Goal: Task Accomplishment & Management: Use online tool/utility

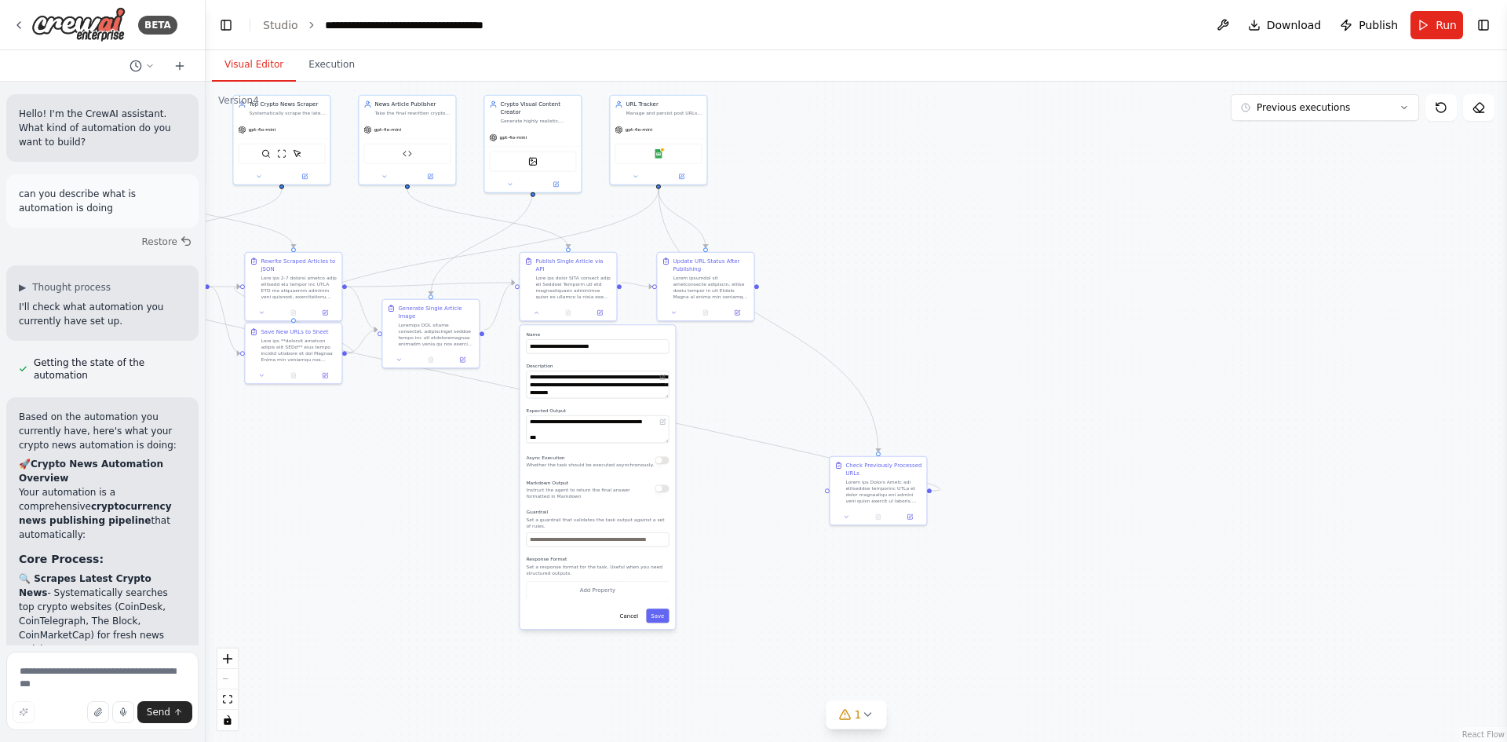
scroll to position [1301, 0]
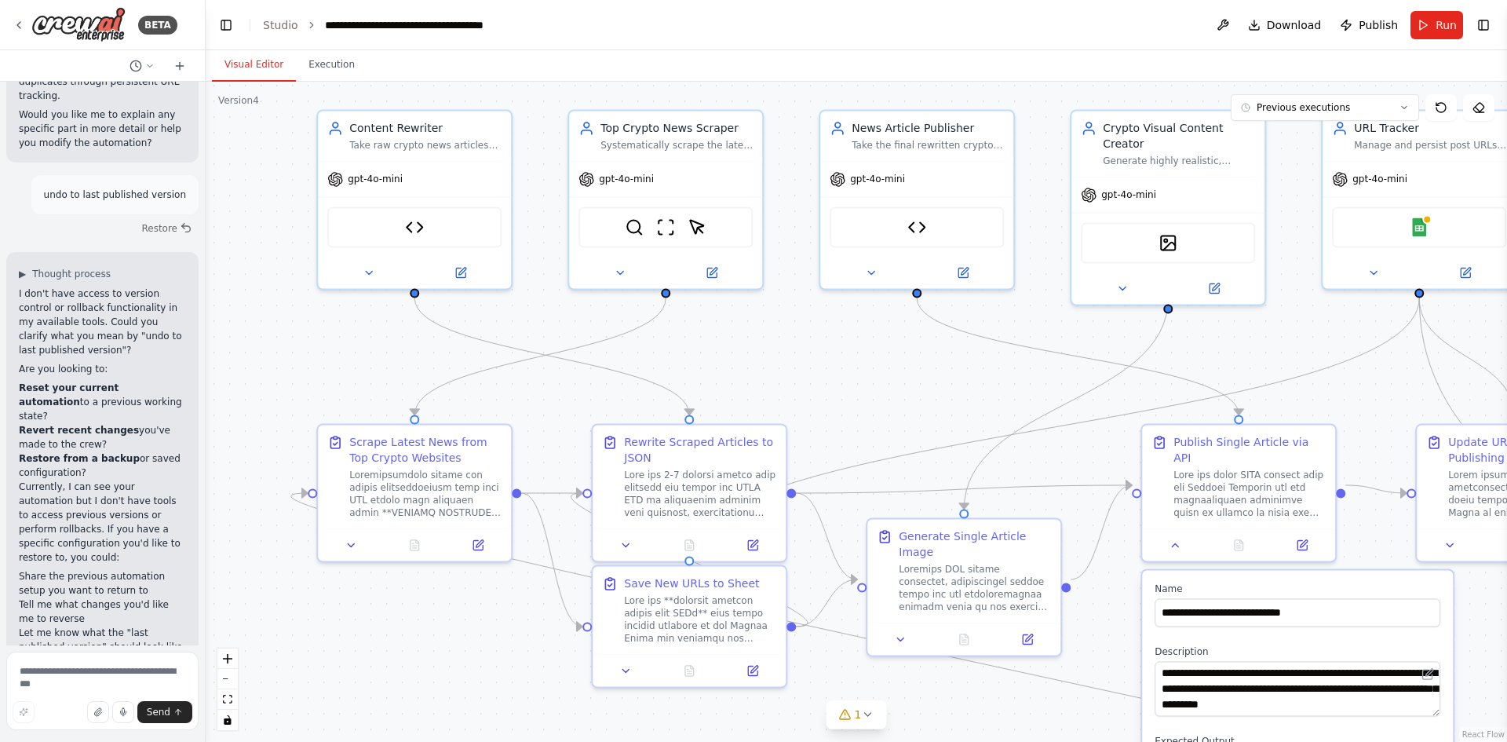
drag, startPoint x: 444, startPoint y: 211, endPoint x: 991, endPoint y: 357, distance: 566.4
click at [990, 358] on div ".deletable-edge-delete-btn { width: 20px; height: 20px; border: 0px solid #ffff…" at bounding box center [857, 412] width 1302 height 660
click at [467, 272] on icon at bounding box center [463, 267] width 9 height 9
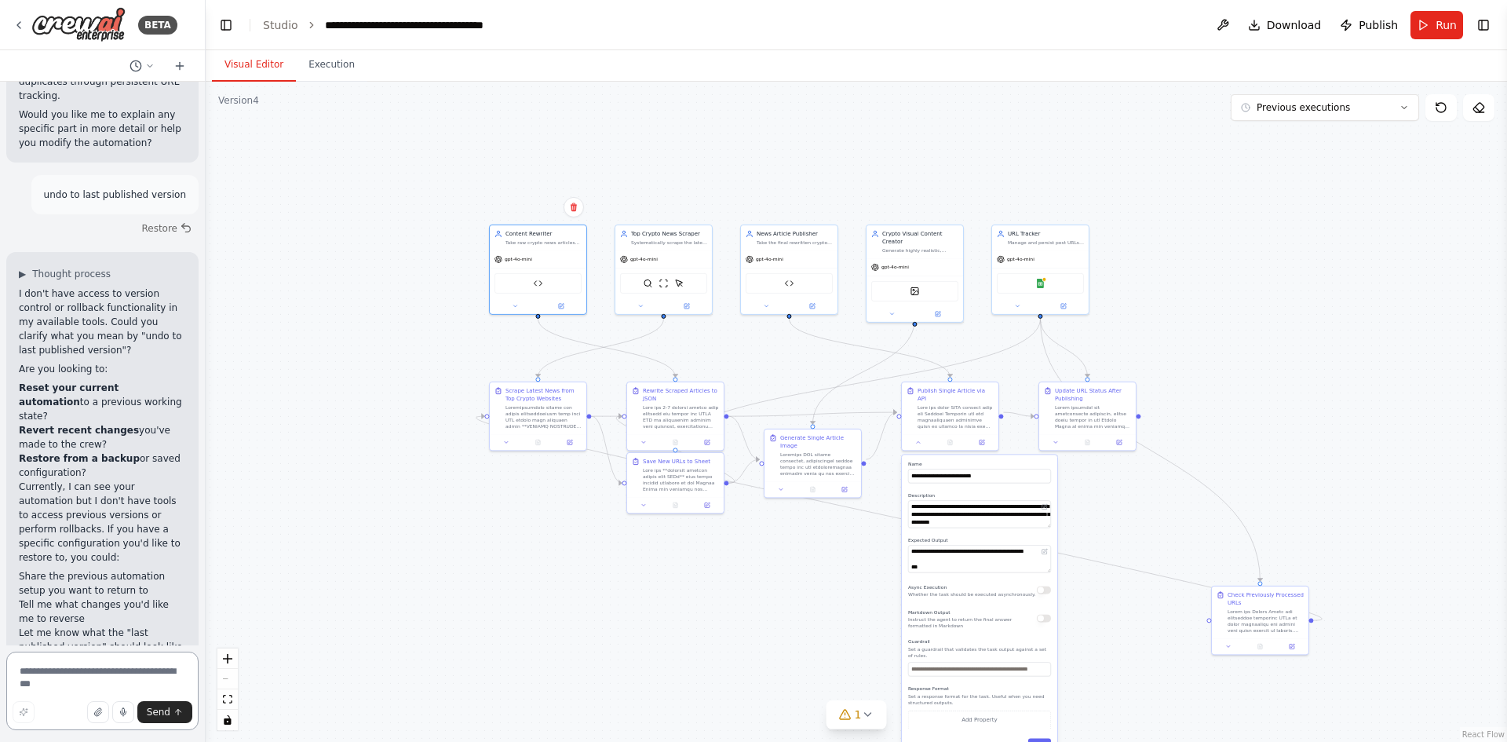
click at [123, 667] on textarea at bounding box center [102, 691] width 192 height 79
click at [80, 666] on textarea at bounding box center [102, 691] width 192 height 79
type textarea "**********"
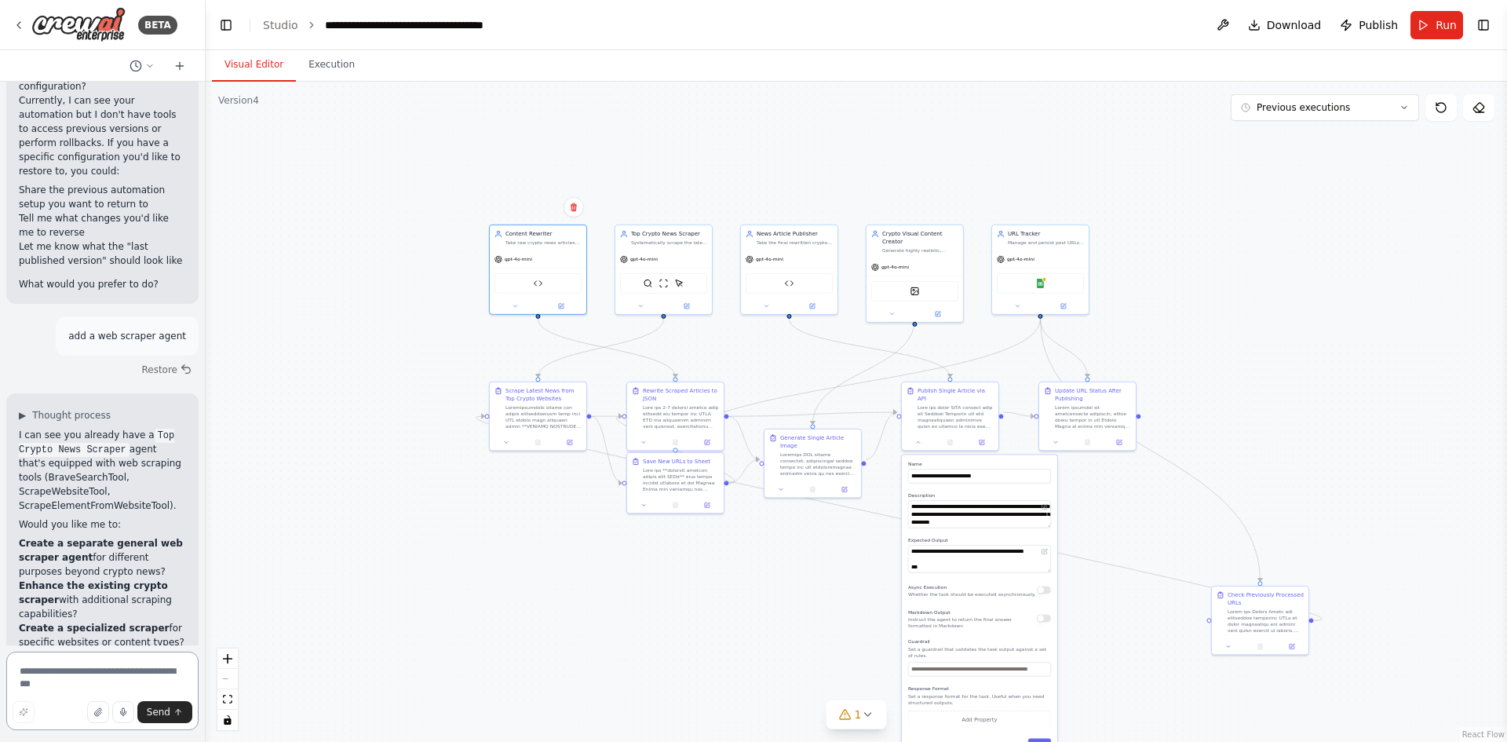
scroll to position [1701, 0]
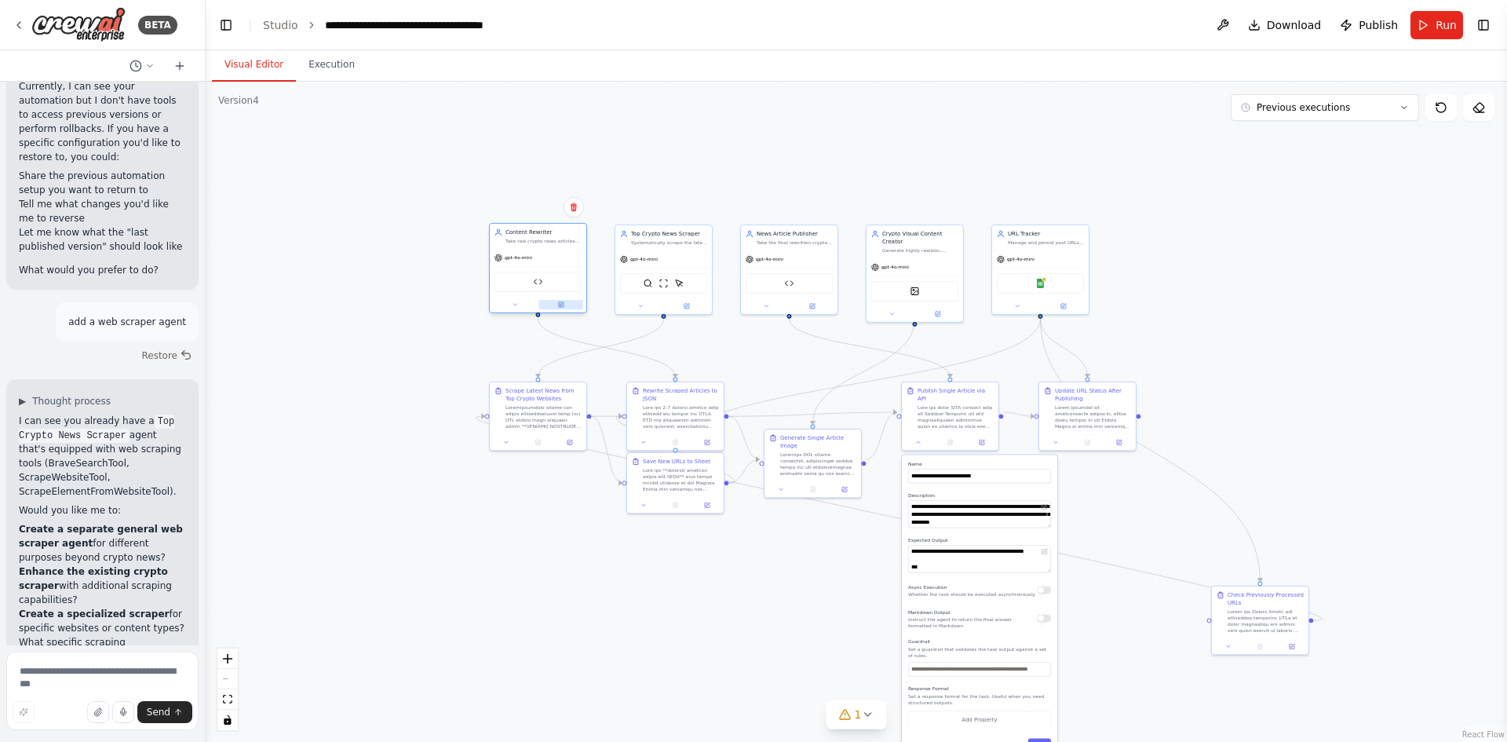
click at [564, 303] on icon at bounding box center [562, 304] width 4 height 4
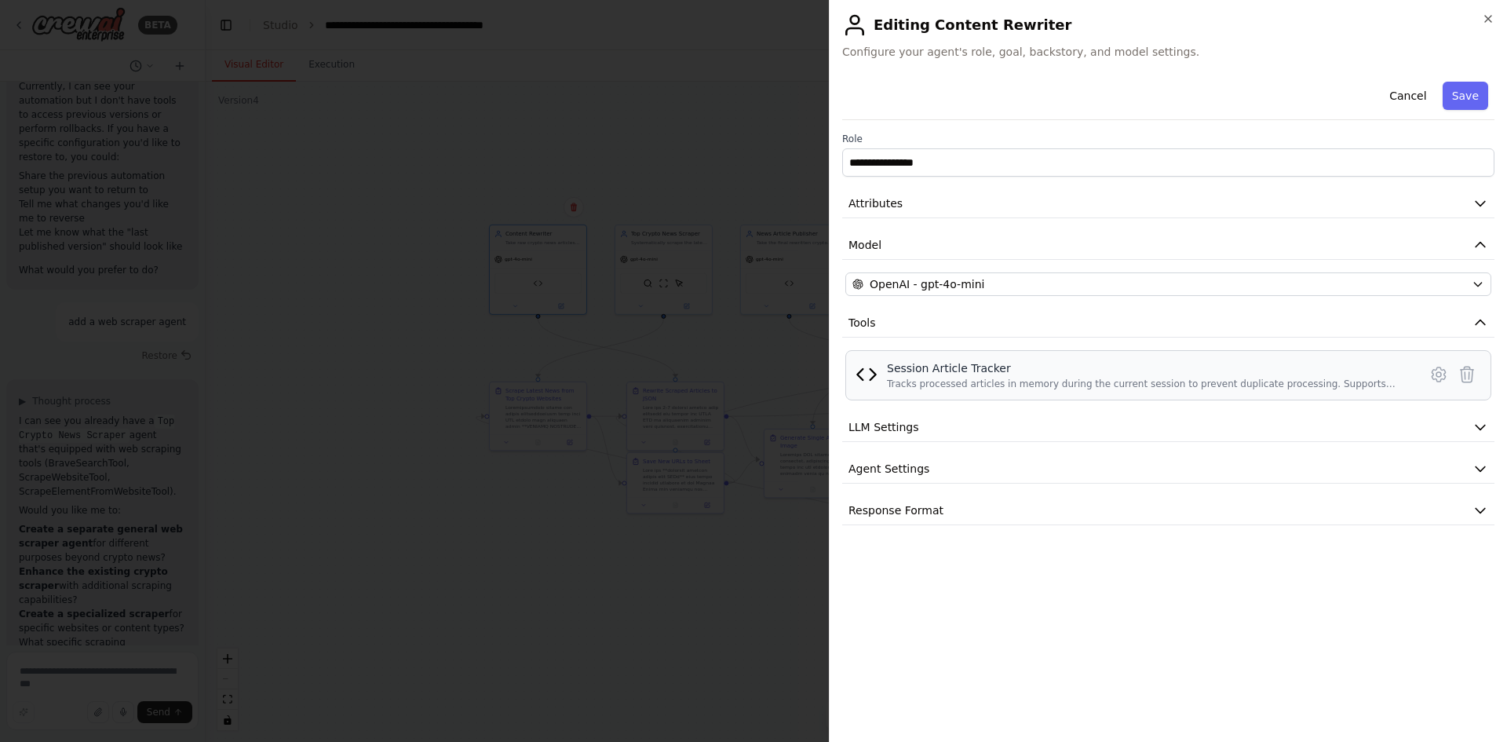
click at [885, 381] on div "Session Article Tracker Tracks processed articles in memory during the current …" at bounding box center [1169, 375] width 626 height 30
click at [1436, 375] on icon at bounding box center [1439, 374] width 19 height 19
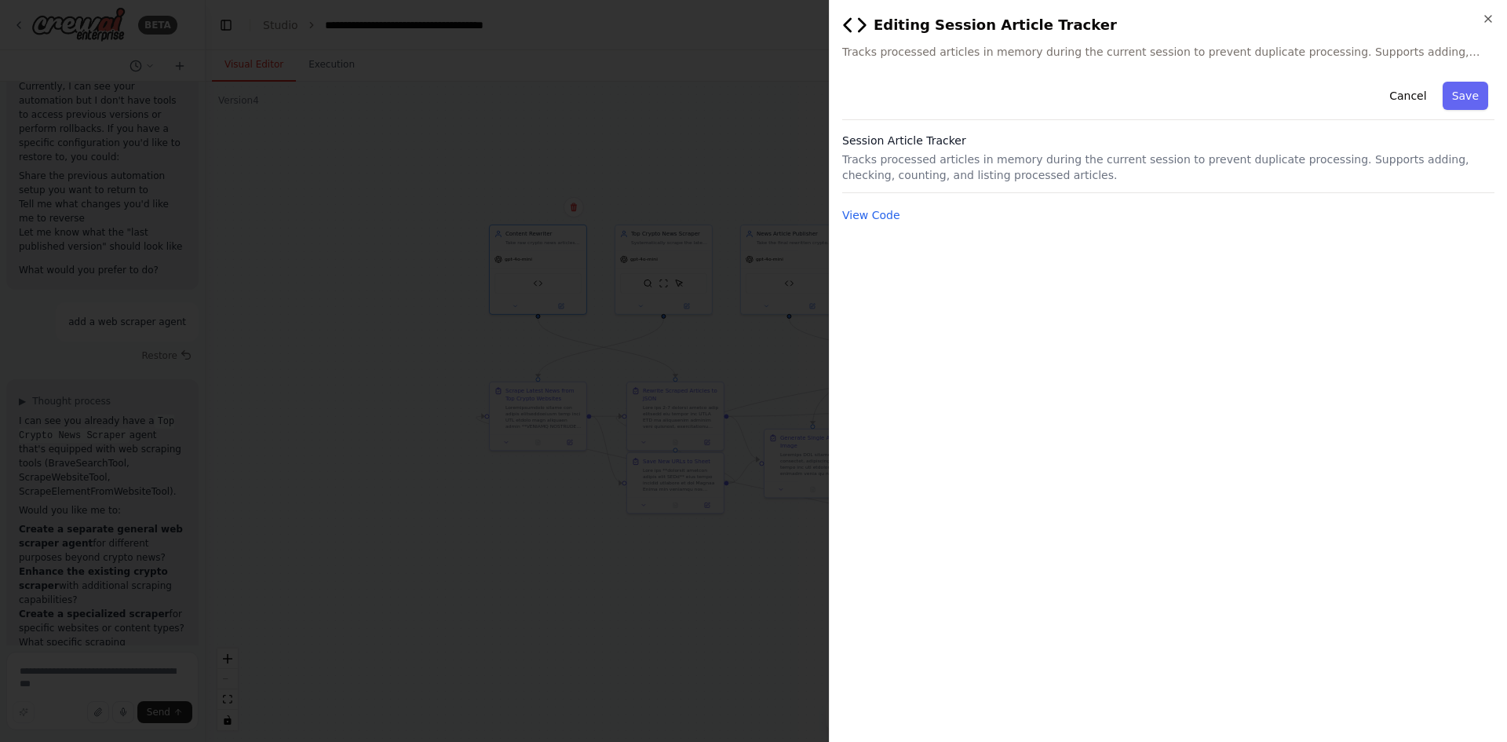
click at [1021, 162] on p "Tracks processed articles in memory during the current session to prevent dupli…" at bounding box center [1168, 167] width 652 height 31
click at [871, 211] on button "View Code" at bounding box center [871, 215] width 58 height 16
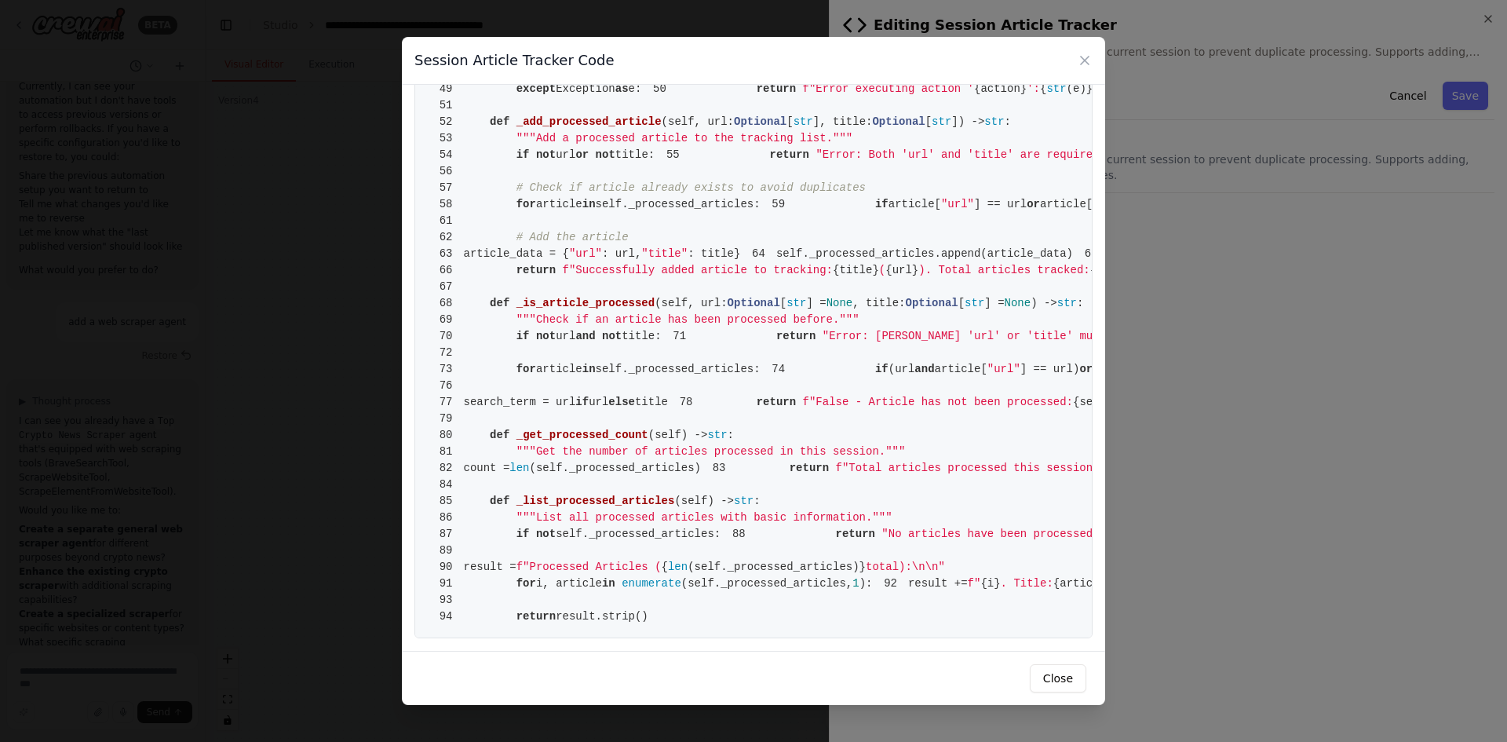
scroll to position [1021, 0]
click at [1283, 346] on div "Session Article Tracker Code 1 from crewai.tools import BaseTool 2 from pydanti…" at bounding box center [753, 371] width 1507 height 742
drag, startPoint x: 1075, startPoint y: 59, endPoint x: 1083, endPoint y: 58, distance: 7.9
click at [1076, 58] on div "Session Article Tracker Code" at bounding box center [753, 61] width 703 height 48
click at [1087, 58] on icon at bounding box center [1085, 61] width 8 height 8
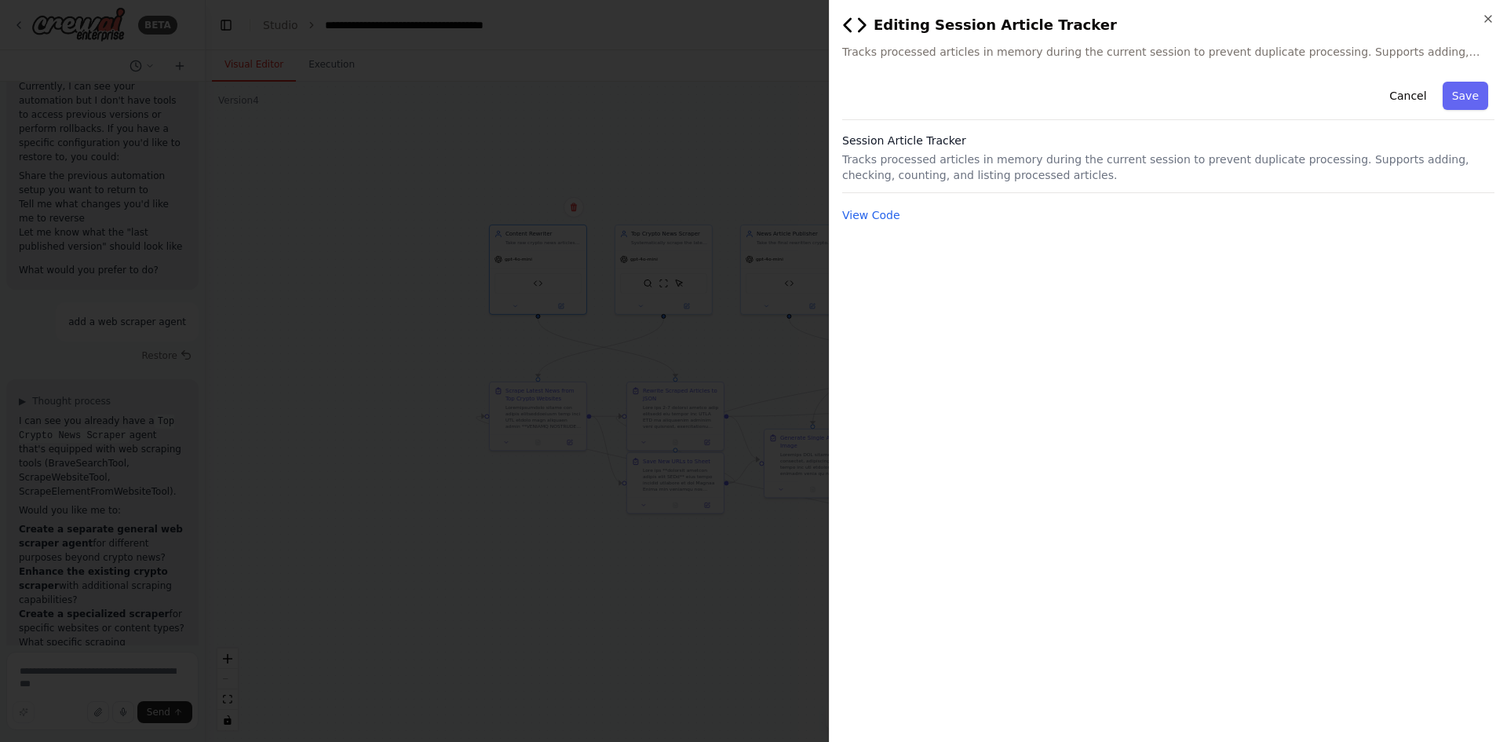
click at [1430, 86] on button "Cancel" at bounding box center [1408, 96] width 56 height 28
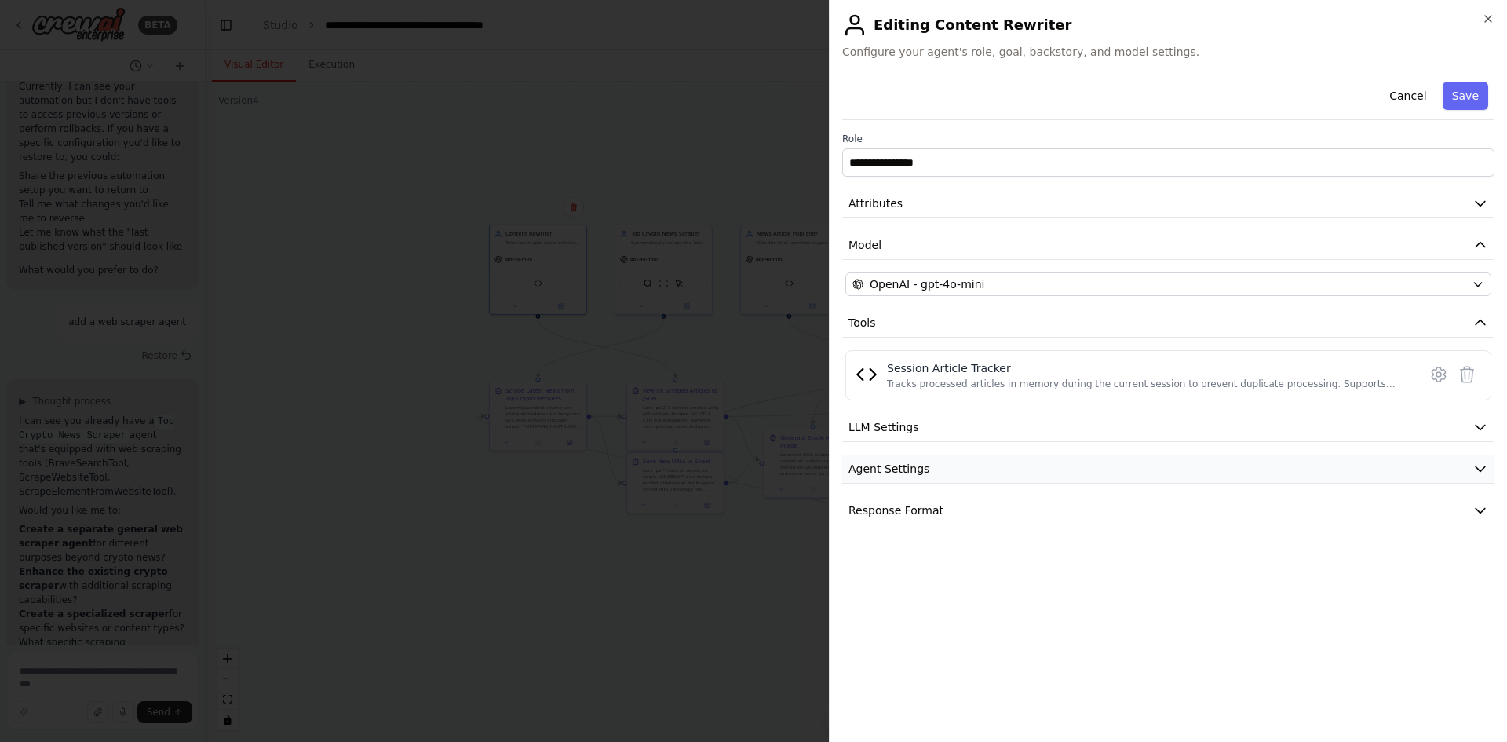
click at [948, 472] on button "Agent Settings" at bounding box center [1168, 469] width 652 height 29
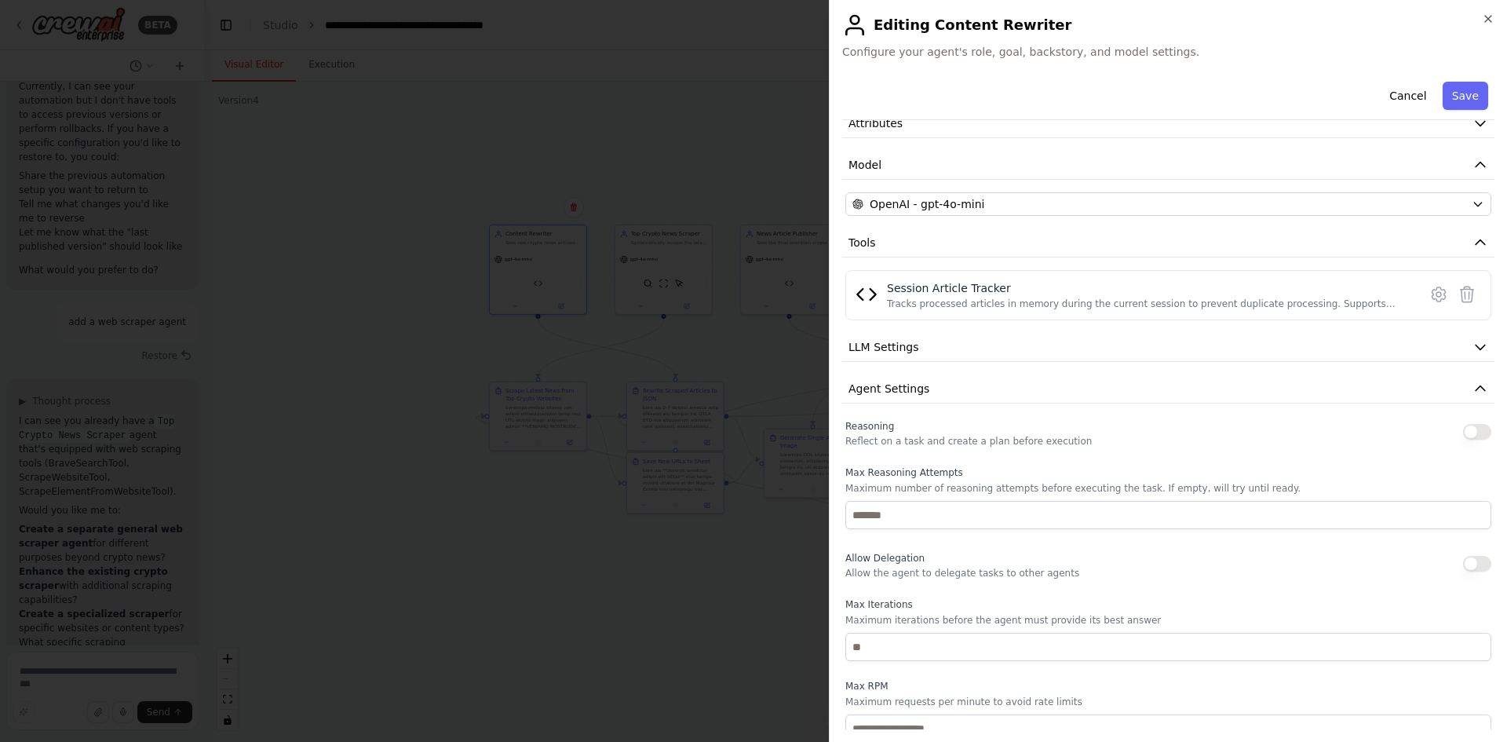
scroll to position [0, 0]
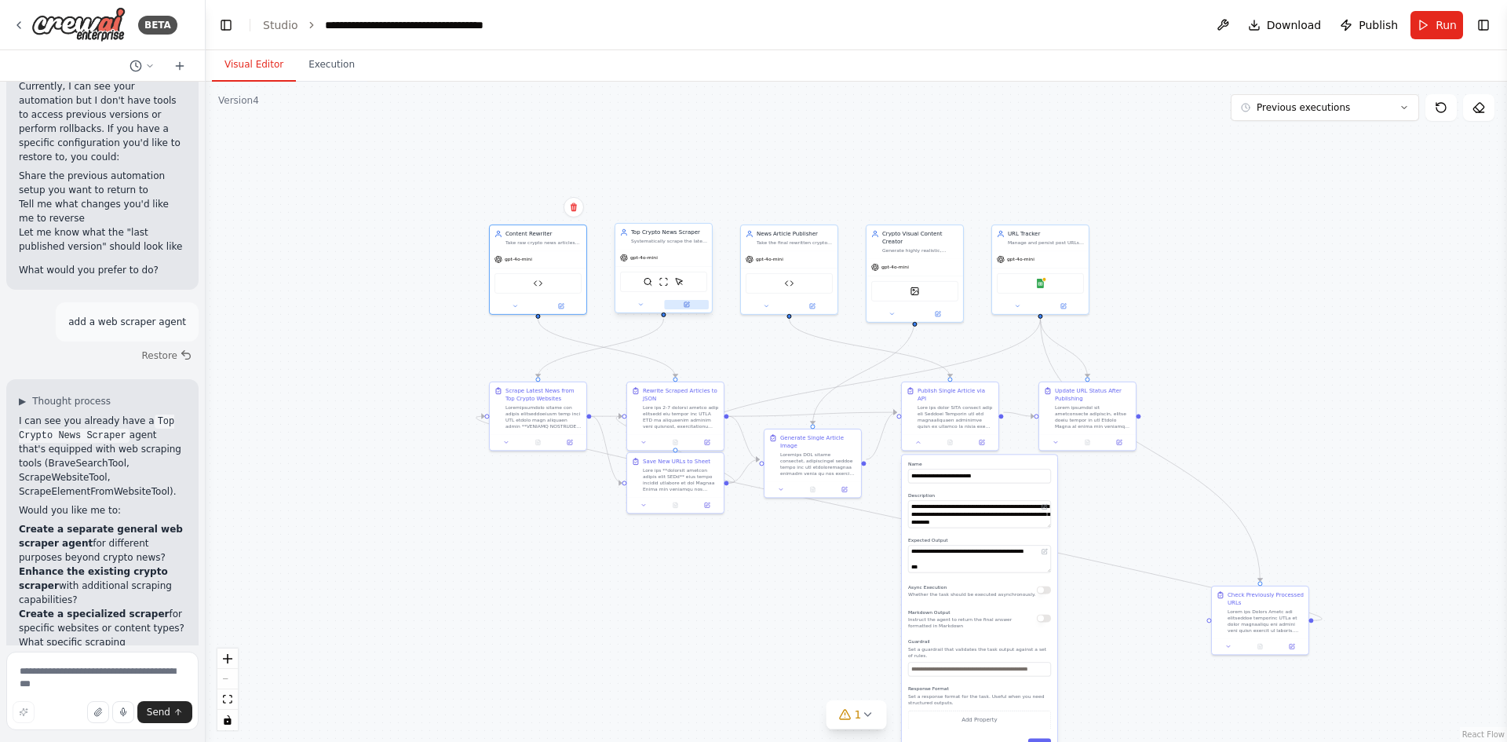
click at [692, 307] on button at bounding box center [686, 304] width 45 height 9
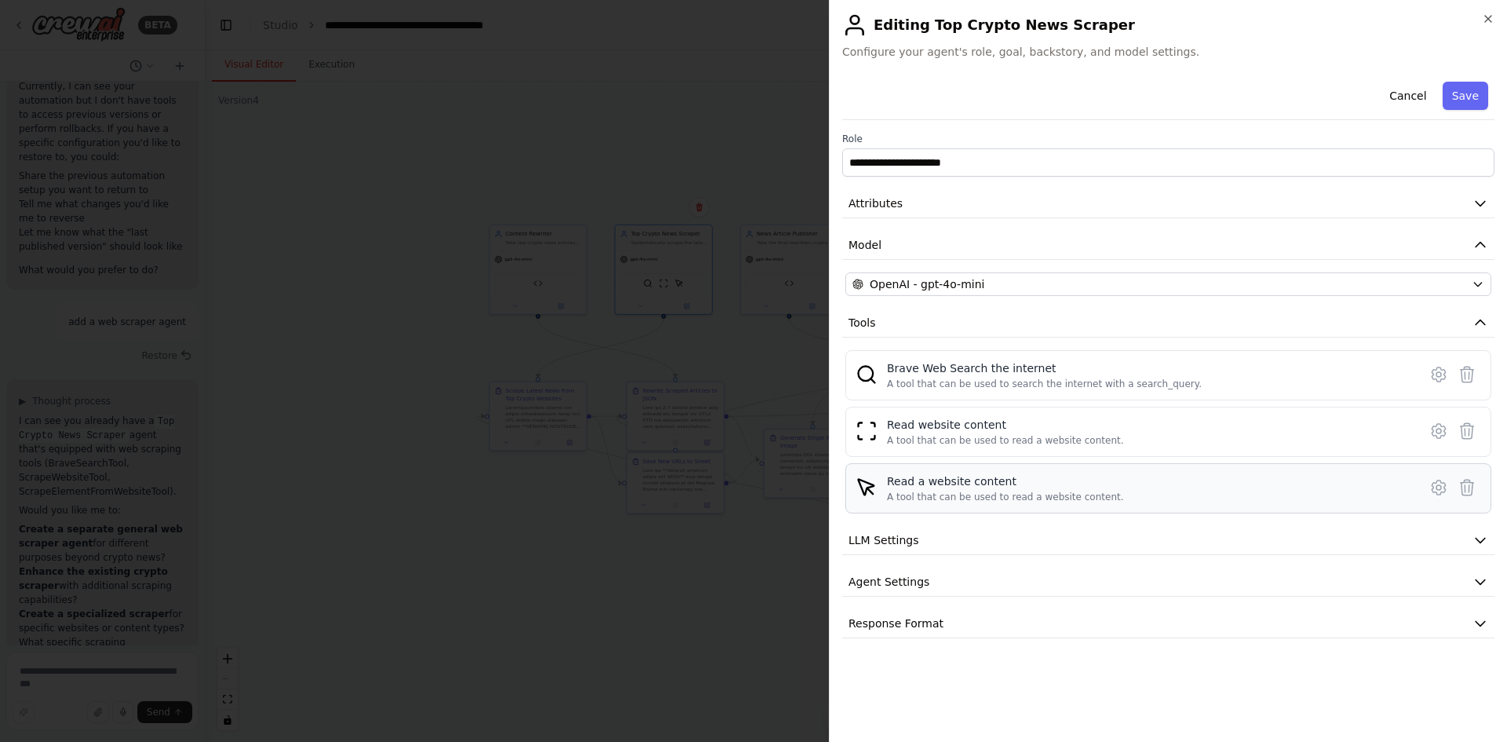
click at [1146, 381] on div "**********" at bounding box center [1168, 356] width 652 height 563
drag, startPoint x: 1401, startPoint y: 593, endPoint x: 1440, endPoint y: 740, distance: 152.7
click at [1438, 728] on div "**********" at bounding box center [1168, 402] width 652 height 654
click at [958, 431] on div "Read website content" at bounding box center [1005, 425] width 237 height 16
click at [894, 541] on span "LLM Settings" at bounding box center [884, 540] width 71 height 16
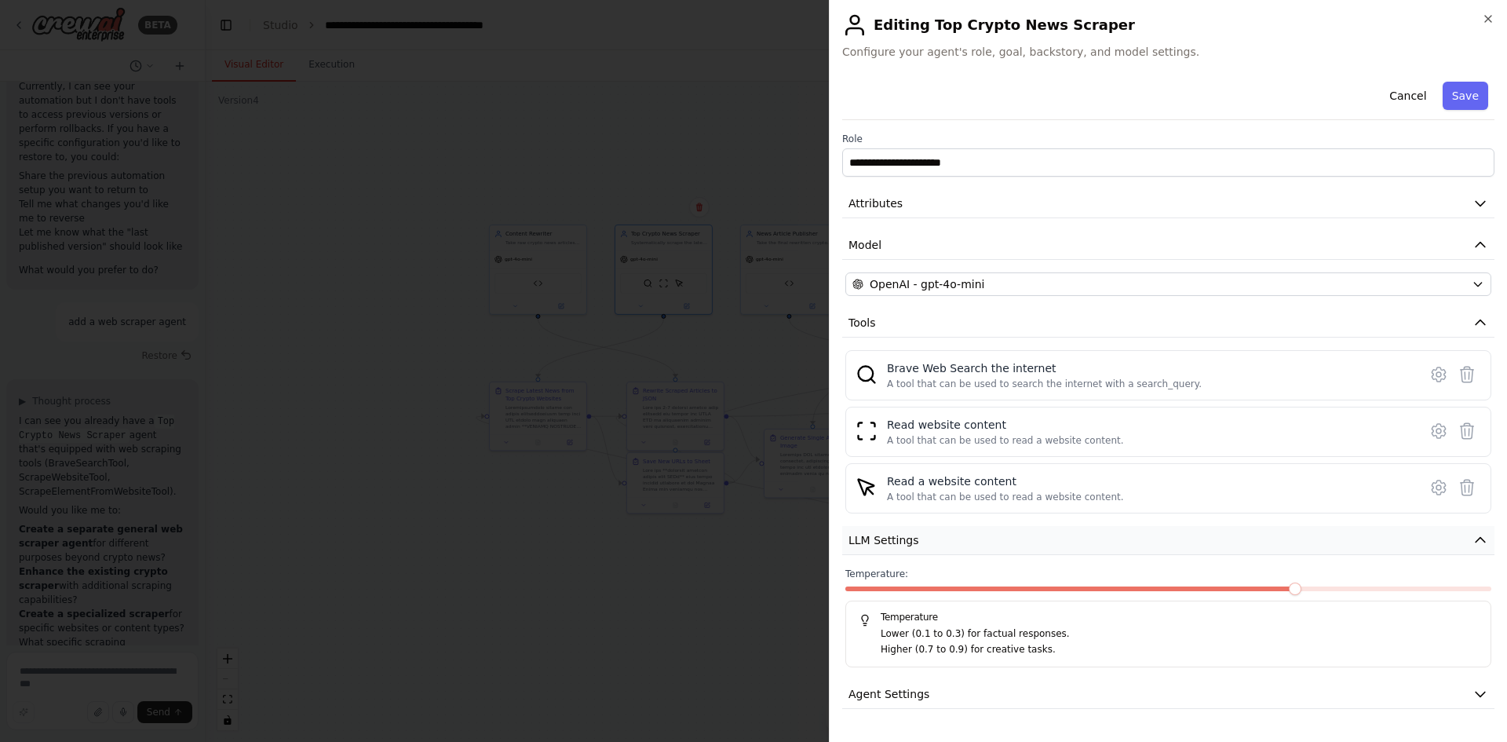
click at [894, 541] on span "LLM Settings" at bounding box center [884, 540] width 71 height 16
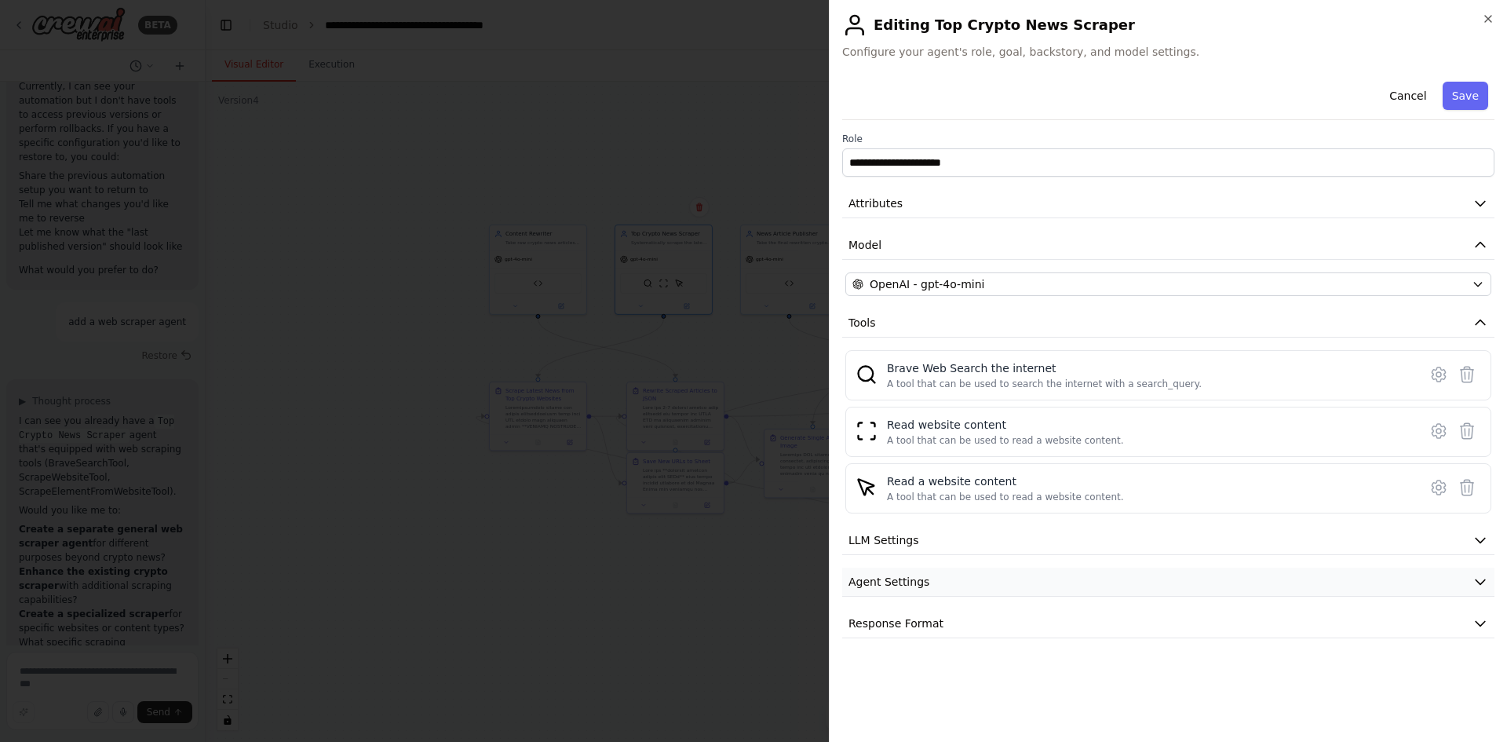
click at [896, 588] on span "Agent Settings" at bounding box center [889, 582] width 81 height 16
click at [908, 624] on span "Response Format" at bounding box center [896, 624] width 95 height 16
click at [914, 613] on button "Response Format" at bounding box center [1168, 623] width 652 height 29
click at [871, 434] on img at bounding box center [867, 431] width 22 height 22
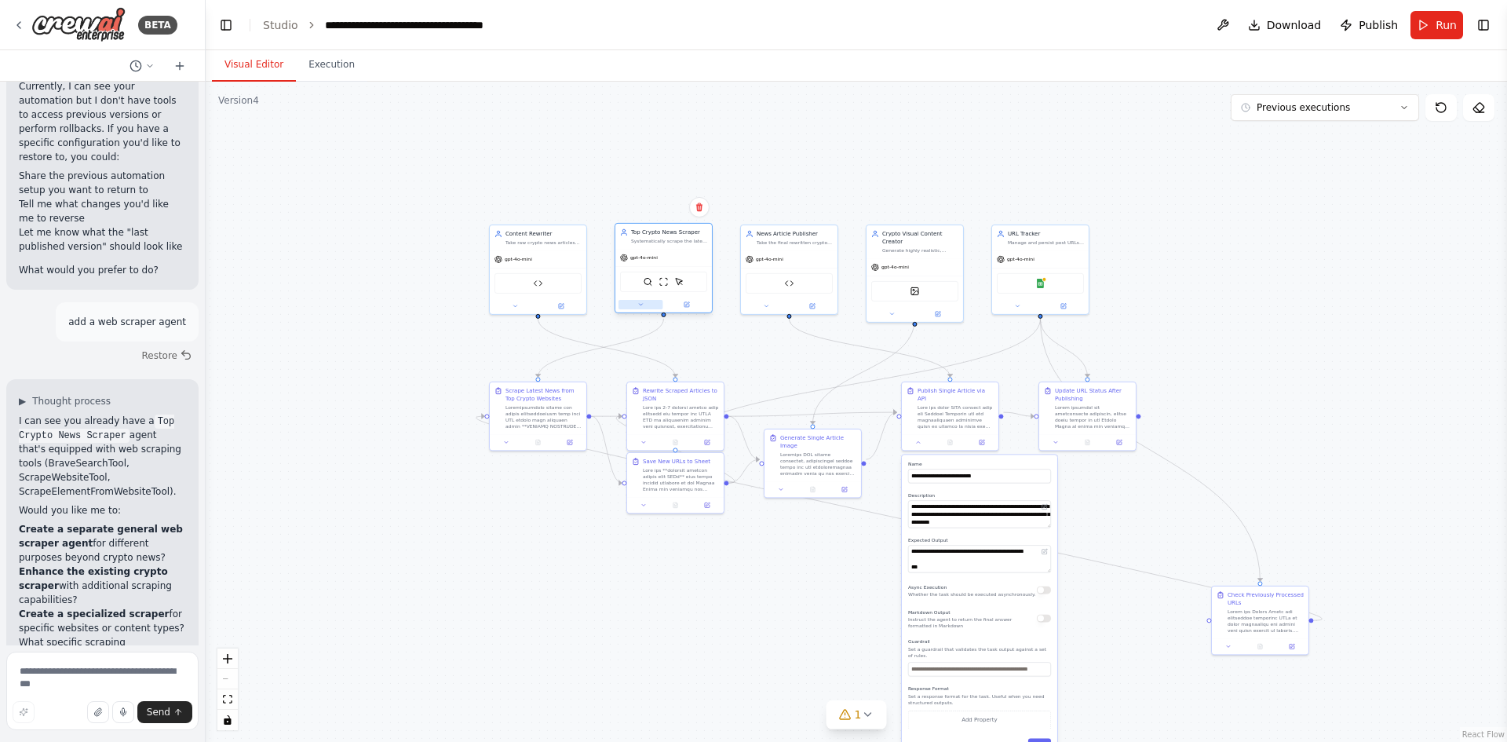
click at [634, 307] on button at bounding box center [641, 304] width 45 height 9
click at [720, 585] on button "Cancel" at bounding box center [725, 580] width 28 height 14
click at [572, 448] on div at bounding box center [538, 441] width 97 height 16
click at [572, 440] on icon at bounding box center [570, 440] width 5 height 5
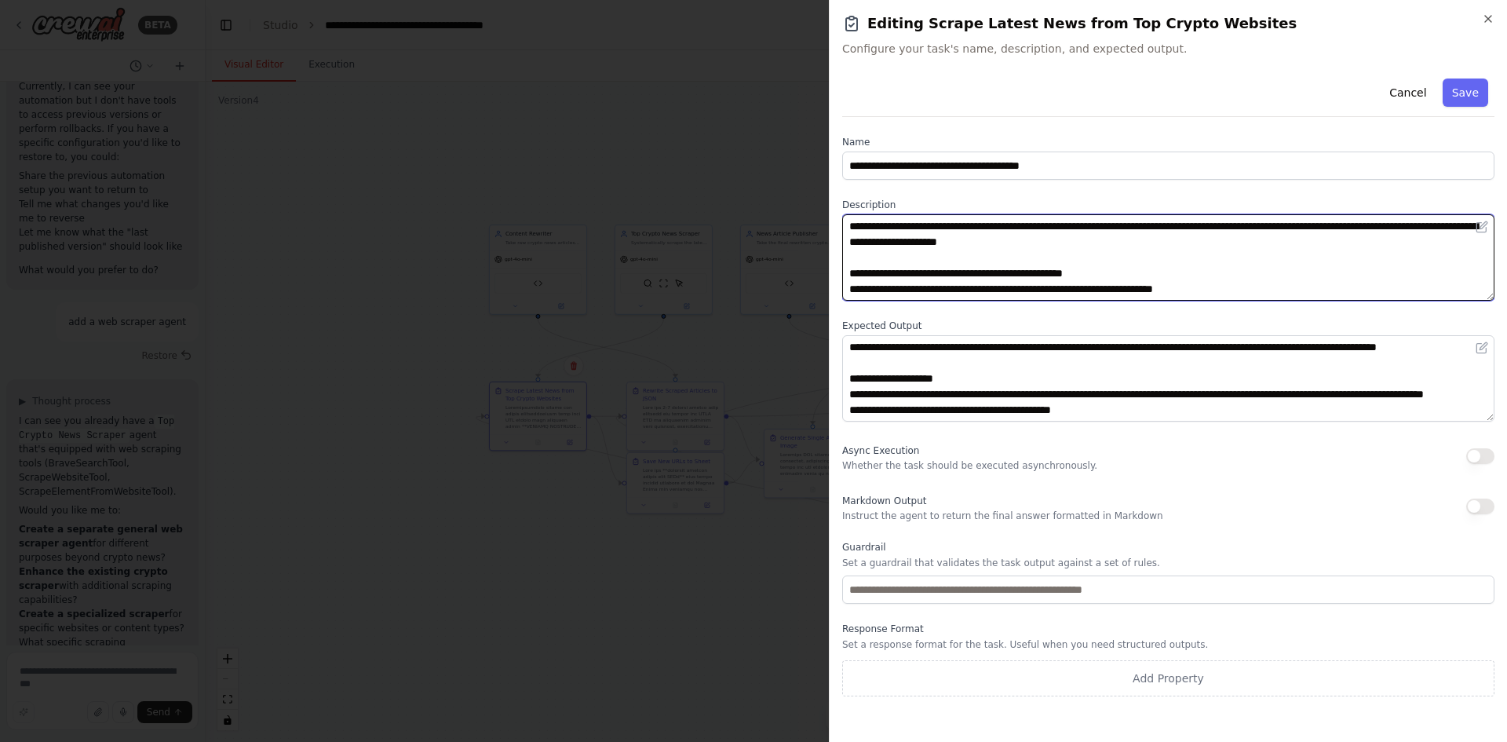
click at [1100, 265] on textarea at bounding box center [1168, 257] width 652 height 86
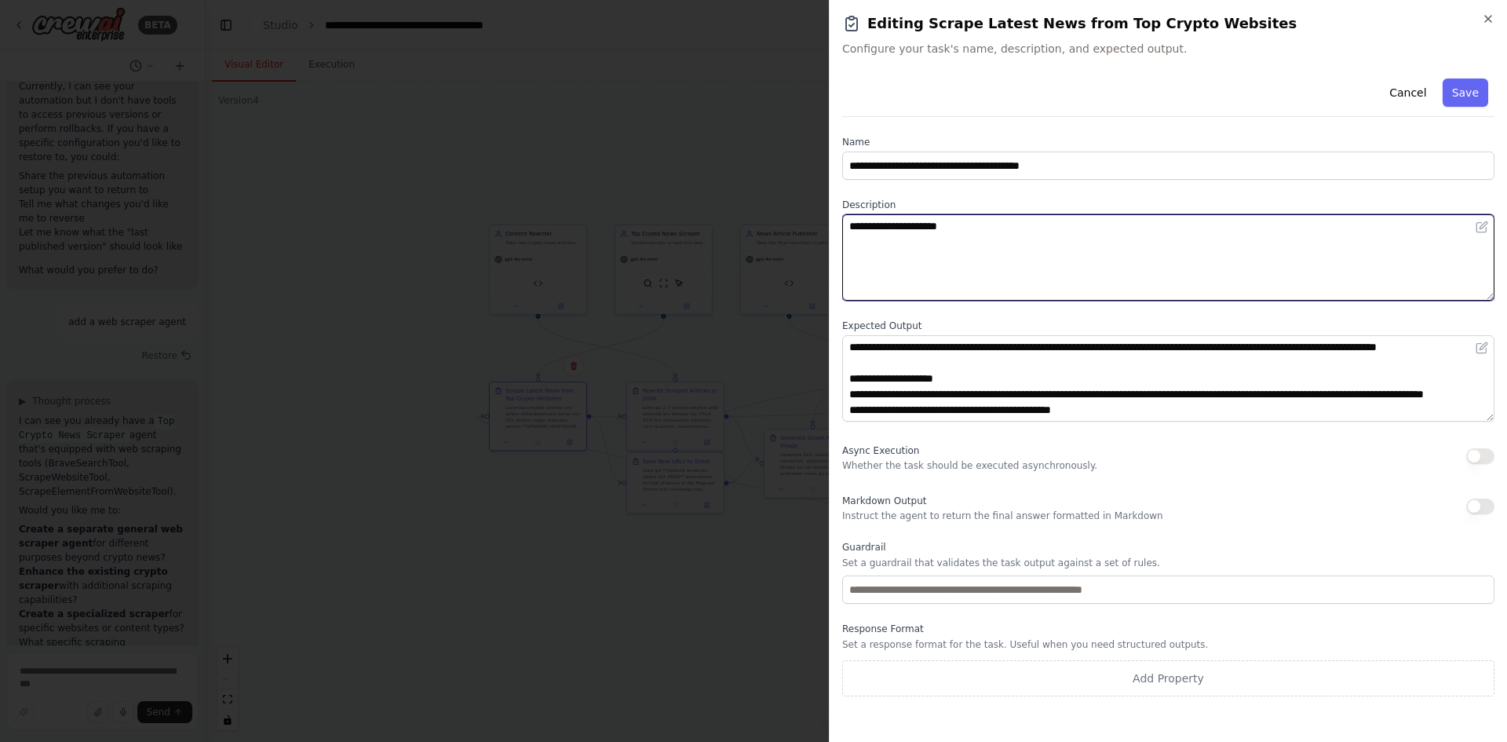
paste textarea "**********"
type textarea "**********"
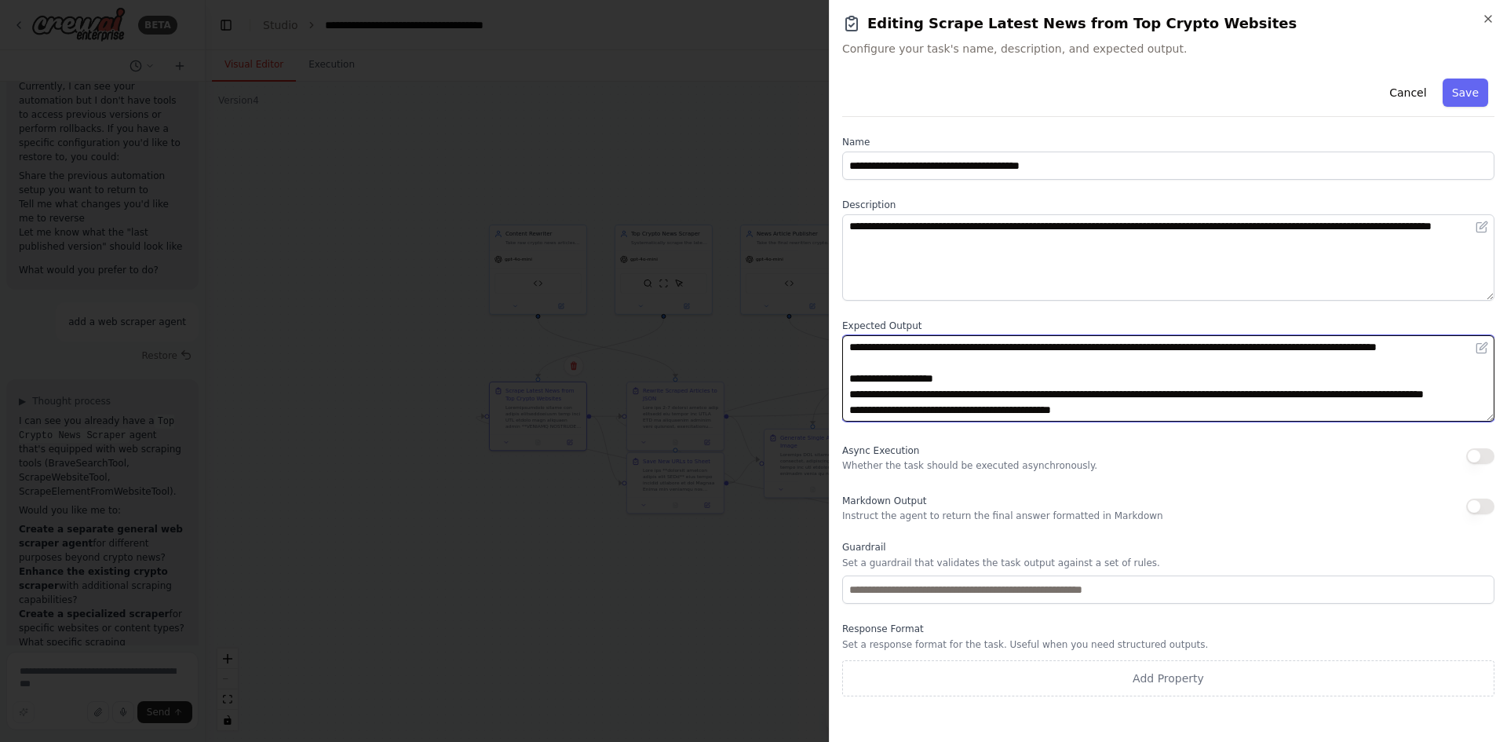
click at [1093, 390] on textarea "**********" at bounding box center [1168, 378] width 652 height 86
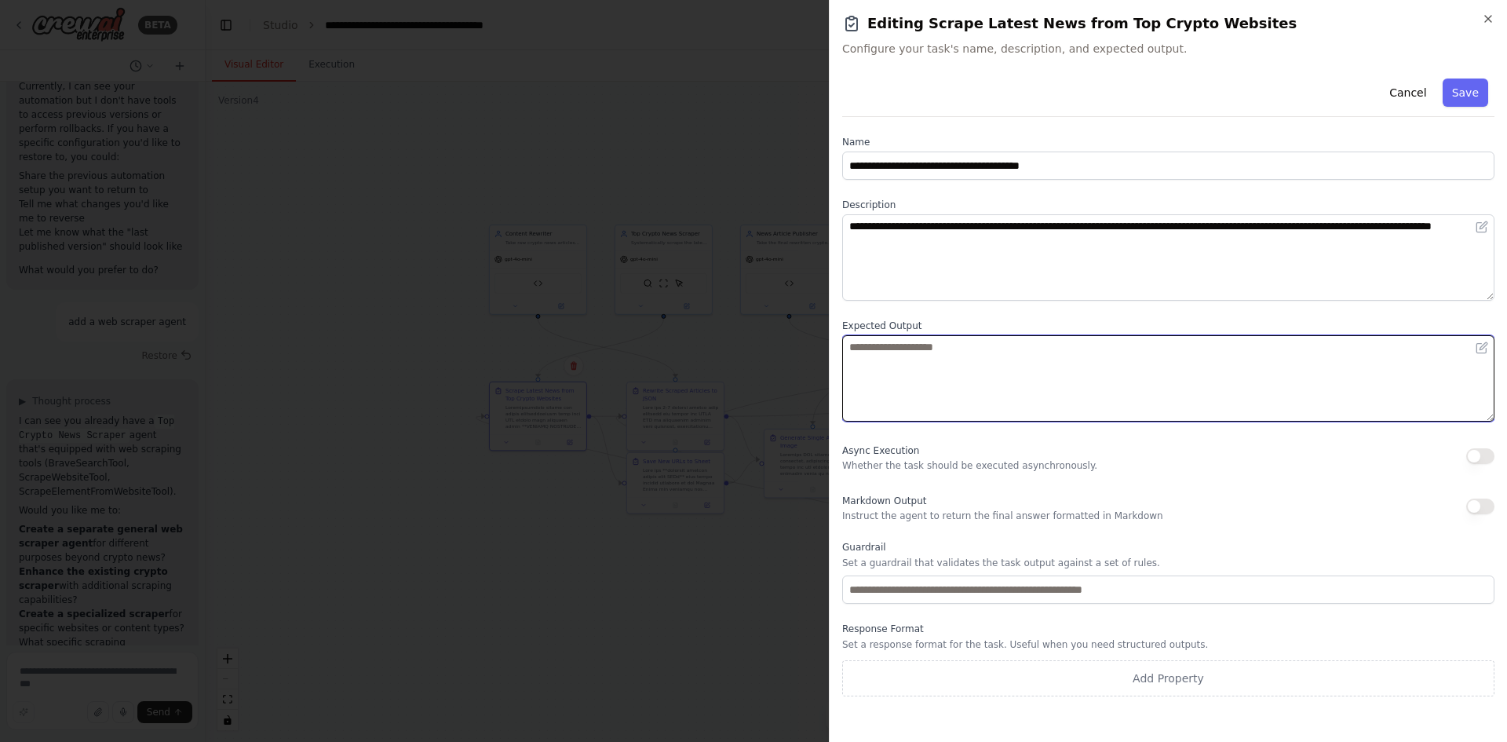
click at [970, 367] on textarea at bounding box center [1168, 378] width 652 height 86
type textarea "**********"
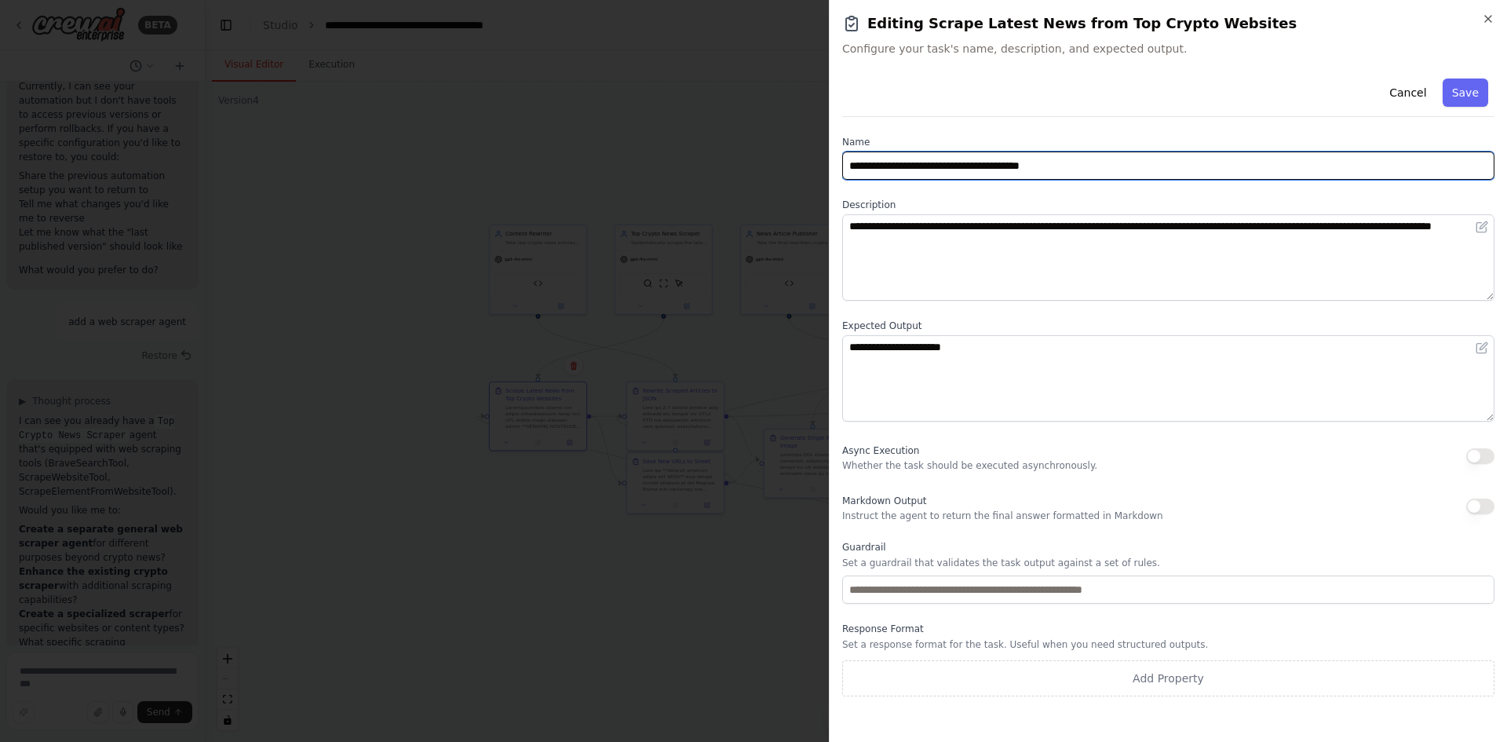
drag, startPoint x: 974, startPoint y: 168, endPoint x: 1136, endPoint y: 170, distance: 161.7
click at [1136, 170] on input "**********" at bounding box center [1168, 166] width 652 height 28
type input "**********"
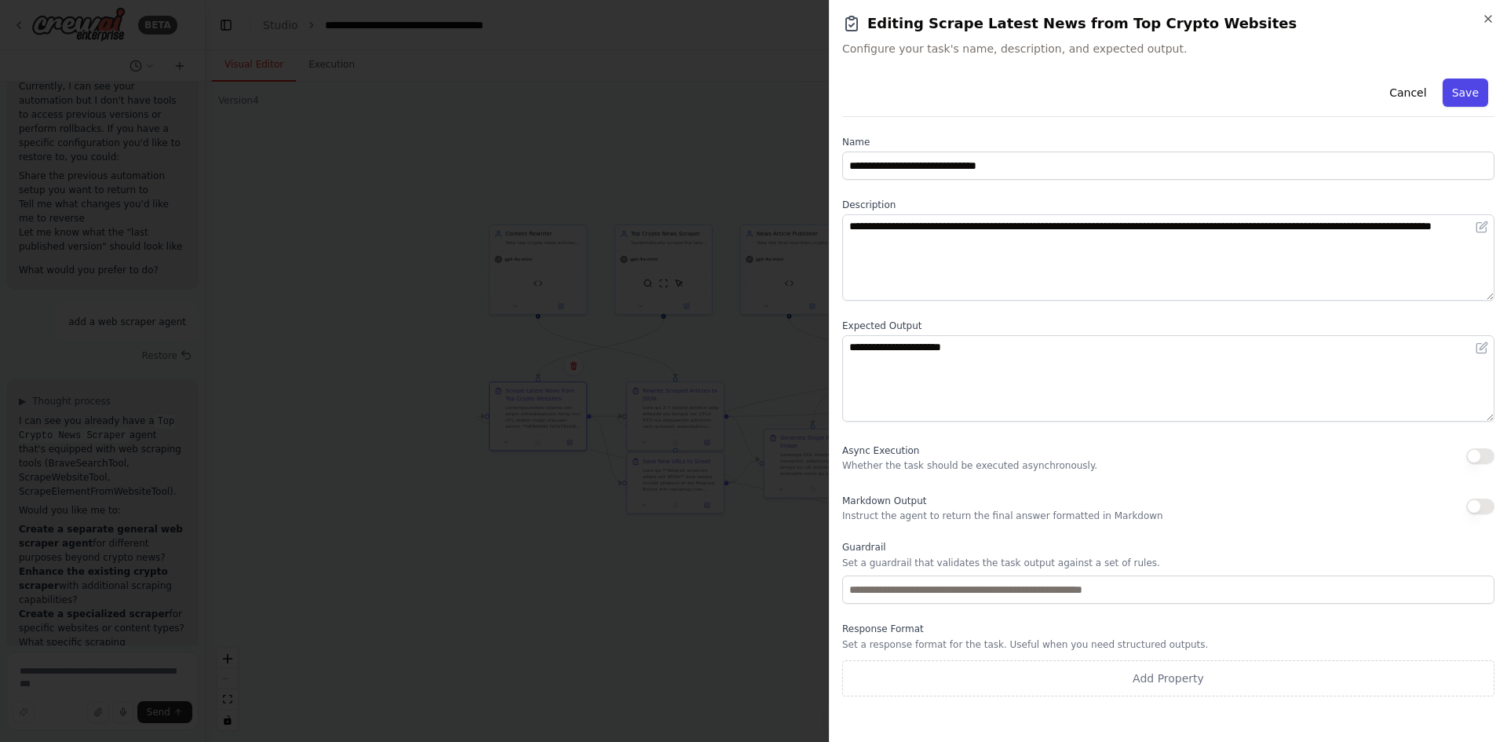
click at [1463, 97] on button "Save" at bounding box center [1466, 93] width 46 height 28
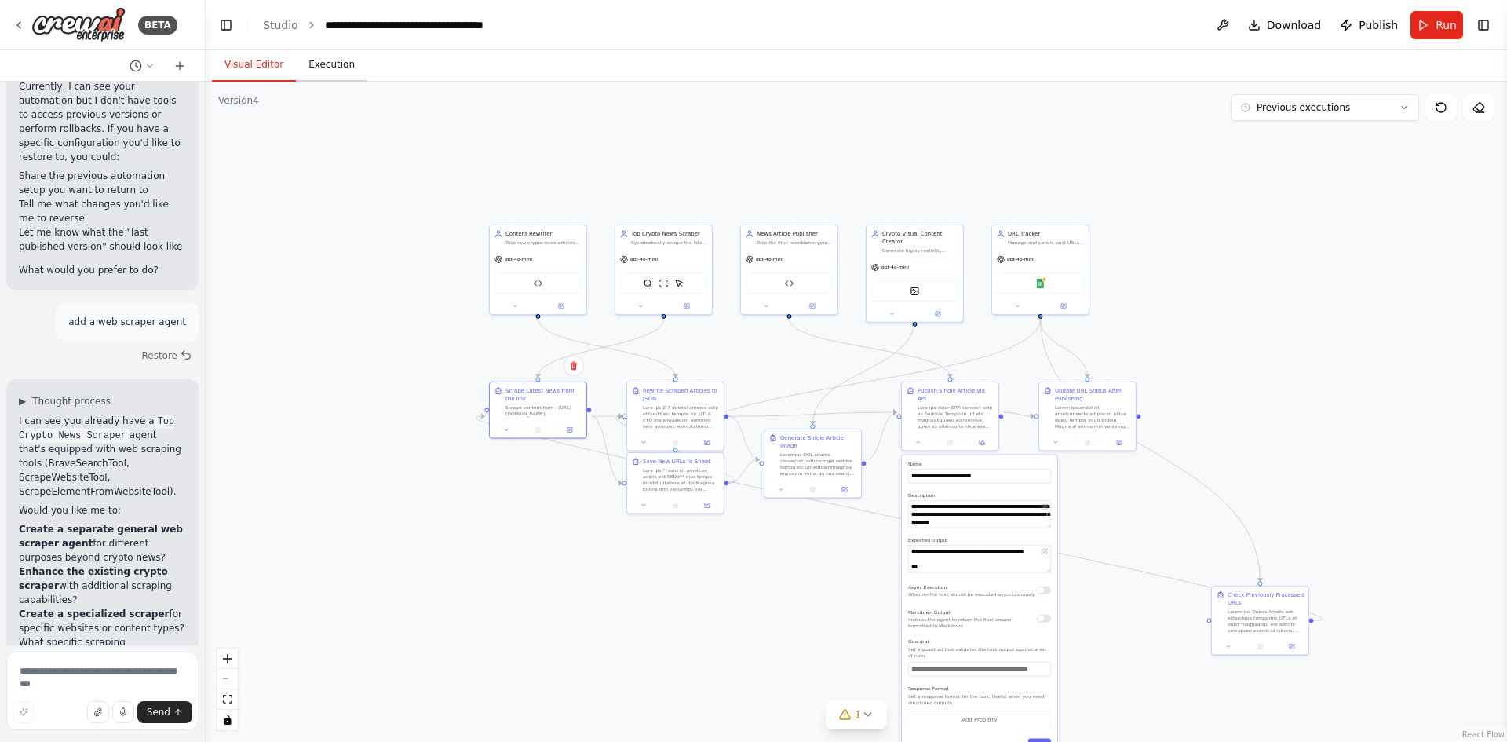
drag, startPoint x: 353, startPoint y: 74, endPoint x: 331, endPoint y: 72, distance: 22.0
click at [352, 74] on button "Execution" at bounding box center [331, 65] width 71 height 33
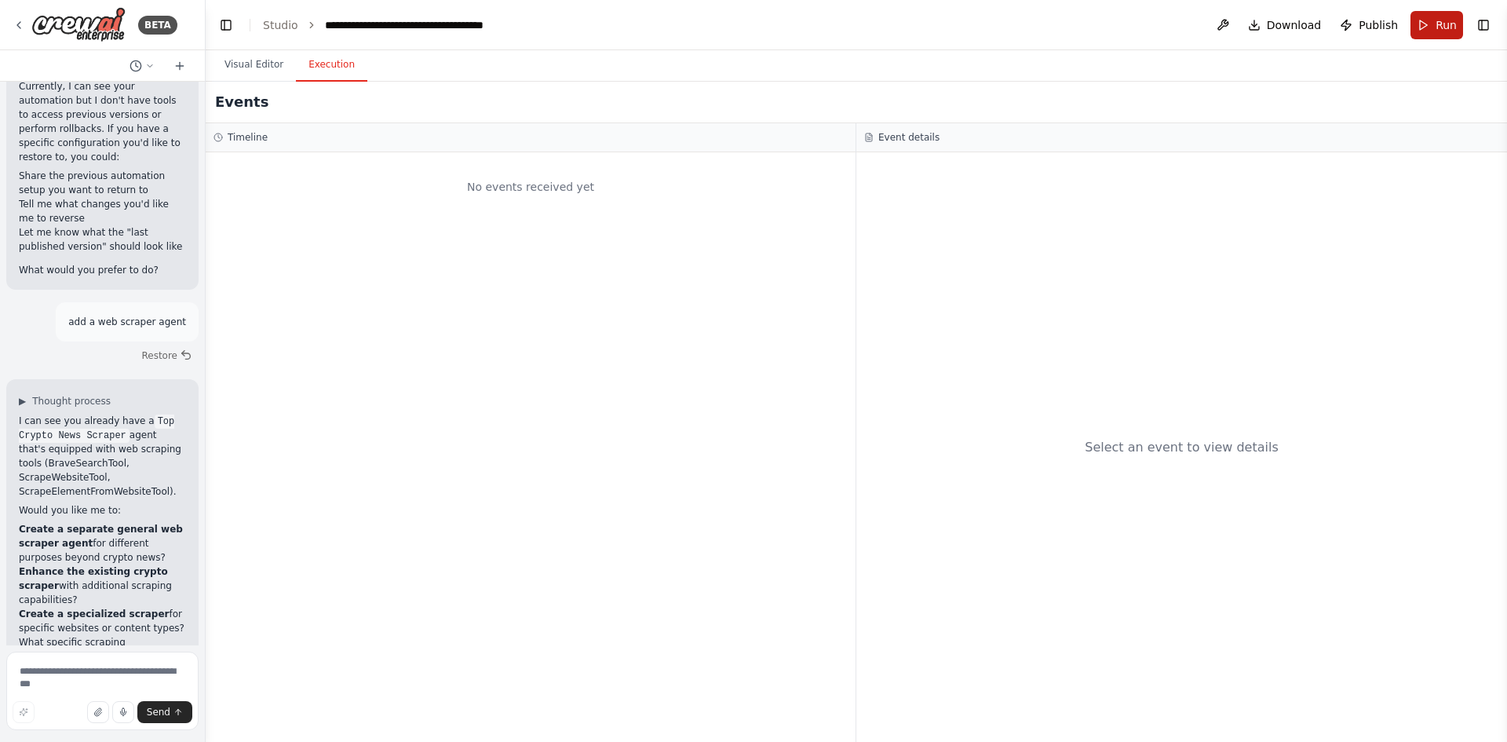
click at [1420, 25] on button "Run" at bounding box center [1437, 25] width 53 height 28
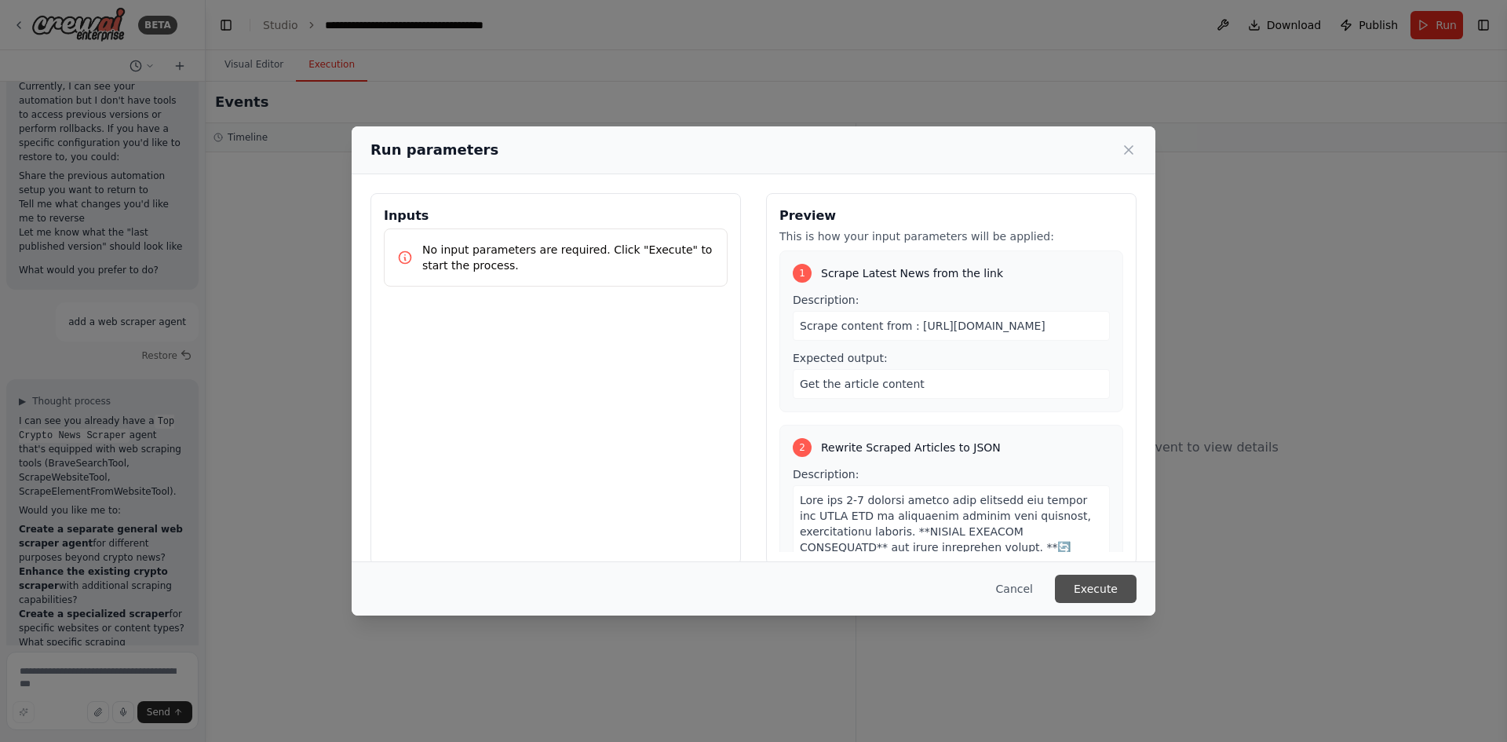
click at [1105, 580] on button "Execute" at bounding box center [1096, 589] width 82 height 28
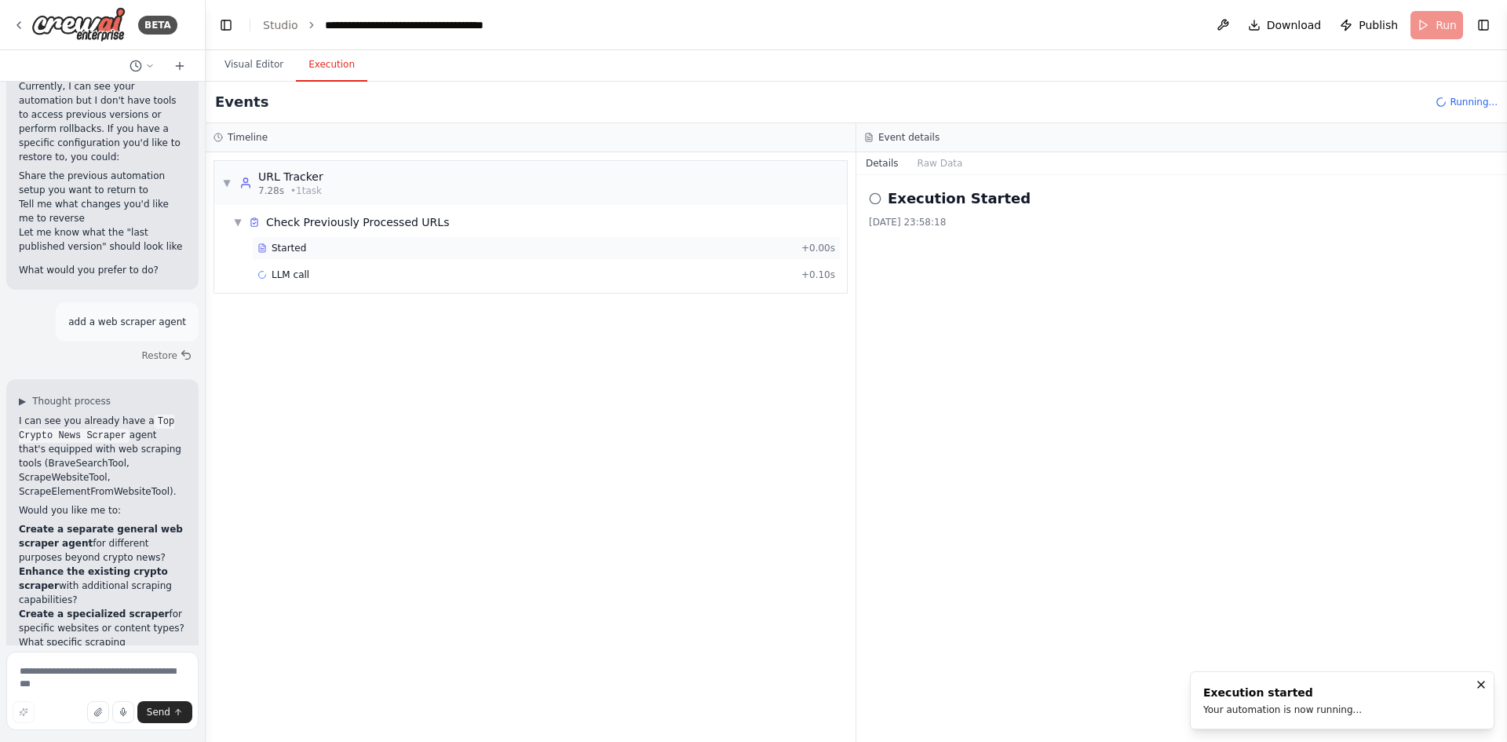
click at [316, 241] on div "Started + 0.00s" at bounding box center [546, 248] width 589 height 24
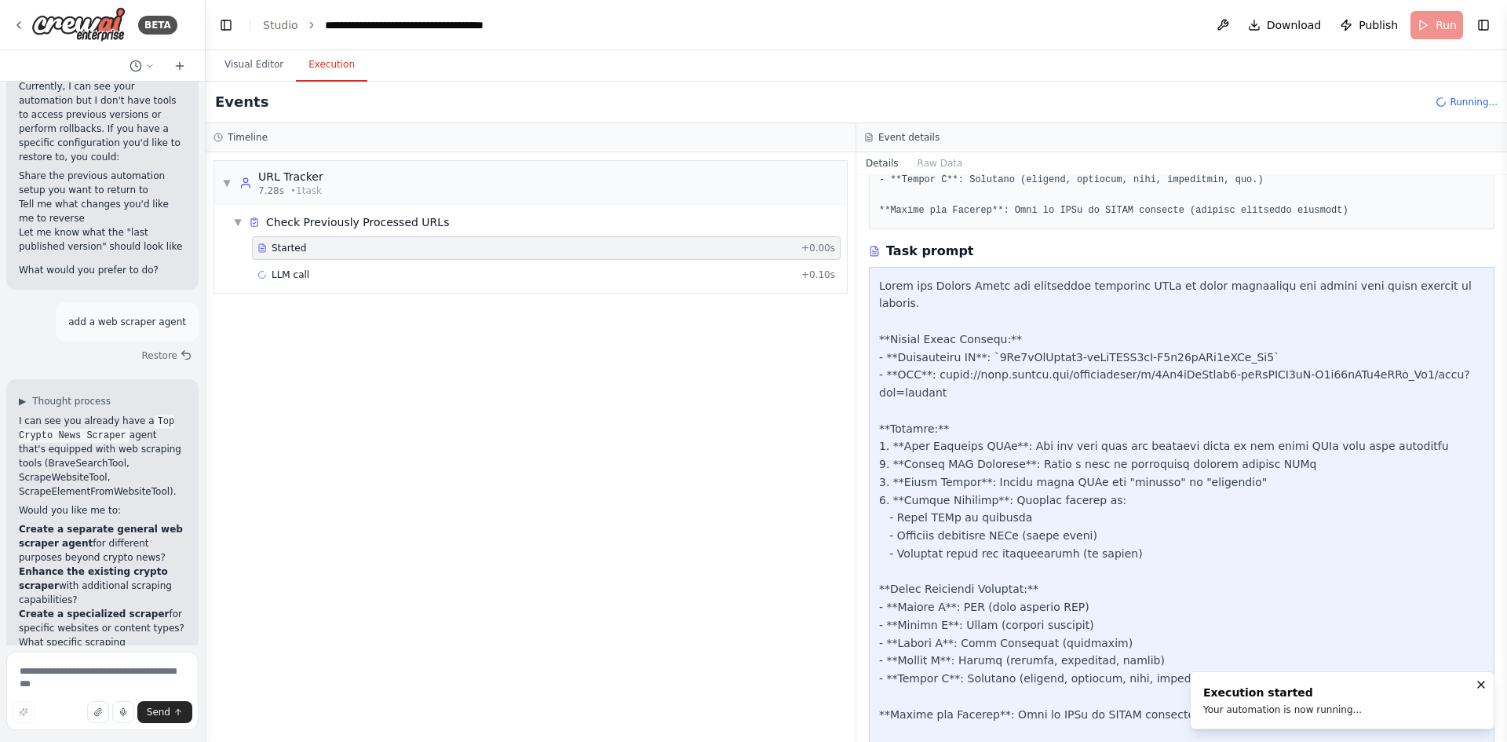
scroll to position [549, 0]
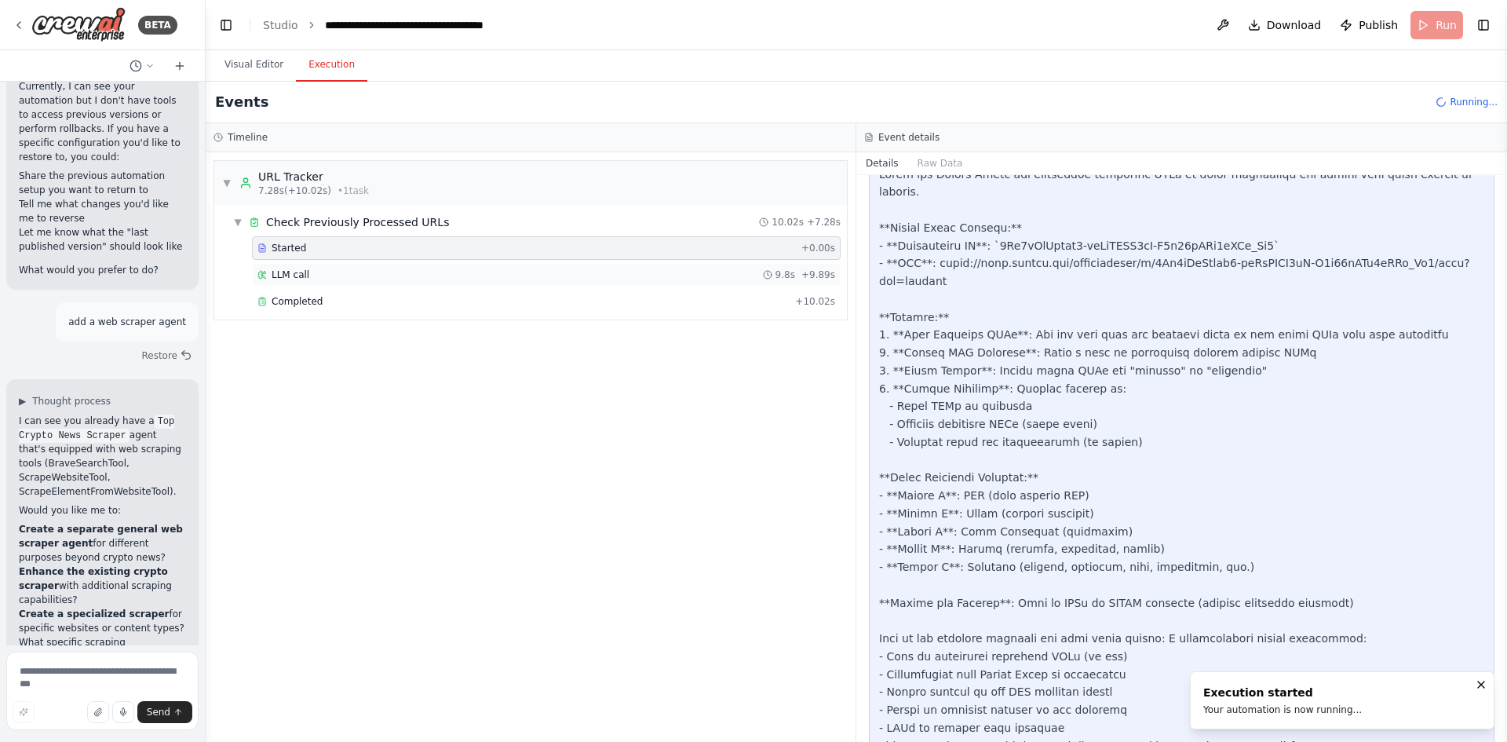
click at [357, 272] on div "LLM call 9.8s + 9.89s" at bounding box center [547, 275] width 578 height 13
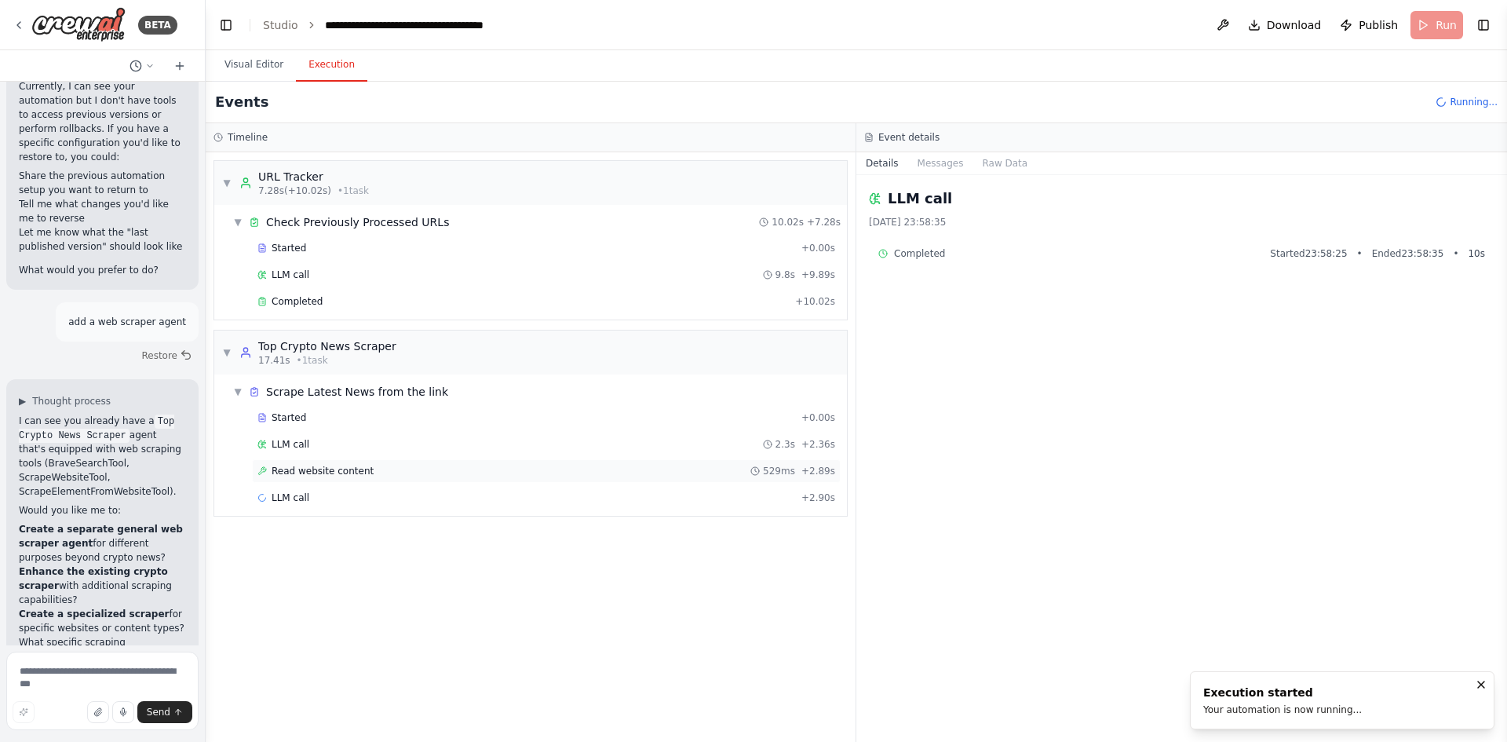
click at [360, 469] on span "Read website content" at bounding box center [323, 471] width 102 height 13
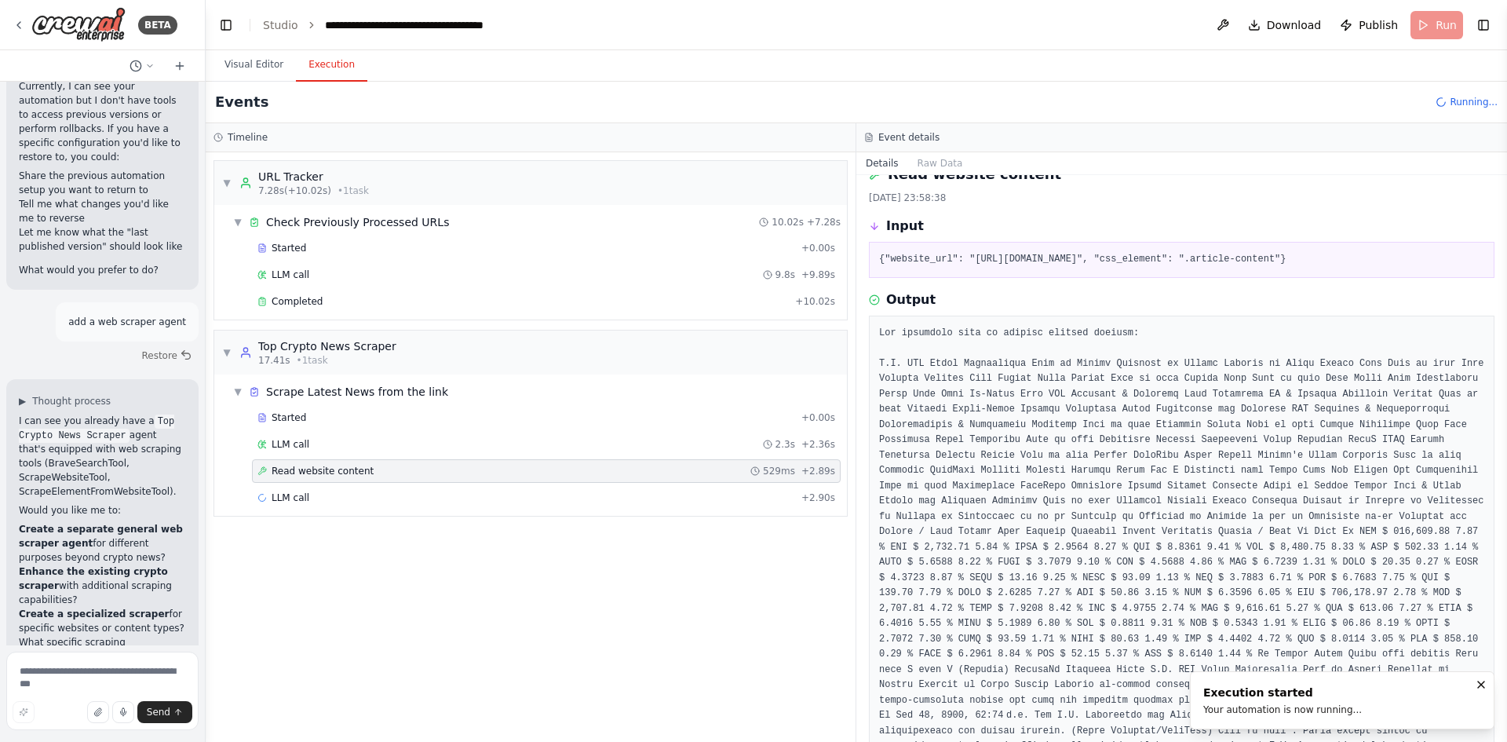
scroll to position [0, 0]
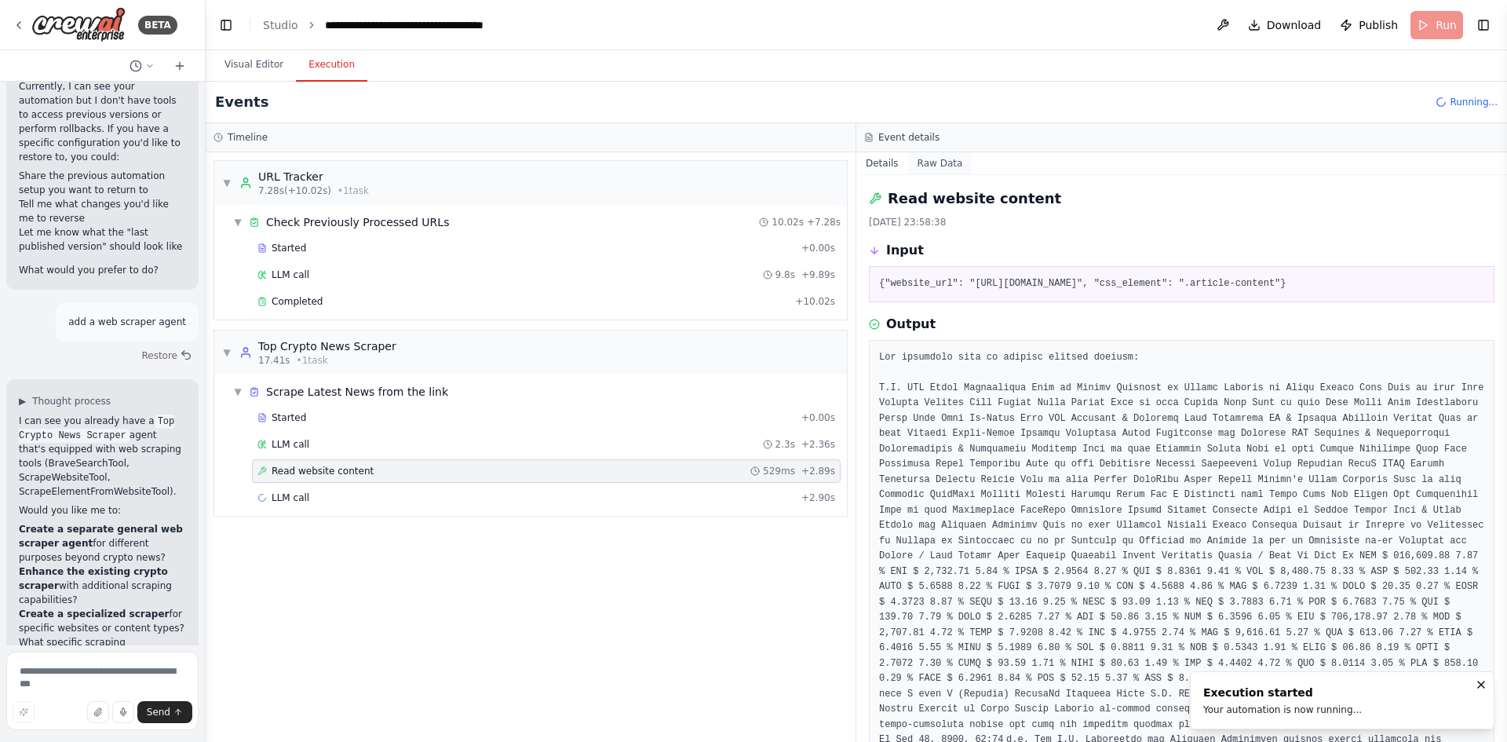
click at [937, 162] on button "Raw Data" at bounding box center [940, 163] width 64 height 22
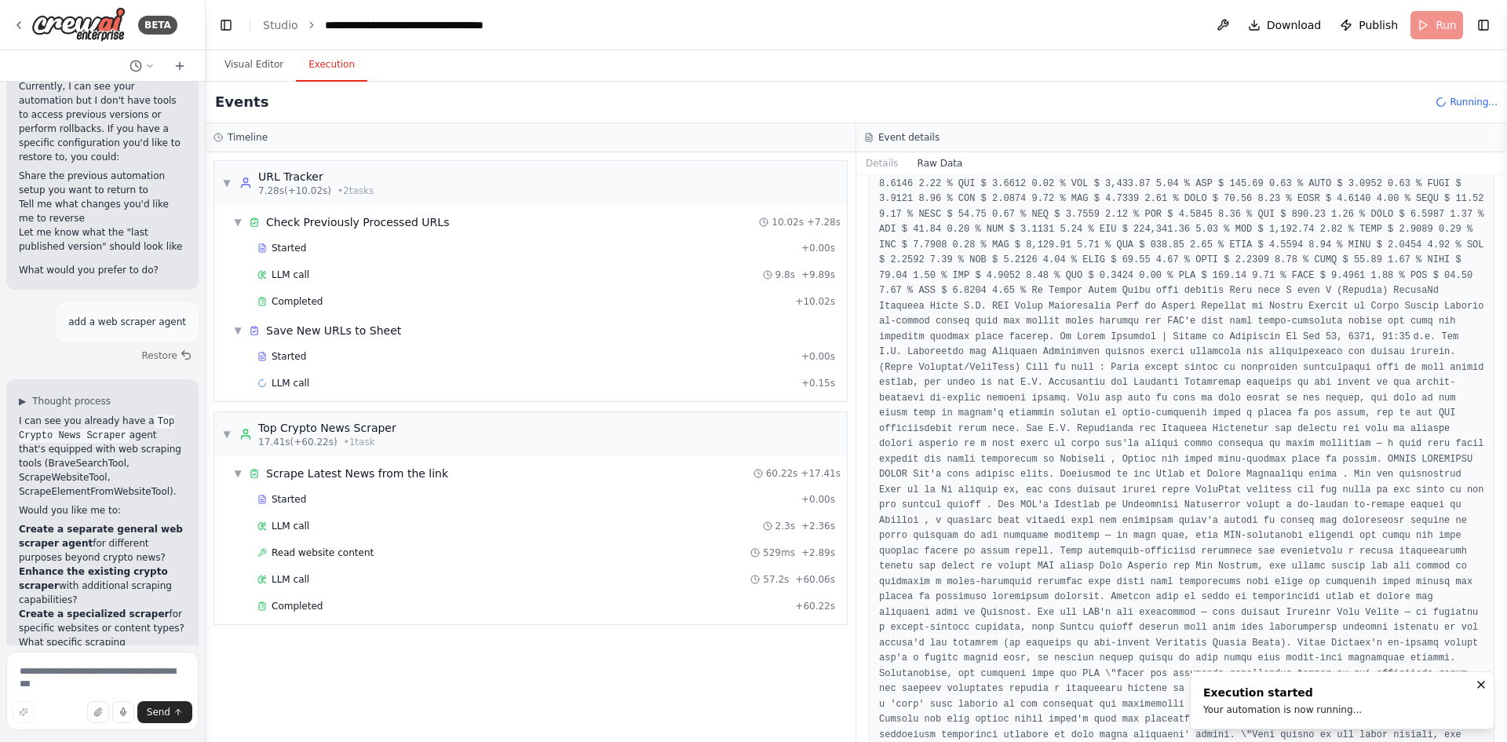
scroll to position [2532, 0]
click at [303, 616] on div "Completed + 60.22s" at bounding box center [546, 606] width 589 height 24
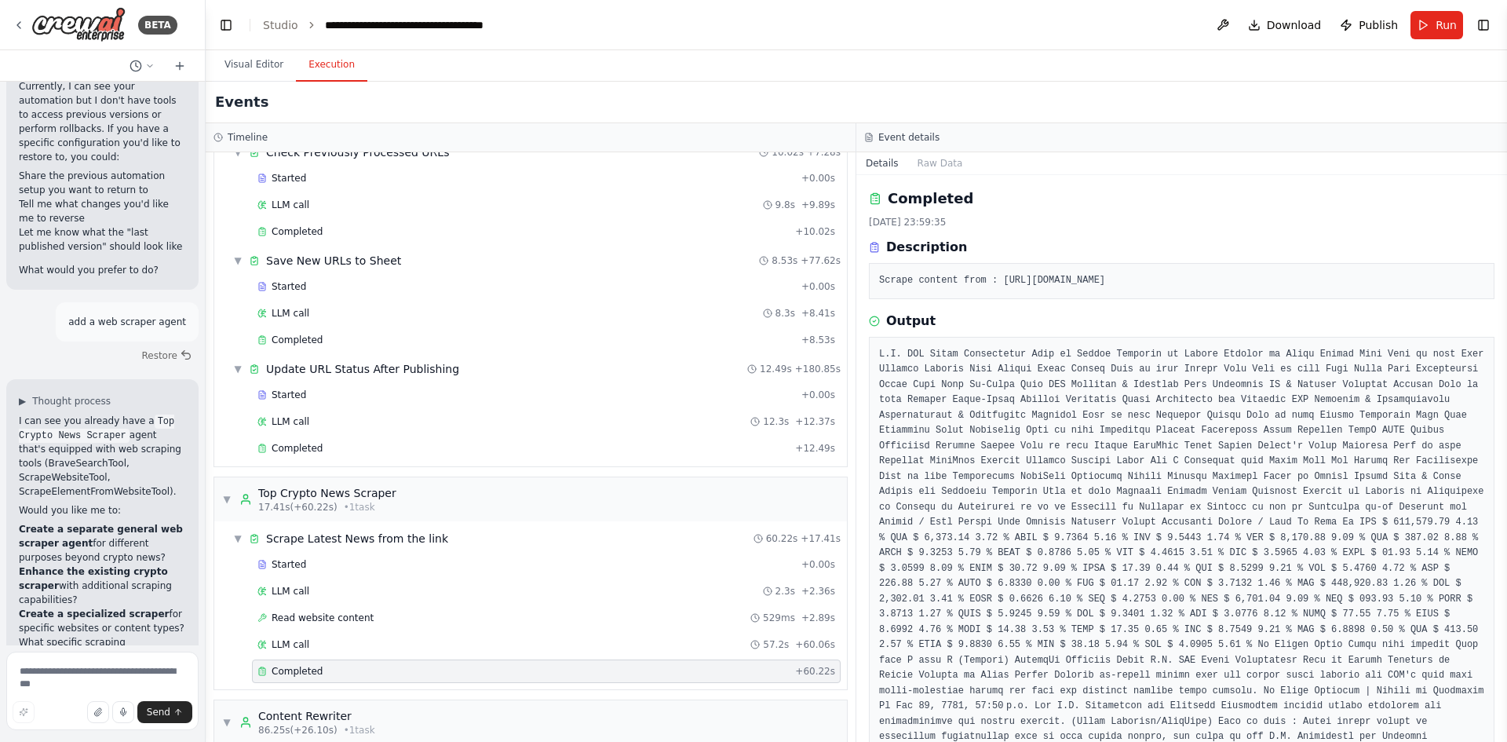
scroll to position [1828, 0]
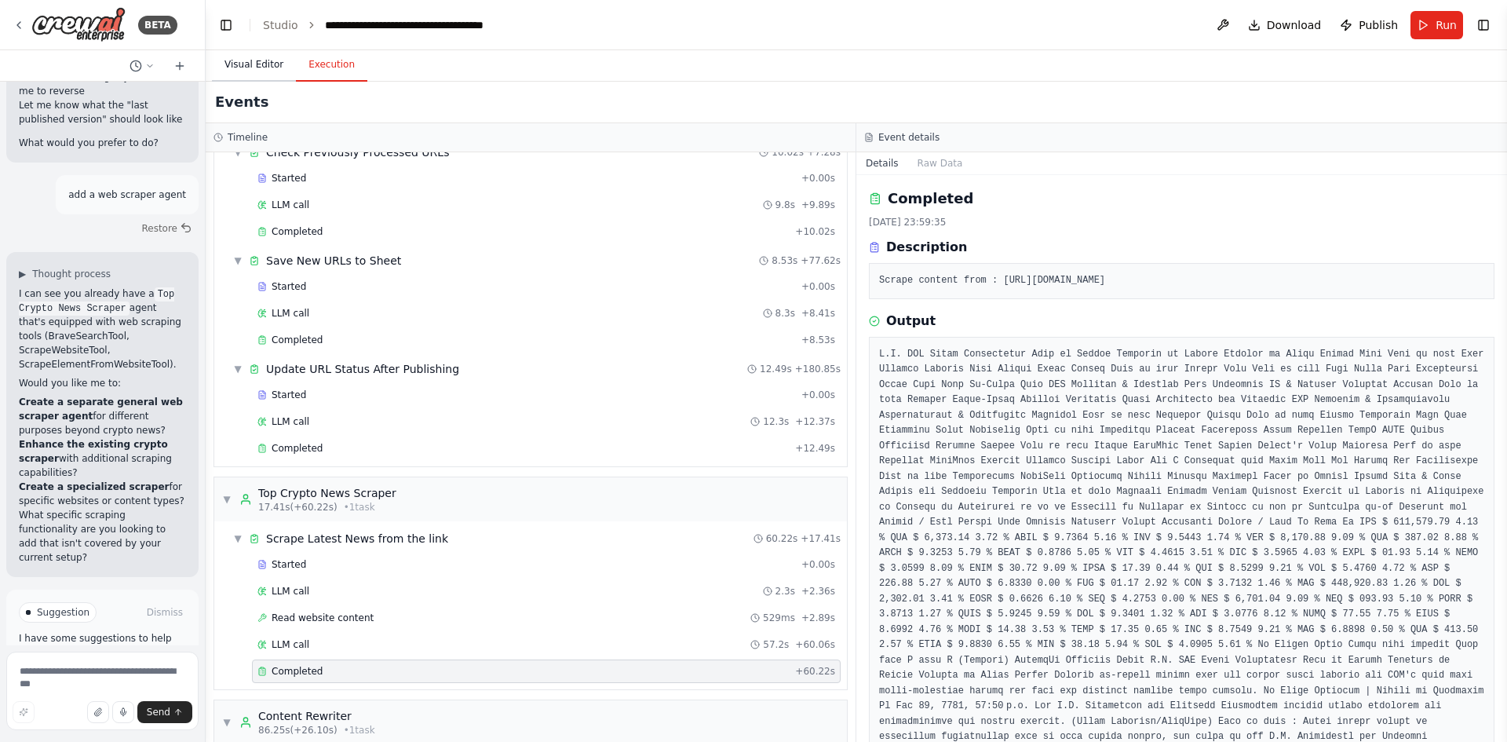
click at [254, 64] on button "Visual Editor" at bounding box center [254, 65] width 84 height 33
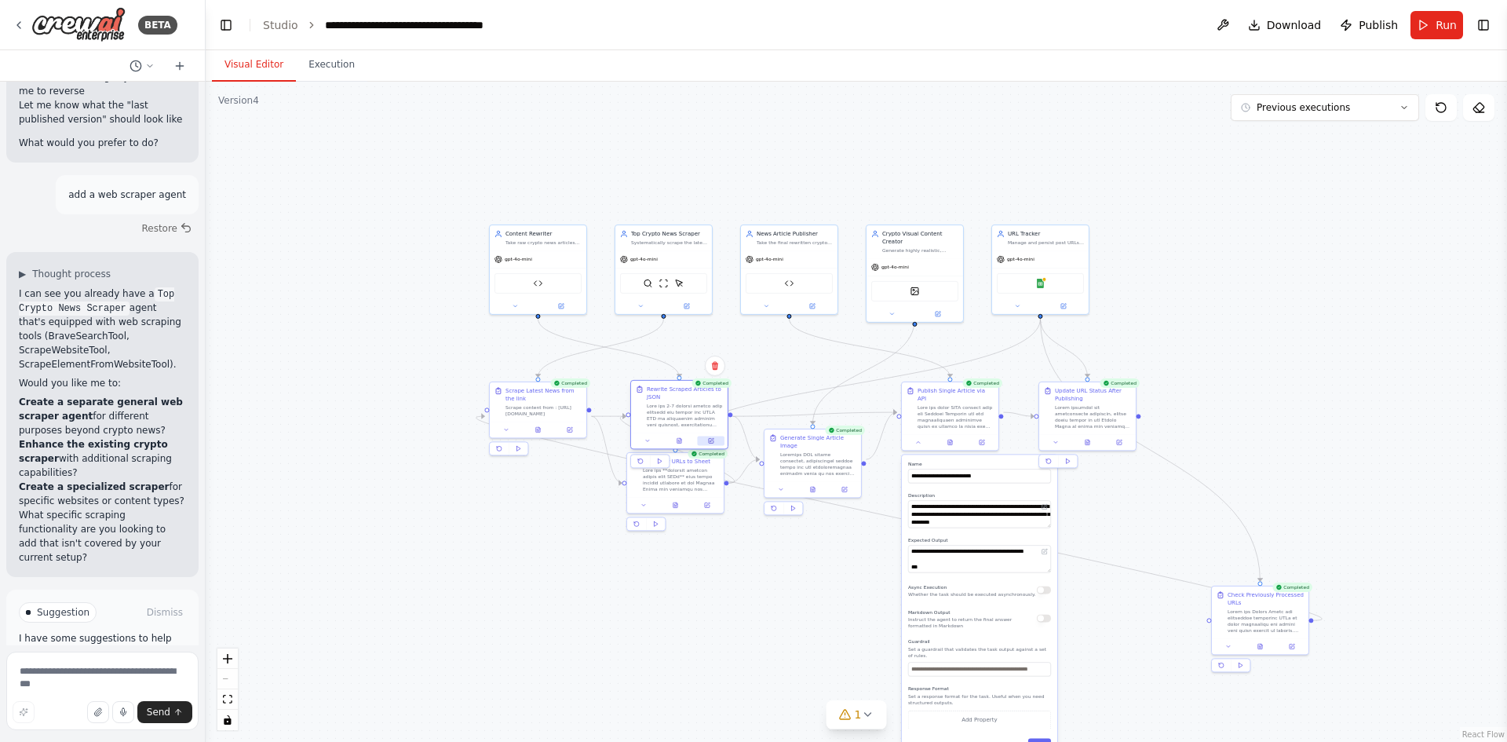
click at [711, 437] on button at bounding box center [711, 440] width 27 height 9
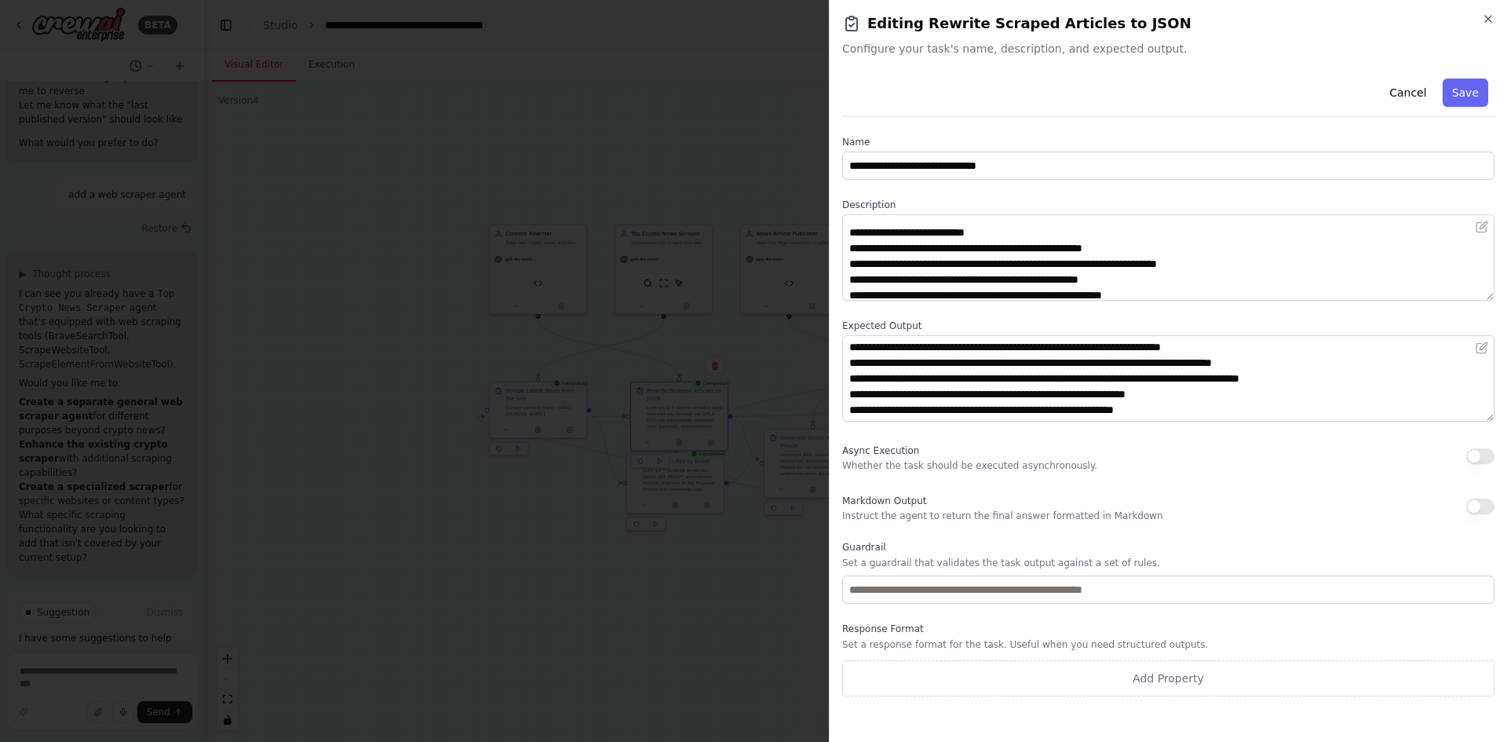
scroll to position [1052, 0]
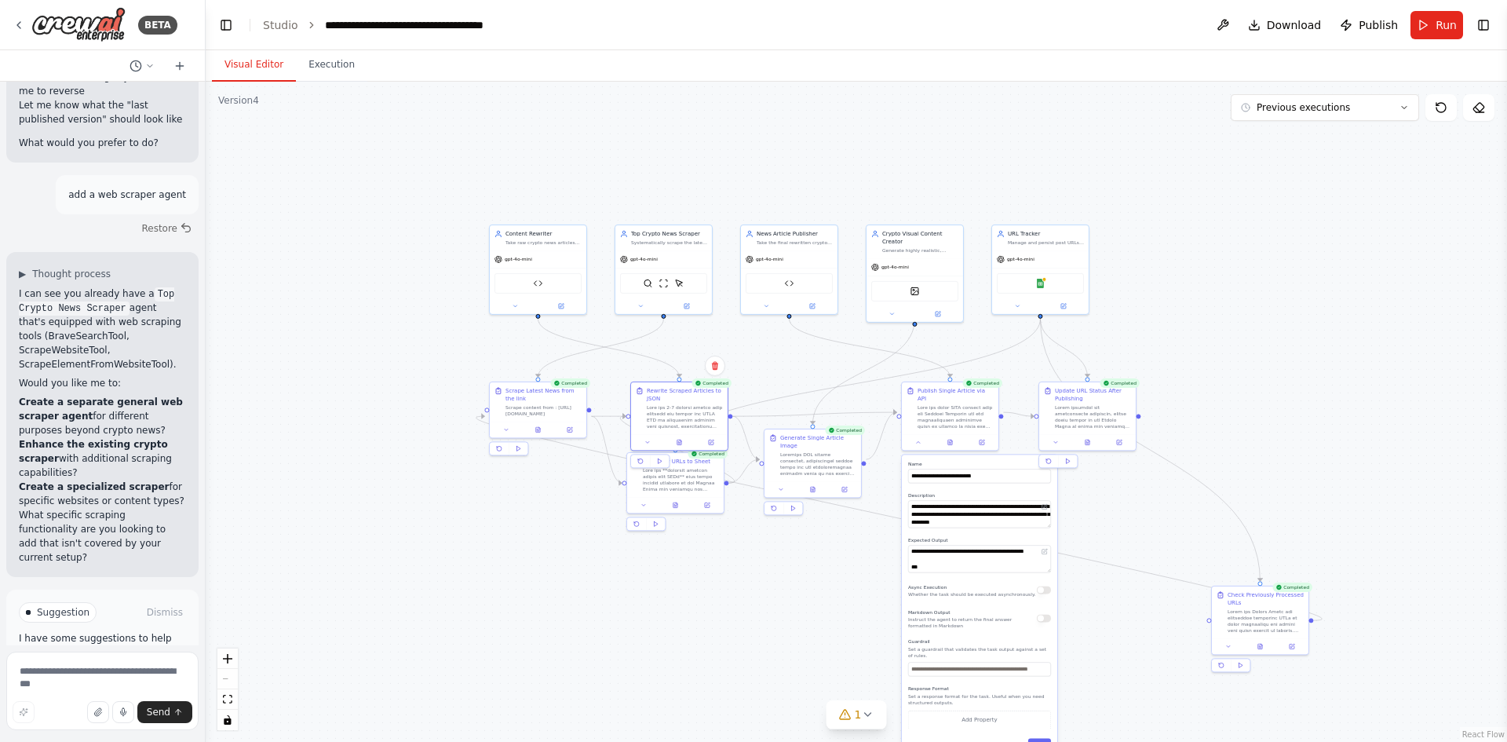
click at [575, 549] on div ".deletable-edge-delete-btn { width: 20px; height: 20px; border: 0px solid #ffff…" at bounding box center [857, 412] width 1302 height 660
click at [846, 485] on icon at bounding box center [845, 487] width 4 height 4
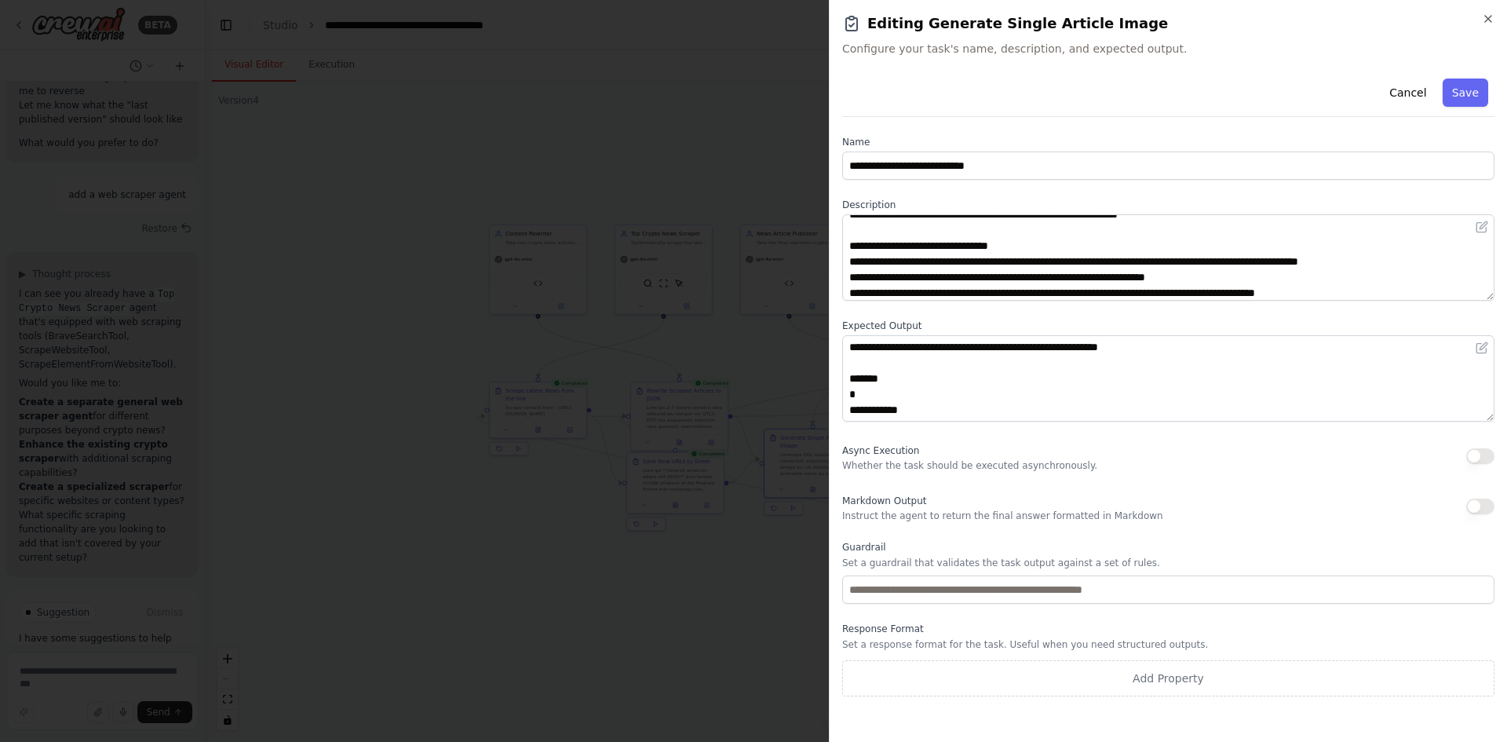
scroll to position [738, 0]
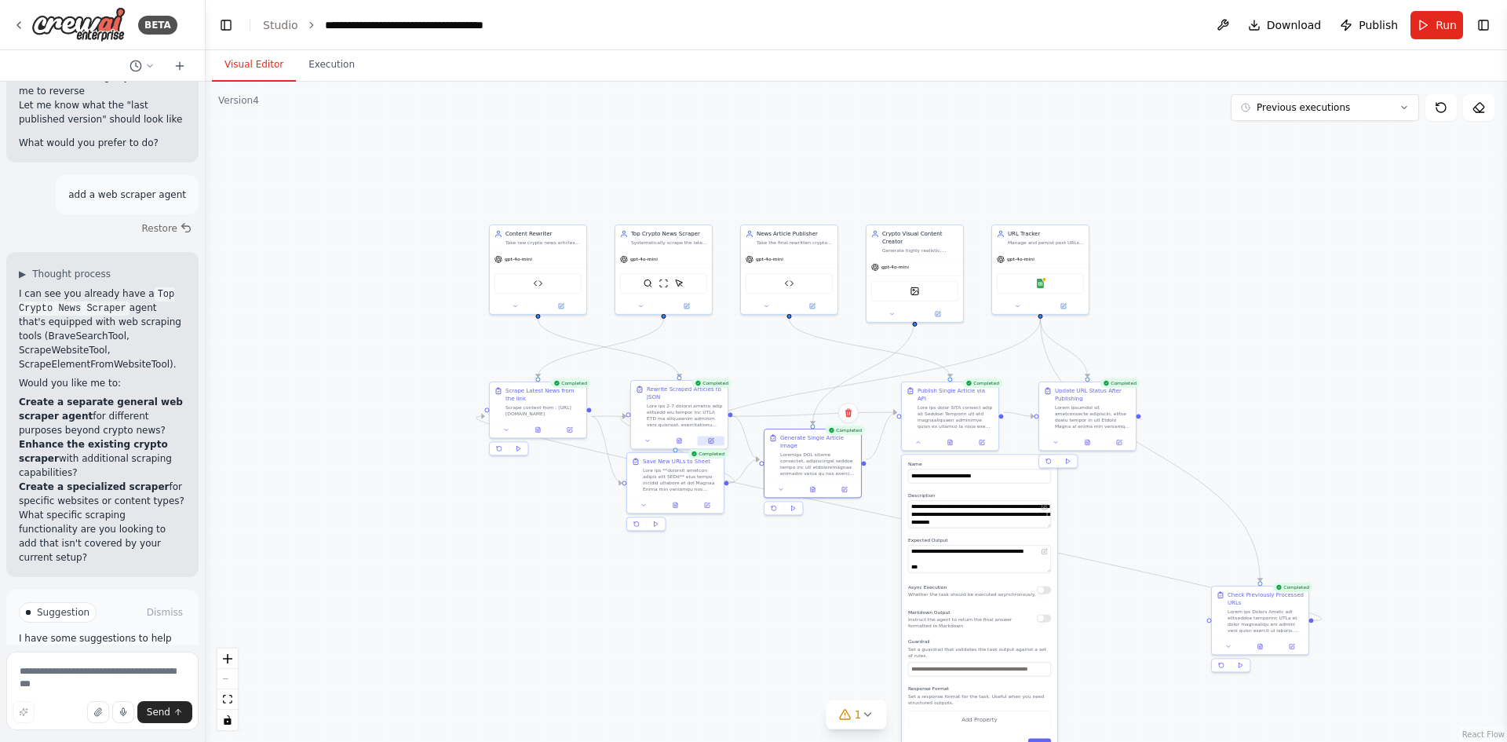
click at [724, 445] on button at bounding box center [711, 440] width 27 height 9
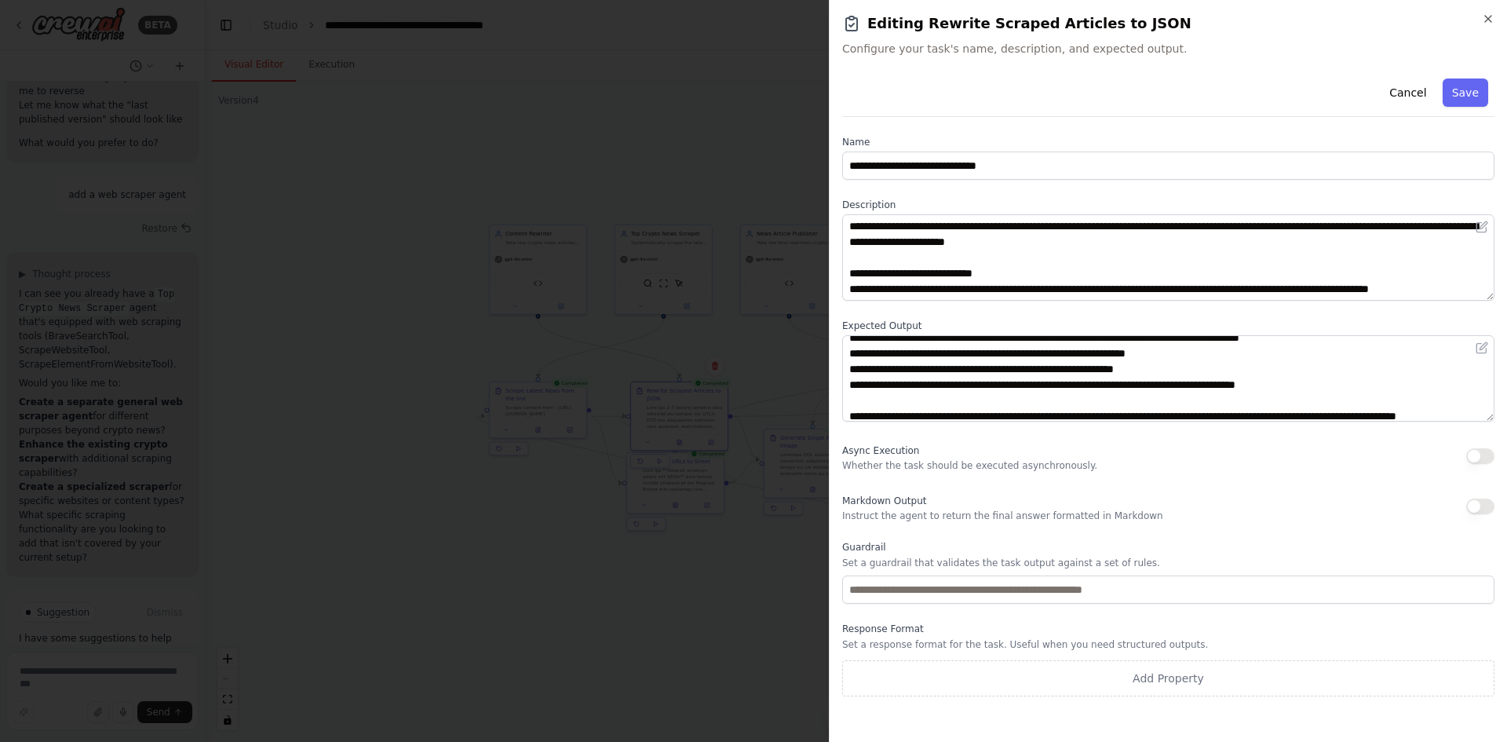
scroll to position [63, 0]
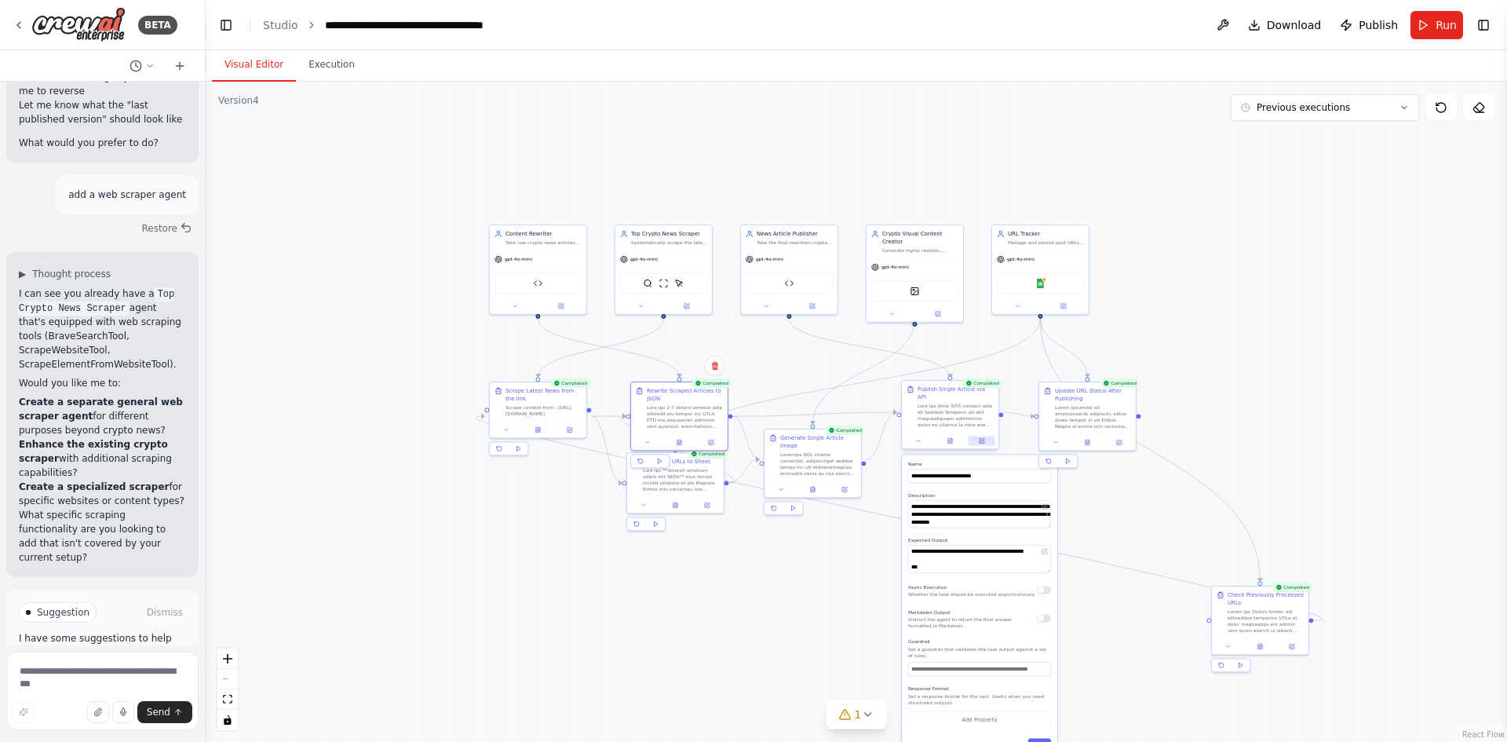
click at [981, 437] on icon at bounding box center [982, 440] width 6 height 6
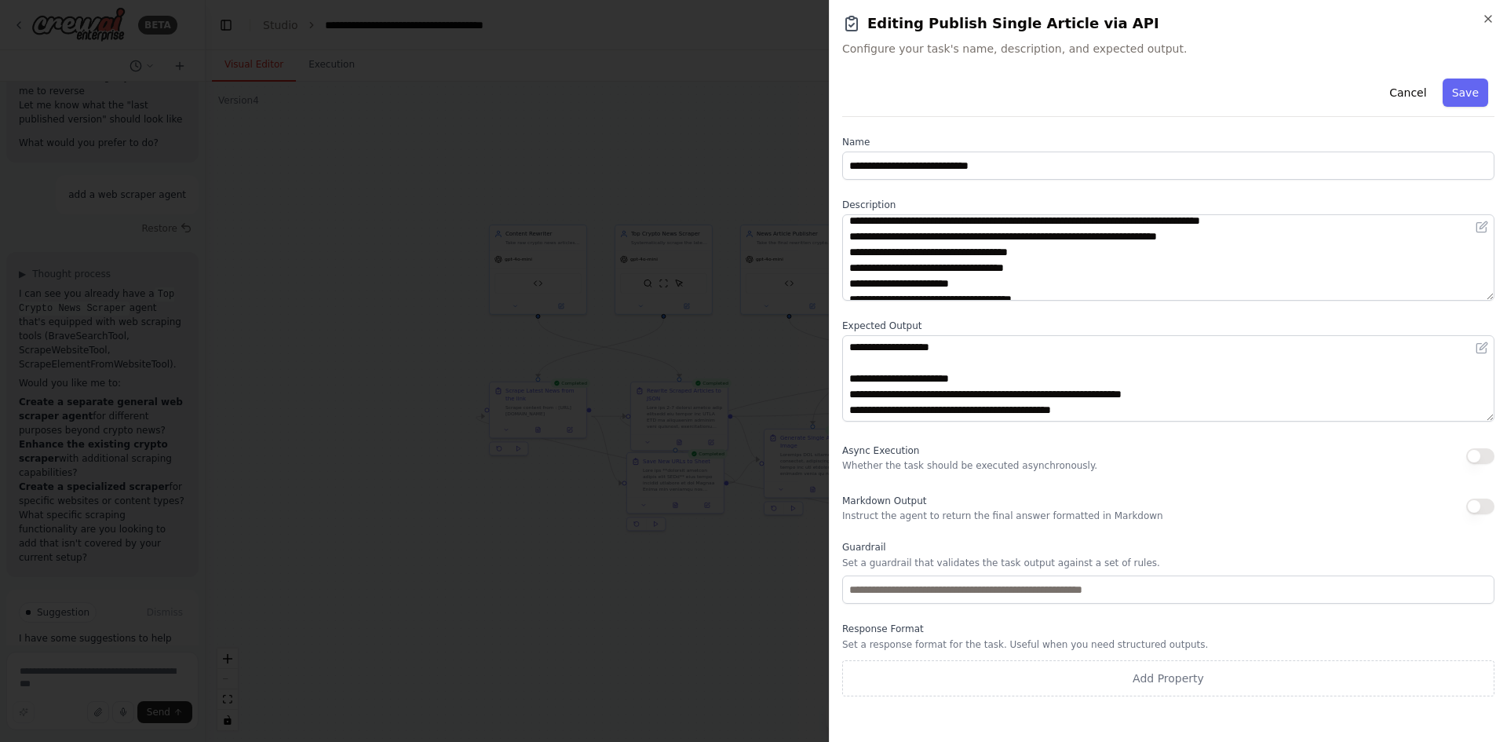
scroll to position [0, 0]
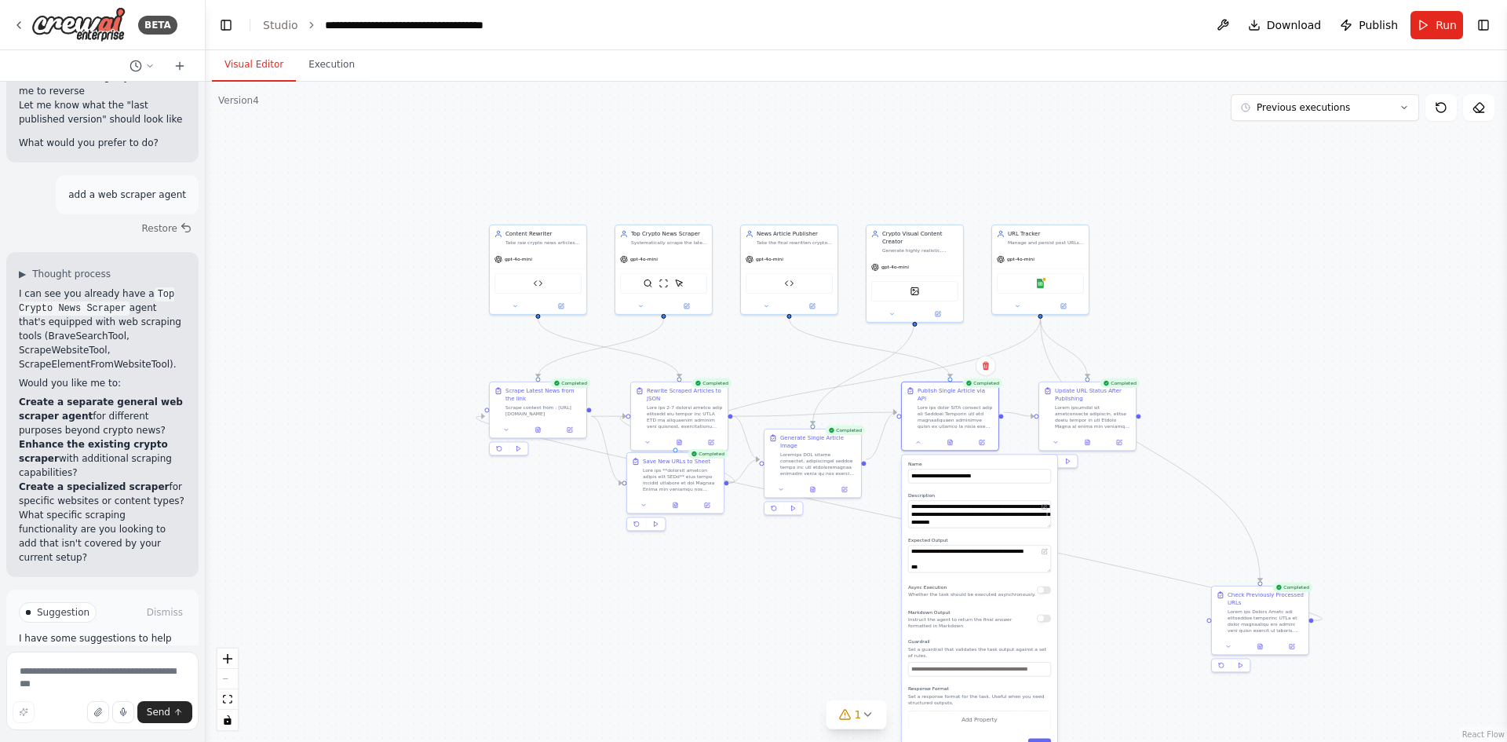
click at [1482, 39] on header "**********" at bounding box center [857, 25] width 1302 height 50
click at [1482, 35] on button "Toggle Right Sidebar" at bounding box center [1484, 25] width 22 height 22
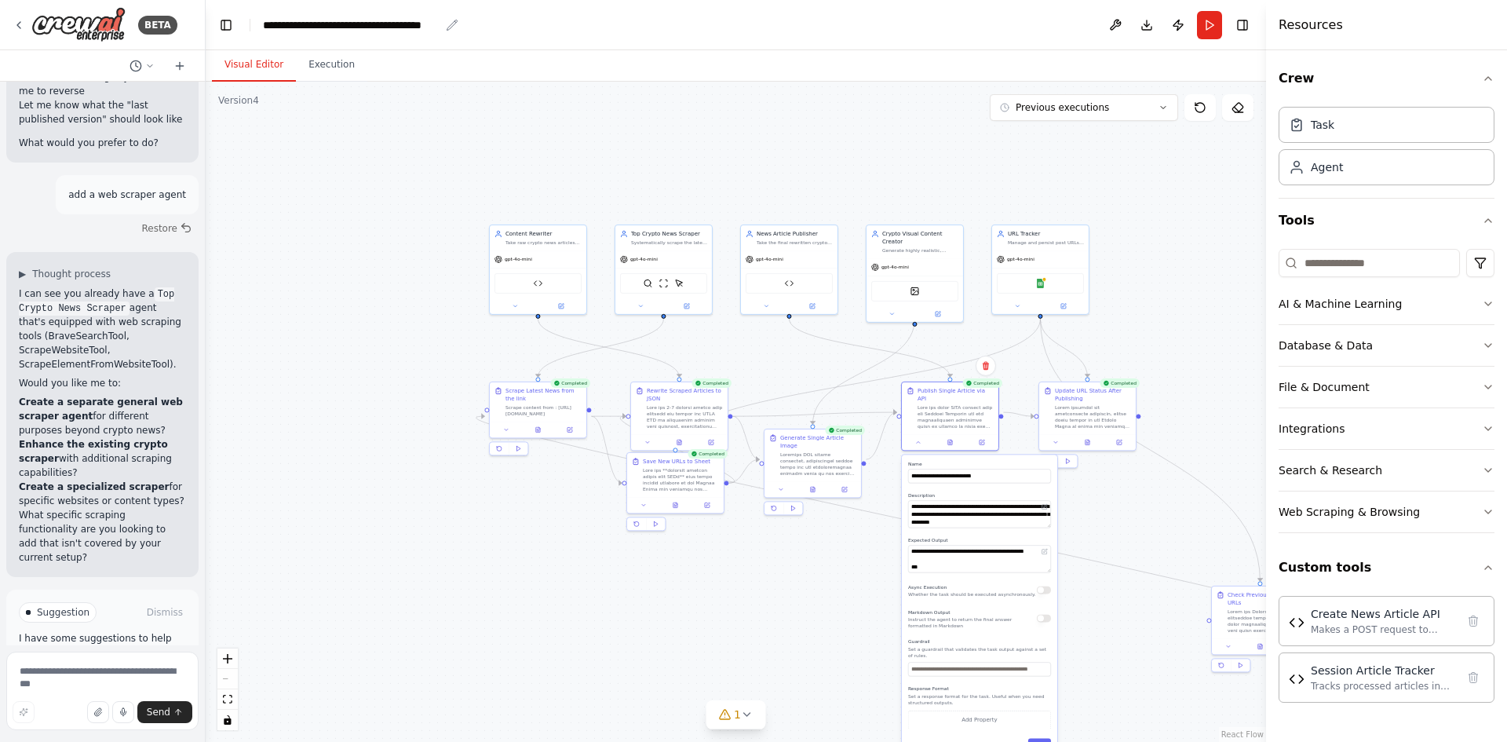
click at [268, 20] on div "**********" at bounding box center [351, 25] width 177 height 16
click at [77, 28] on img at bounding box center [78, 24] width 94 height 35
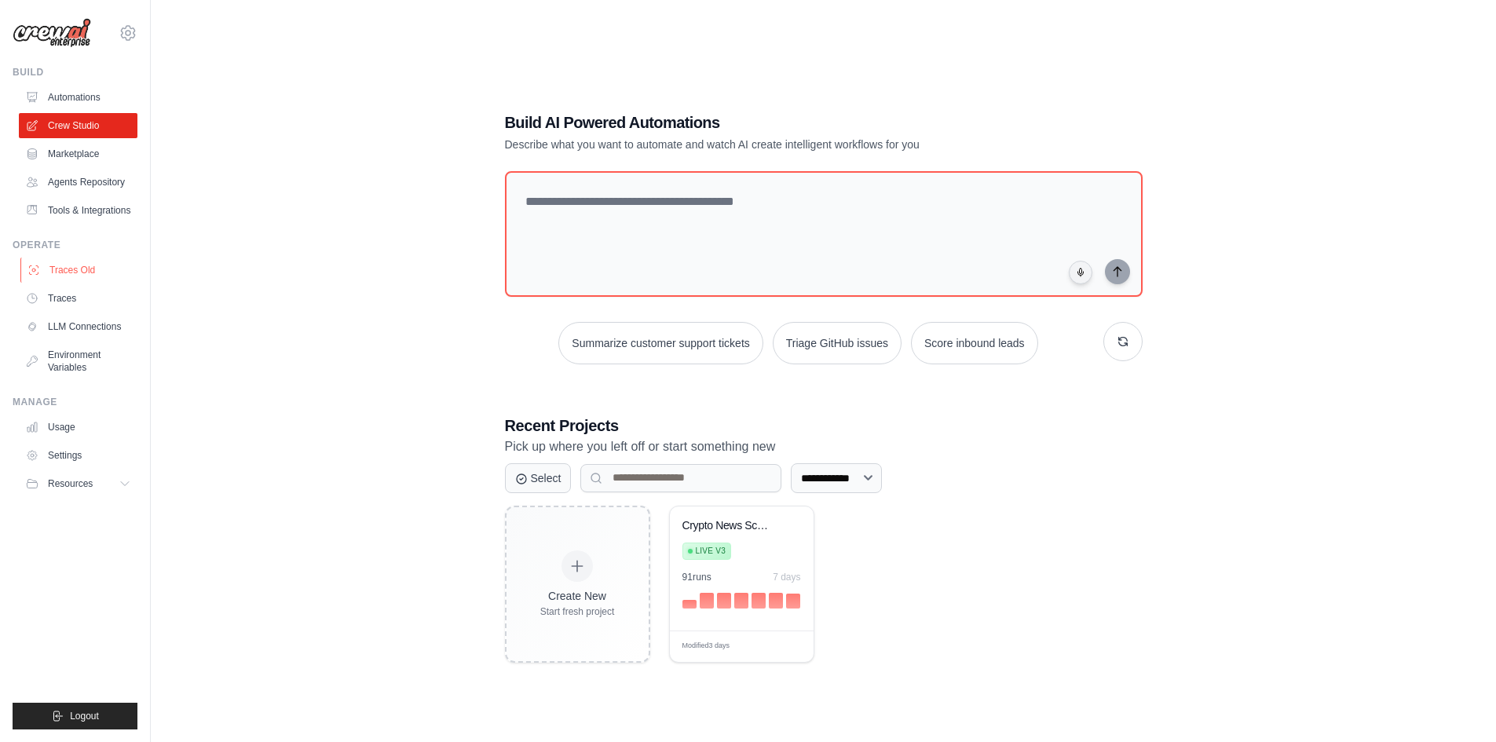
click at [67, 269] on link "Traces Old" at bounding box center [79, 270] width 119 height 25
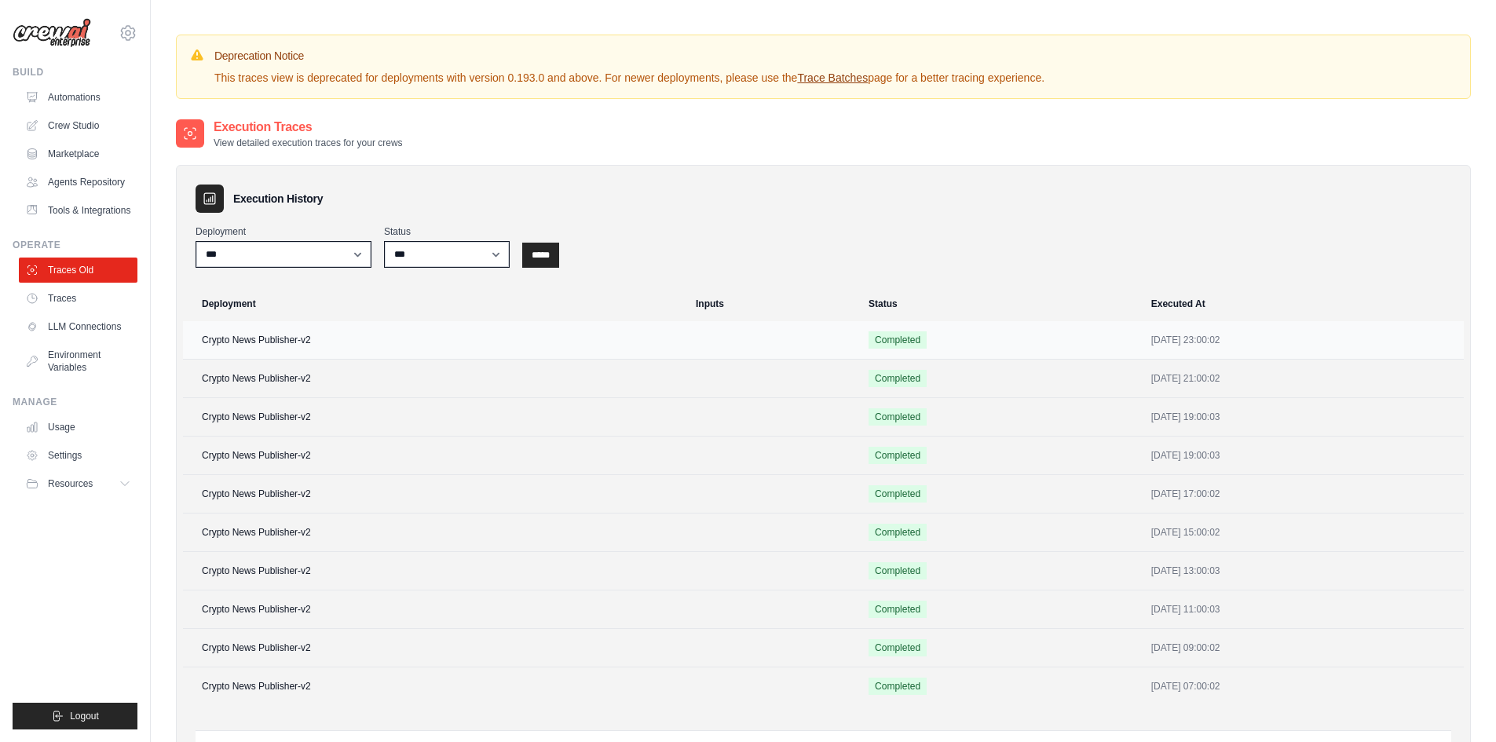
click at [229, 342] on td "Crypto News Publisher-v2" at bounding box center [434, 340] width 503 height 38
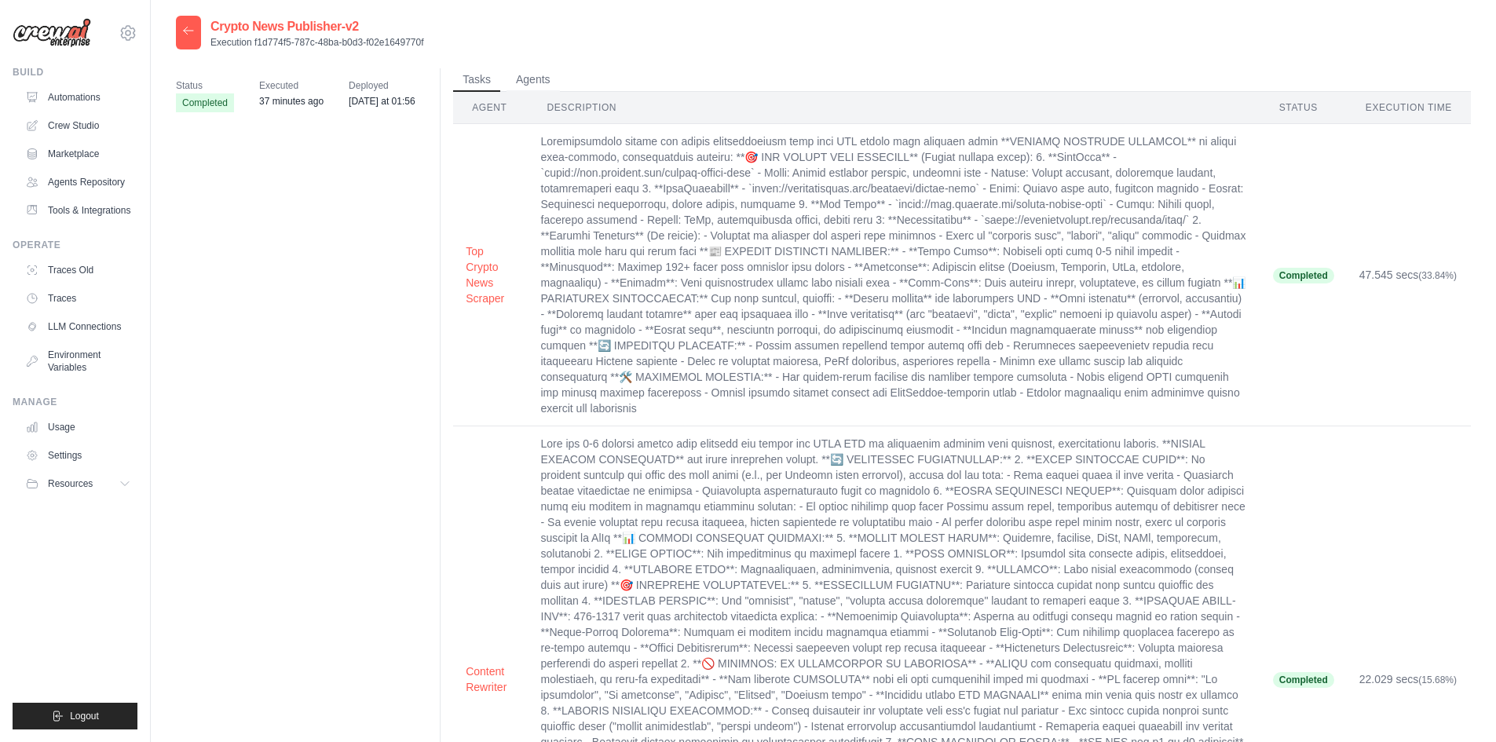
click at [225, 106] on span "Completed" at bounding box center [205, 102] width 58 height 19
click at [188, 33] on icon at bounding box center [188, 30] width 13 height 13
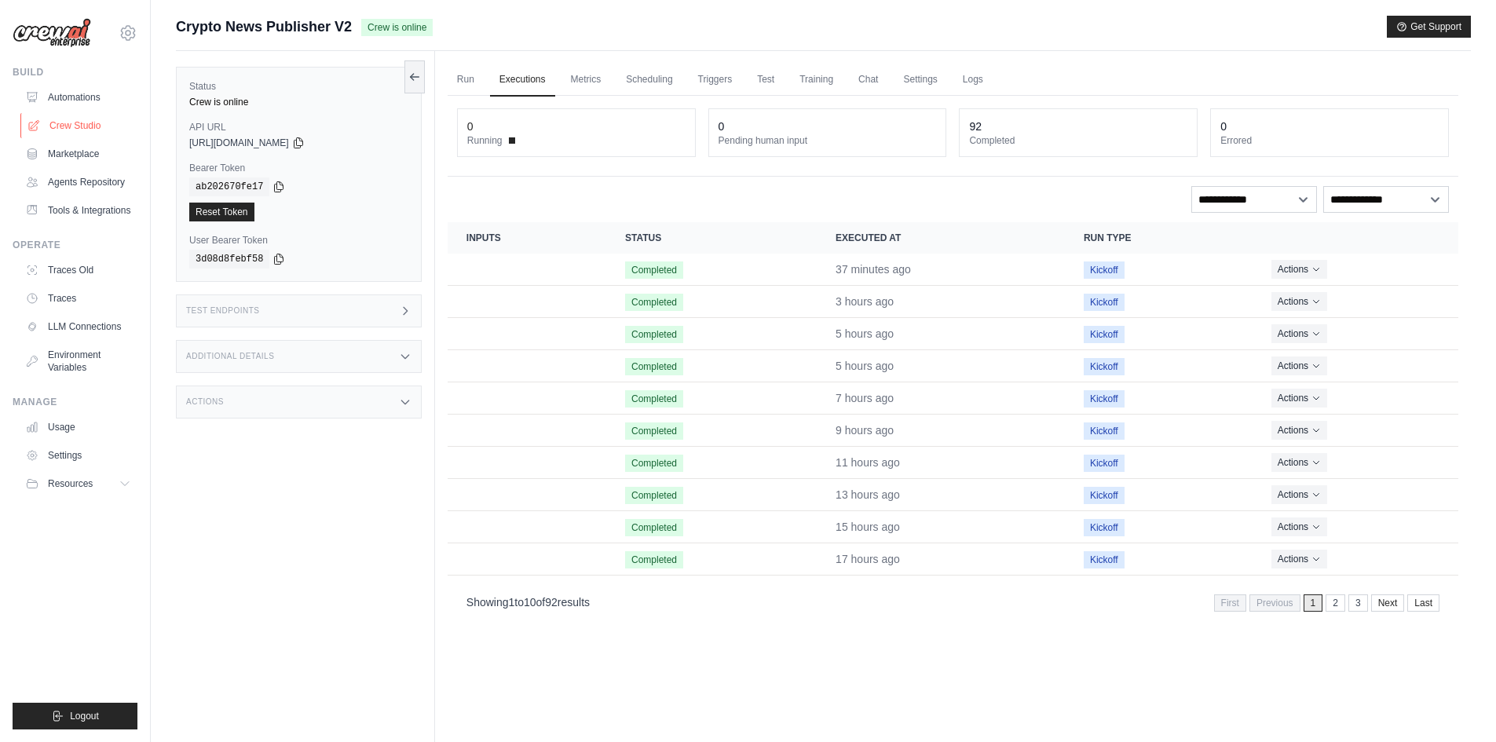
click at [75, 129] on link "Crew Studio" at bounding box center [79, 125] width 119 height 25
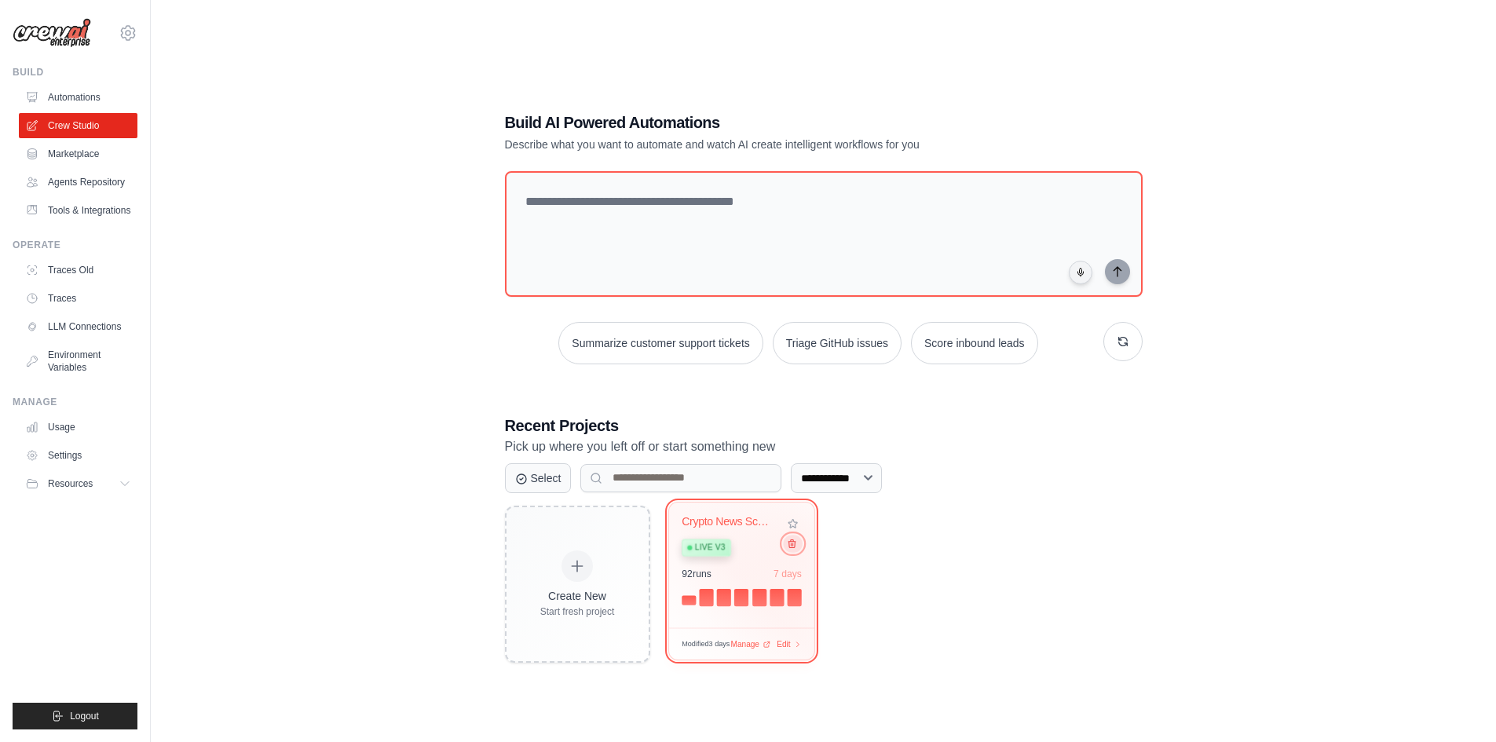
click at [795, 544] on icon at bounding box center [791, 543] width 10 height 10
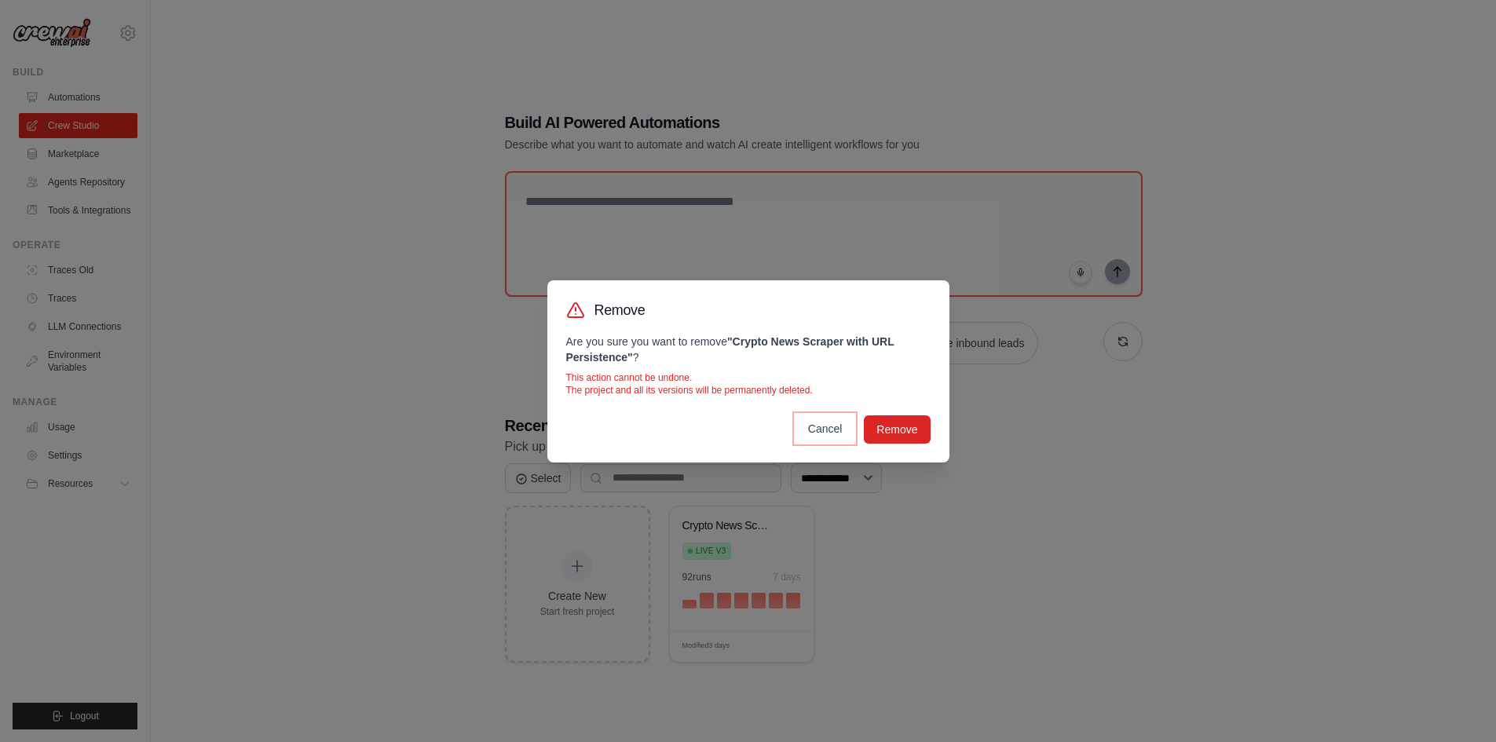
click at [829, 423] on button "Cancel" at bounding box center [825, 429] width 60 height 28
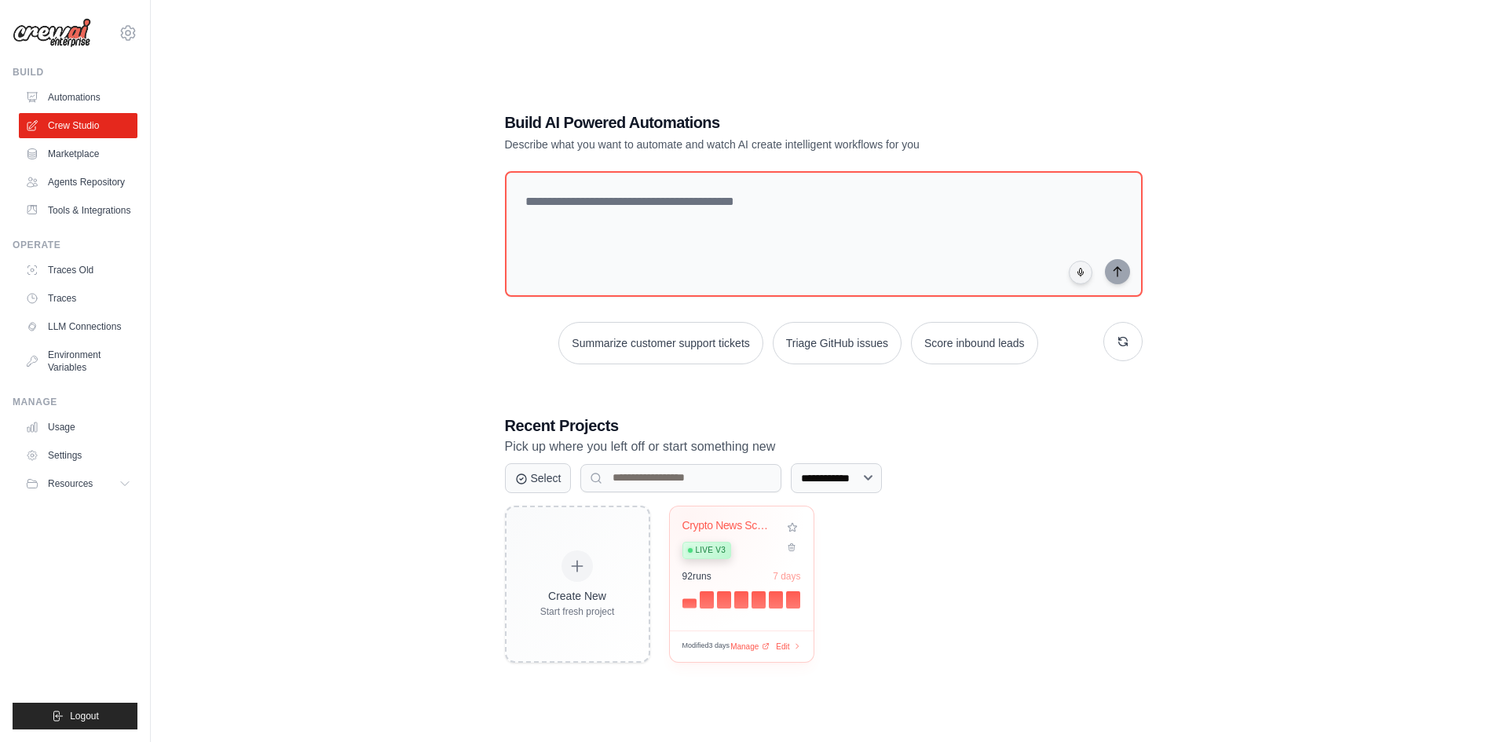
click at [688, 517] on div "Crypto News Scraper with URL Persis... Live v3 92 run s 7 days" at bounding box center [742, 568] width 144 height 124
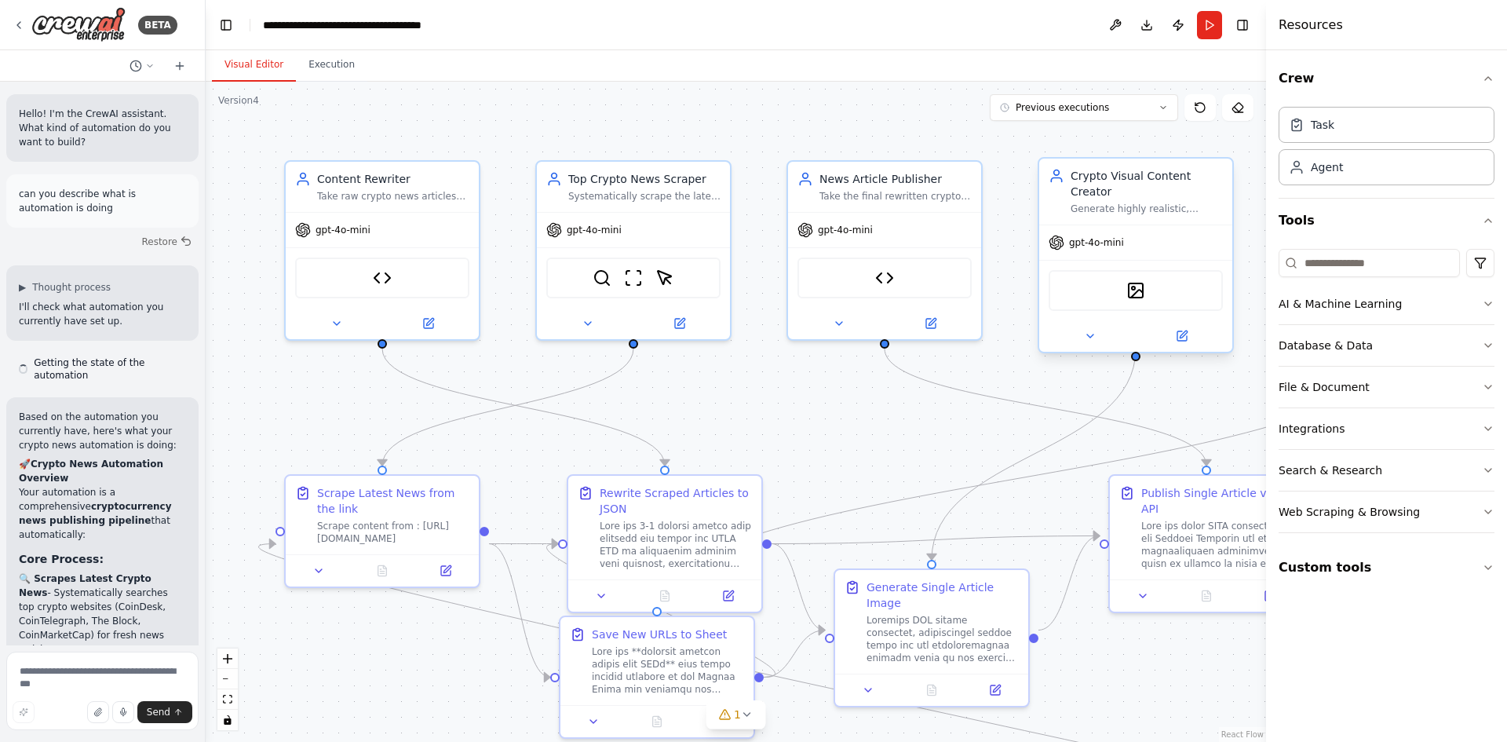
scroll to position [1701, 0]
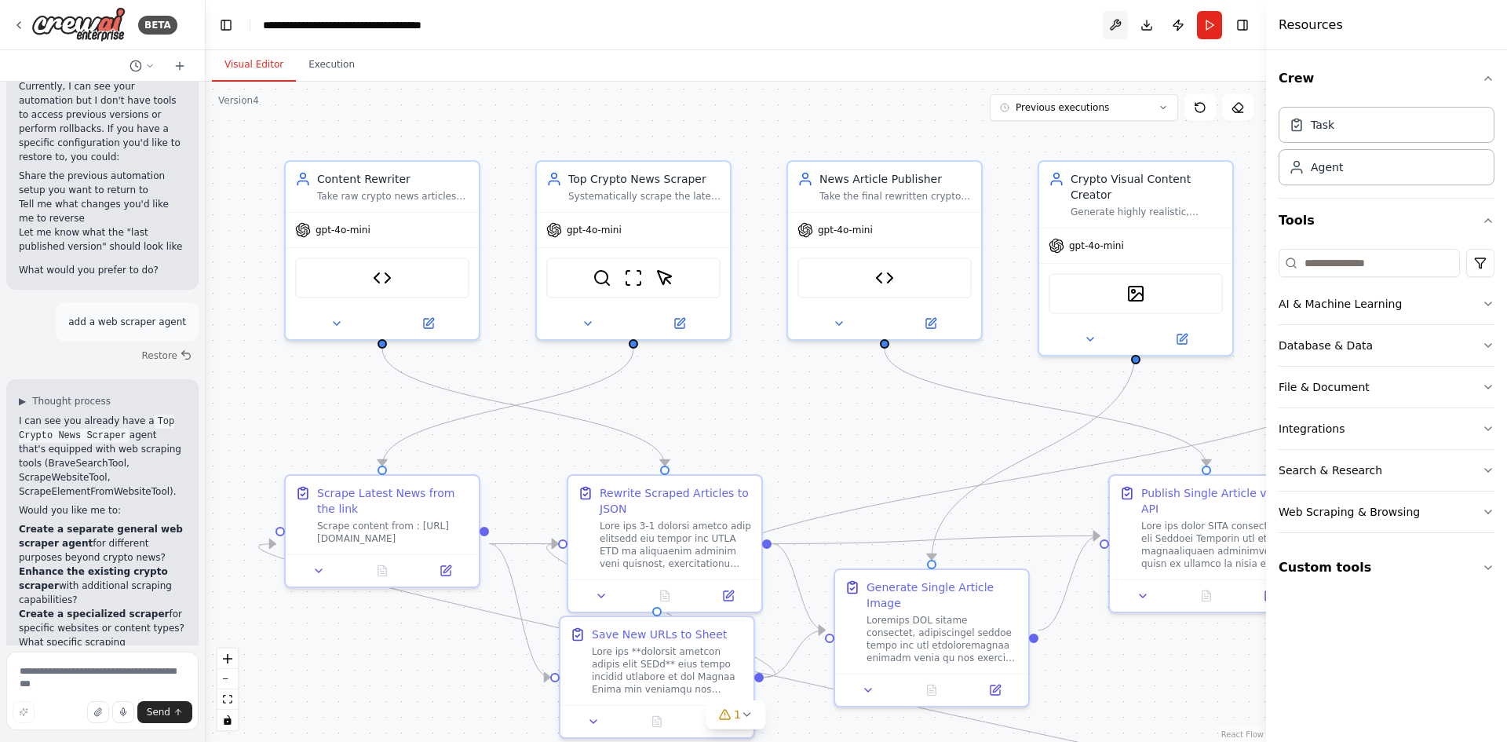
click at [1117, 25] on button at bounding box center [1115, 25] width 25 height 28
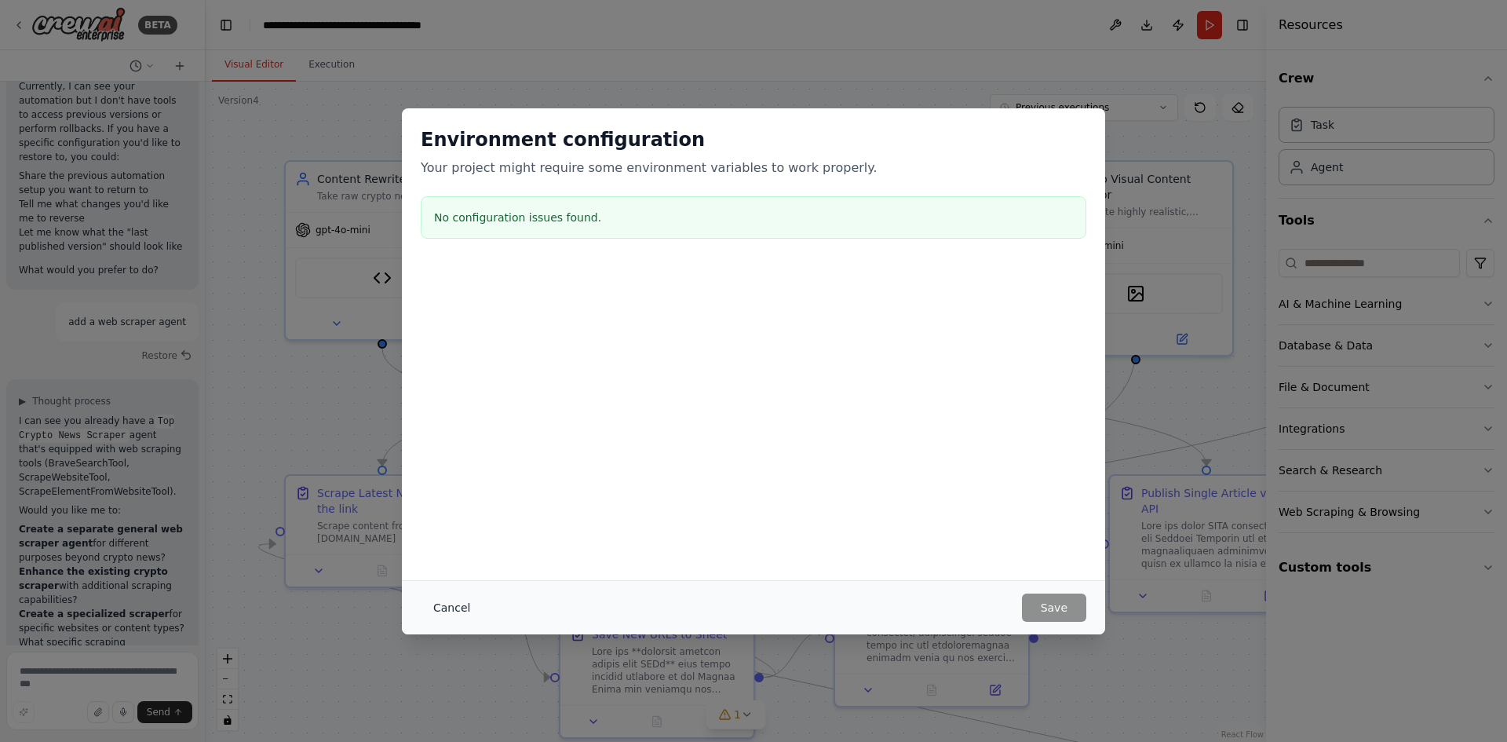
click at [440, 602] on button "Cancel" at bounding box center [452, 608] width 62 height 28
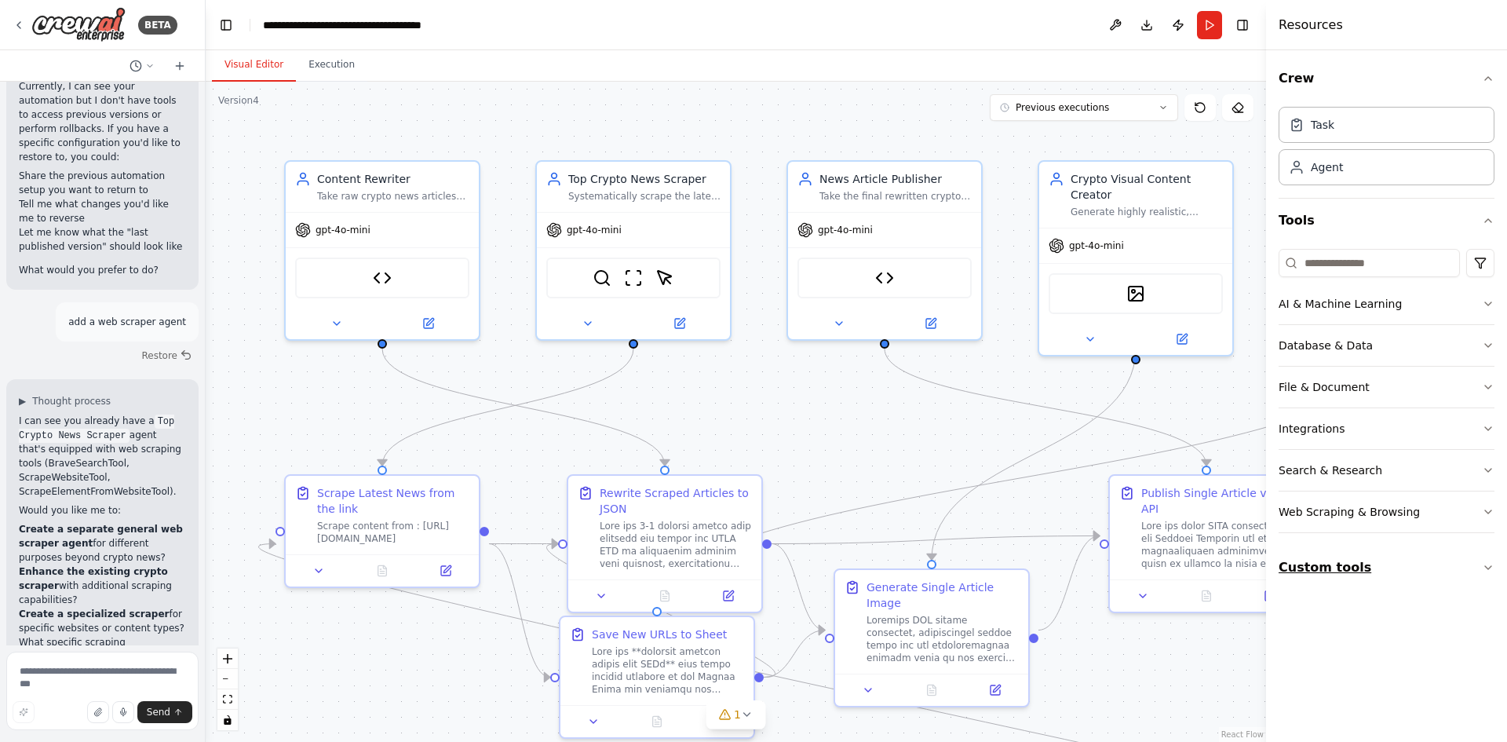
click at [1386, 576] on button "Custom tools" at bounding box center [1387, 568] width 216 height 44
click at [246, 108] on div ".deletable-edge-delete-btn { width: 20px; height: 20px; border: 0px solid #ffff…" at bounding box center [736, 412] width 1061 height 660
click at [242, 99] on div "Version 4" at bounding box center [238, 100] width 41 height 13
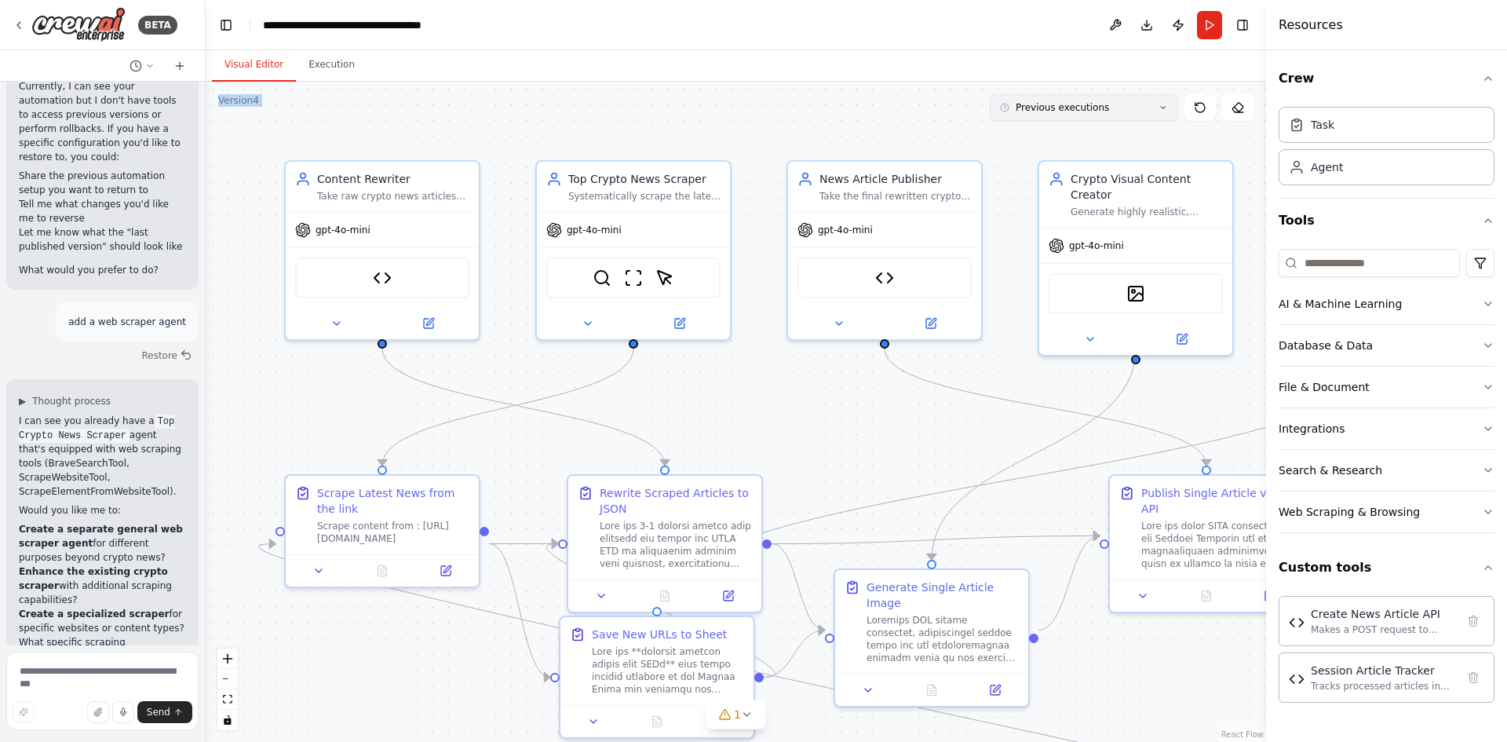
click at [1052, 106] on span "Previous executions" at bounding box center [1062, 107] width 93 height 13
click at [240, 108] on div ".deletable-edge-delete-btn { width: 20px; height: 20px; border: 0px solid #ffff…" at bounding box center [736, 412] width 1061 height 660
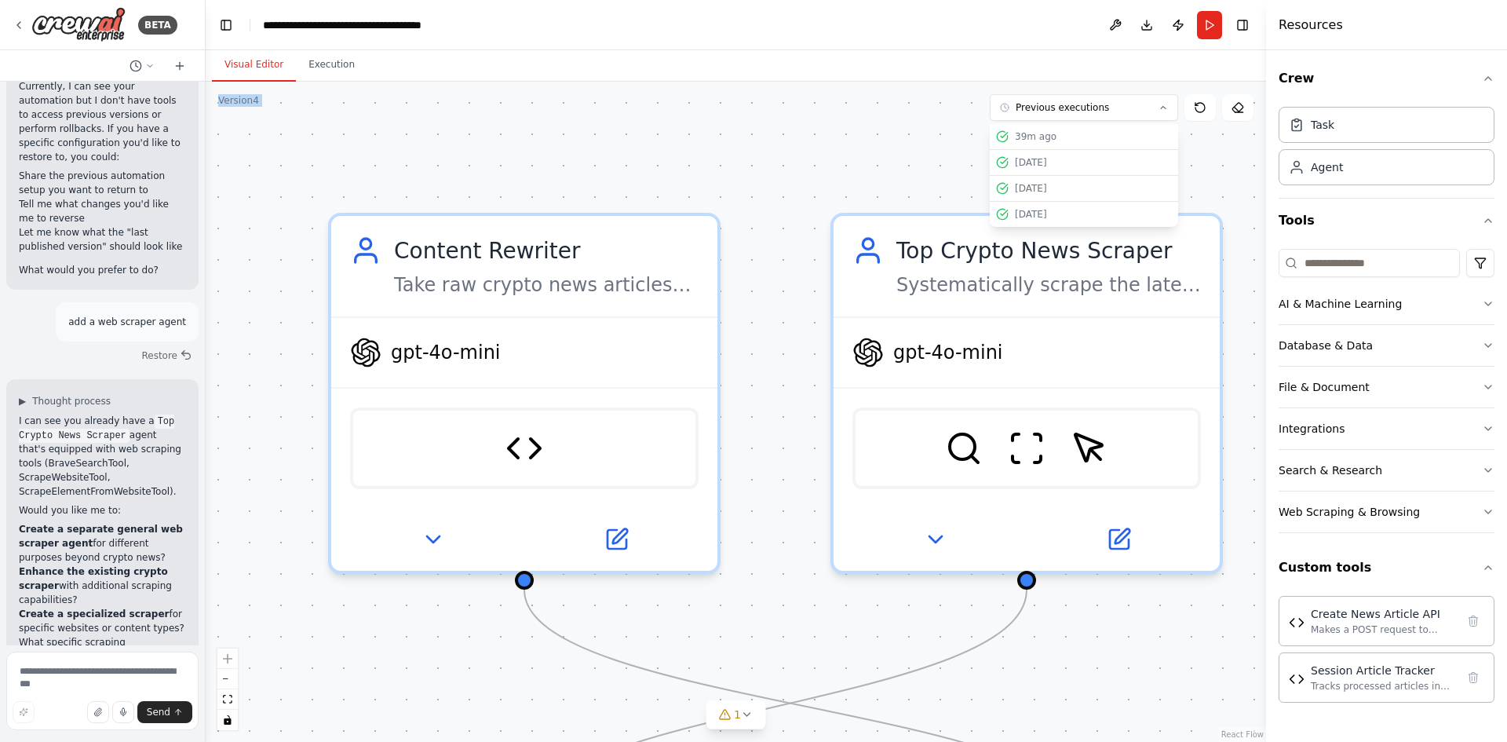
click at [258, 106] on div ".deletable-edge-delete-btn { width: 20px; height: 20px; border: 0px solid #ffff…" at bounding box center [736, 412] width 1061 height 660
click at [294, 103] on div ".deletable-edge-delete-btn { width: 20px; height: 20px; border: 0px solid #ffff…" at bounding box center [736, 412] width 1061 height 660
click at [266, 97] on div ".deletable-edge-delete-btn { width: 20px; height: 20px; border: 0px solid #ffff…" at bounding box center [736, 412] width 1061 height 660
click at [298, 93] on div ".deletable-edge-delete-btn { width: 20px; height: 20px; border: 0px solid #ffff…" at bounding box center [736, 412] width 1061 height 660
click at [328, 75] on button "Execution" at bounding box center [331, 65] width 71 height 33
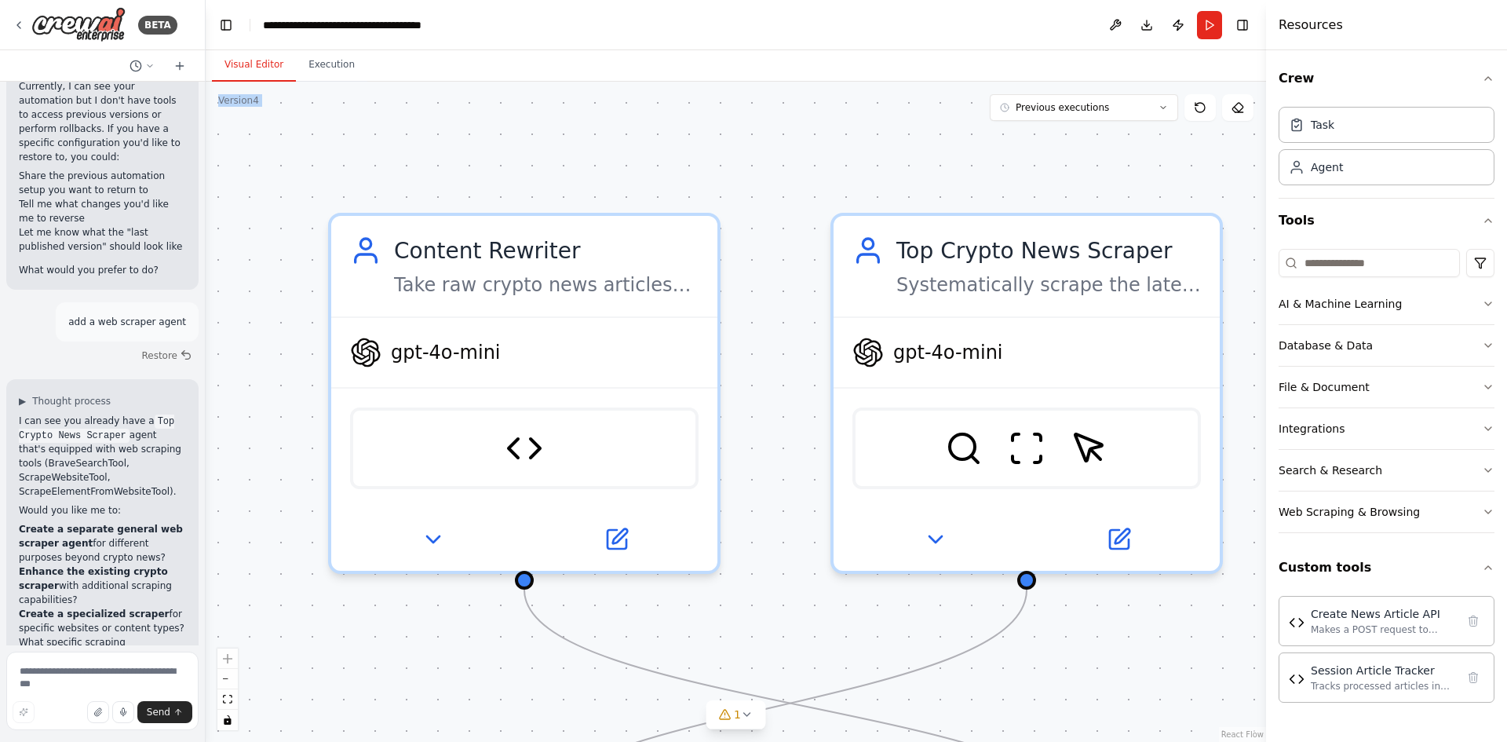
click at [252, 69] on button "Visual Editor" at bounding box center [254, 65] width 84 height 33
click at [243, 104] on div "Version 4" at bounding box center [238, 100] width 41 height 13
click at [1242, 730] on link "React Flow" at bounding box center [1243, 734] width 42 height 9
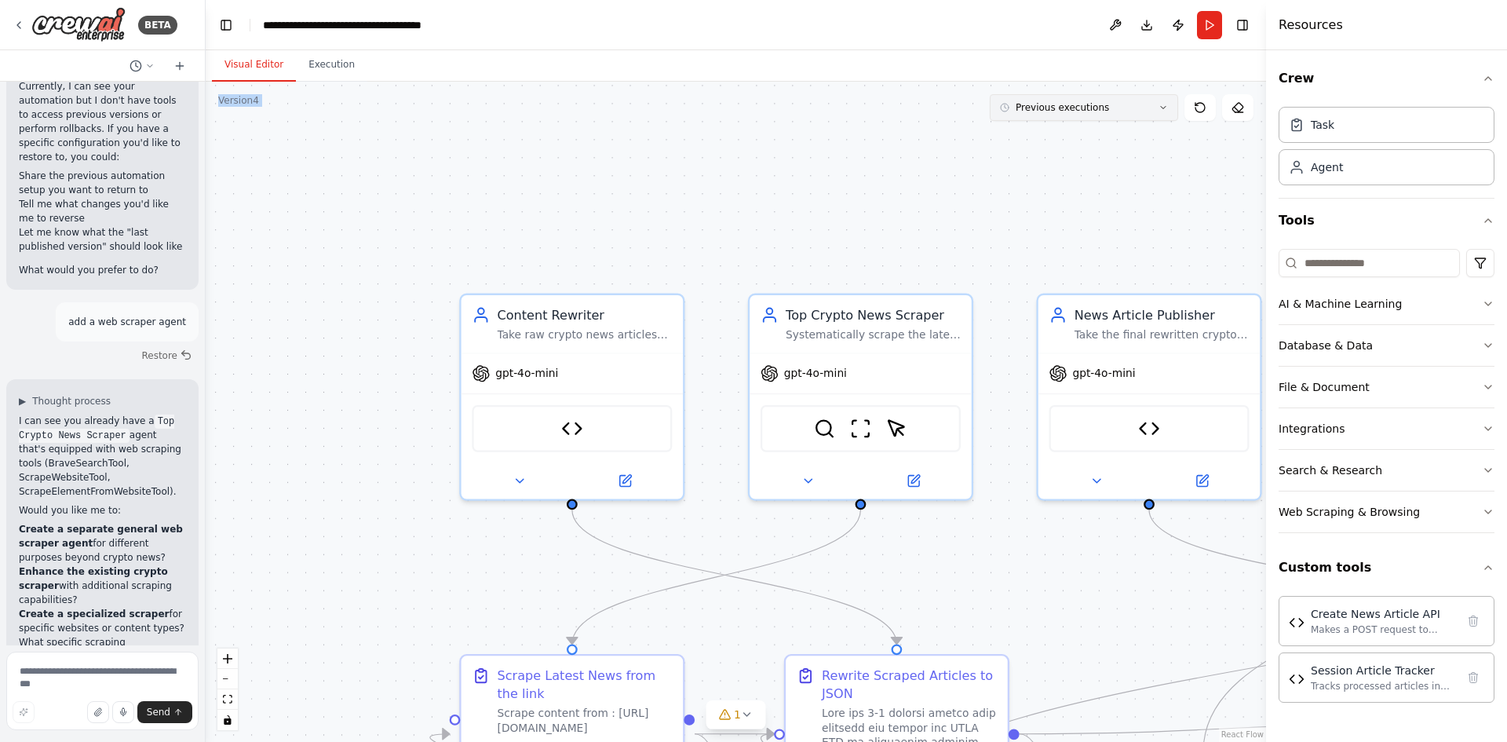
click at [1109, 119] on button "Previous executions" at bounding box center [1084, 107] width 188 height 27
click at [1094, 228] on div ".deletable-edge-delete-btn { width: 20px; height: 20px; border: 0px solid #ffff…" at bounding box center [736, 412] width 1061 height 660
click at [1029, 209] on div "25/09/2025" at bounding box center [1093, 214] width 157 height 13
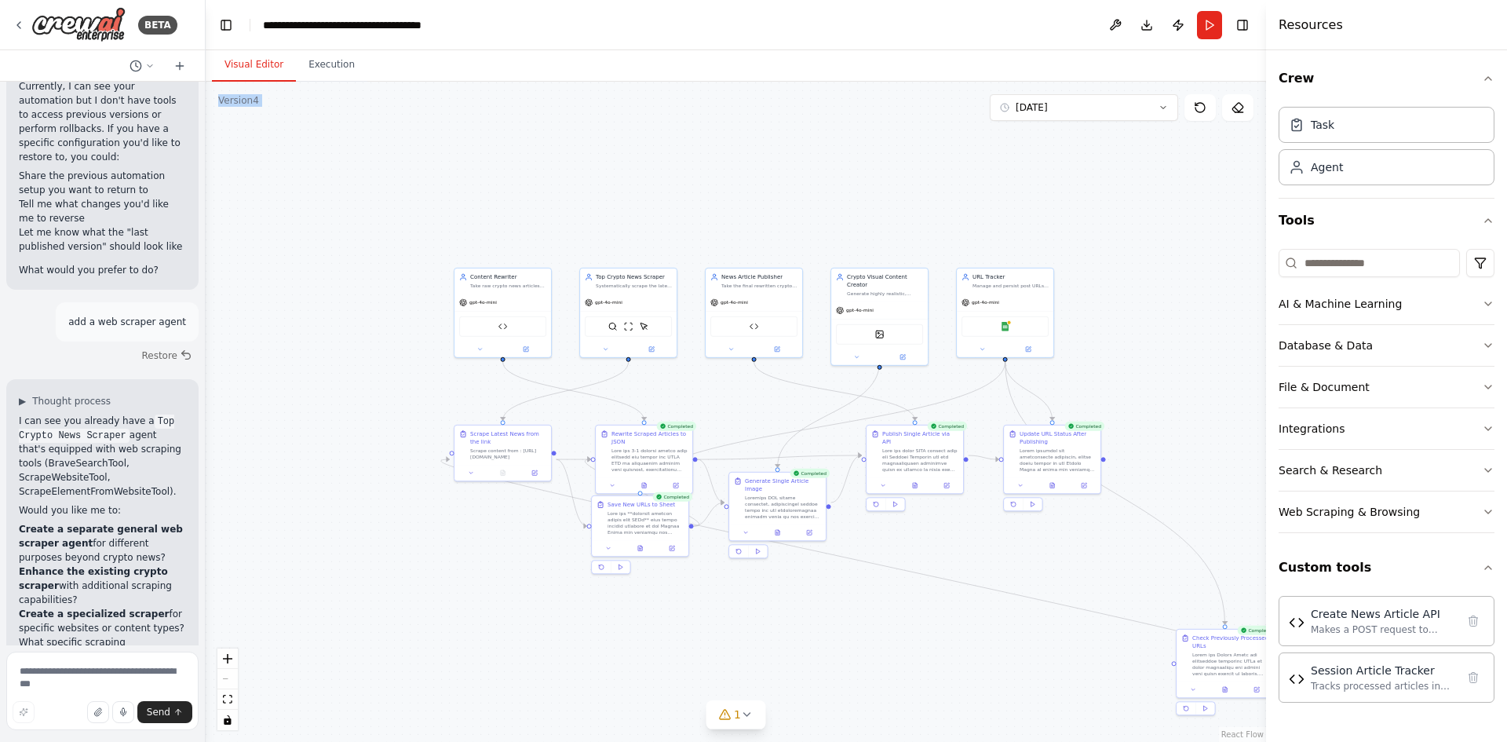
drag, startPoint x: 1029, startPoint y: 209, endPoint x: 702, endPoint y: 231, distance: 328.1
click at [702, 231] on div ".deletable-edge-delete-btn { width: 20px; height: 20px; border: 0px solid #ffff…" at bounding box center [736, 412] width 1061 height 660
click at [1048, 102] on span "25/09/2025" at bounding box center [1032, 107] width 32 height 13
click at [240, 102] on div "Version 4" at bounding box center [238, 100] width 41 height 13
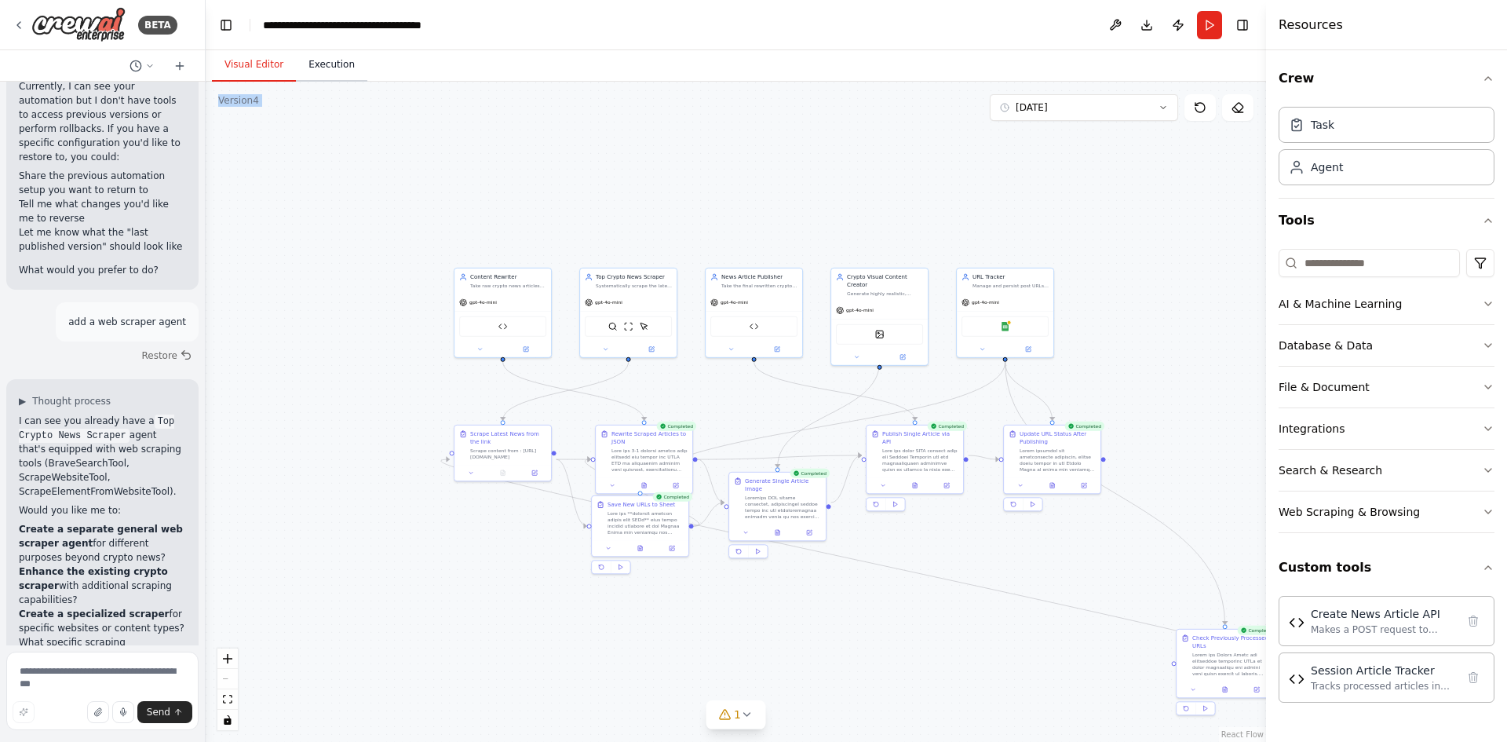
click at [334, 78] on button "Execution" at bounding box center [331, 65] width 71 height 33
click at [236, 61] on button "Visual Editor" at bounding box center [254, 65] width 84 height 33
click at [174, 71] on icon at bounding box center [180, 66] width 13 height 13
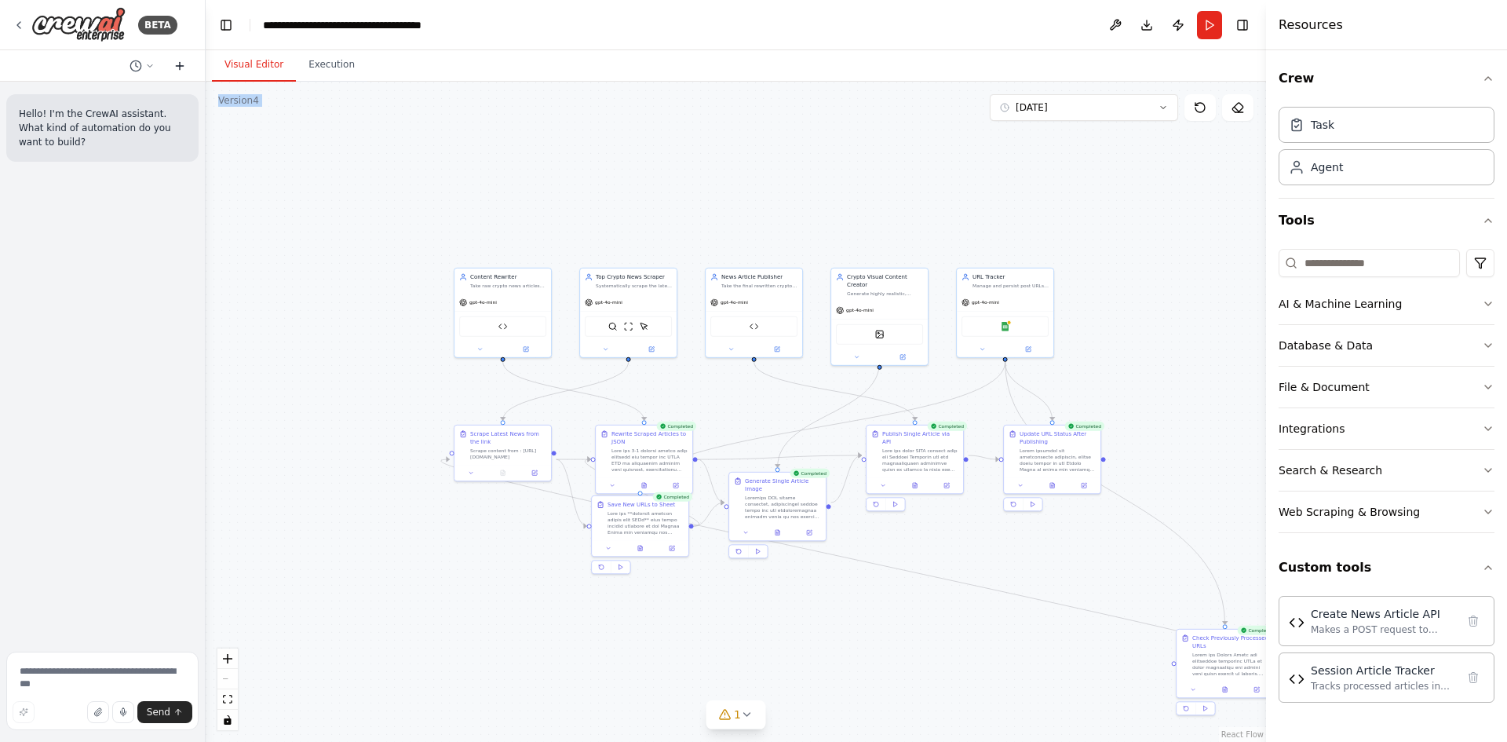
click at [181, 67] on icon at bounding box center [180, 66] width 13 height 13
click at [153, 64] on icon at bounding box center [149, 65] width 9 height 9
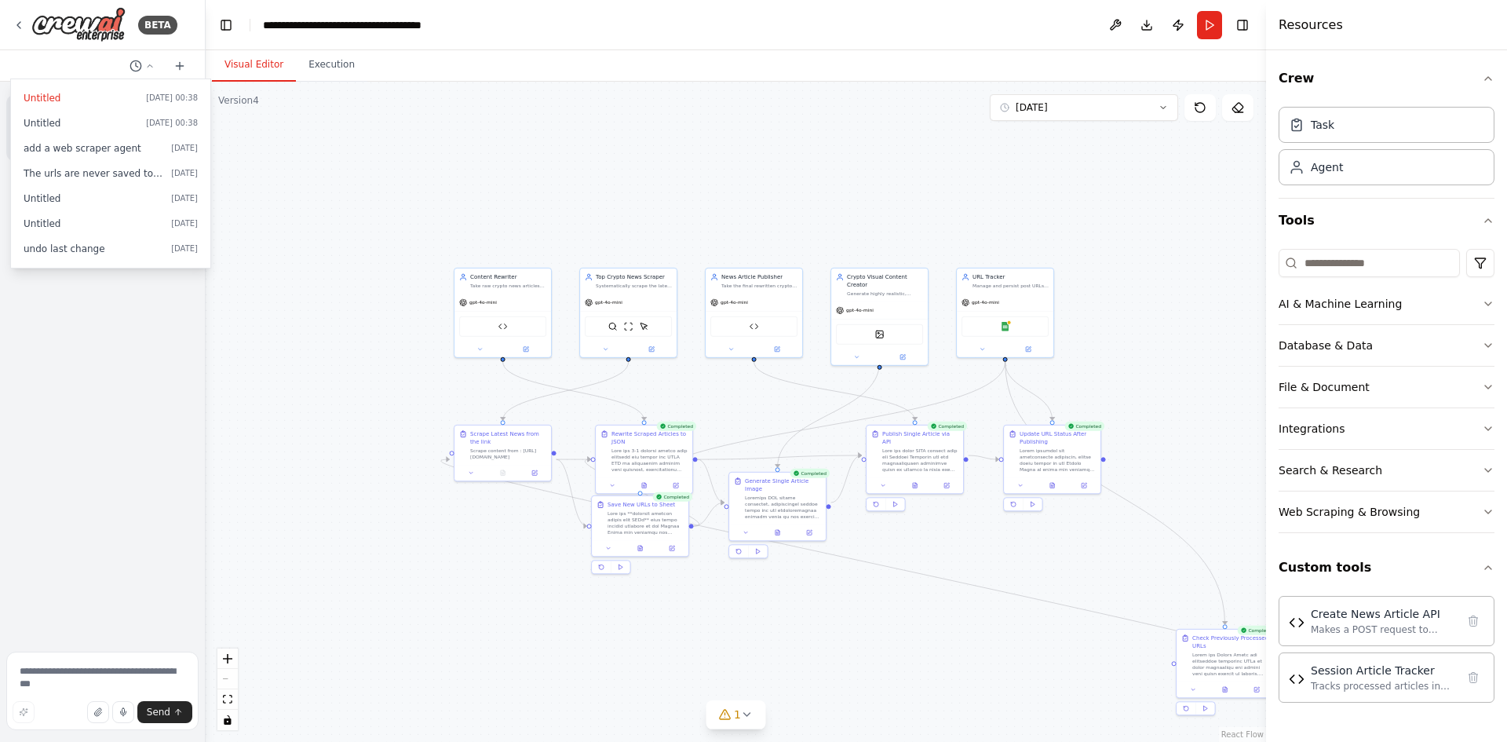
click at [82, 678] on div at bounding box center [103, 371] width 206 height 742
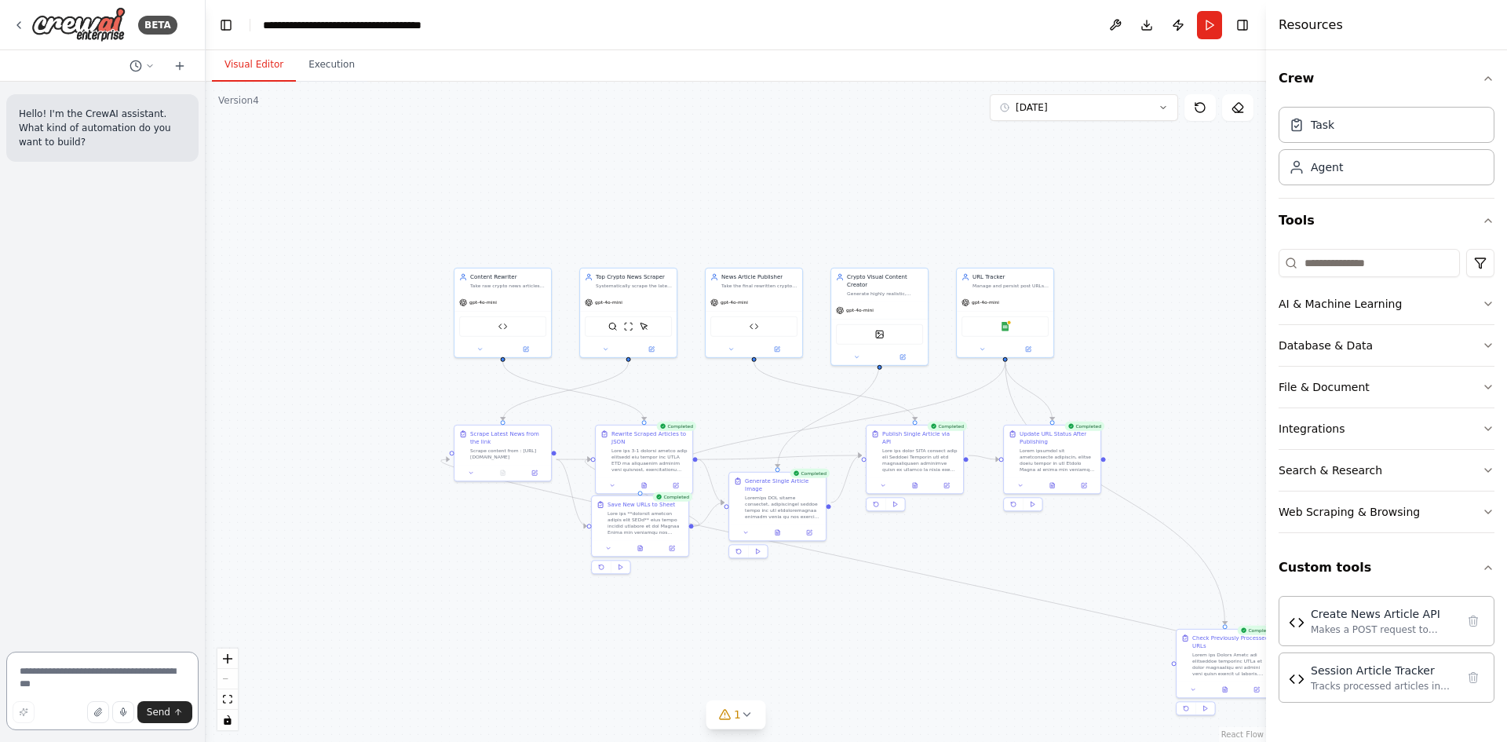
click at [86, 677] on textarea at bounding box center [102, 691] width 192 height 79
type textarea "**********"
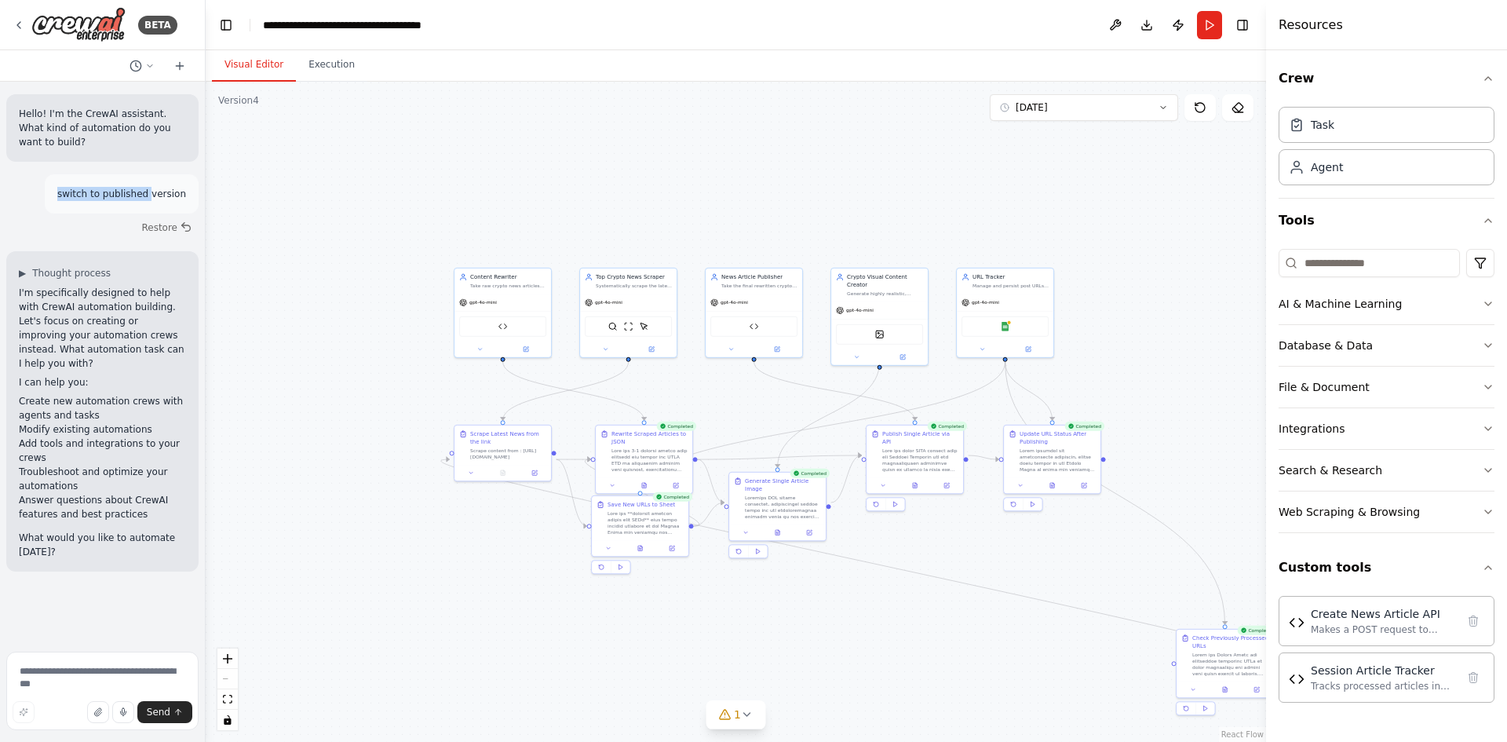
drag, startPoint x: 74, startPoint y: 189, endPoint x: 156, endPoint y: 191, distance: 82.5
click at [156, 191] on p "switch to published version" at bounding box center [121, 194] width 129 height 14
copy p "switch to published"
click at [46, 678] on textarea at bounding box center [102, 691] width 192 height 79
paste textarea "**********"
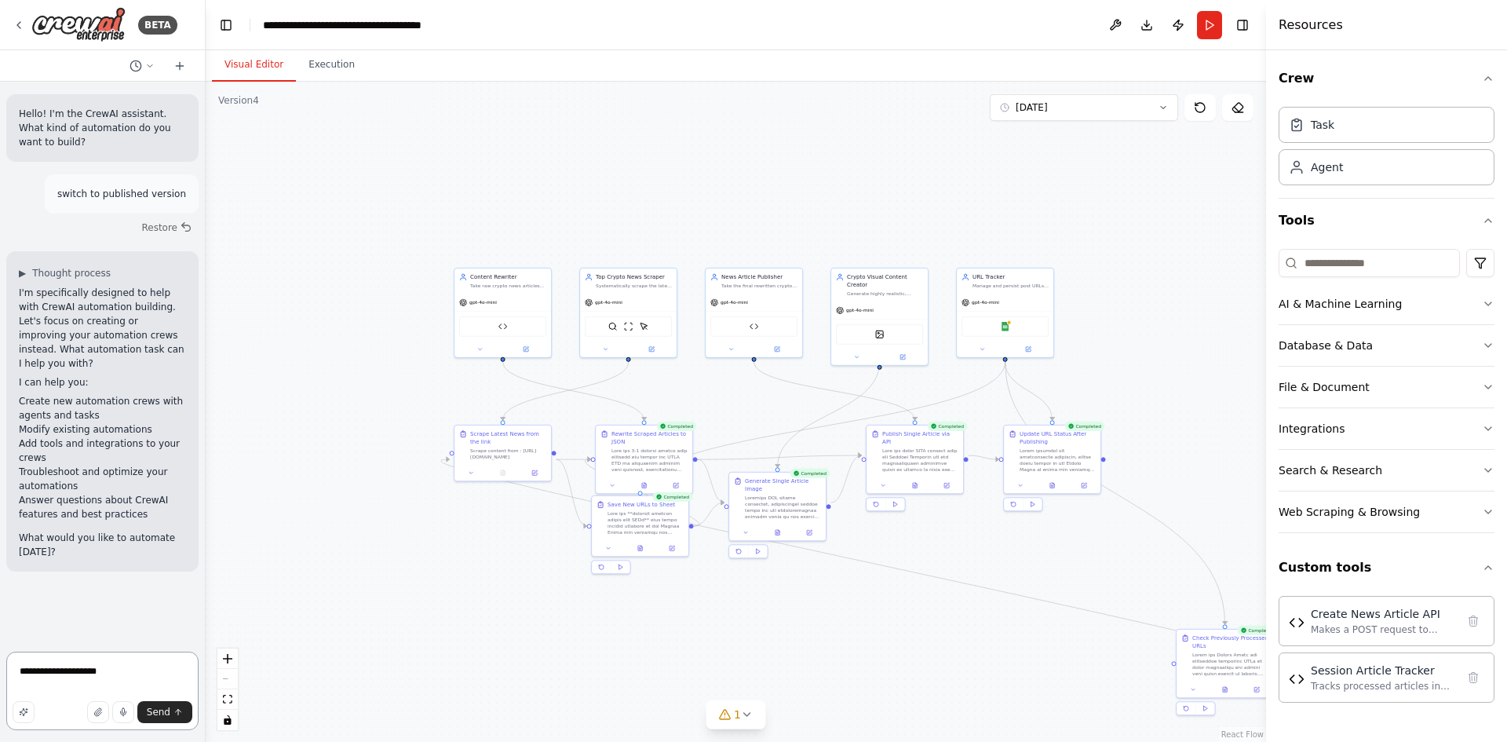
click at [72, 674] on textarea "**********" at bounding box center [102, 691] width 192 height 79
type textarea "**********"
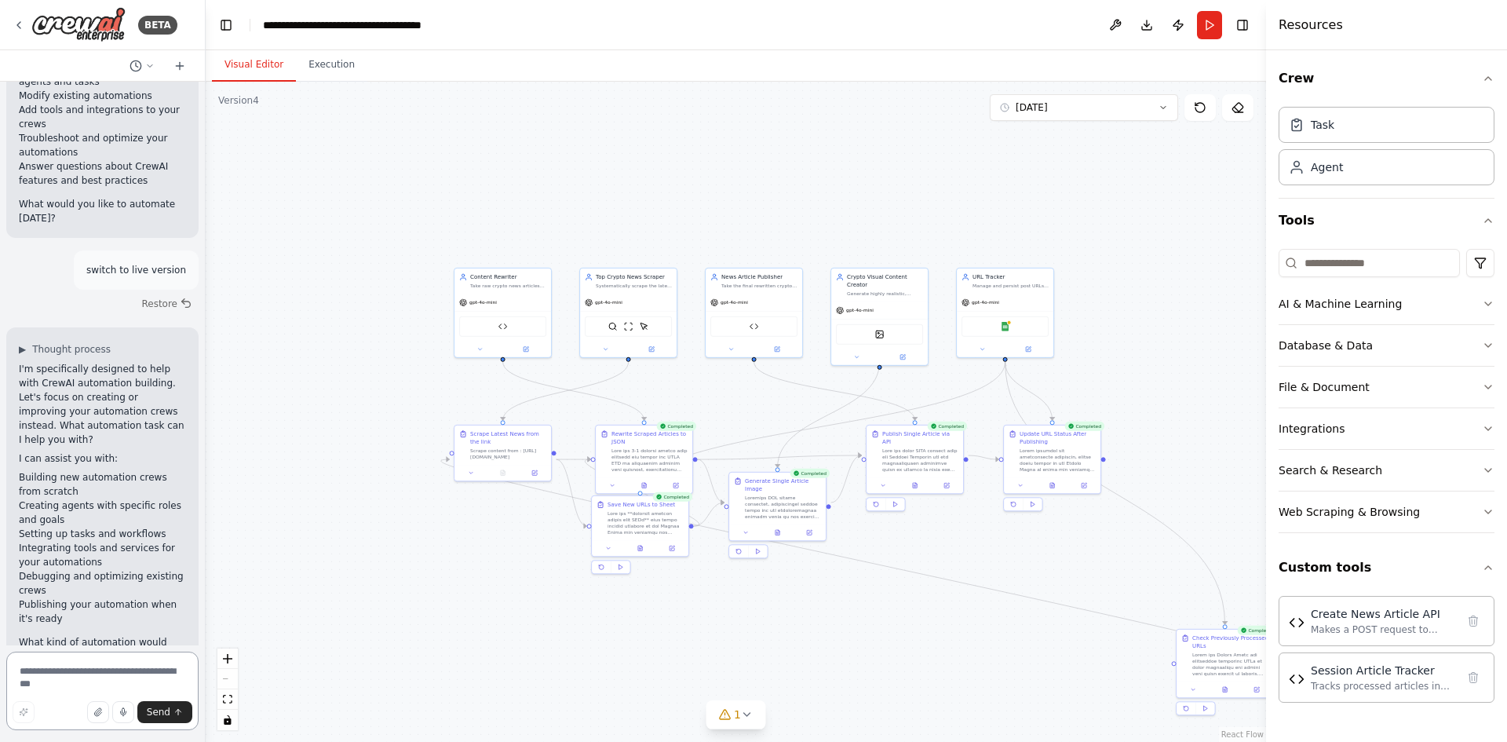
scroll to position [348, 0]
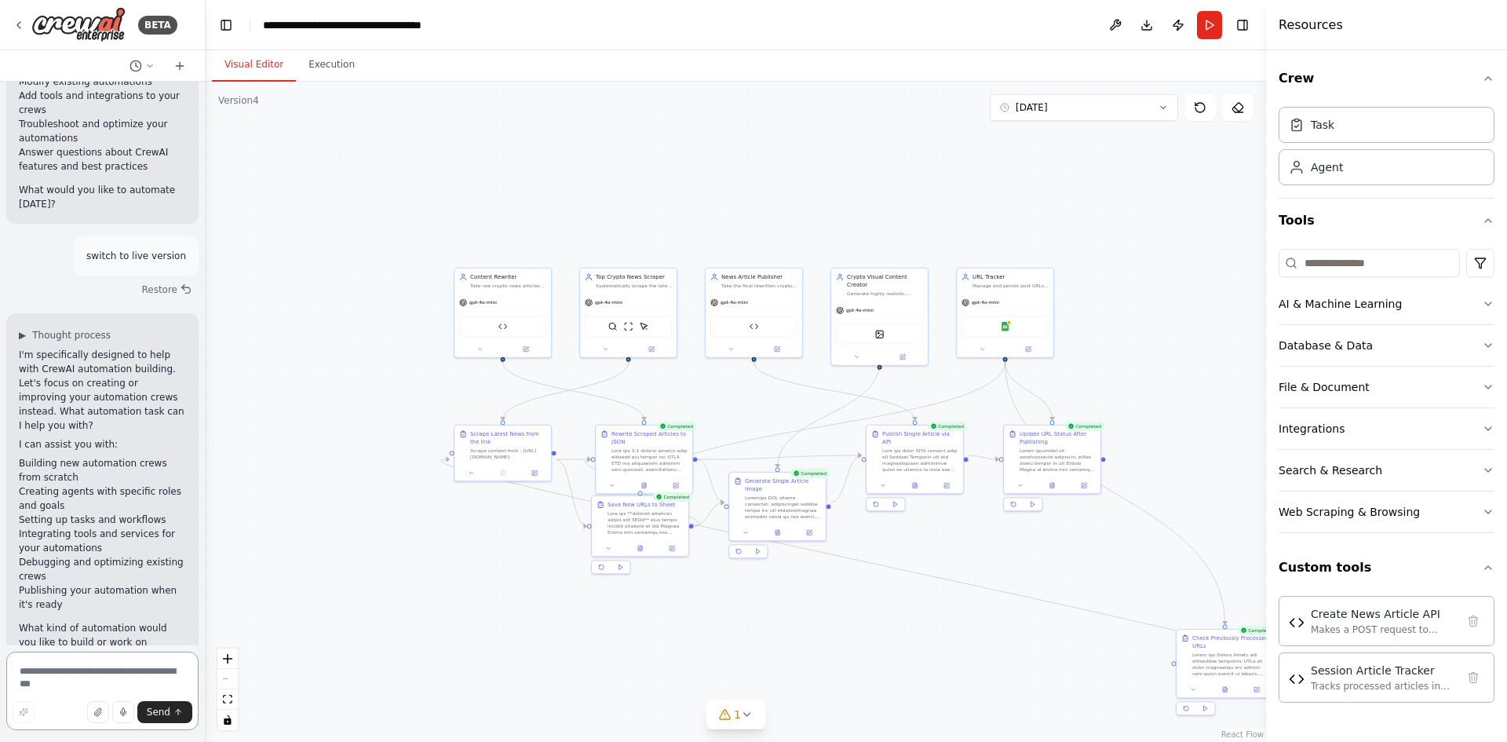
click at [137, 673] on textarea at bounding box center [102, 691] width 192 height 79
type textarea "**********"
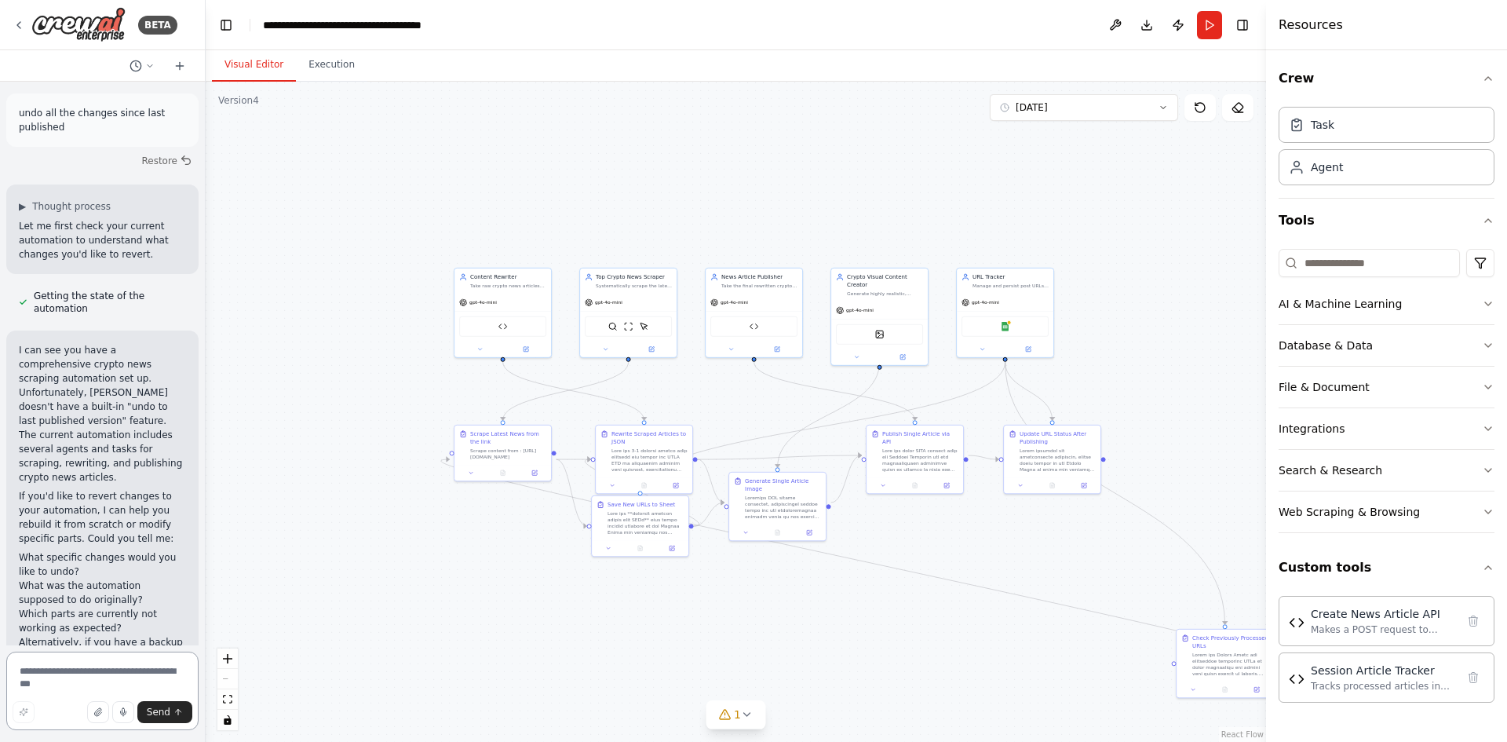
scroll to position [976, 0]
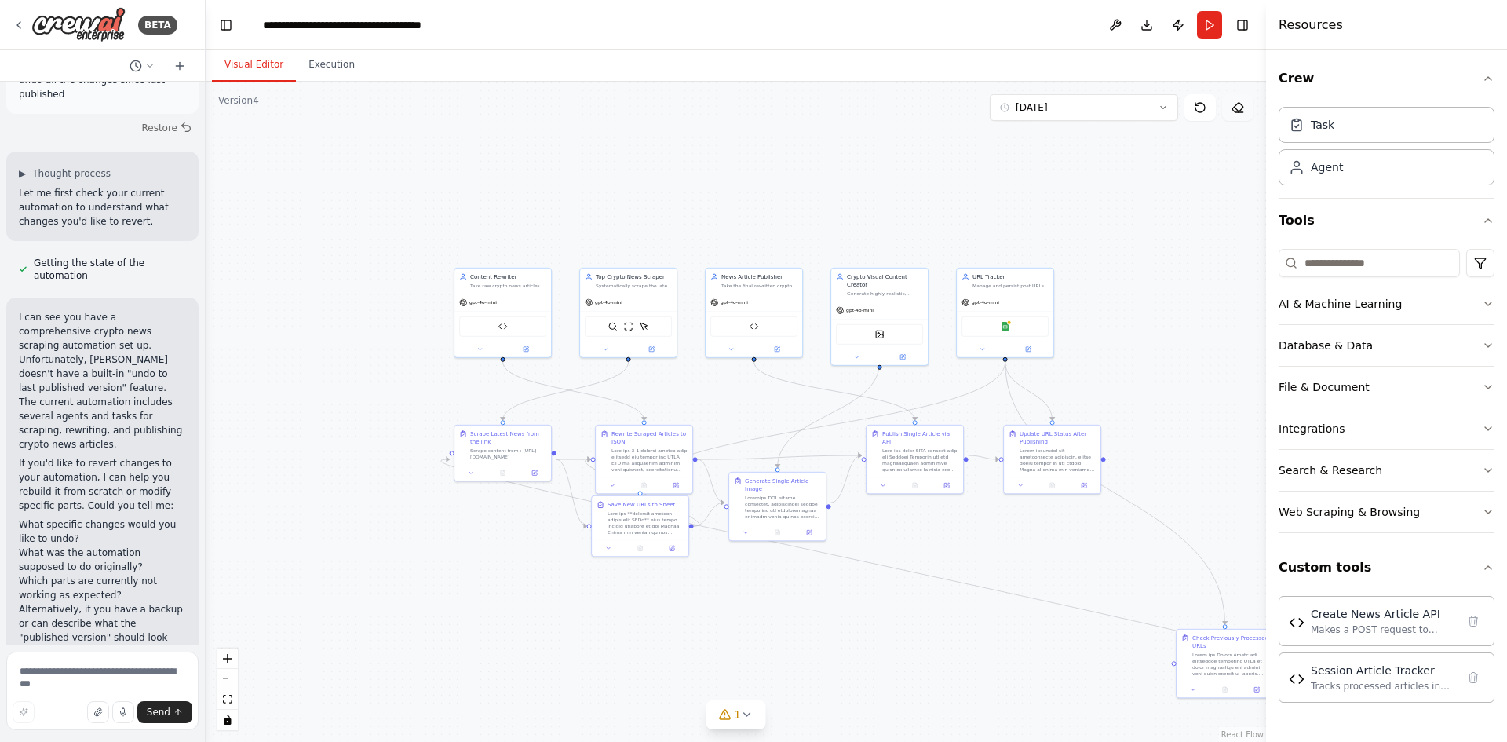
click at [1240, 105] on icon at bounding box center [1238, 107] width 13 height 13
click at [1237, 103] on icon at bounding box center [1238, 107] width 13 height 13
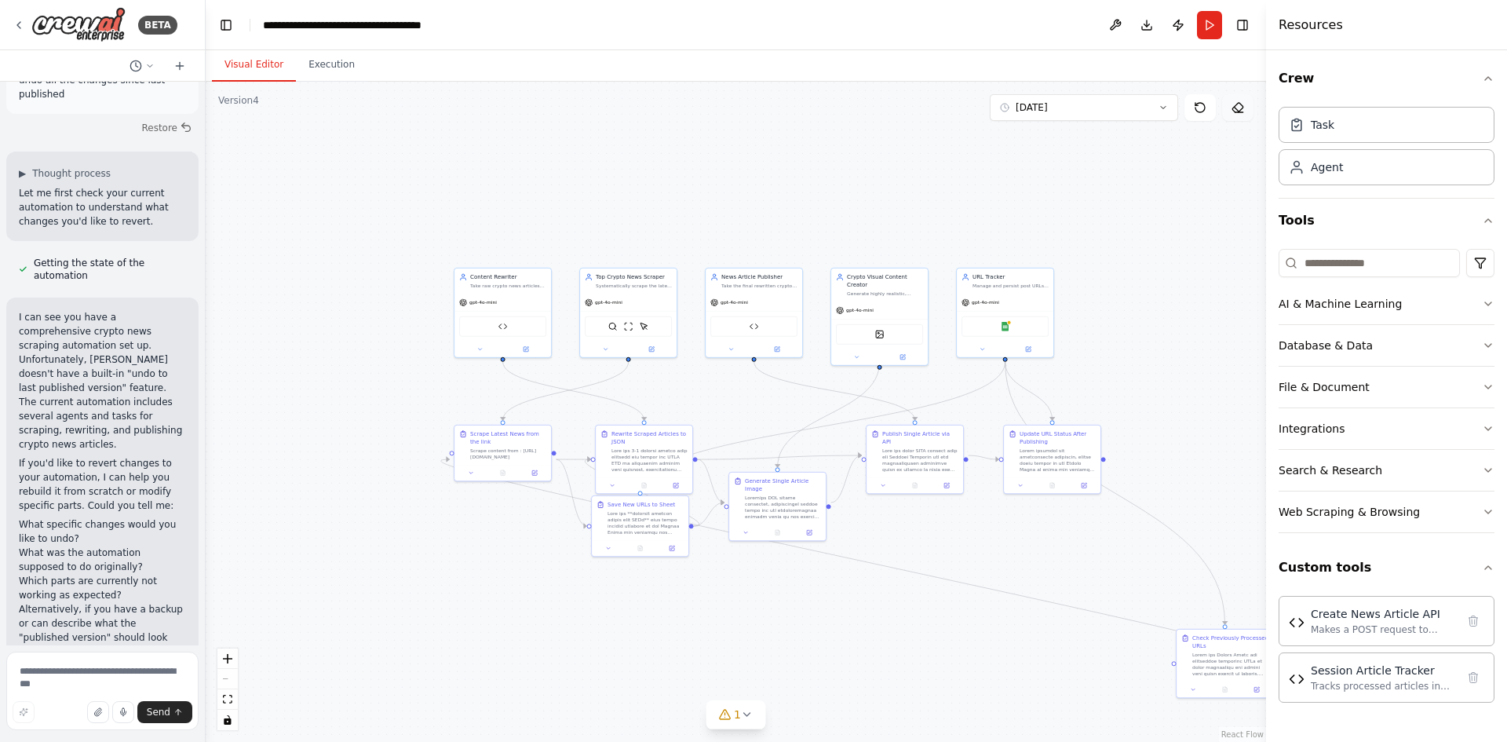
click at [1237, 103] on icon at bounding box center [1238, 107] width 13 height 13
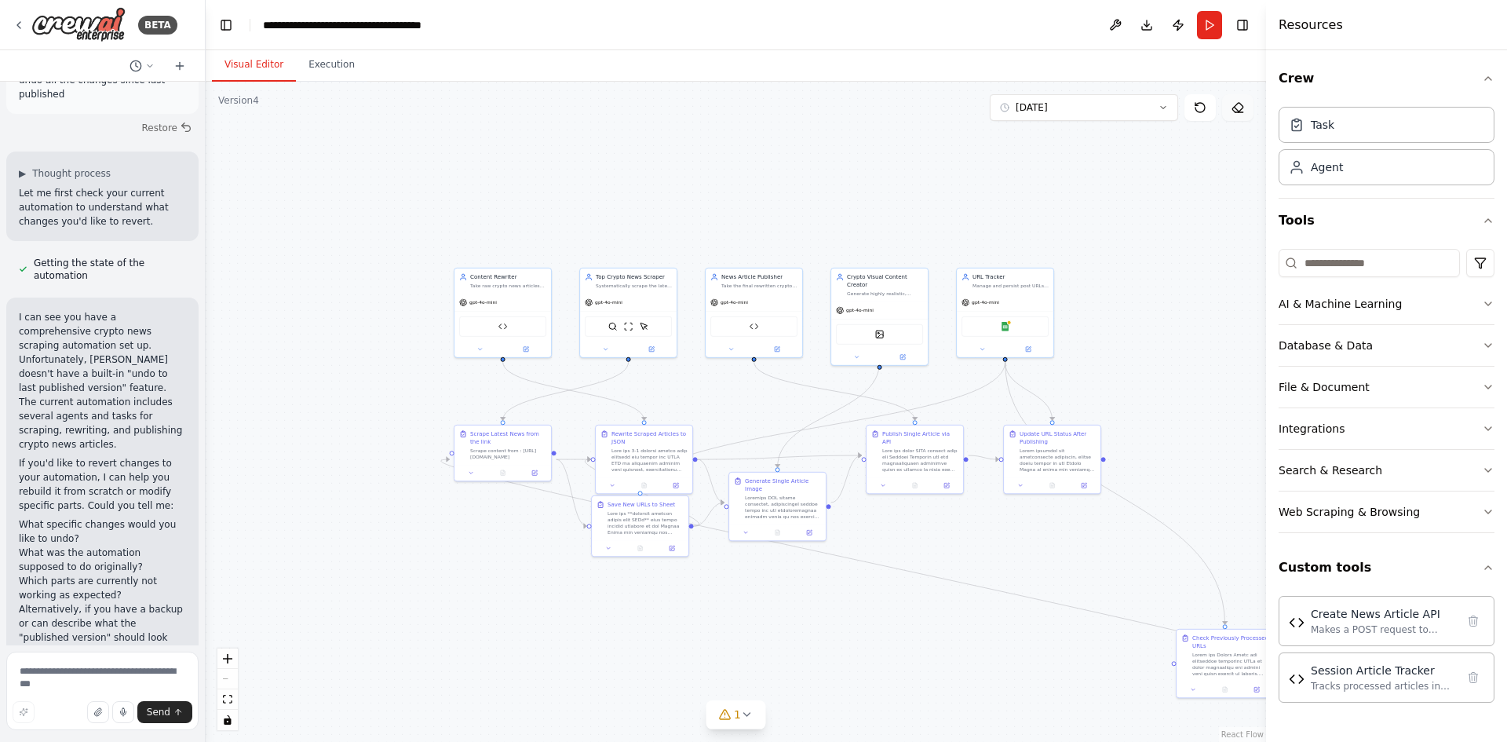
click at [1237, 103] on icon at bounding box center [1238, 107] width 13 height 13
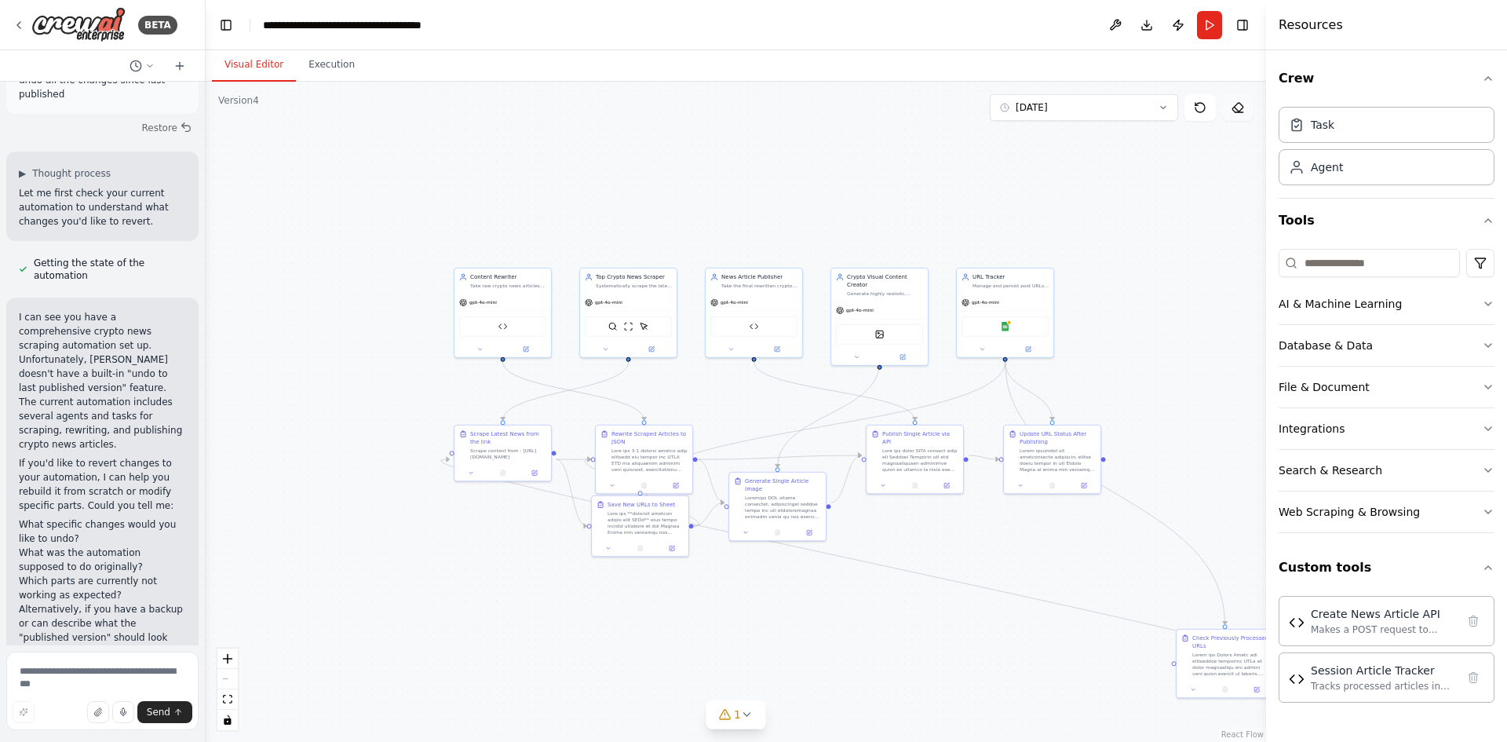
click at [1237, 103] on icon at bounding box center [1238, 107] width 13 height 13
click at [1243, 27] on button "Toggle Right Sidebar" at bounding box center [1243, 25] width 22 height 22
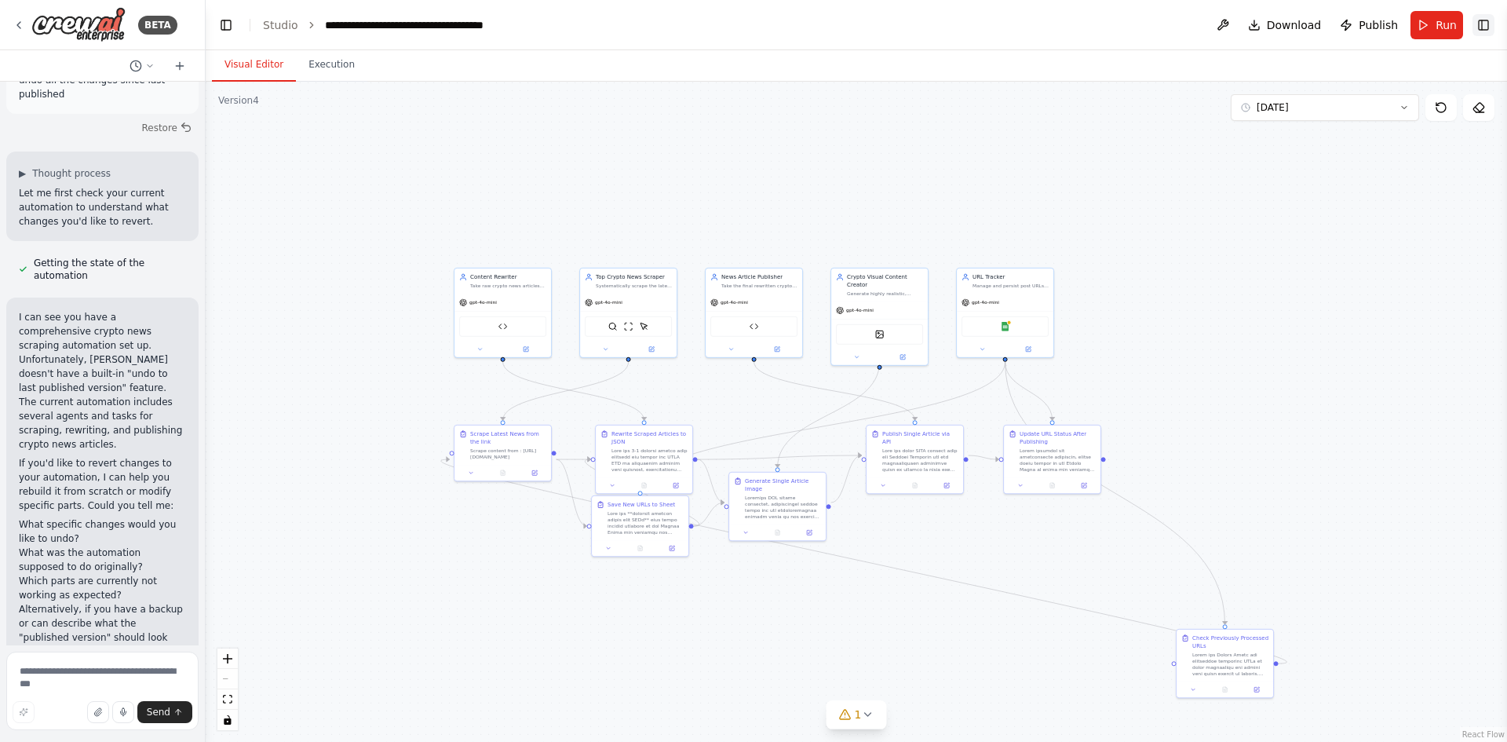
click at [1478, 27] on button "Toggle Right Sidebar" at bounding box center [1484, 25] width 22 height 22
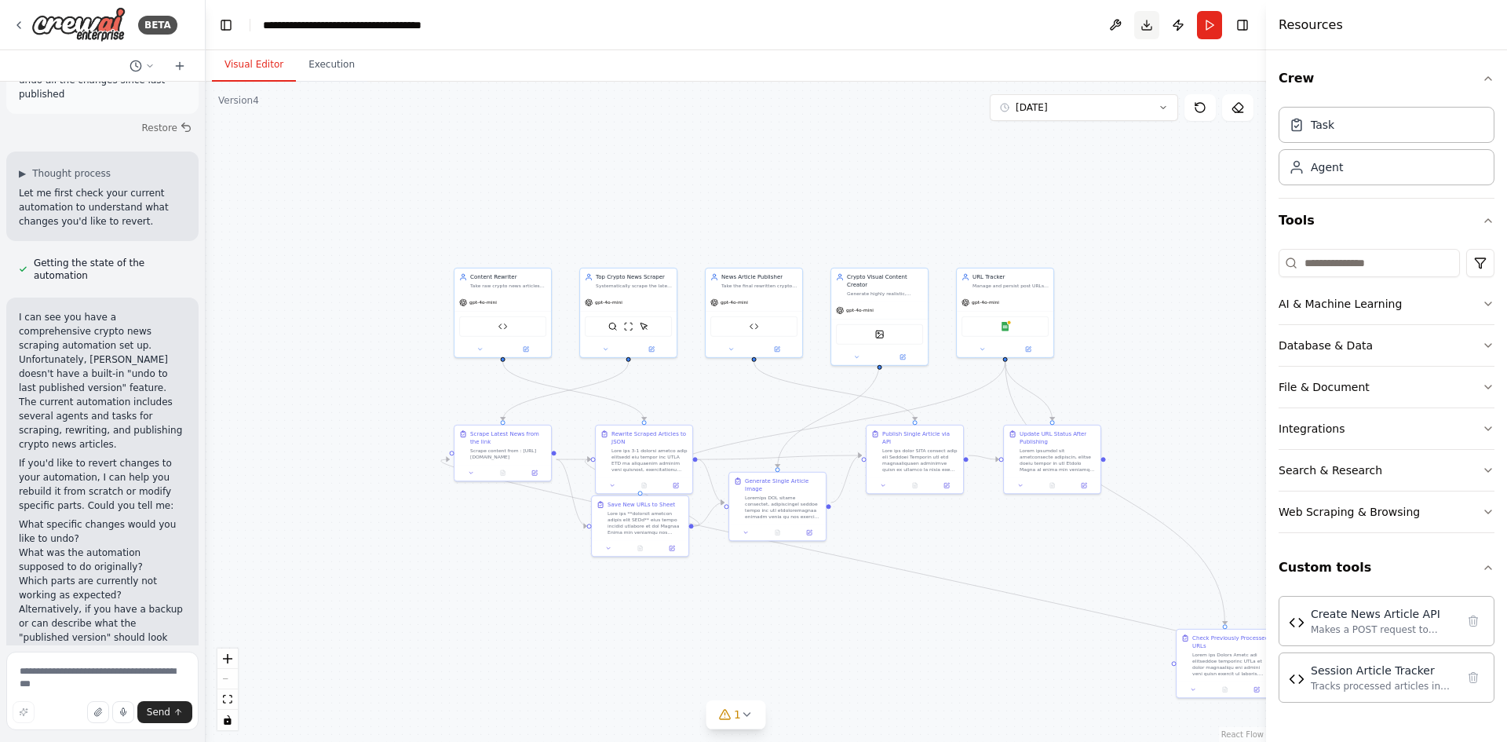
click at [1153, 22] on button "Download" at bounding box center [1146, 25] width 25 height 28
click at [1149, 47] on header "**********" at bounding box center [736, 25] width 1061 height 50
click at [1171, 37] on button "Publish" at bounding box center [1178, 25] width 25 height 28
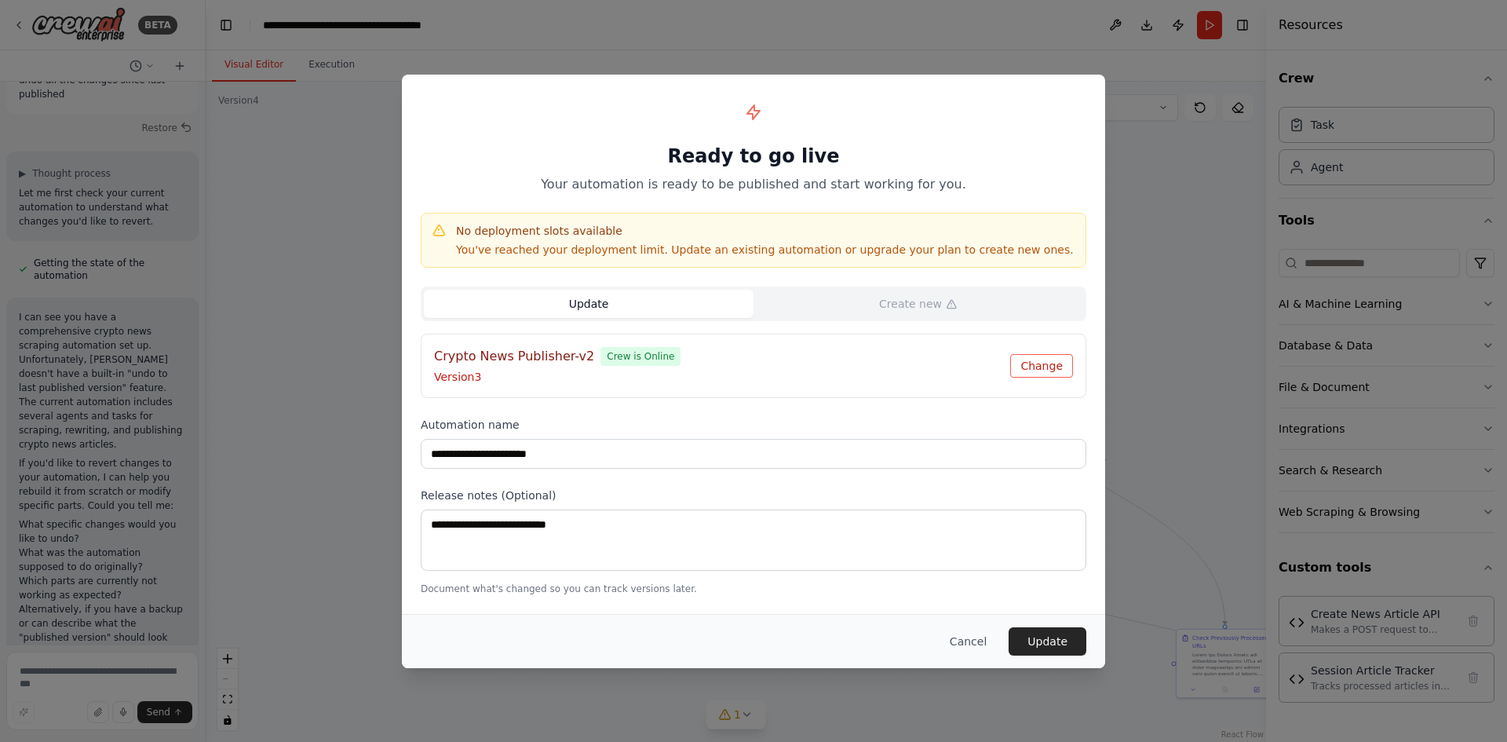
click at [1056, 375] on button "Change" at bounding box center [1041, 366] width 63 height 24
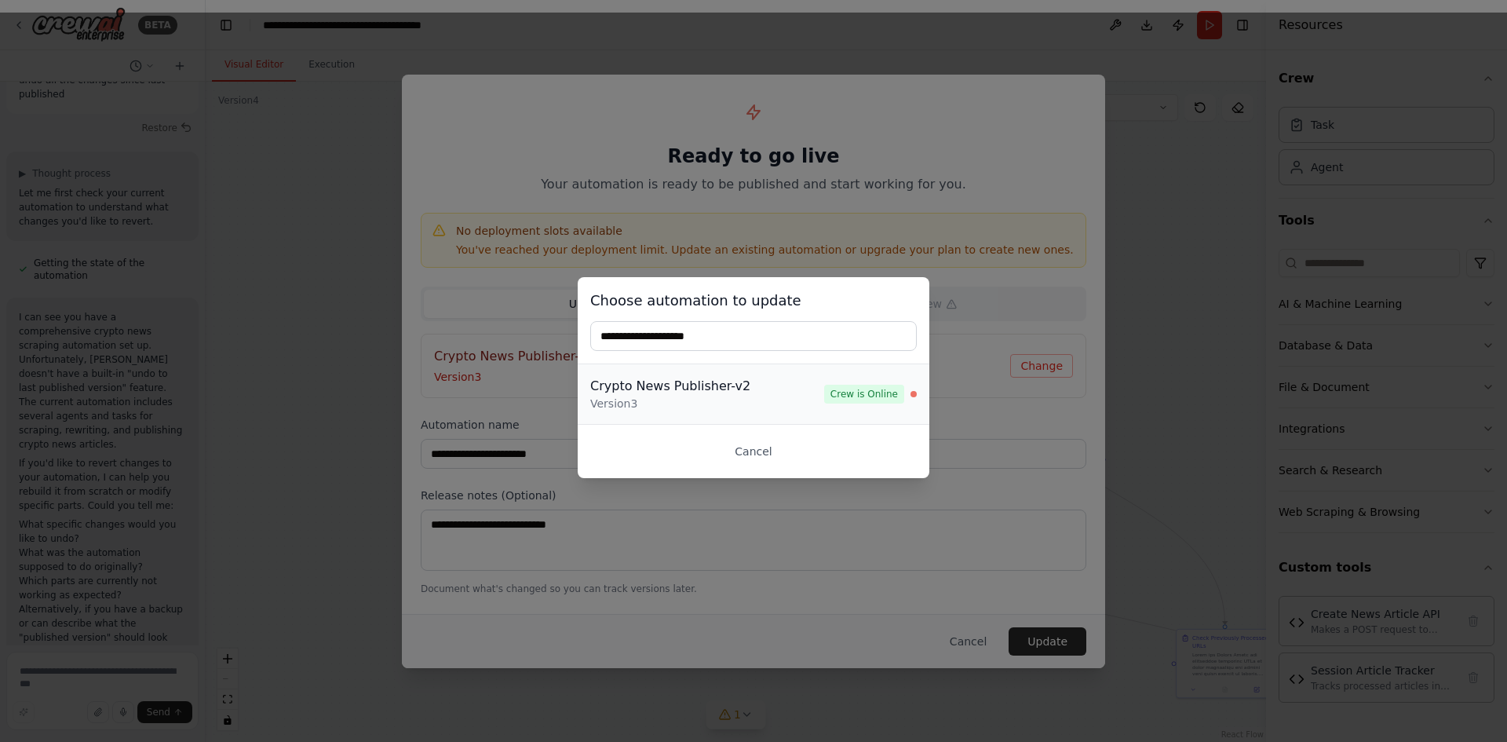
click at [838, 404] on div "Crypto News Publisher-v2 Version 3 Crew is Online" at bounding box center [753, 394] width 327 height 35
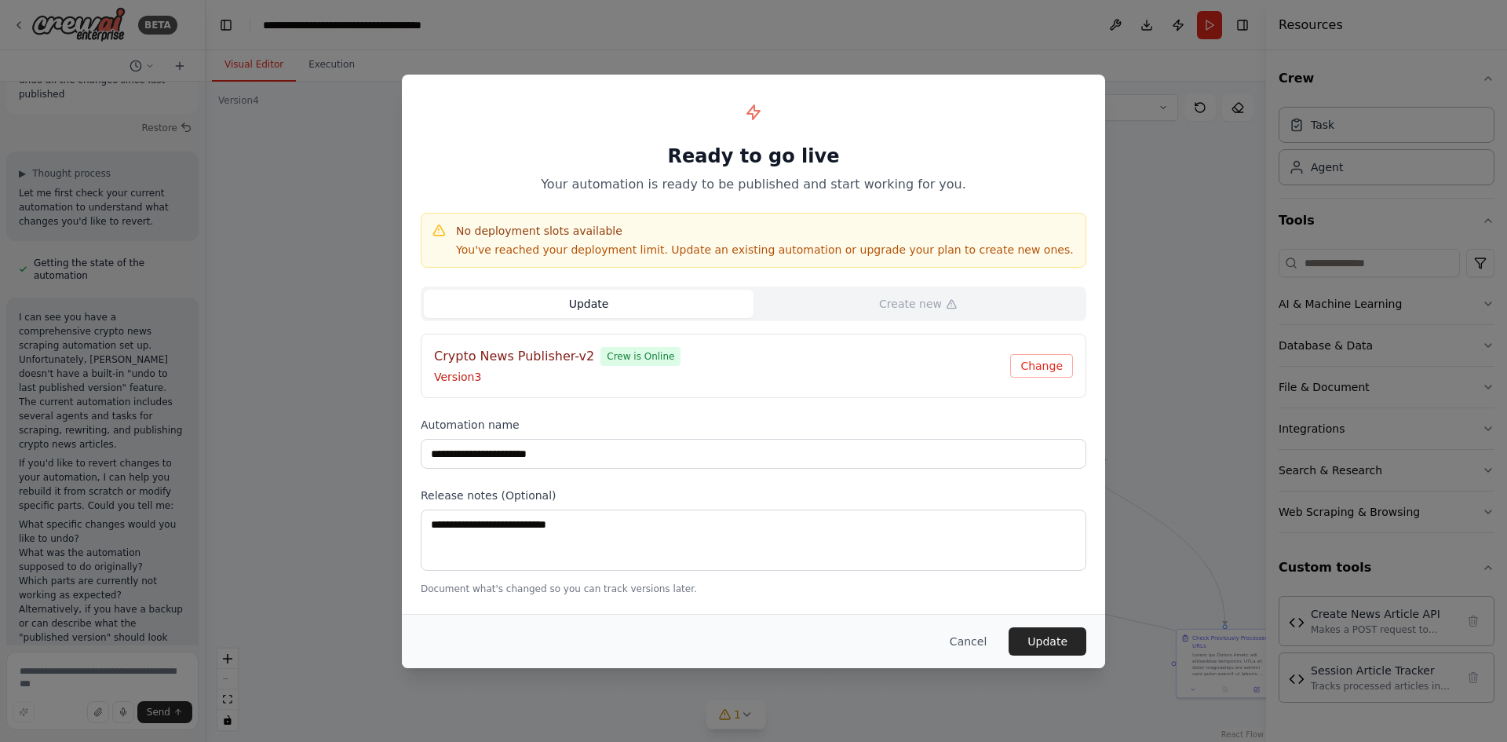
drag, startPoint x: 988, startPoint y: 634, endPoint x: 786, endPoint y: 349, distance: 349.8
click at [786, 353] on div "**********" at bounding box center [753, 372] width 703 height 594
click at [930, 284] on div "**********" at bounding box center [753, 344] width 703 height 539
click at [981, 651] on button "Cancel" at bounding box center [968, 641] width 62 height 28
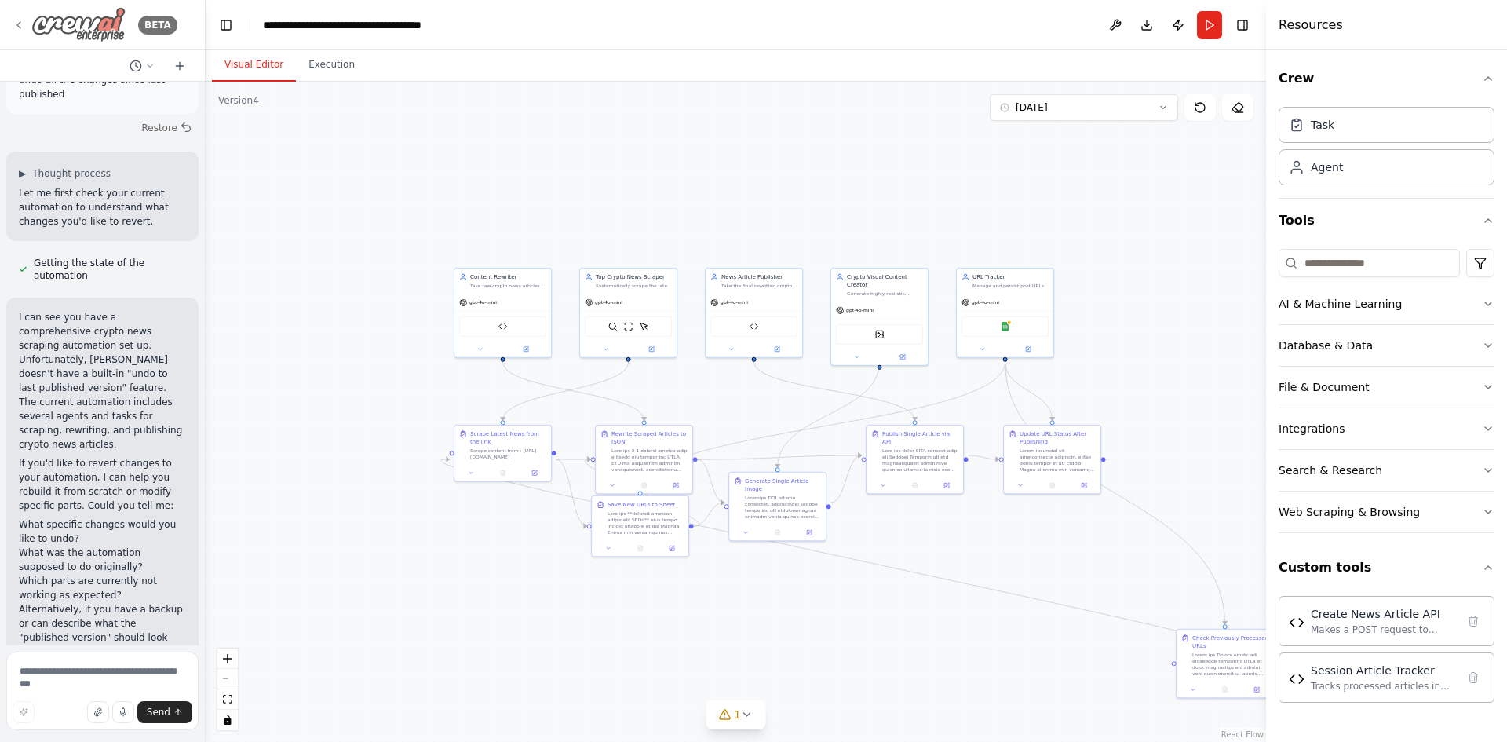
click at [73, 27] on img at bounding box center [78, 24] width 94 height 35
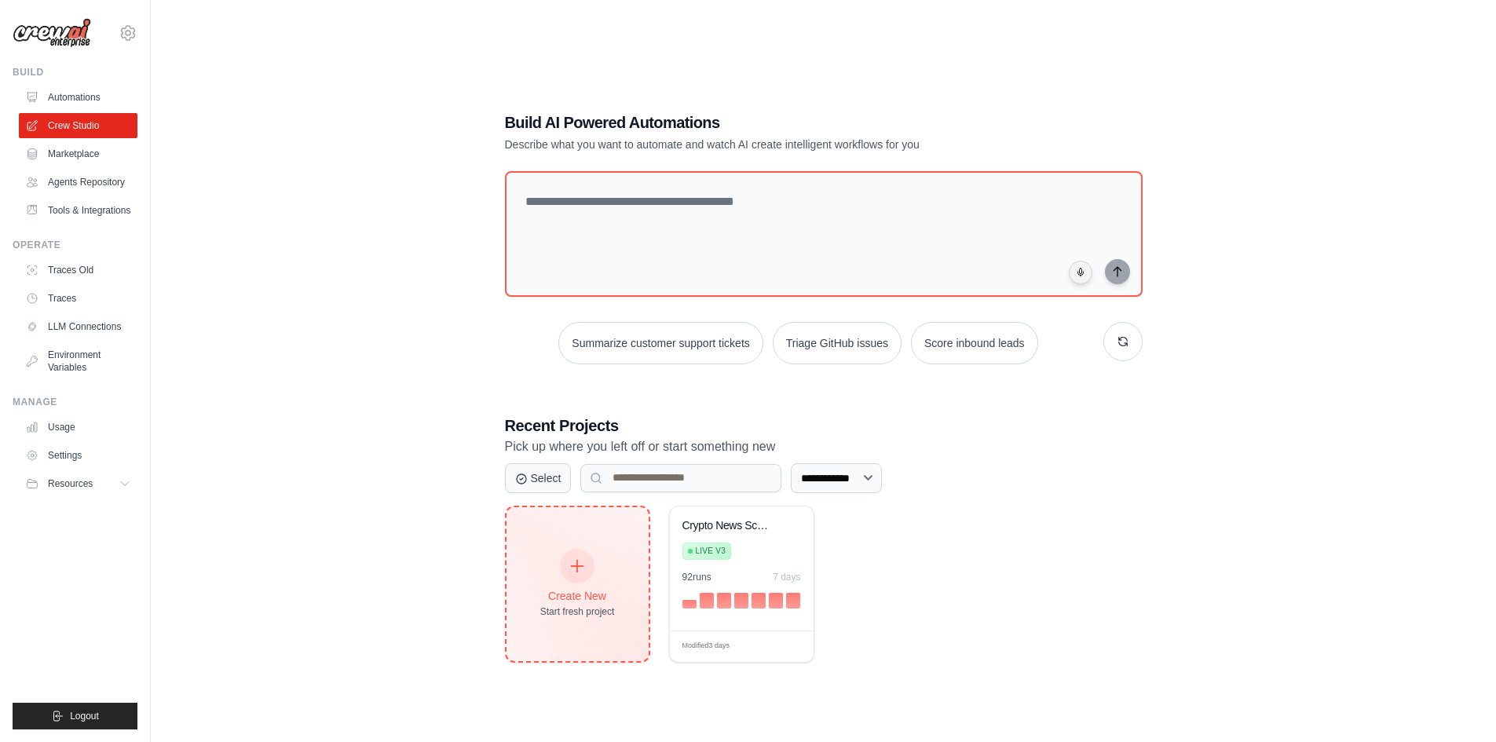
click at [583, 600] on div "Create New" at bounding box center [577, 596] width 75 height 16
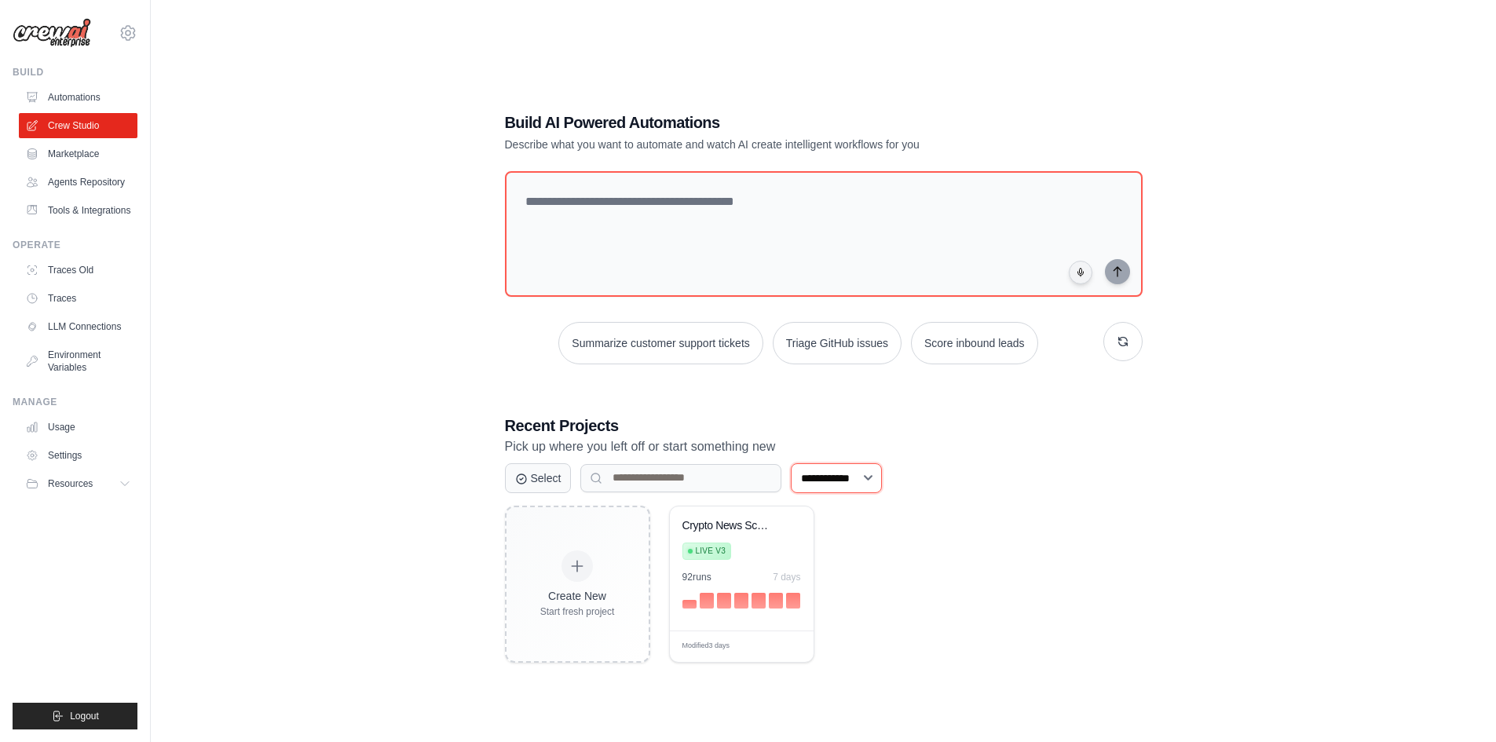
click at [836, 480] on select "**********" at bounding box center [836, 478] width 91 height 30
click at [791, 463] on select "**********" at bounding box center [836, 478] width 91 height 30
click at [845, 476] on select "**********" at bounding box center [836, 478] width 91 height 30
click at [791, 463] on select "**********" at bounding box center [836, 478] width 91 height 30
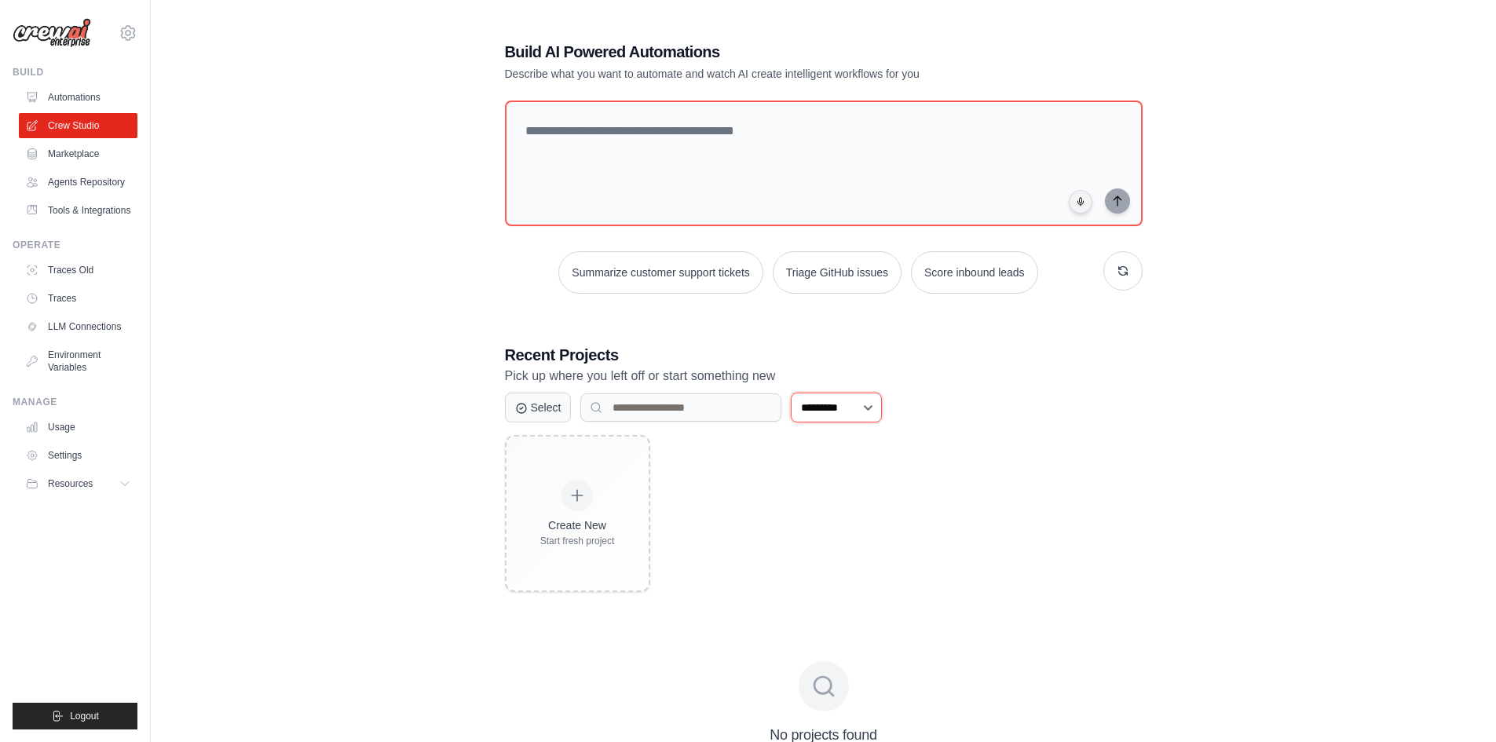
click at [843, 411] on select "**********" at bounding box center [836, 408] width 91 height 30
click at [791, 393] on select "**********" at bounding box center [836, 408] width 91 height 30
click at [857, 400] on select "**********" at bounding box center [836, 408] width 91 height 30
select select "***"
click at [791, 422] on select "**********" at bounding box center [836, 408] width 91 height 30
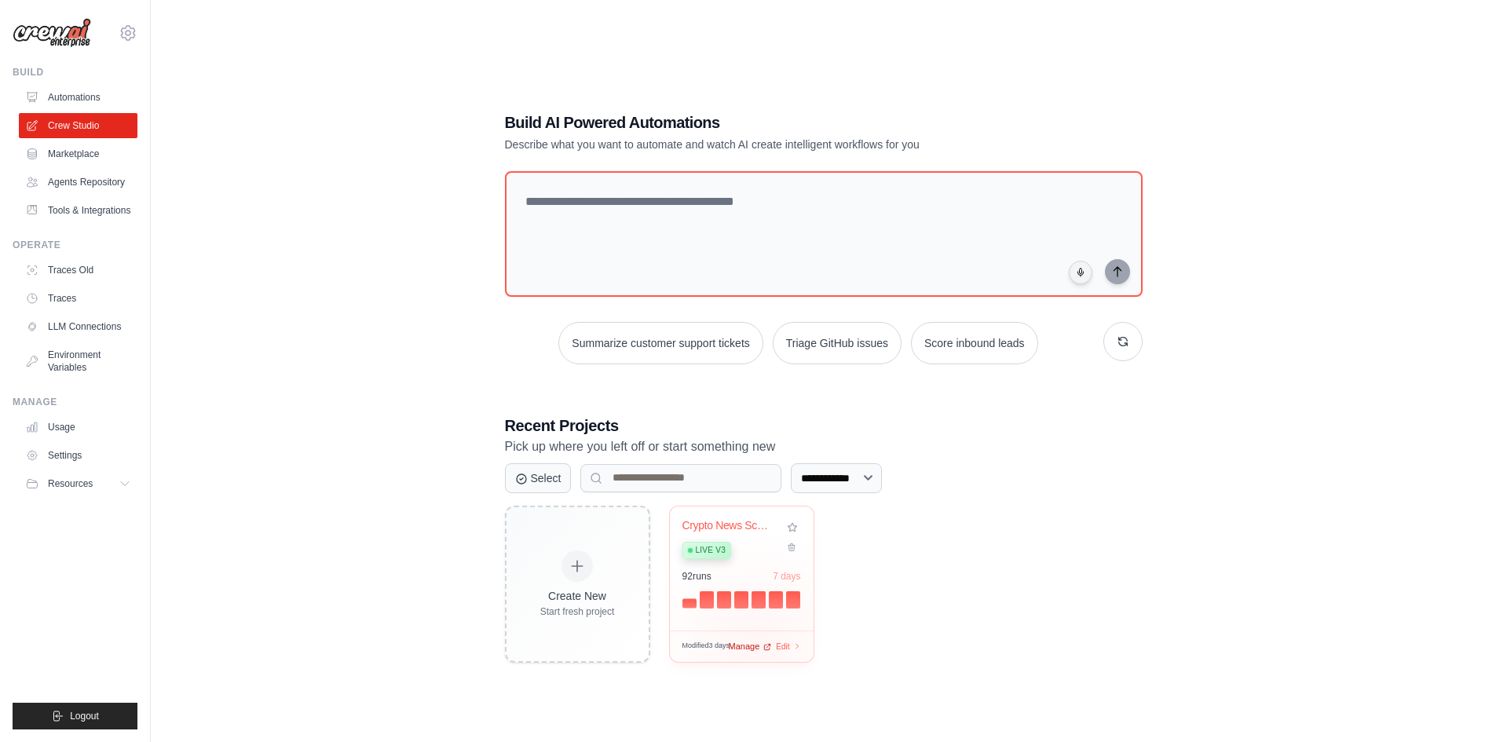
click at [757, 641] on span "Manage" at bounding box center [744, 646] width 31 height 13
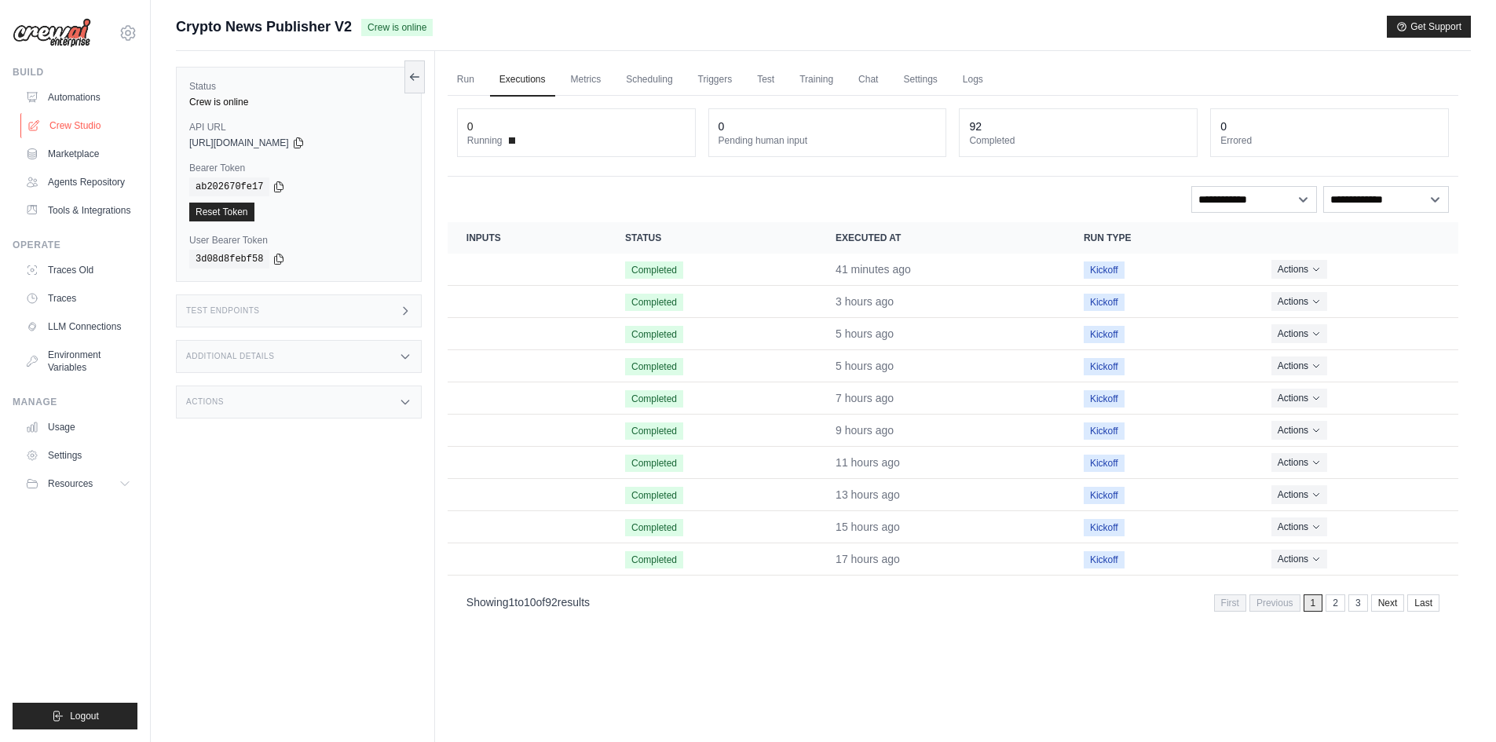
click at [84, 118] on link "Crew Studio" at bounding box center [79, 125] width 119 height 25
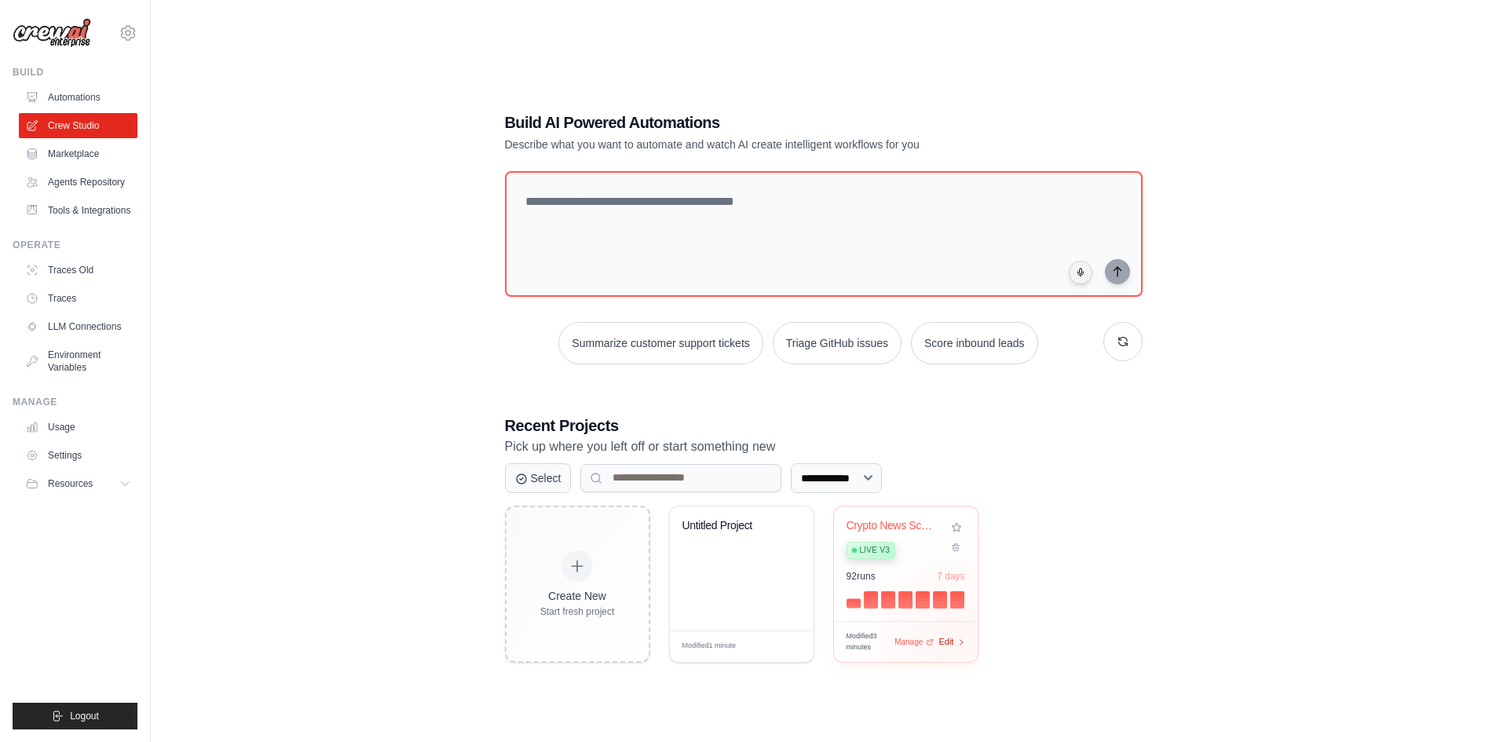
click at [952, 639] on span "Edit" at bounding box center [946, 641] width 15 height 13
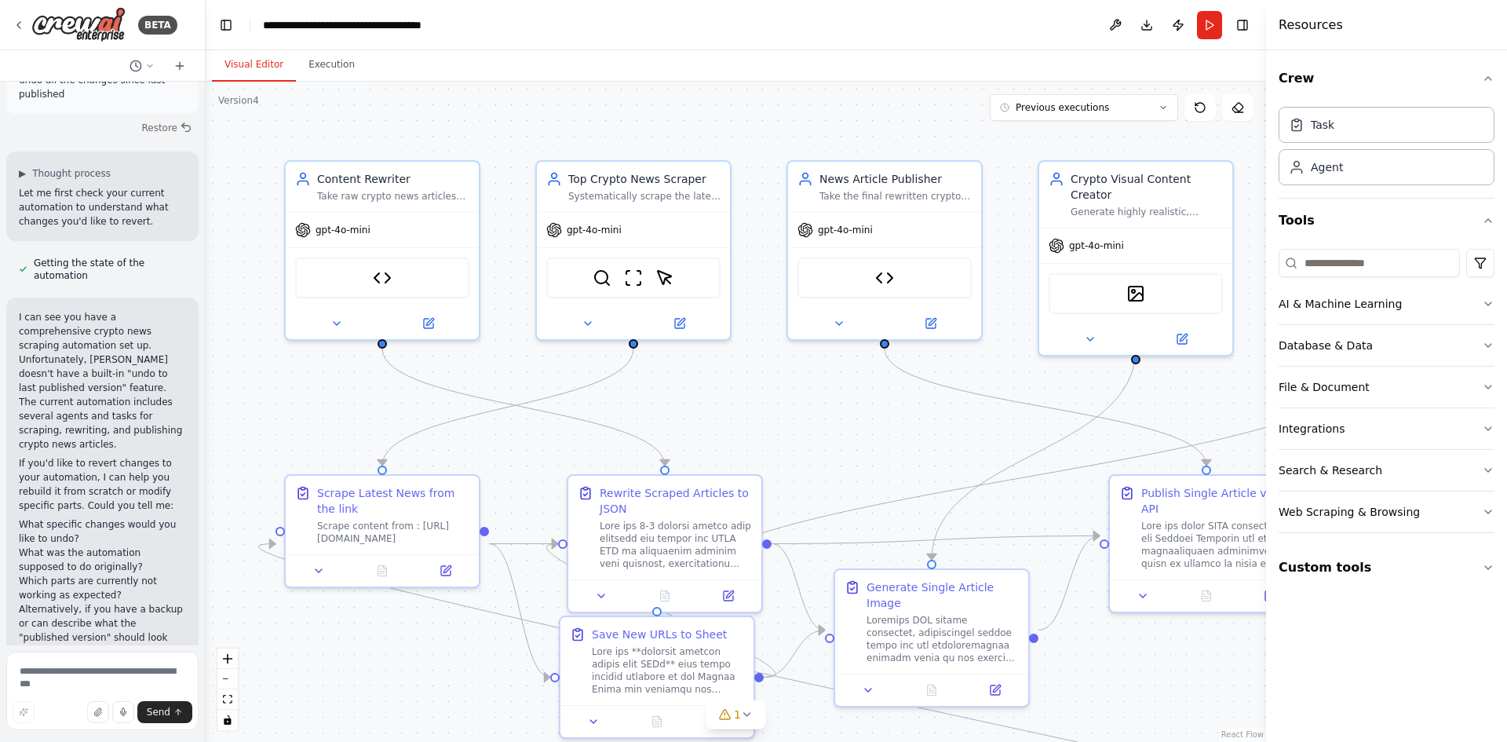
click at [232, 109] on div ".deletable-edge-delete-btn { width: 20px; height: 20px; border: 0px solid #ffff…" at bounding box center [736, 412] width 1061 height 660
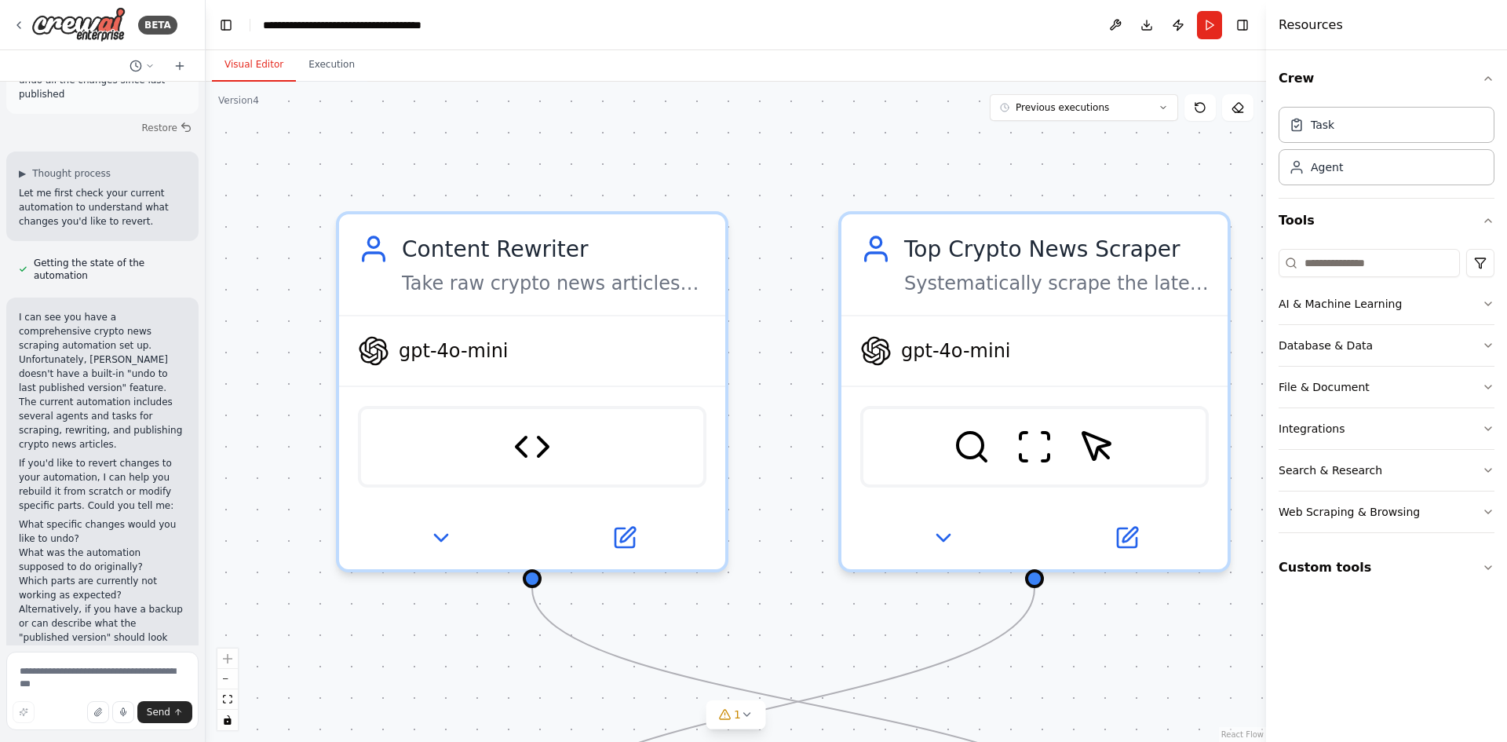
click at [241, 108] on div ".deletable-edge-delete-btn { width: 20px; height: 20px; border: 0px solid #ffff…" at bounding box center [736, 412] width 1061 height 660
click at [249, 101] on div "Version 4" at bounding box center [238, 100] width 41 height 13
click at [182, 69] on icon at bounding box center [180, 66] width 13 height 13
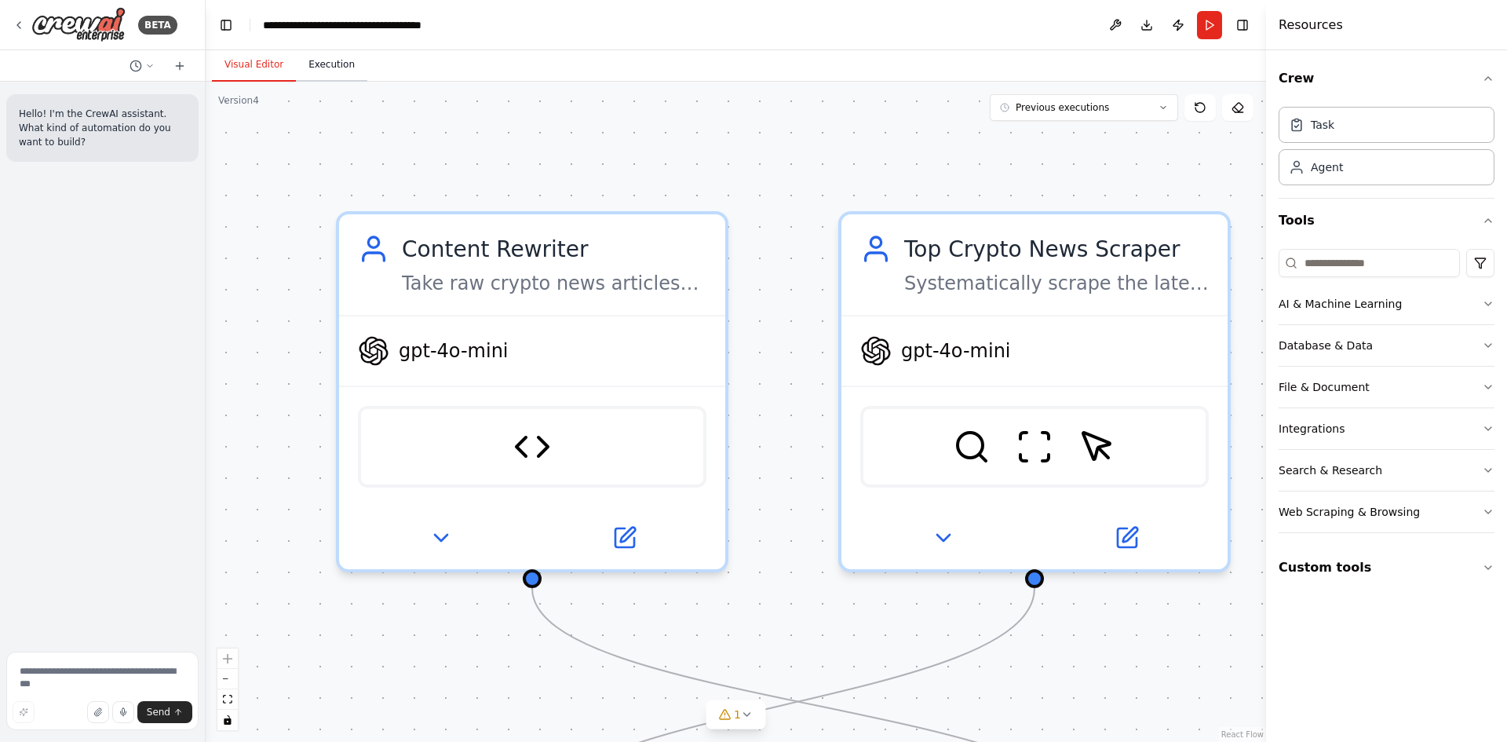
click at [329, 78] on button "Execution" at bounding box center [331, 65] width 71 height 33
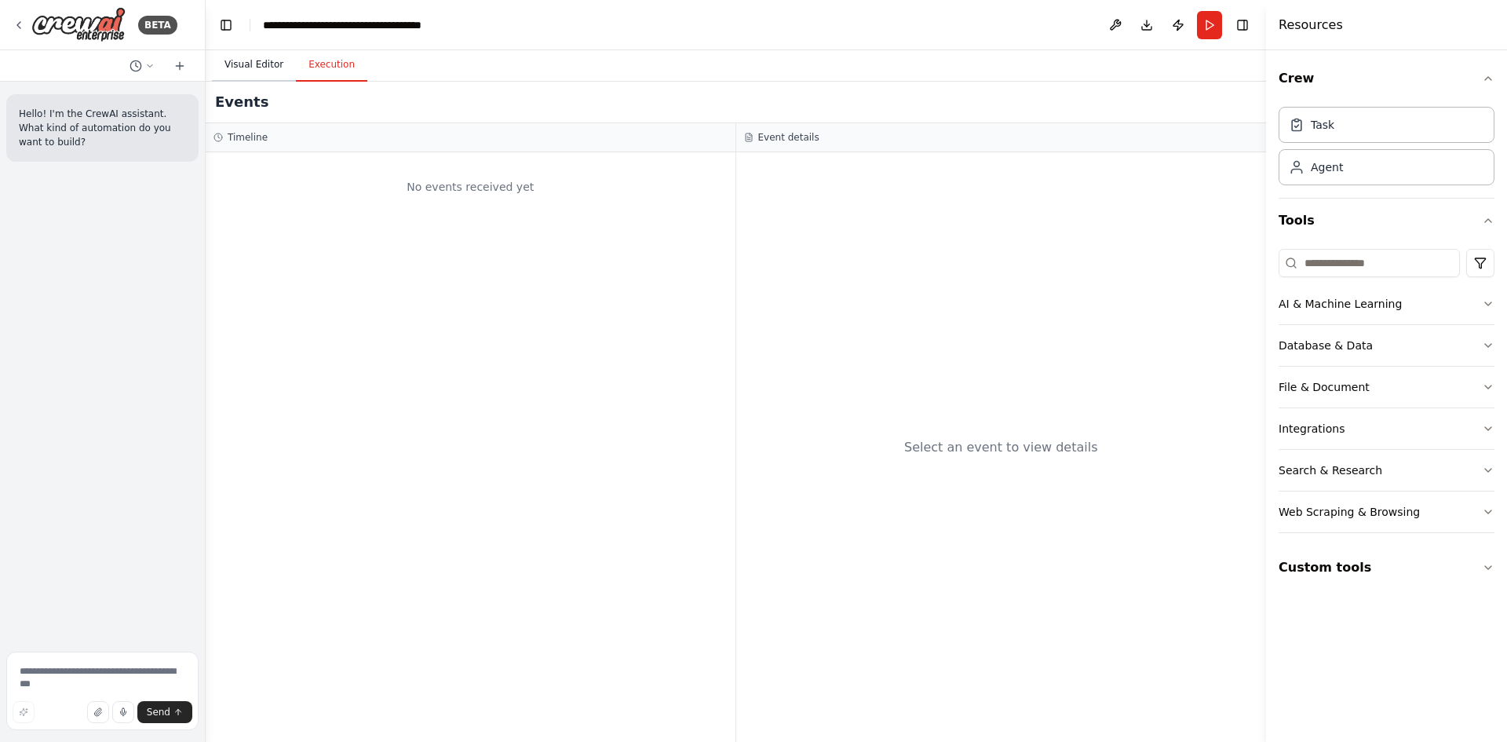
click at [237, 64] on button "Visual Editor" at bounding box center [254, 65] width 84 height 33
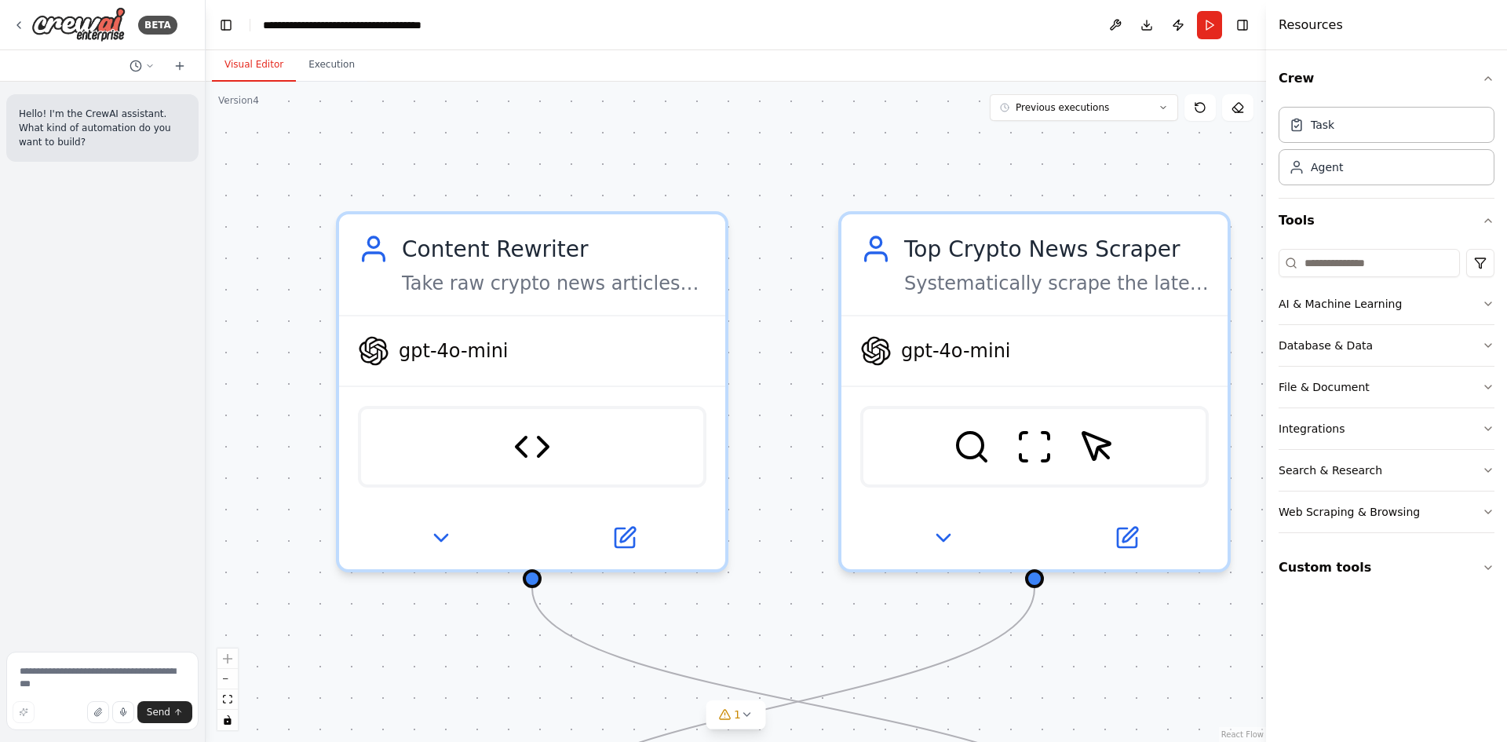
click at [300, 13] on header "**********" at bounding box center [736, 25] width 1061 height 50
click at [300, 14] on header "**********" at bounding box center [736, 25] width 1061 height 50
click at [458, 28] on icon "breadcrumb" at bounding box center [452, 25] width 13 height 13
click at [440, 24] on div "**********" at bounding box center [360, 25] width 195 height 16
click at [447, 24] on icon "breadcrumb" at bounding box center [452, 25] width 13 height 13
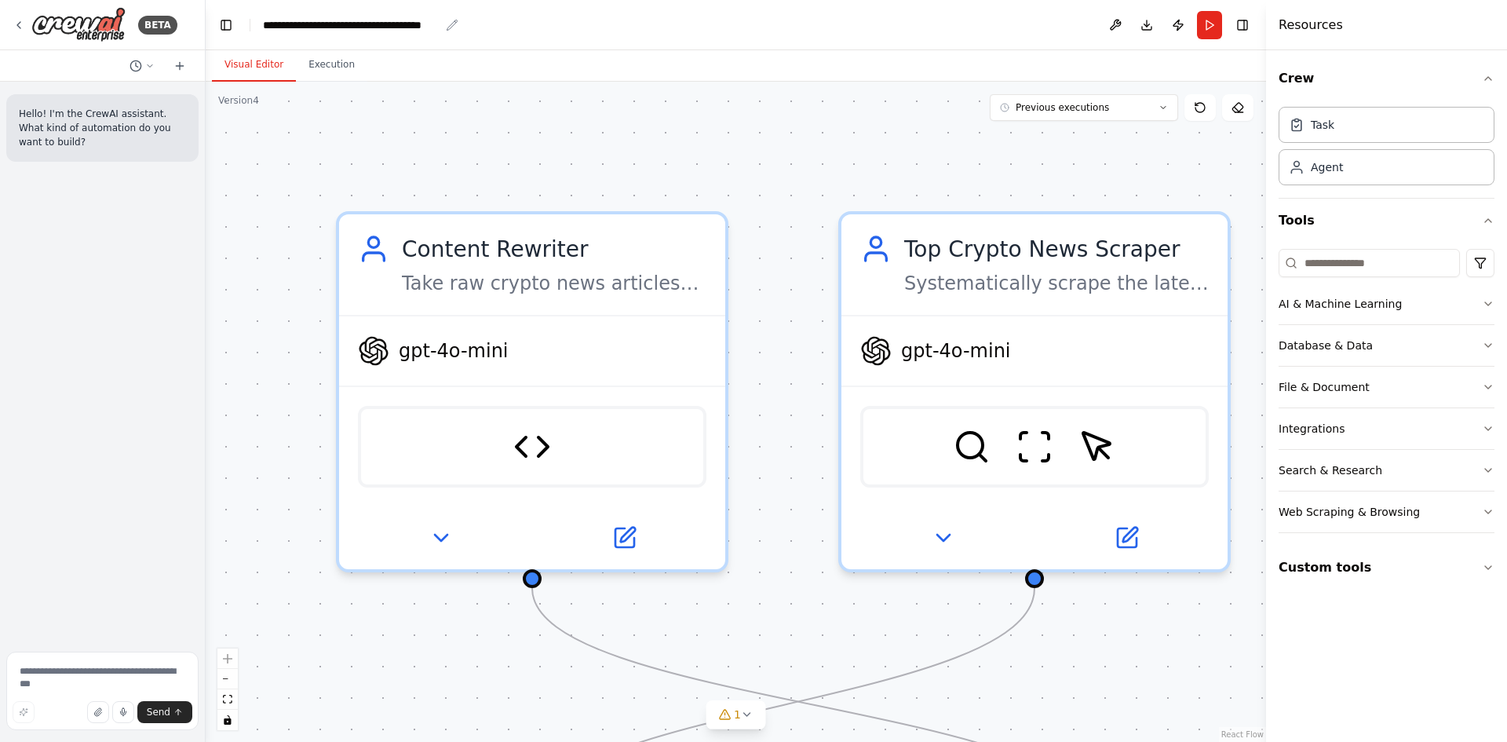
click at [449, 24] on icon "breadcrumb" at bounding box center [452, 25] width 13 height 13
click at [229, 19] on button "Toggle Left Sidebar" at bounding box center [226, 25] width 22 height 22
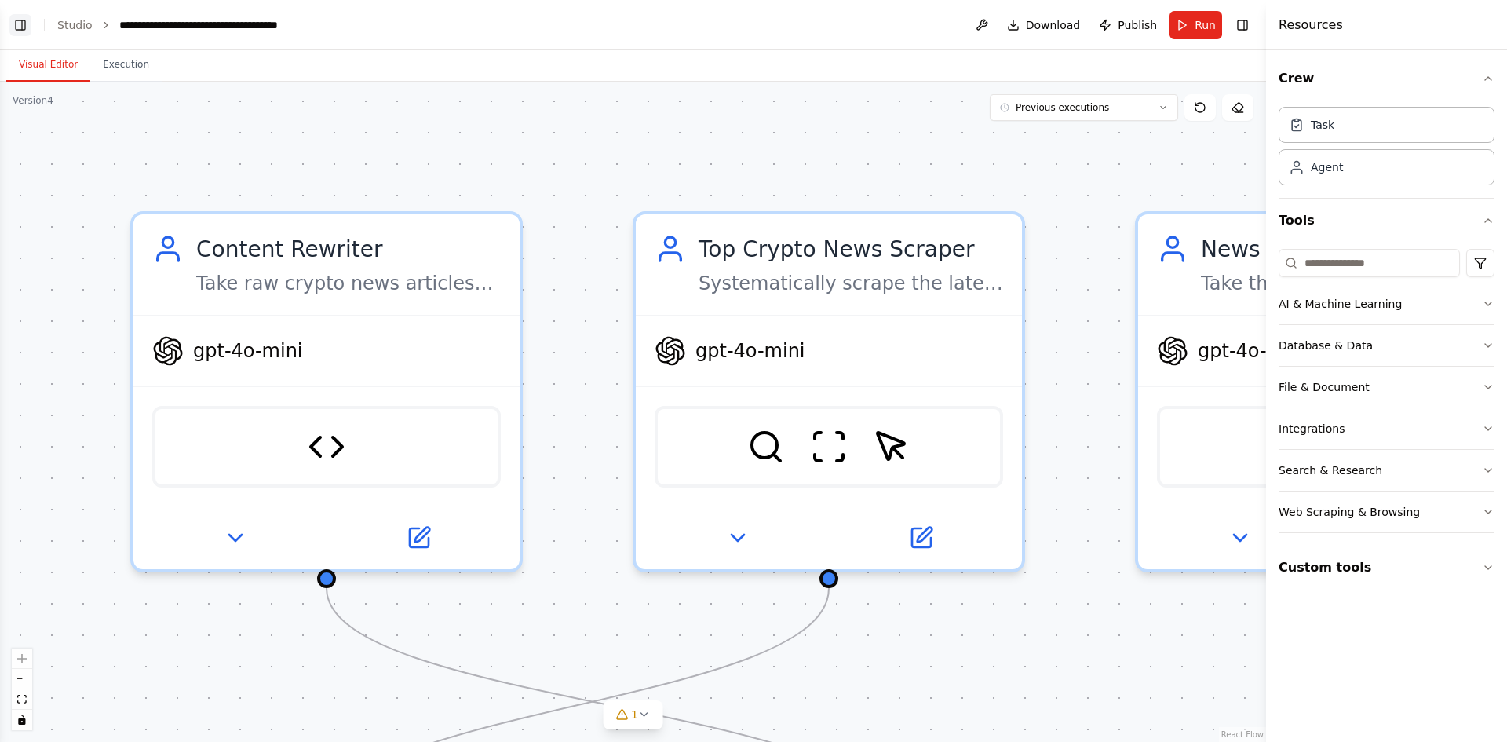
click at [23, 24] on button "Toggle Left Sidebar" at bounding box center [20, 25] width 22 height 22
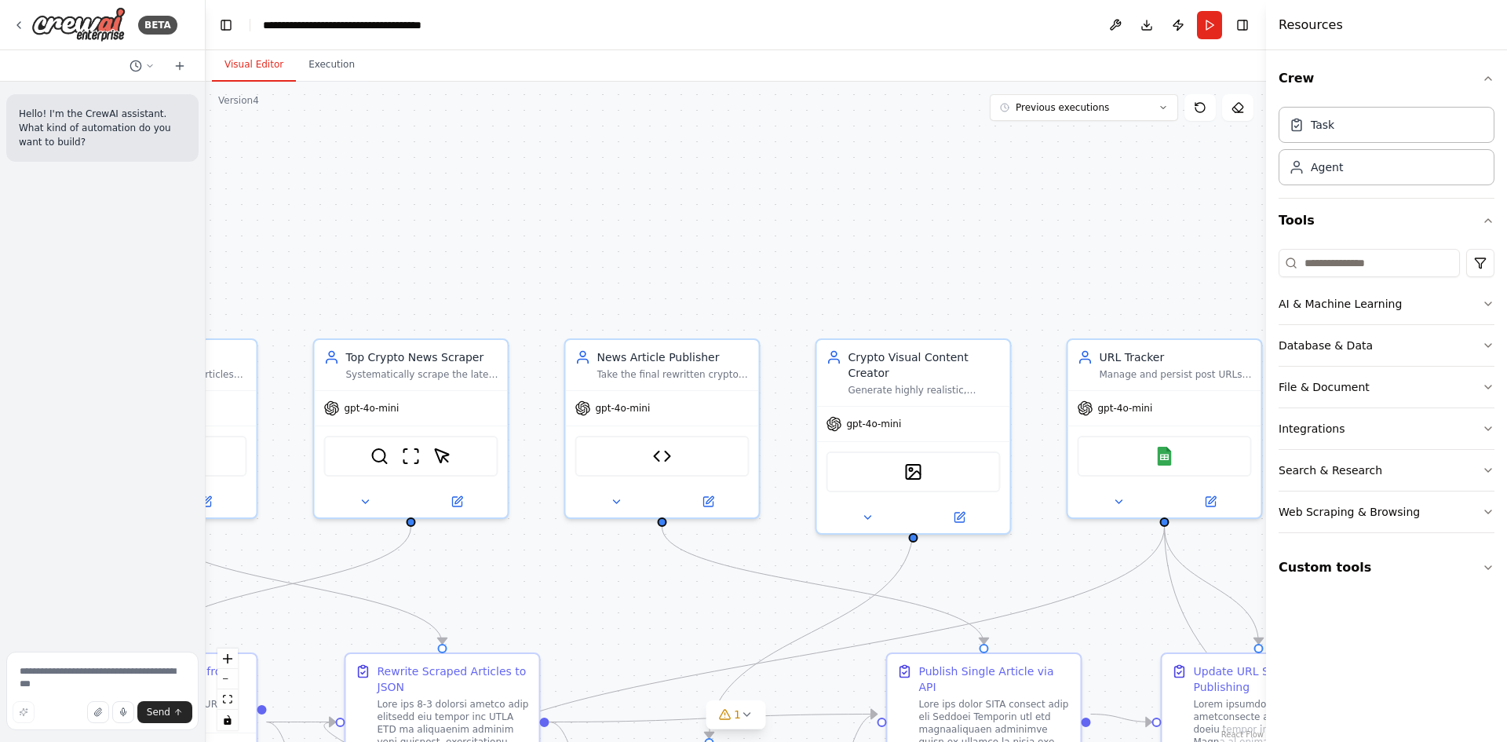
drag, startPoint x: 1005, startPoint y: 685, endPoint x: 572, endPoint y: 572, distance: 448.1
click at [572, 572] on div ".deletable-edge-delete-btn { width: 20px; height: 20px; border: 0px solid #ffff…" at bounding box center [736, 412] width 1061 height 660
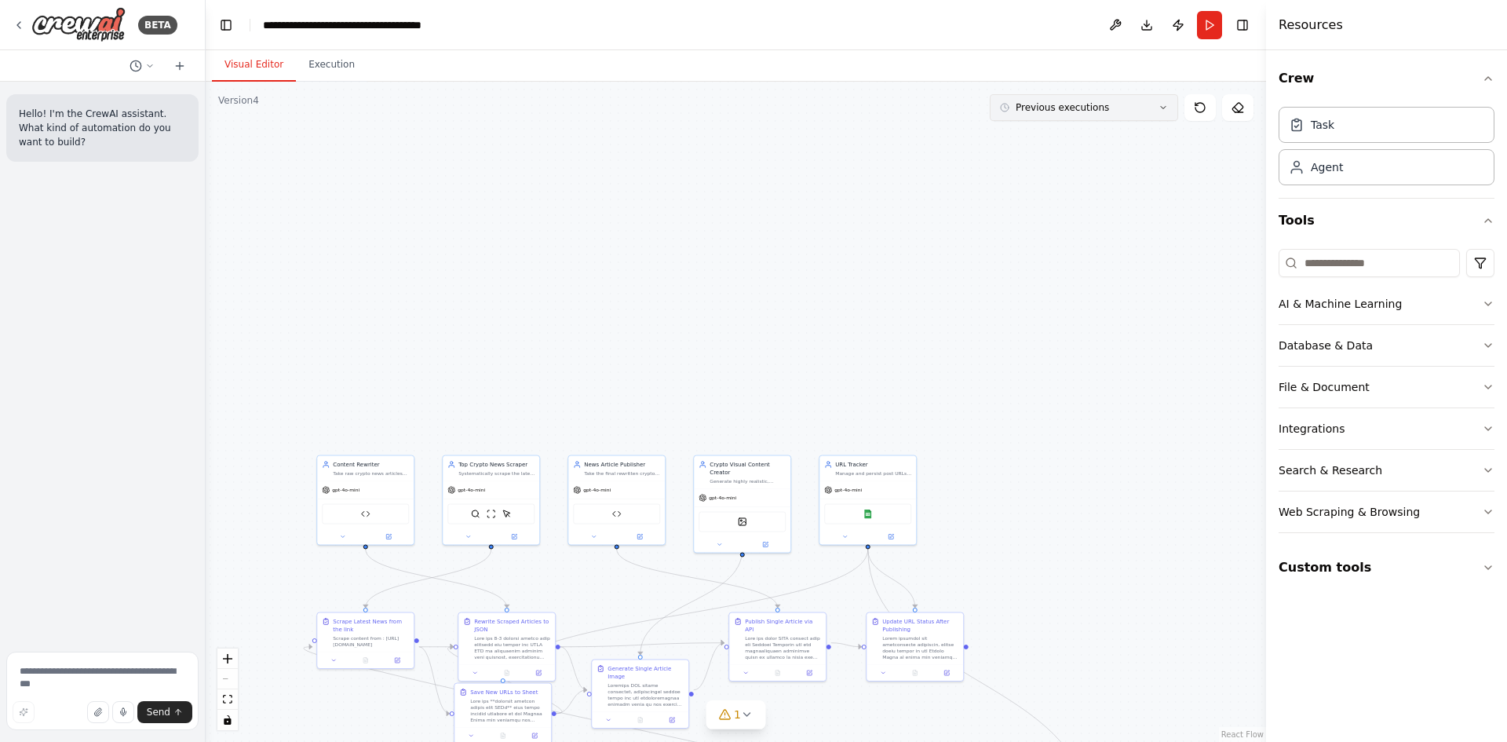
click at [1006, 111] on icon at bounding box center [1004, 107] width 9 height 9
drag, startPoint x: 353, startPoint y: 66, endPoint x: 338, endPoint y: 55, distance: 18.5
click at [348, 60] on button "Execution" at bounding box center [331, 65] width 71 height 33
click at [227, 79] on button "Visual Editor" at bounding box center [254, 65] width 84 height 33
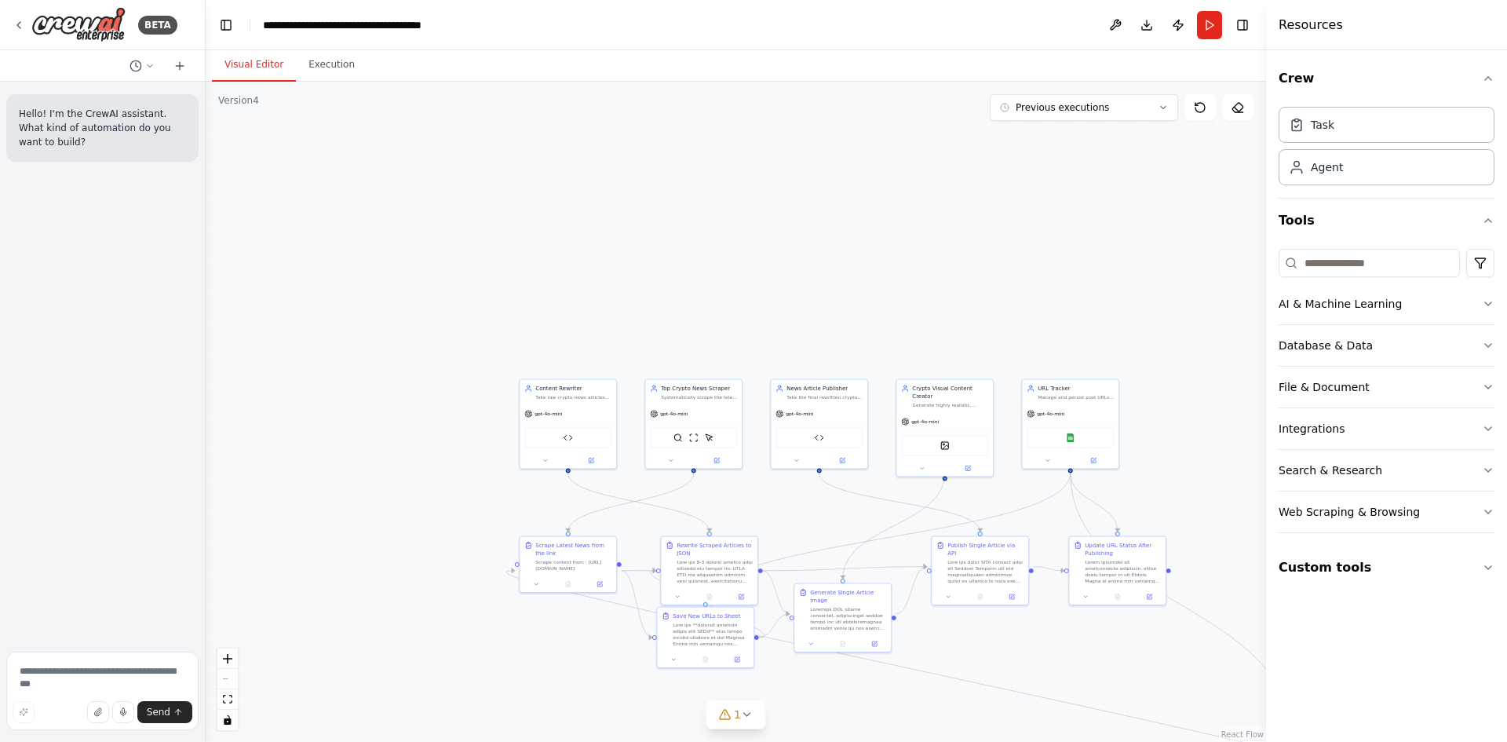
drag, startPoint x: 486, startPoint y: 422, endPoint x: 689, endPoint y: 346, distance: 216.4
click at [689, 346] on div ".deletable-edge-delete-btn { width: 20px; height: 20px; border: 0px solid #ffff…" at bounding box center [736, 412] width 1061 height 660
click at [108, 25] on img at bounding box center [78, 24] width 94 height 35
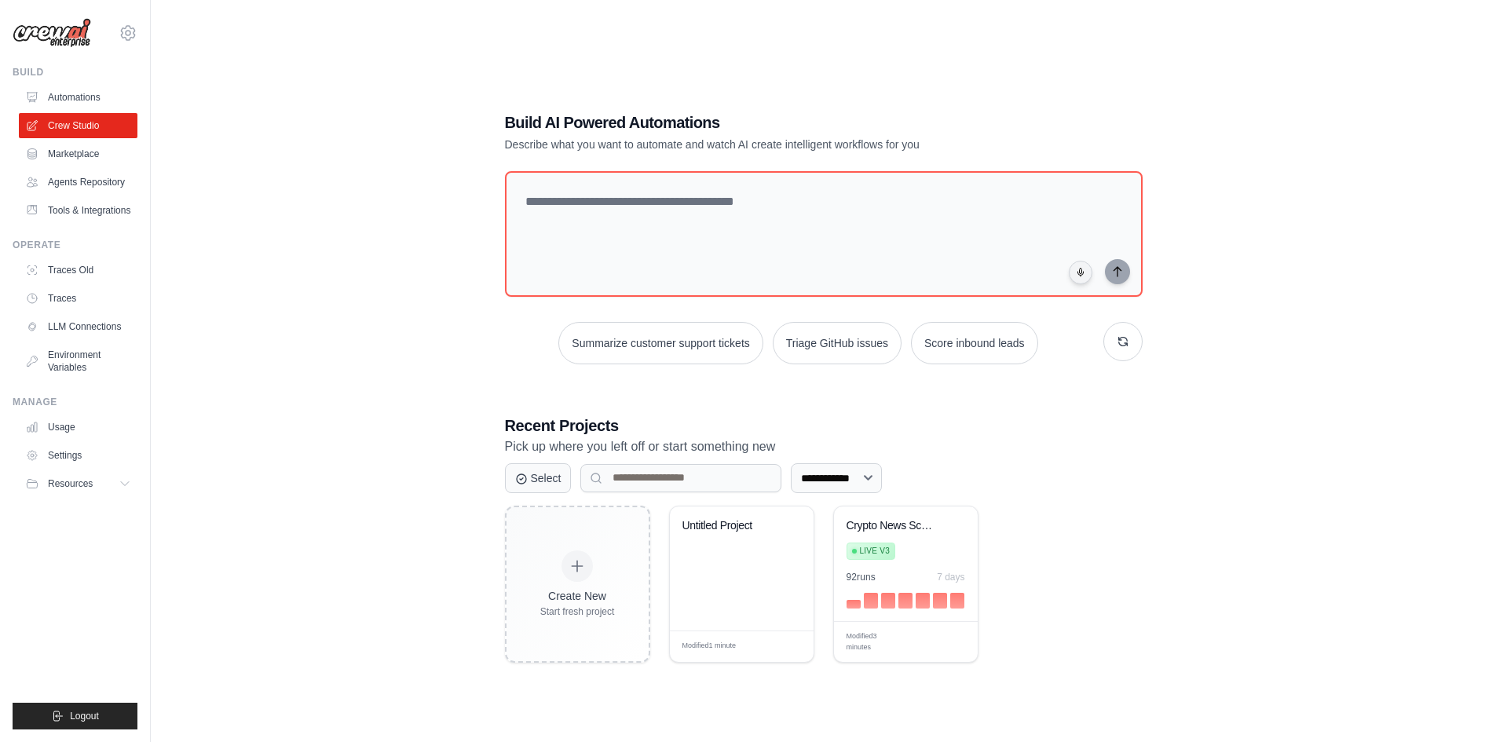
click at [104, 256] on div "Operate Traces Old Traces LLM Connections Environment Variables" at bounding box center [75, 309] width 125 height 141
click at [91, 272] on link "Traces Old" at bounding box center [79, 270] width 119 height 25
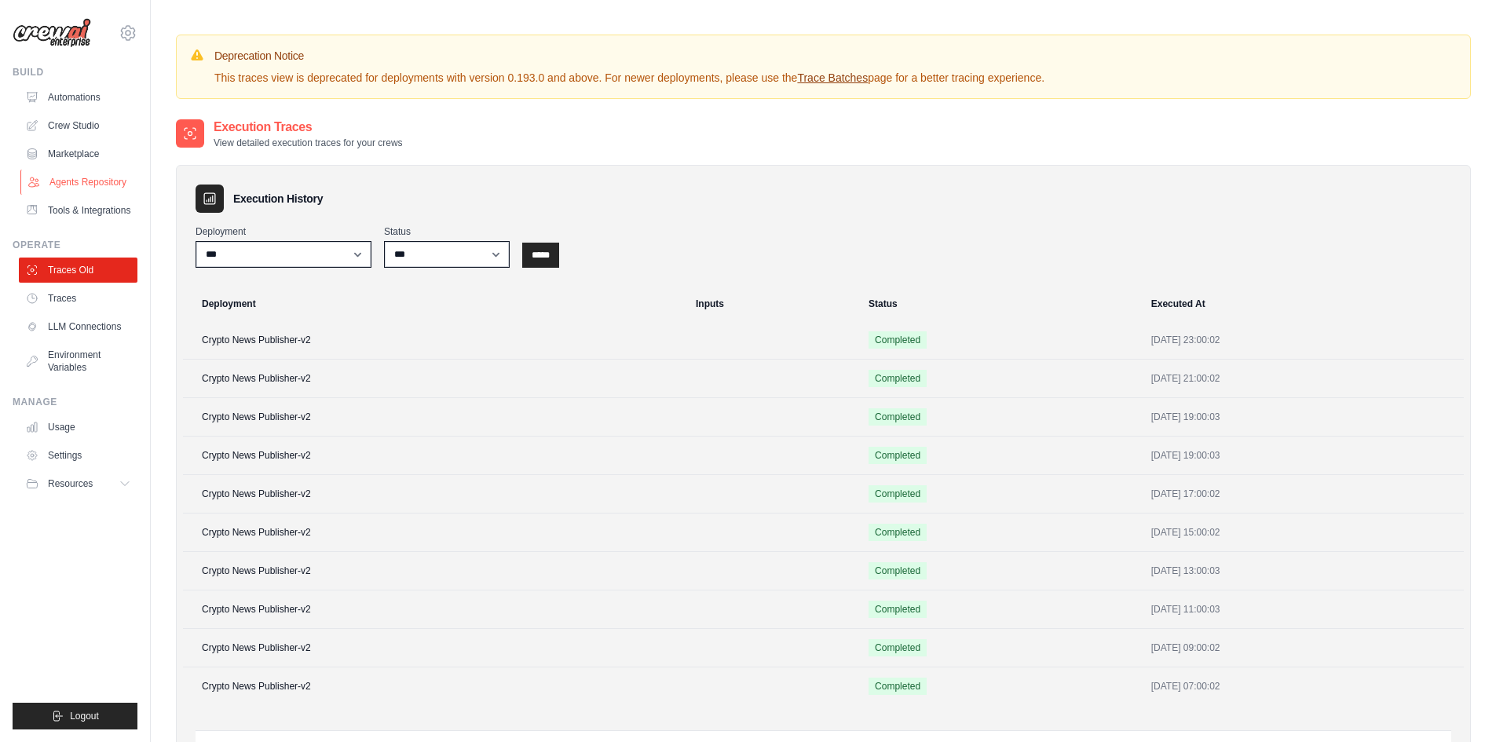
click at [92, 192] on link "Agents Repository" at bounding box center [79, 182] width 119 height 25
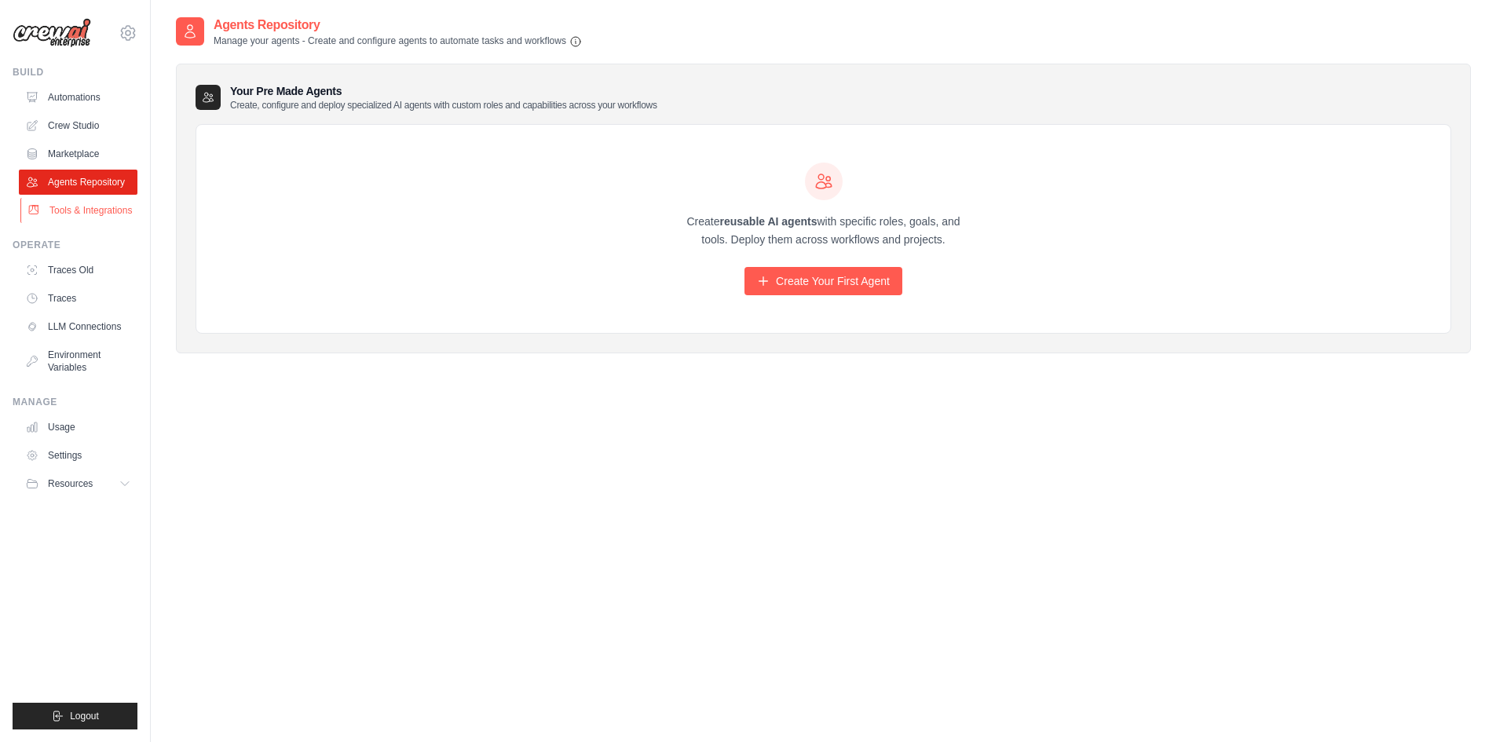
click at [92, 205] on link "Tools & Integrations" at bounding box center [79, 210] width 119 height 25
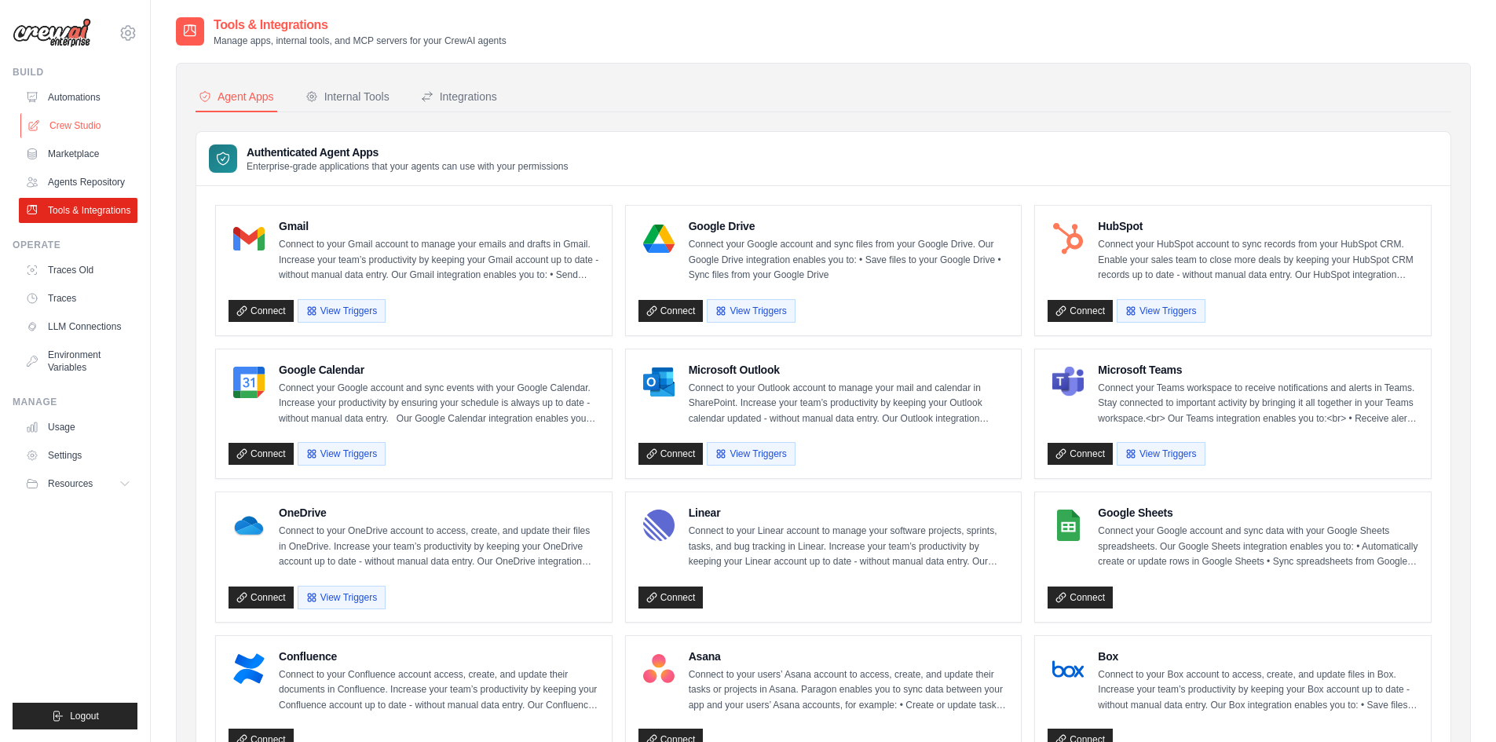
click at [70, 127] on link "Crew Studio" at bounding box center [79, 125] width 119 height 25
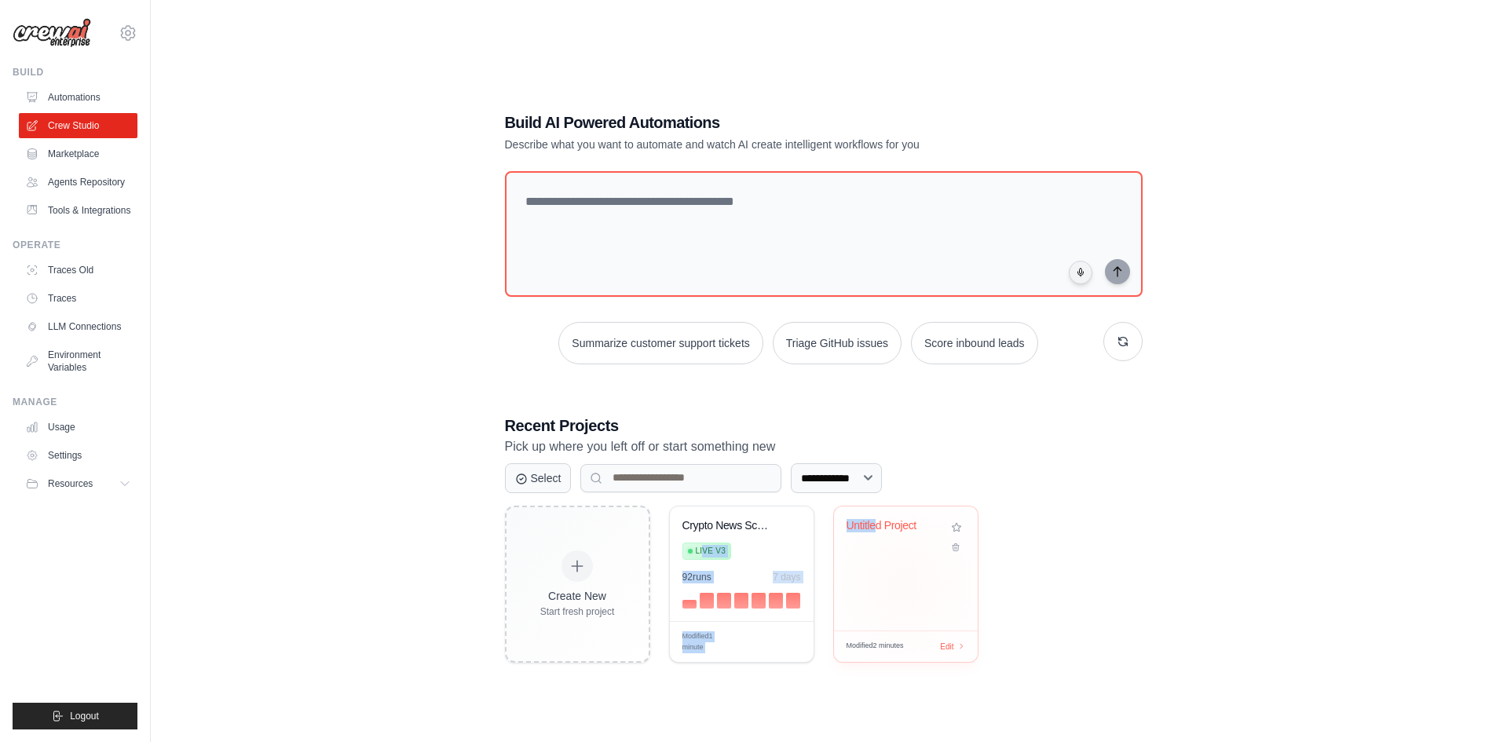
drag, startPoint x: 704, startPoint y: 544, endPoint x: 881, endPoint y: 564, distance: 177.8
click at [877, 562] on div "Create New Start fresh project Crypto News Scraper with URL Persis... Live v3 9…" at bounding box center [823, 584] width 637 height 157
click at [948, 644] on span "Edit" at bounding box center [946, 646] width 15 height 13
click at [71, 89] on link "Automations" at bounding box center [79, 97] width 119 height 25
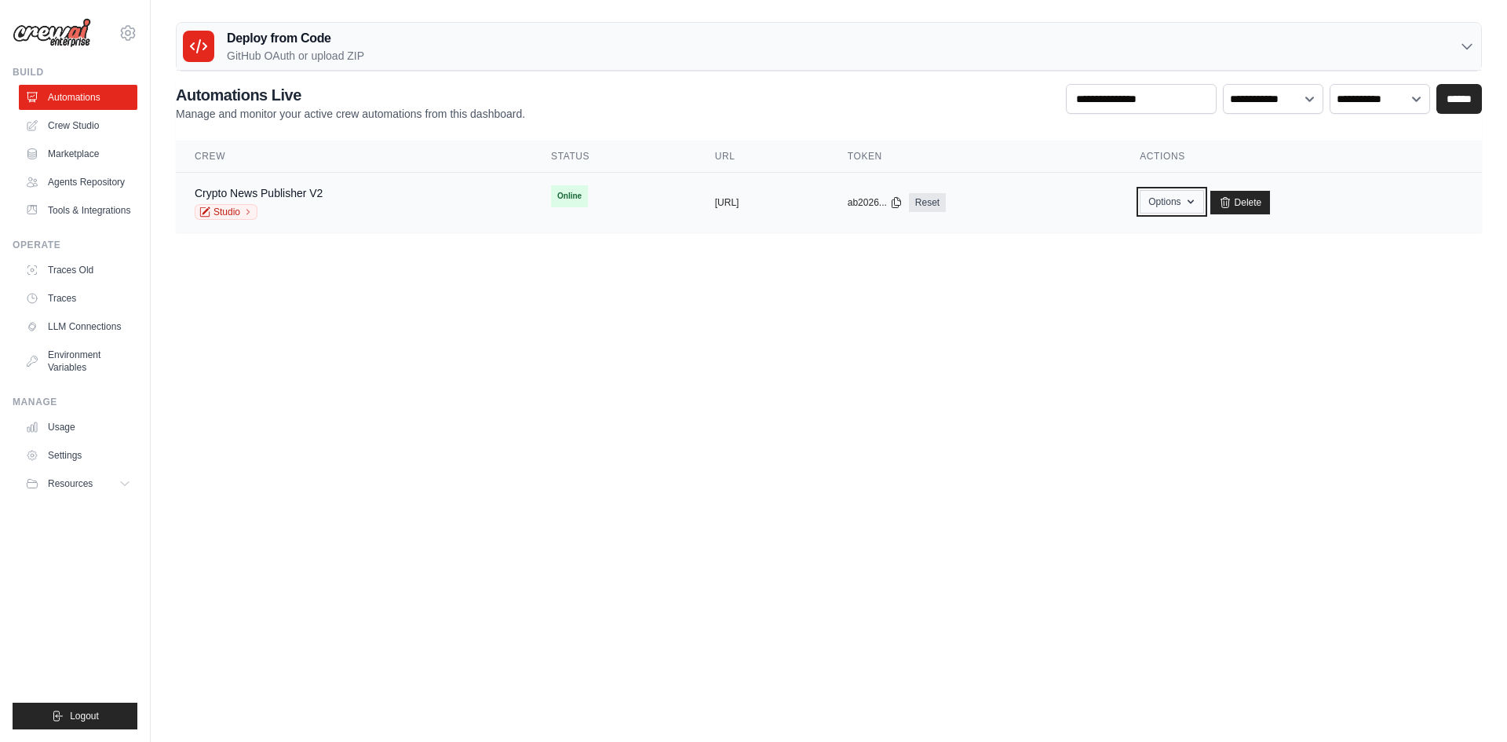
click at [1204, 200] on button "Options" at bounding box center [1172, 202] width 64 height 24
click at [910, 307] on body "[EMAIL_ADDRESS][DOMAIN_NAME] Settings Build Automations" at bounding box center [753, 371] width 1507 height 742
click at [219, 210] on link "Studio" at bounding box center [226, 212] width 63 height 16
click at [284, 204] on div "Studio" at bounding box center [259, 212] width 128 height 16
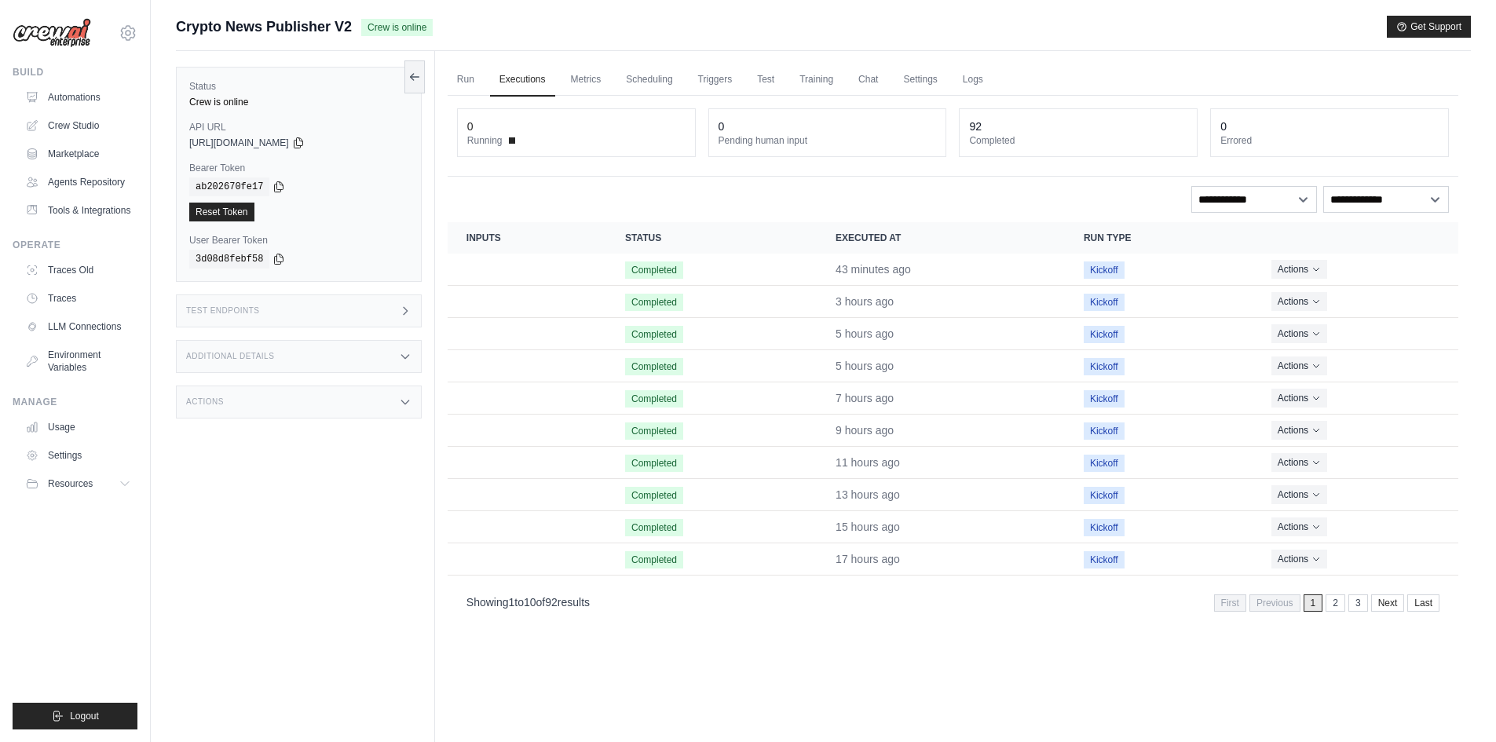
click at [334, 411] on div "Actions" at bounding box center [299, 401] width 246 height 33
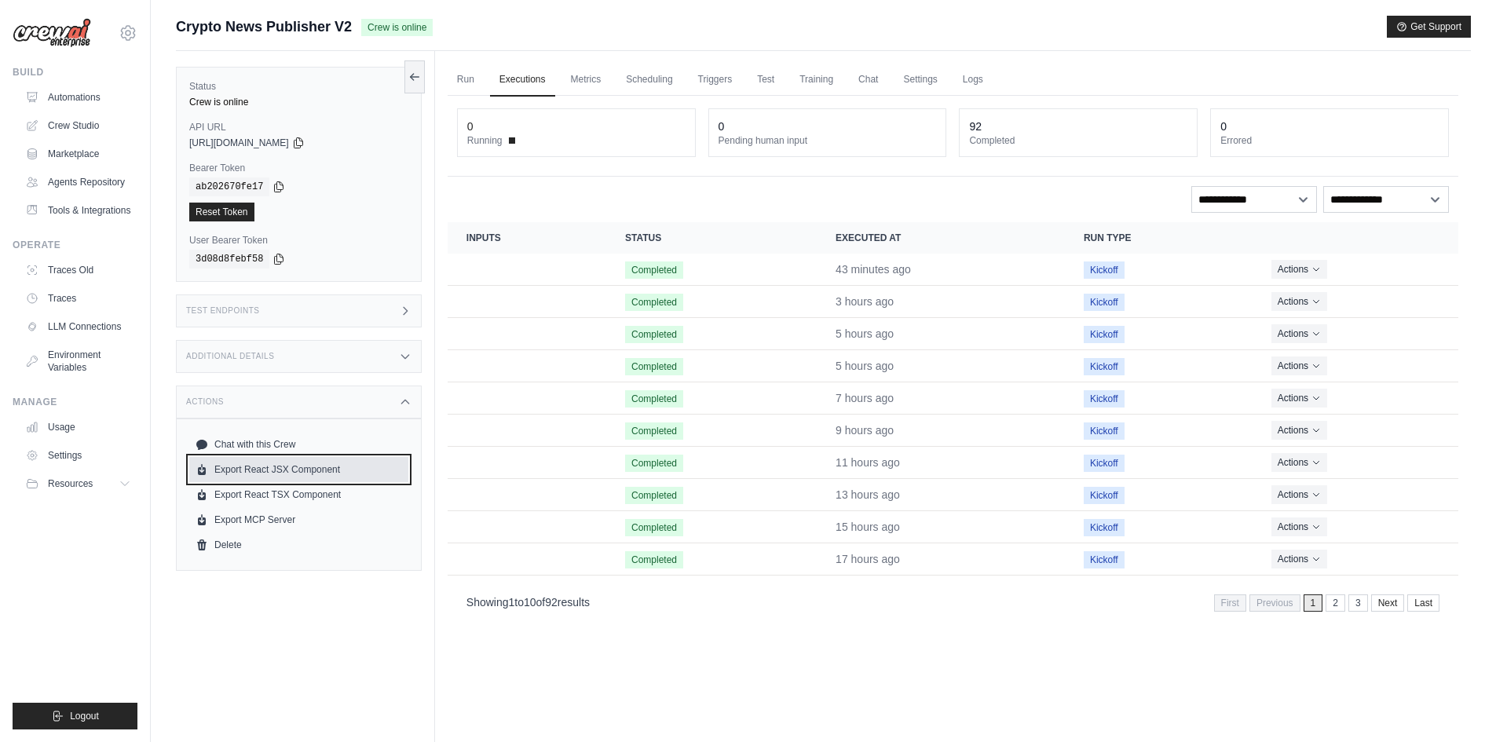
click at [316, 477] on link "Export React JSX Component" at bounding box center [298, 469] width 219 height 25
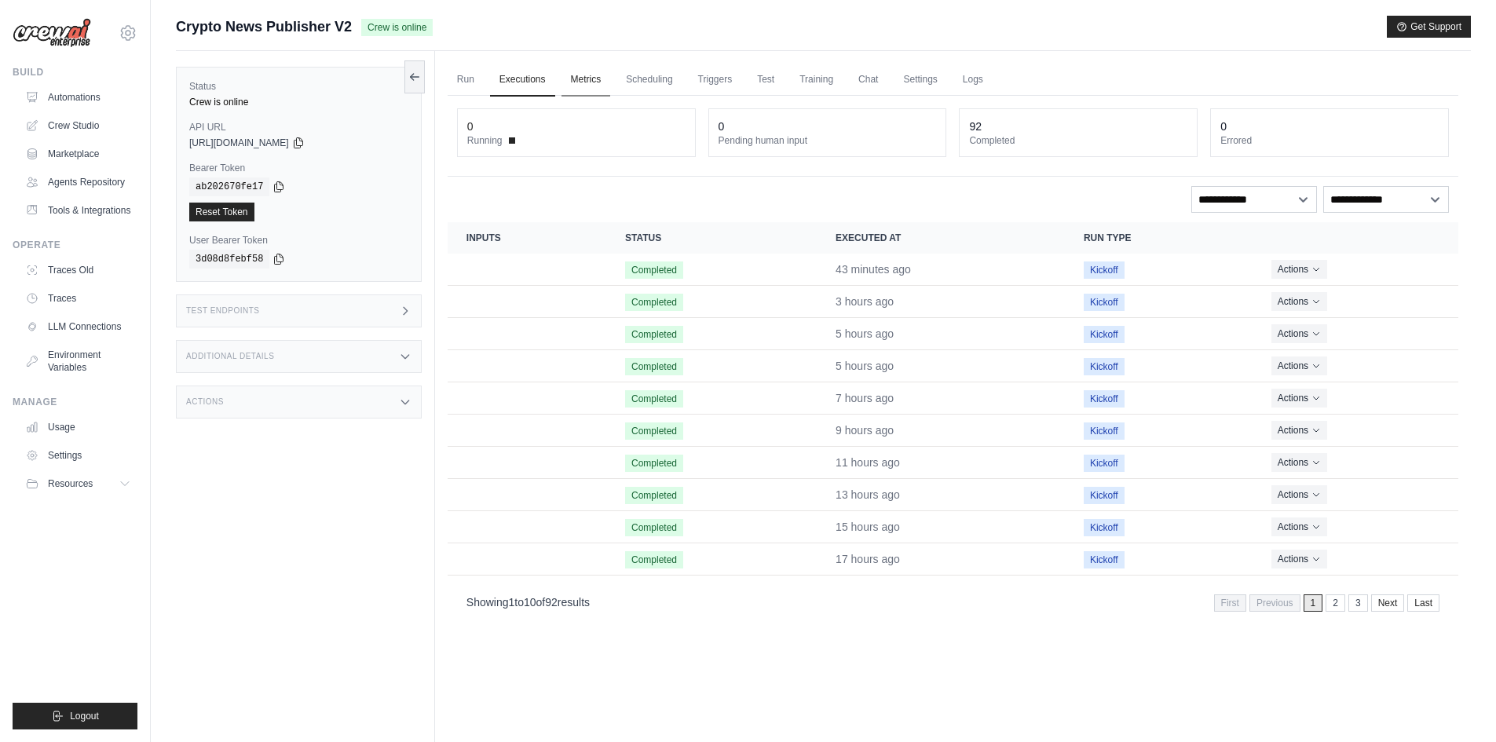
click at [597, 69] on link "Metrics" at bounding box center [585, 80] width 49 height 33
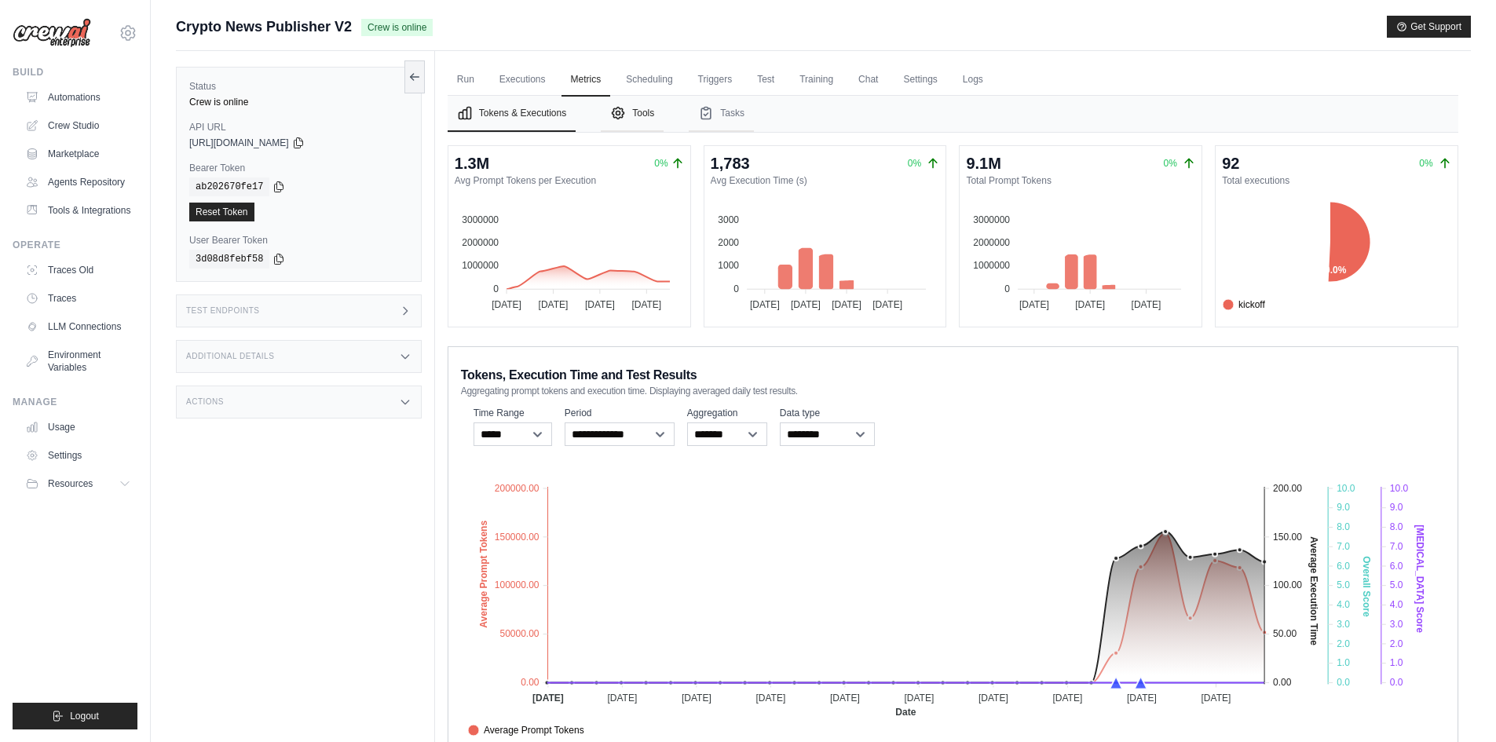
click at [609, 109] on button "Tools" at bounding box center [632, 114] width 63 height 36
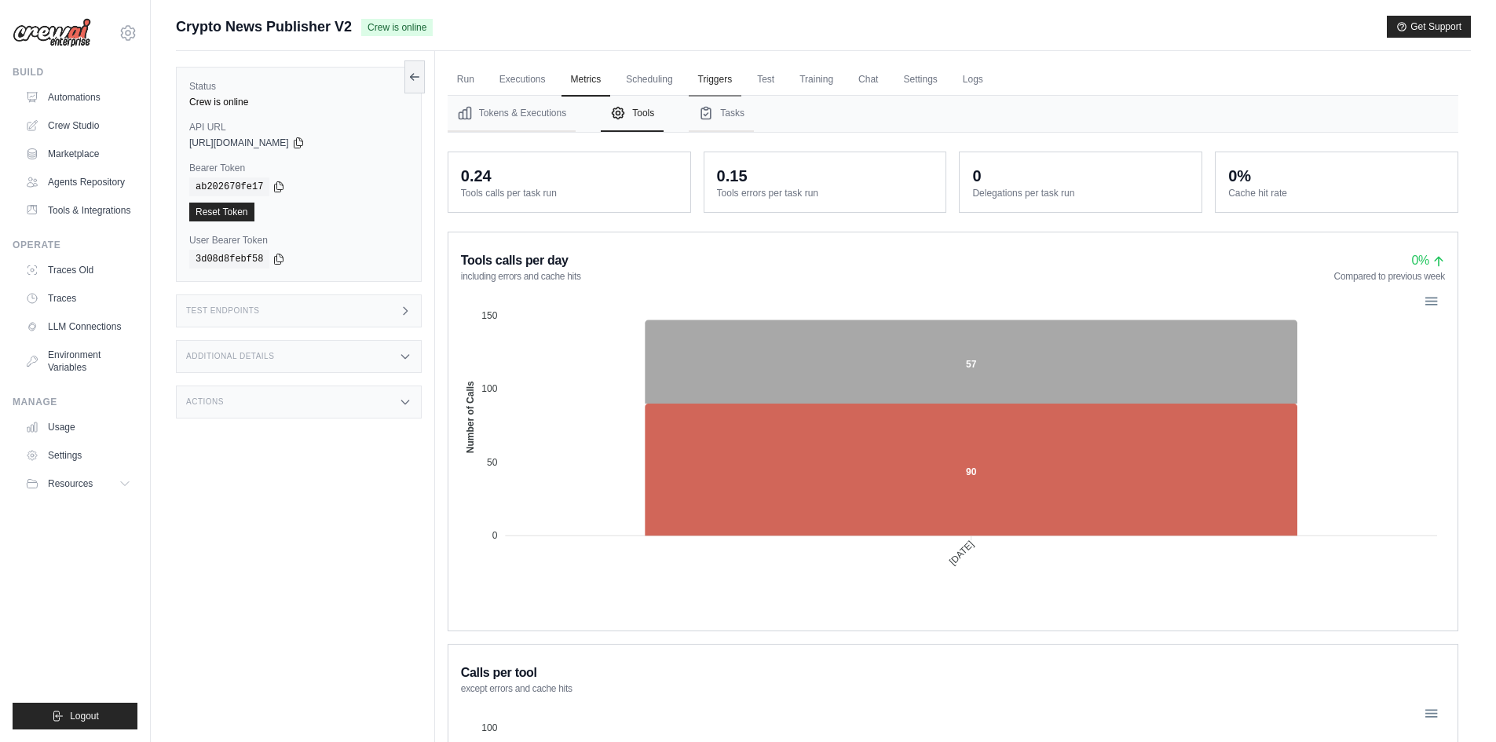
click at [695, 66] on link "Triggers" at bounding box center [715, 80] width 53 height 33
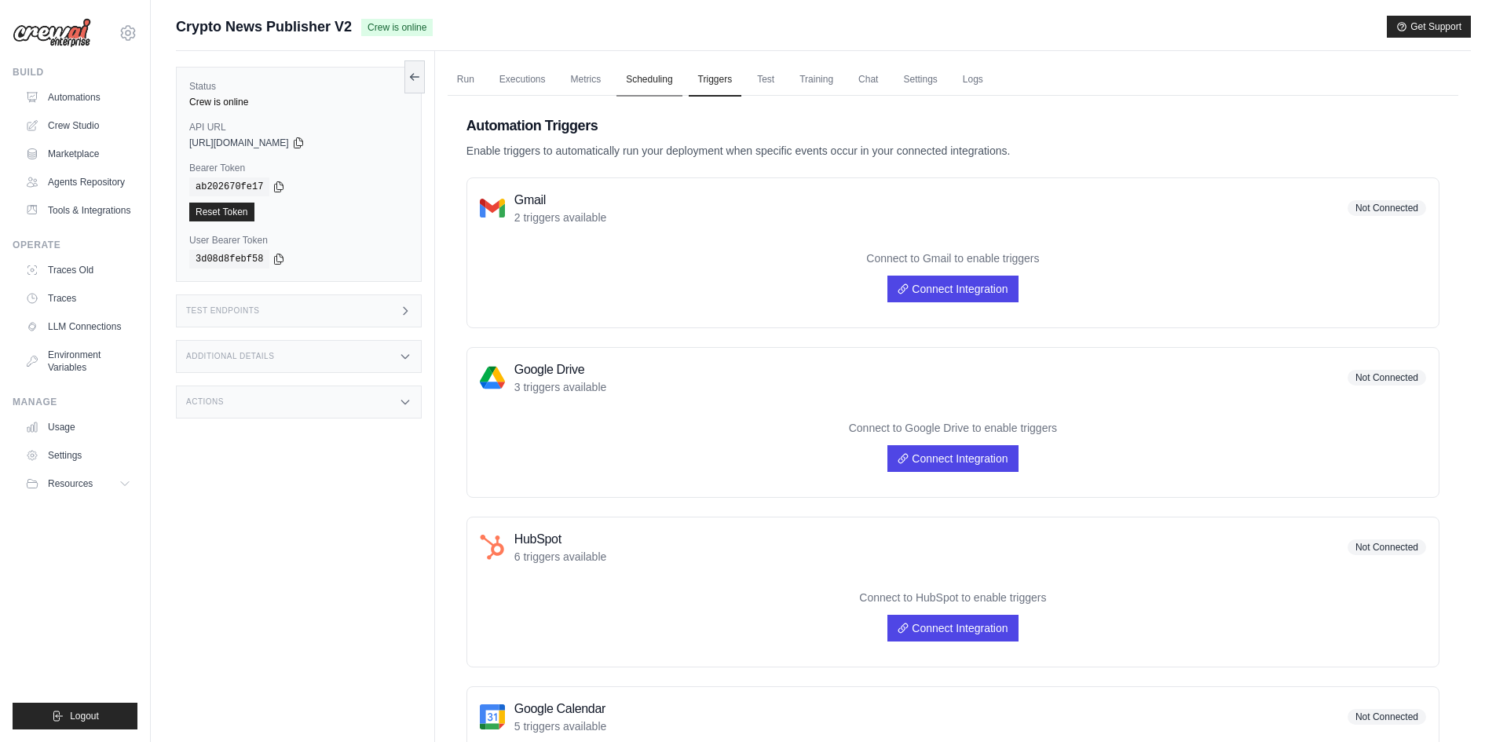
click at [656, 78] on link "Scheduling" at bounding box center [648, 80] width 65 height 33
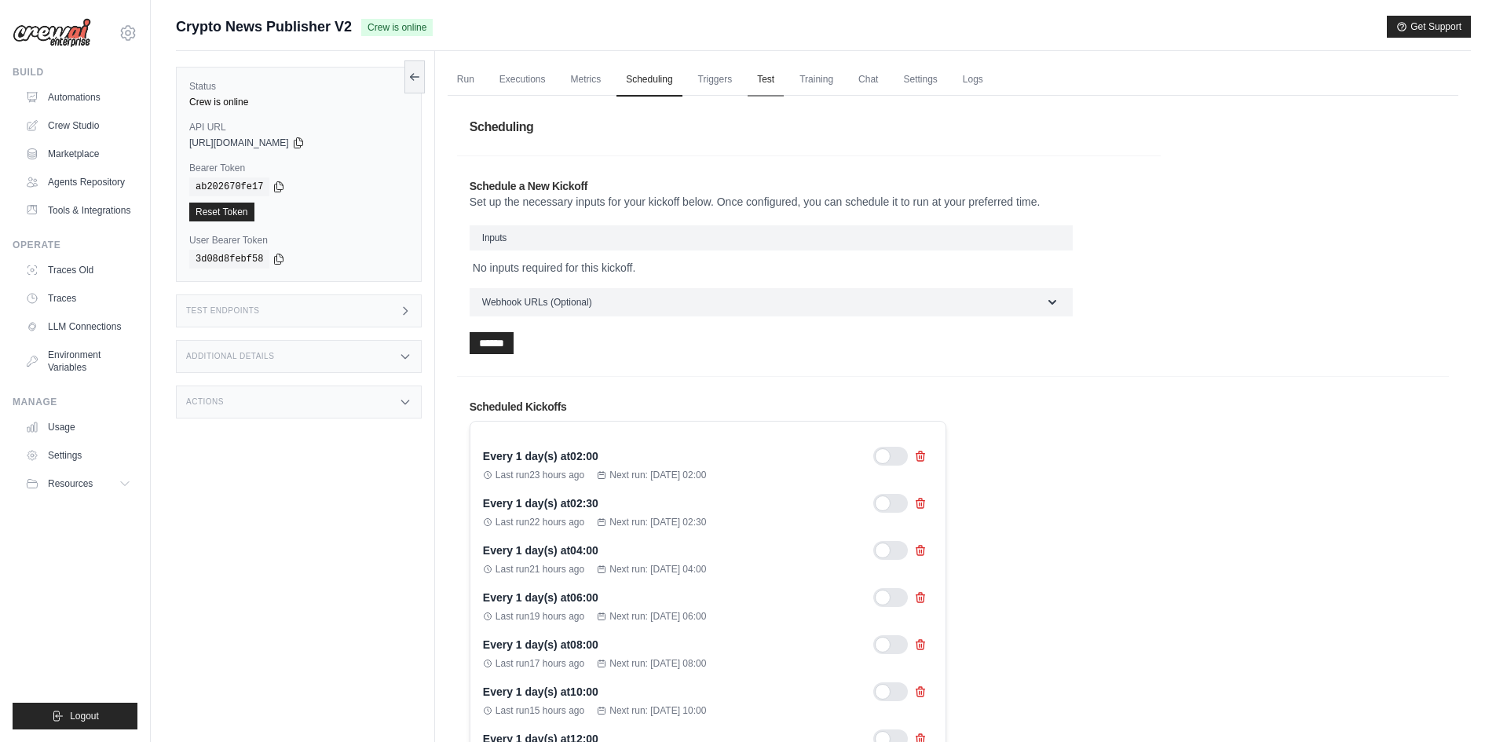
click at [780, 79] on link "Test" at bounding box center [765, 80] width 36 height 33
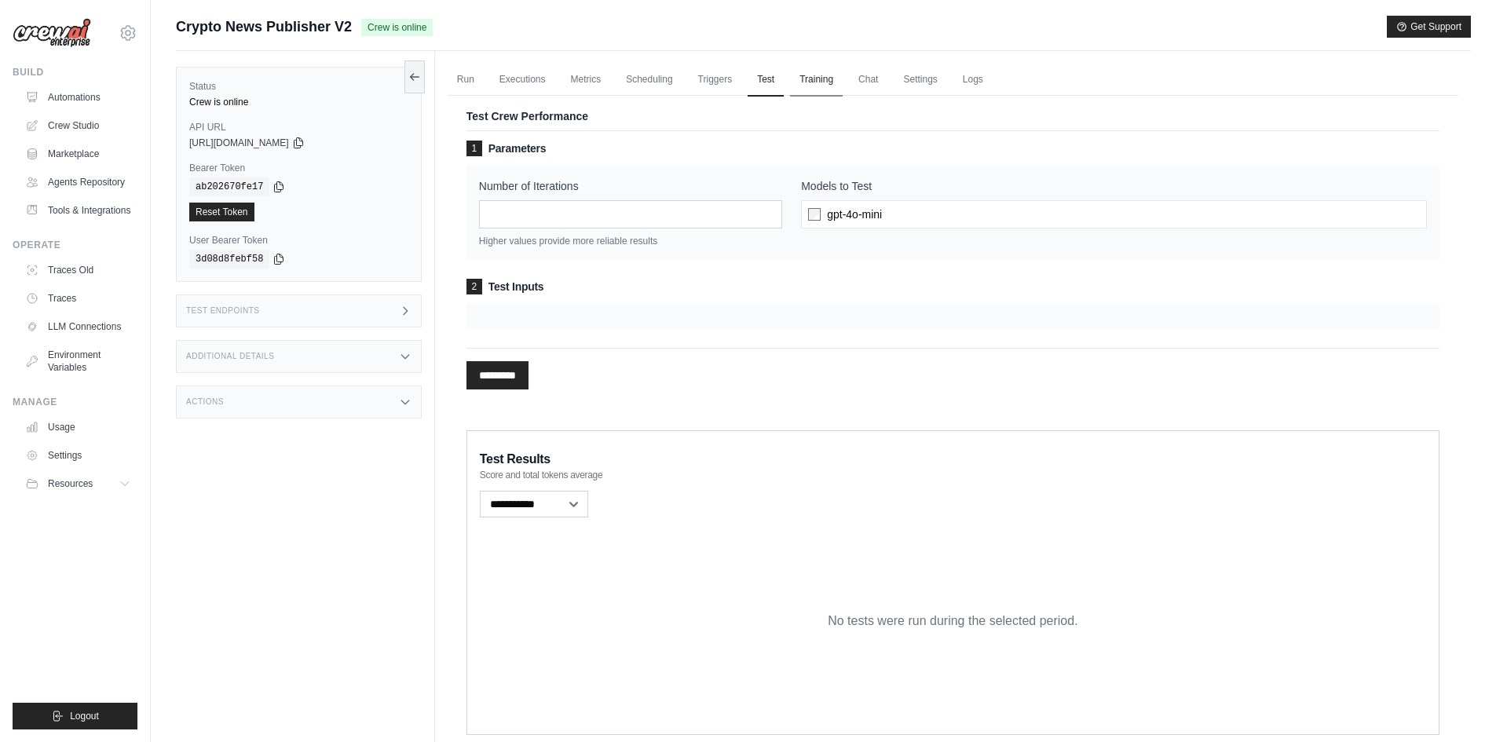
click at [802, 79] on link "Training" at bounding box center [816, 80] width 53 height 33
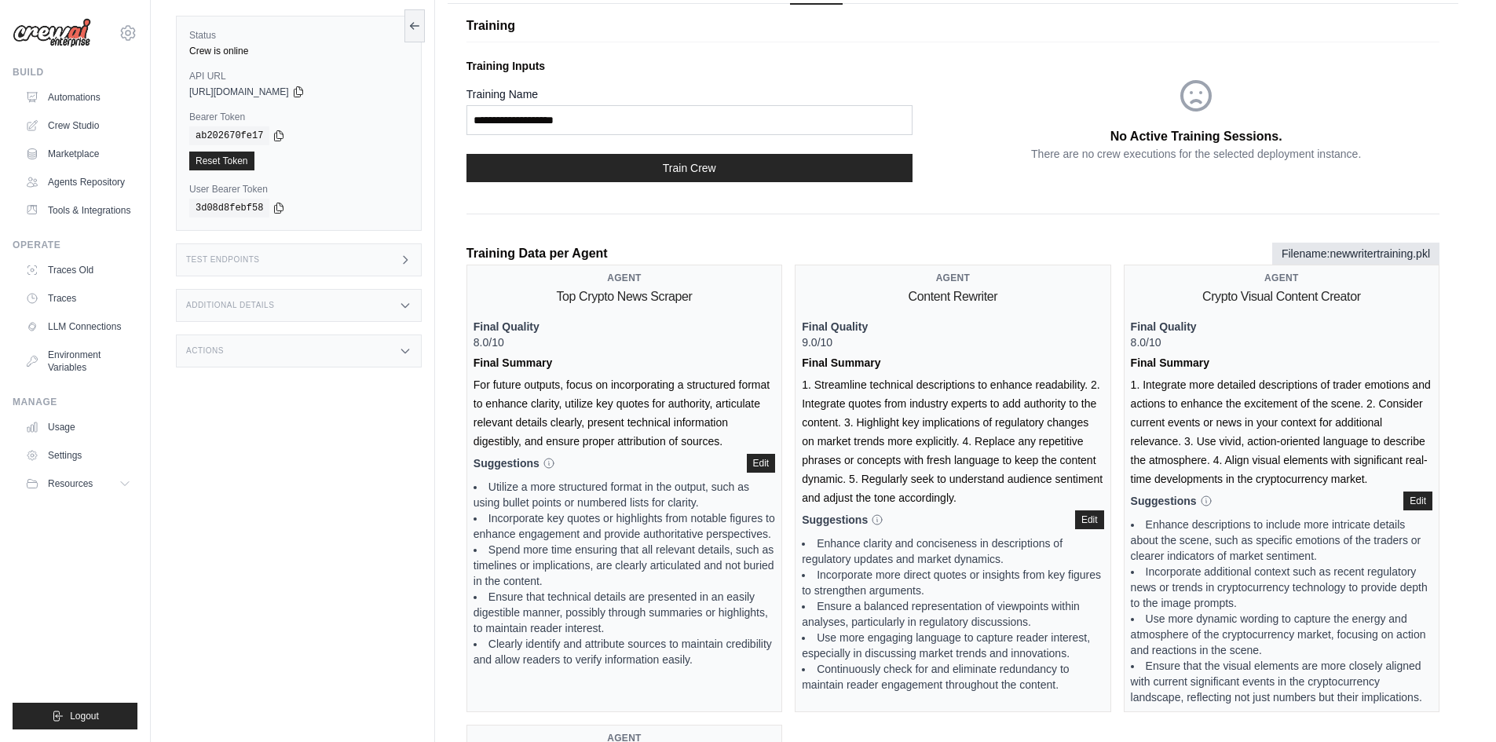
scroll to position [41, 0]
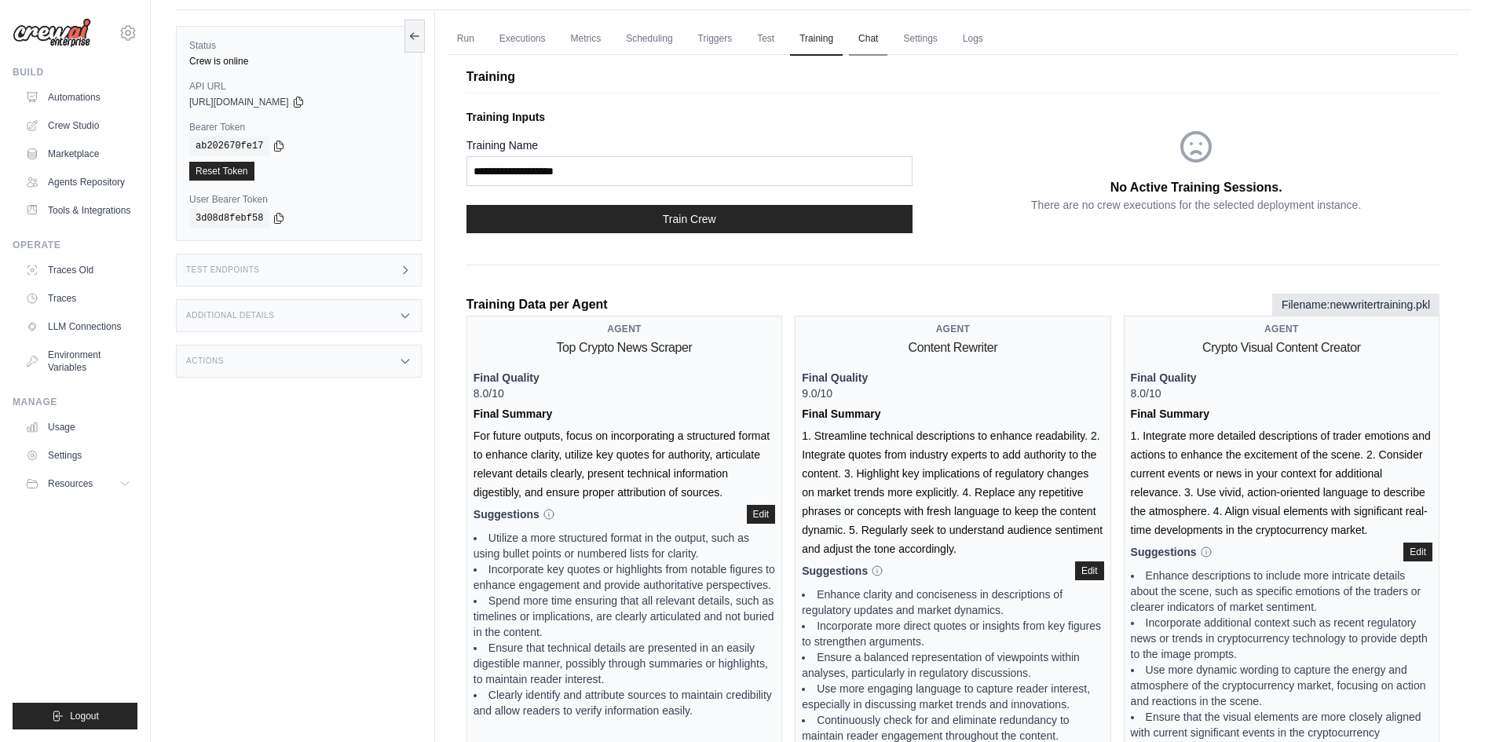
click at [857, 43] on link "Chat" at bounding box center [868, 39] width 38 height 33
click at [555, 41] on ul "Run Executions Metrics Scheduling Triggers Test Training Chat Settings Logs" at bounding box center [953, 39] width 1010 height 32
click at [535, 41] on link "Executions" at bounding box center [522, 39] width 65 height 33
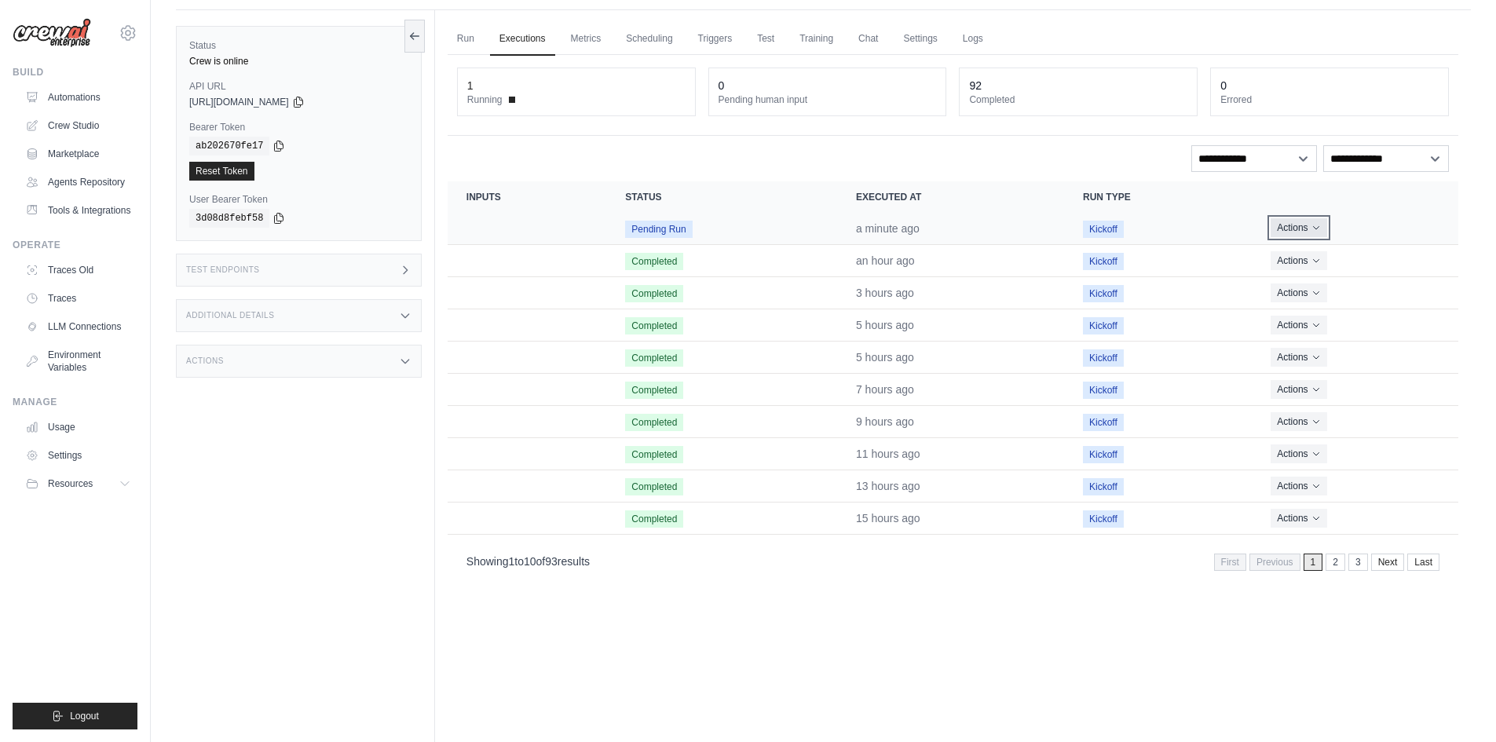
click at [1317, 225] on icon "Actions for execution" at bounding box center [1315, 227] width 9 height 9
click at [1382, 250] on link "View Details" at bounding box center [1389, 256] width 100 height 25
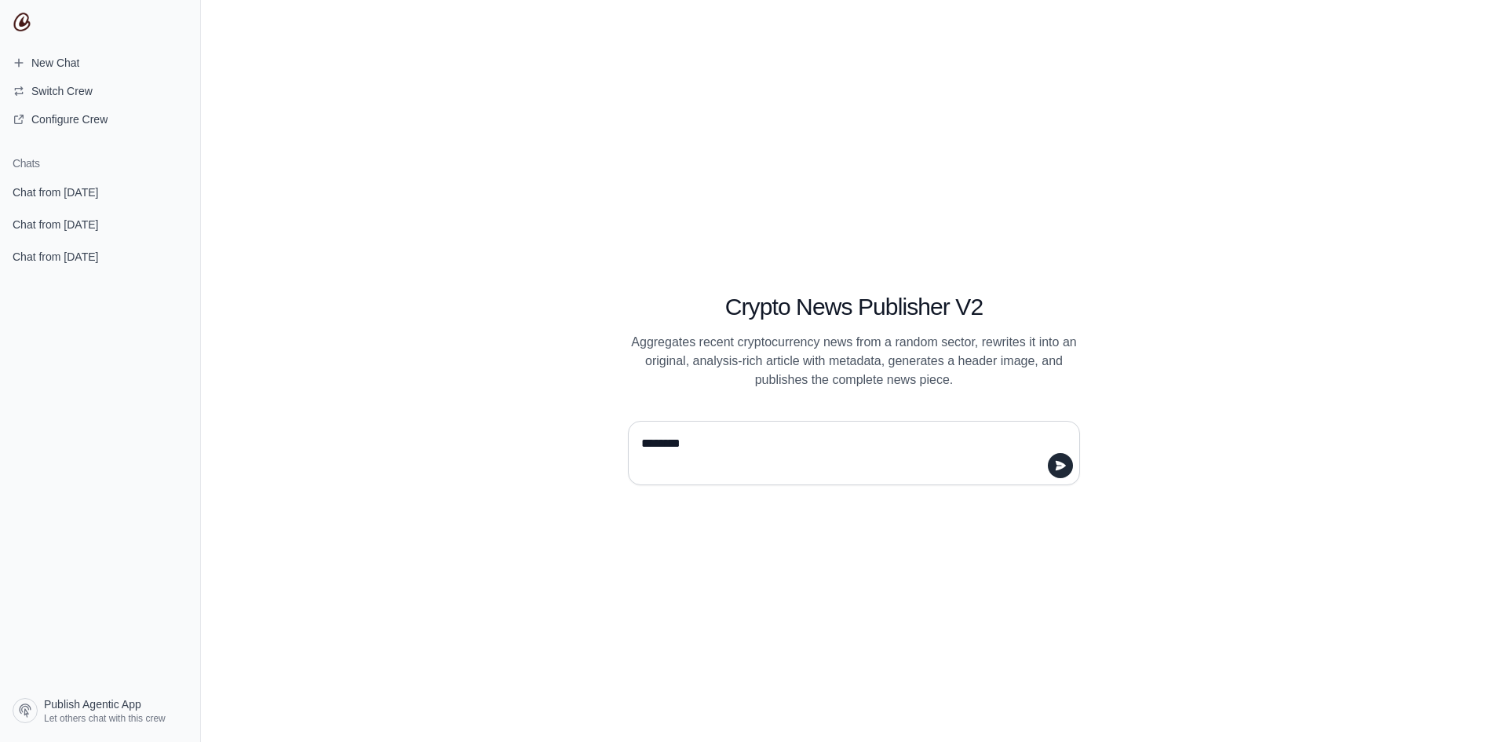
type textarea "*********"
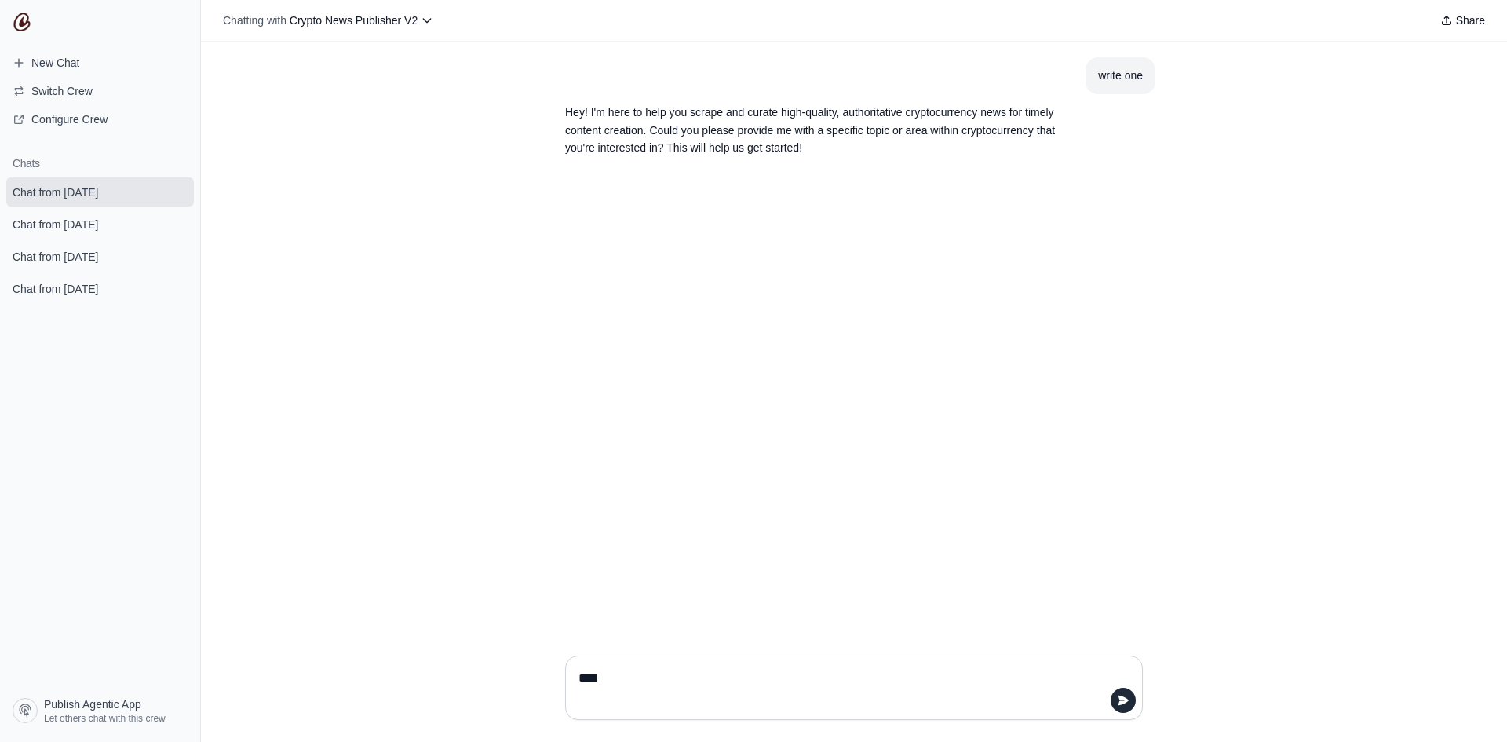
type textarea "***"
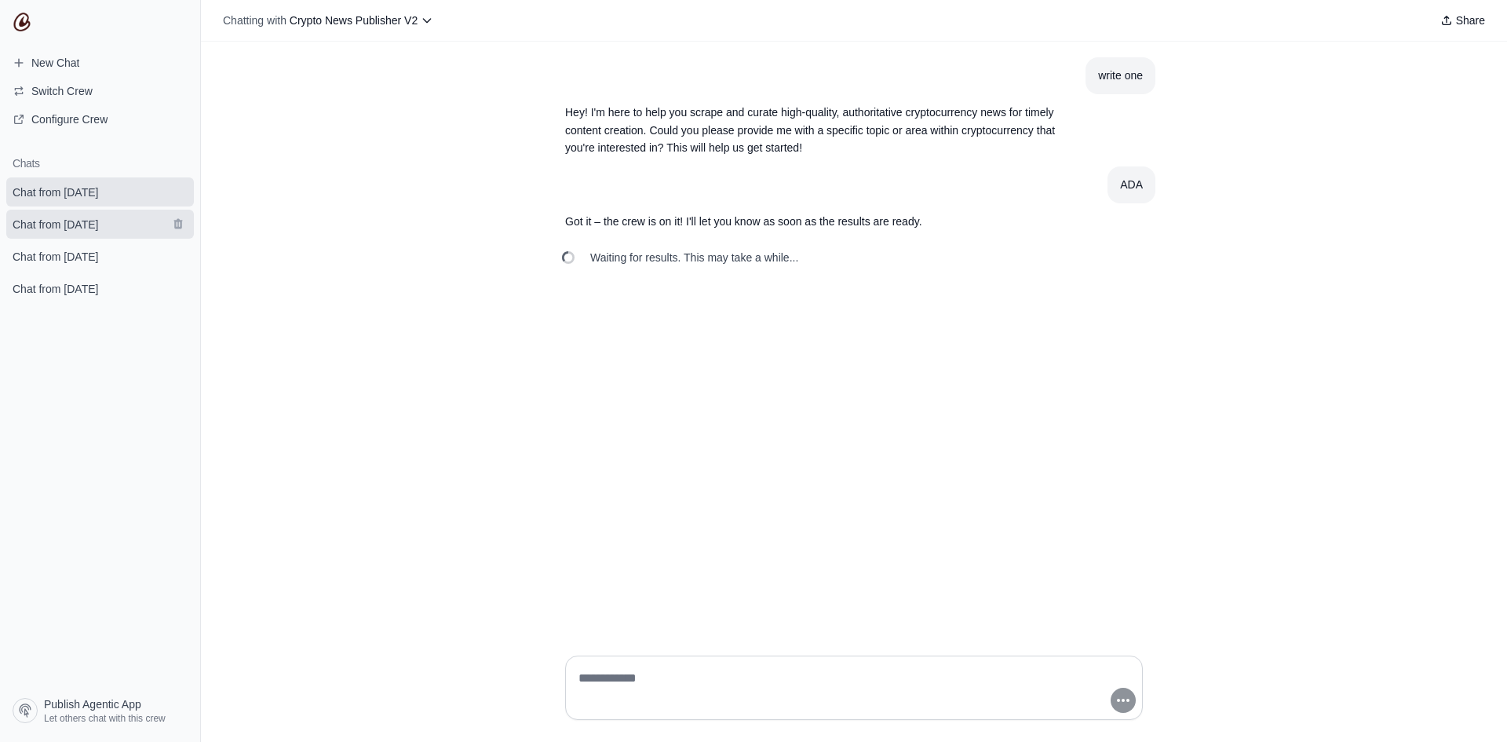
click at [51, 225] on span "Chat from [DATE]" at bounding box center [56, 225] width 86 height 16
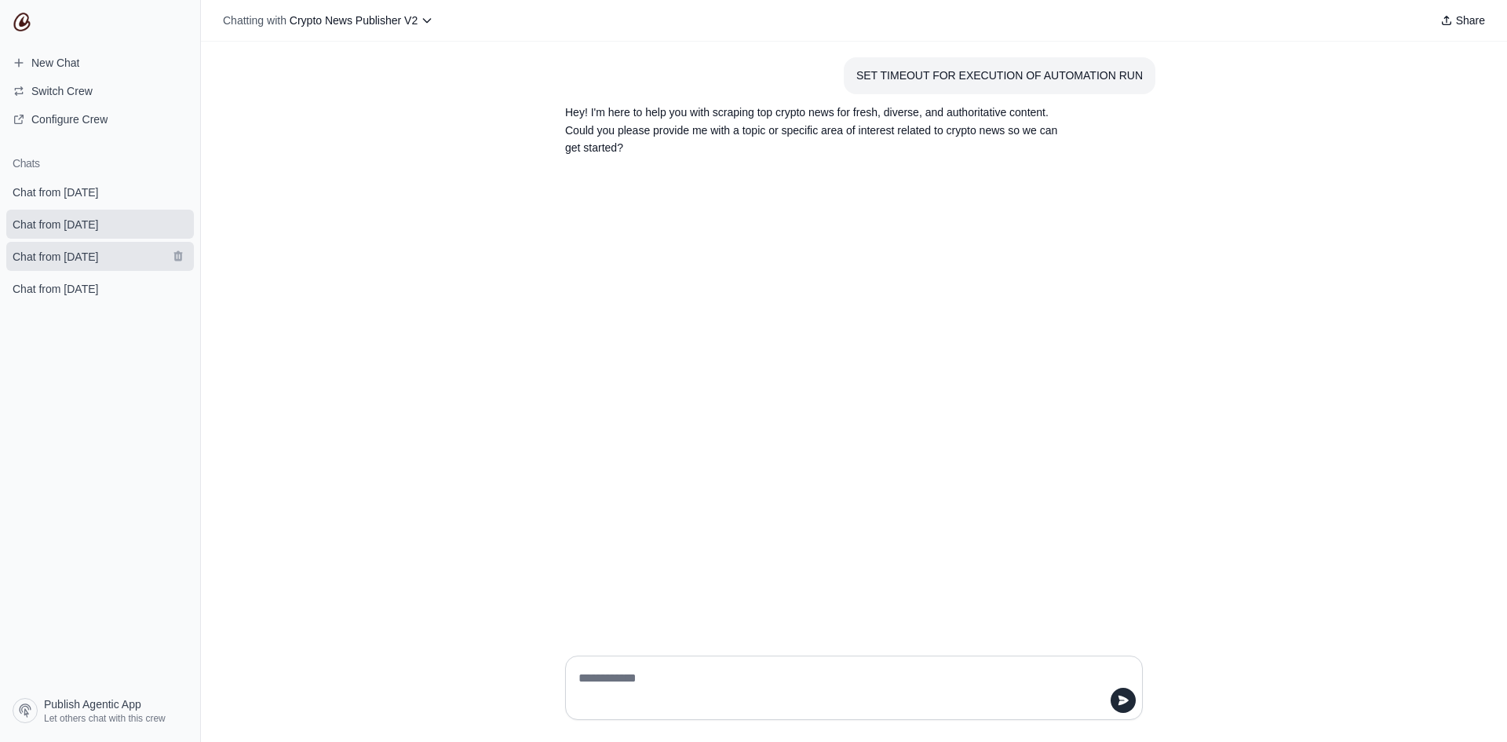
click at [50, 243] on link "Chat from [DATE]" at bounding box center [100, 256] width 188 height 29
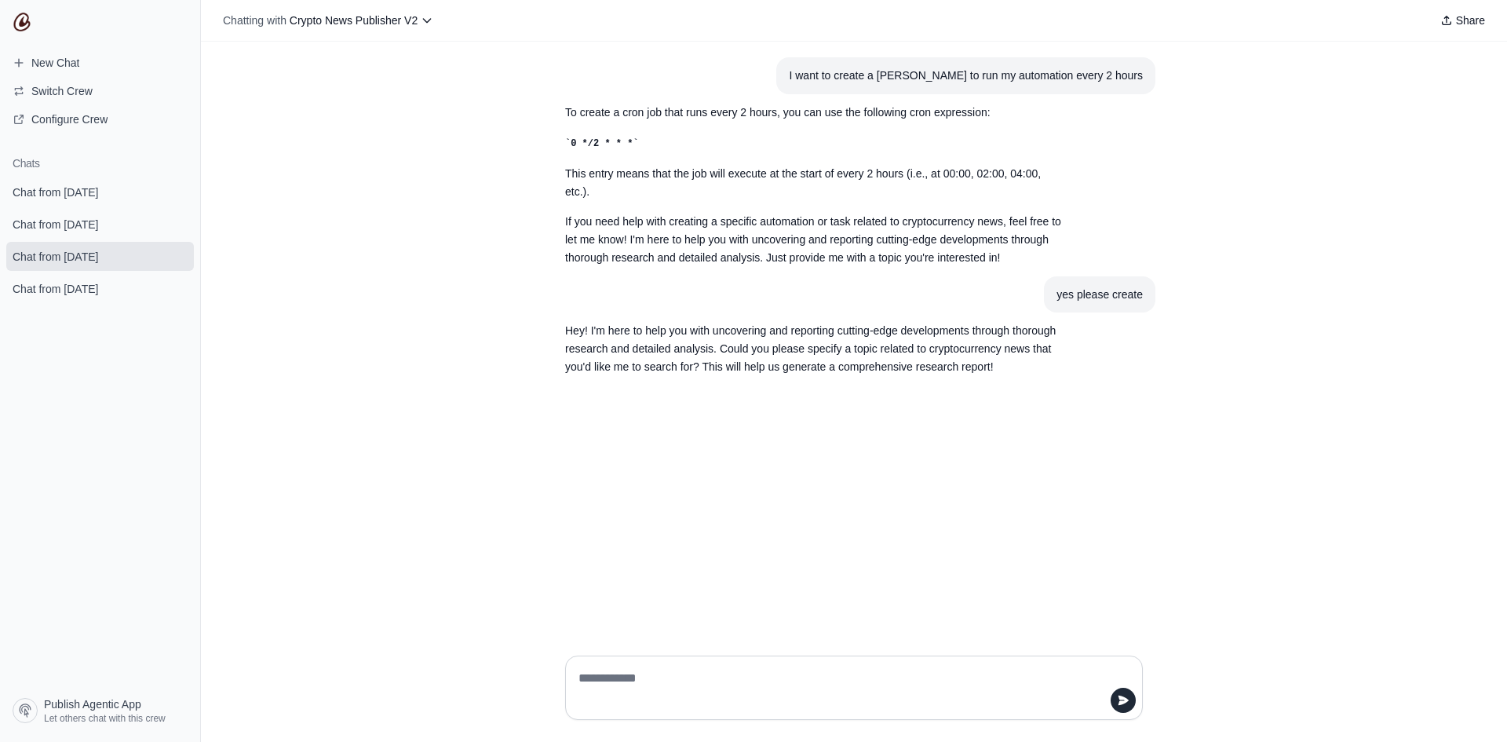
click at [50, 272] on div "Chat from [DATE] Chat from [DATE] Chat from [DATE] Chat from [DATE]" at bounding box center [100, 240] width 200 height 126
click at [49, 280] on link "Chat from [DATE]" at bounding box center [100, 288] width 188 height 29
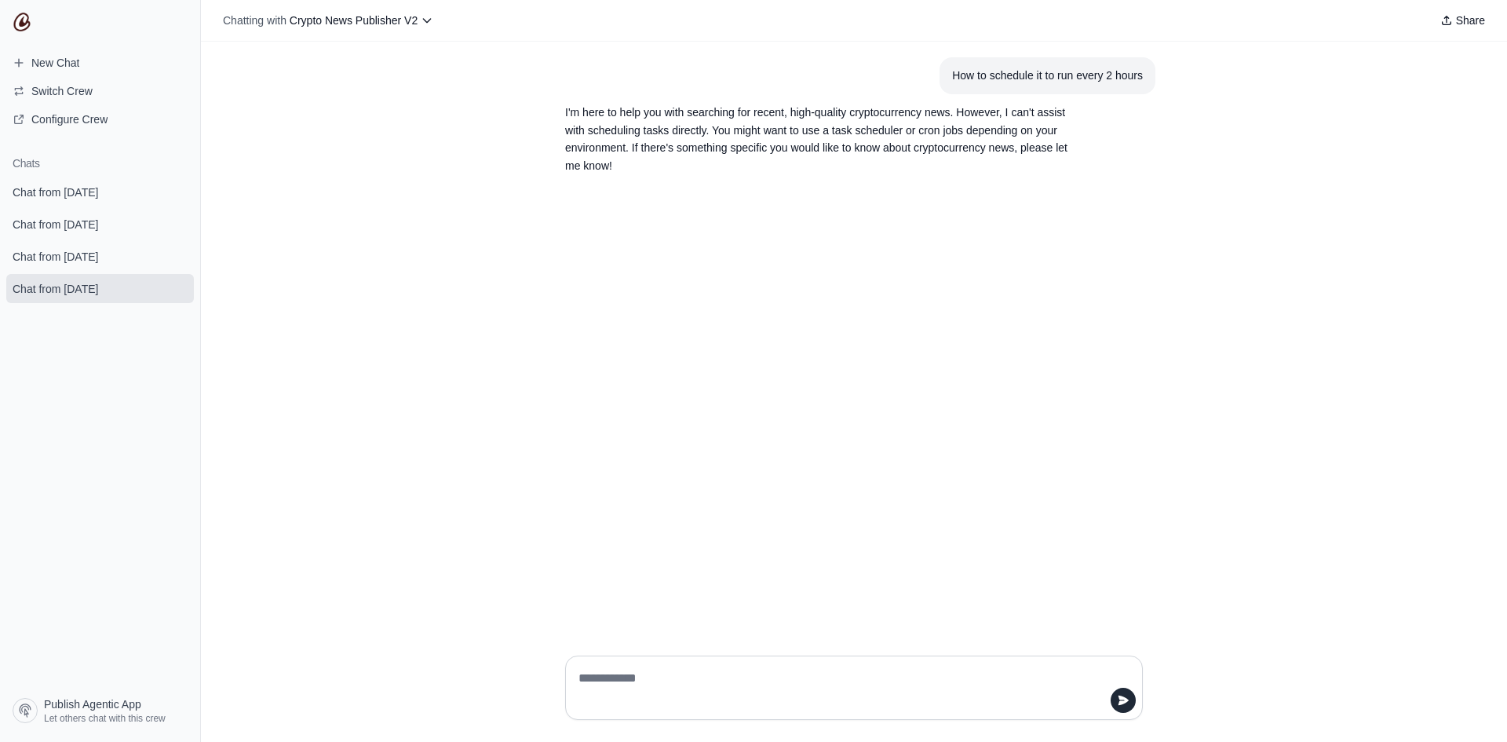
click at [64, 177] on section "Chats Chat from [DATE] Chat from [DATE] Chat from [DATE] Chat from [DATE]" at bounding box center [100, 417] width 200 height 547
click at [64, 192] on span "Chat from [DATE]" at bounding box center [56, 192] width 86 height 16
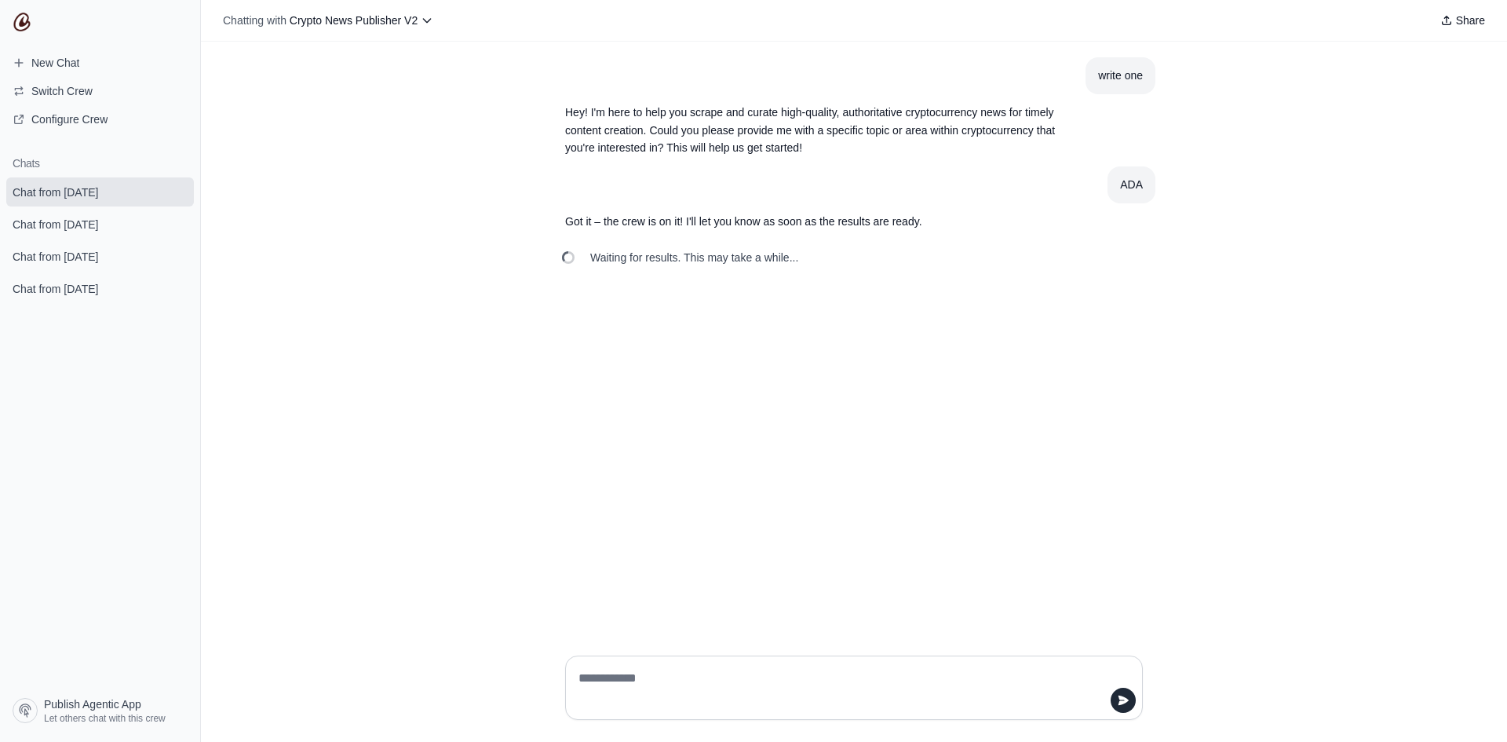
drag, startPoint x: 1125, startPoint y: 692, endPoint x: 727, endPoint y: 679, distance: 398.2
click at [729, 678] on div at bounding box center [854, 688] width 578 height 64
click at [727, 679] on textarea at bounding box center [849, 688] width 548 height 44
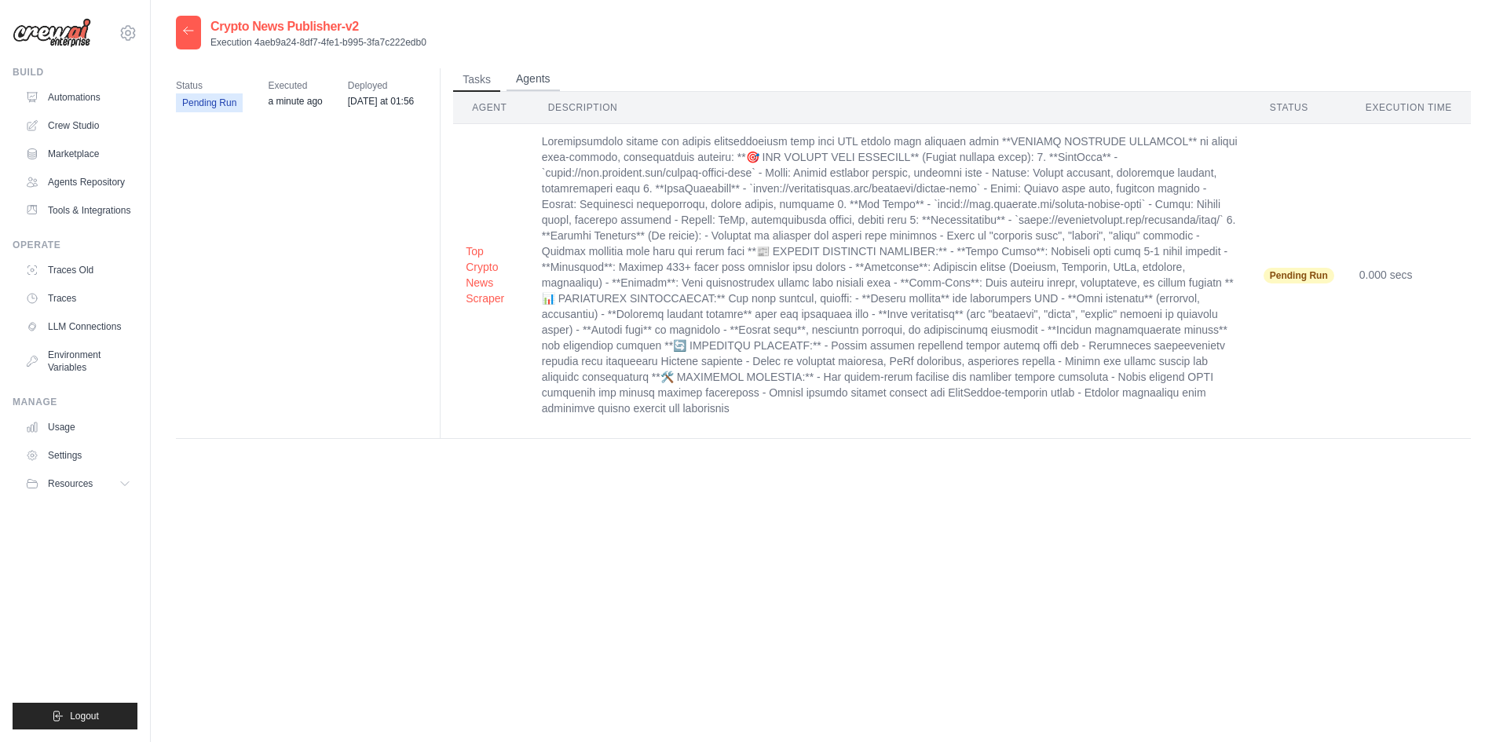
click at [555, 87] on button "Agents" at bounding box center [532, 80] width 53 height 24
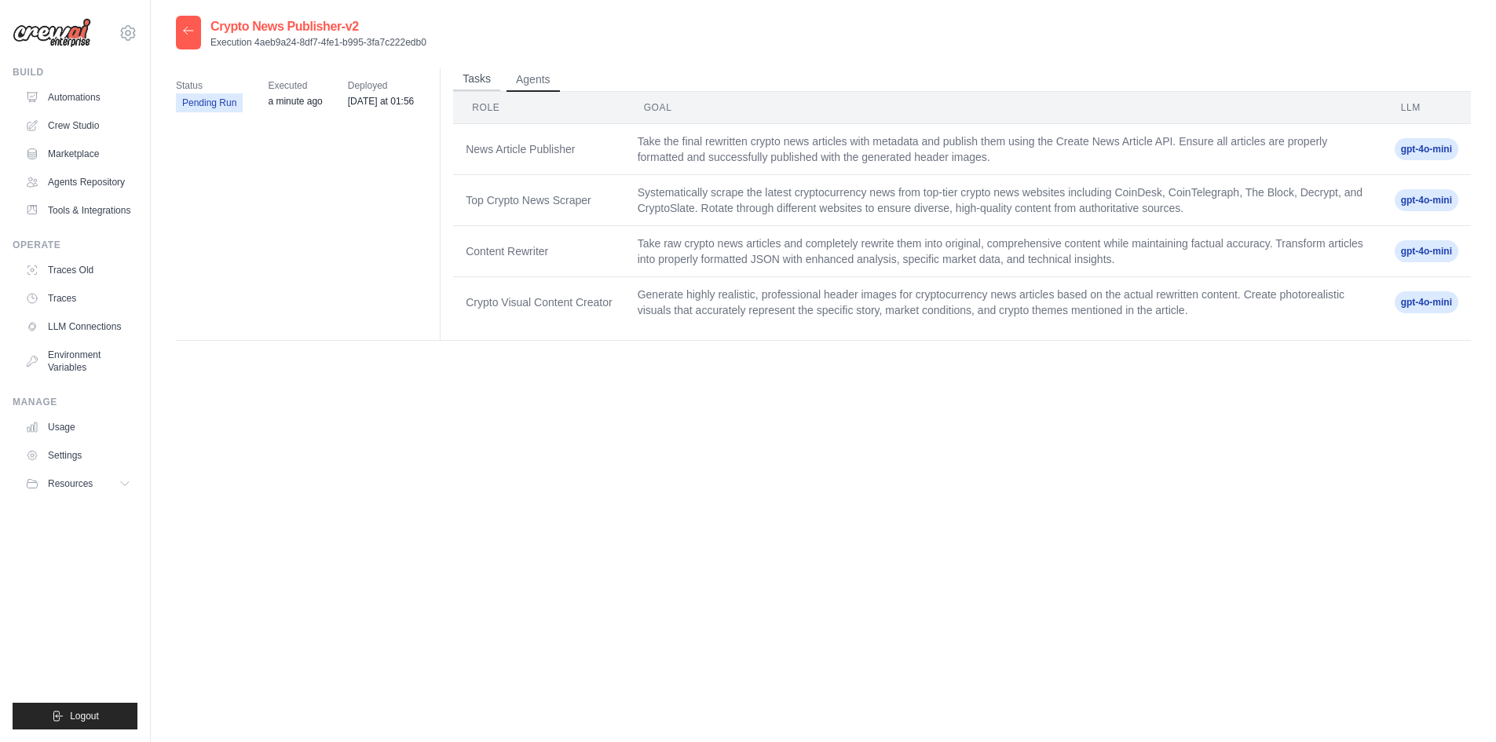
click at [467, 82] on button "Tasks" at bounding box center [476, 80] width 47 height 24
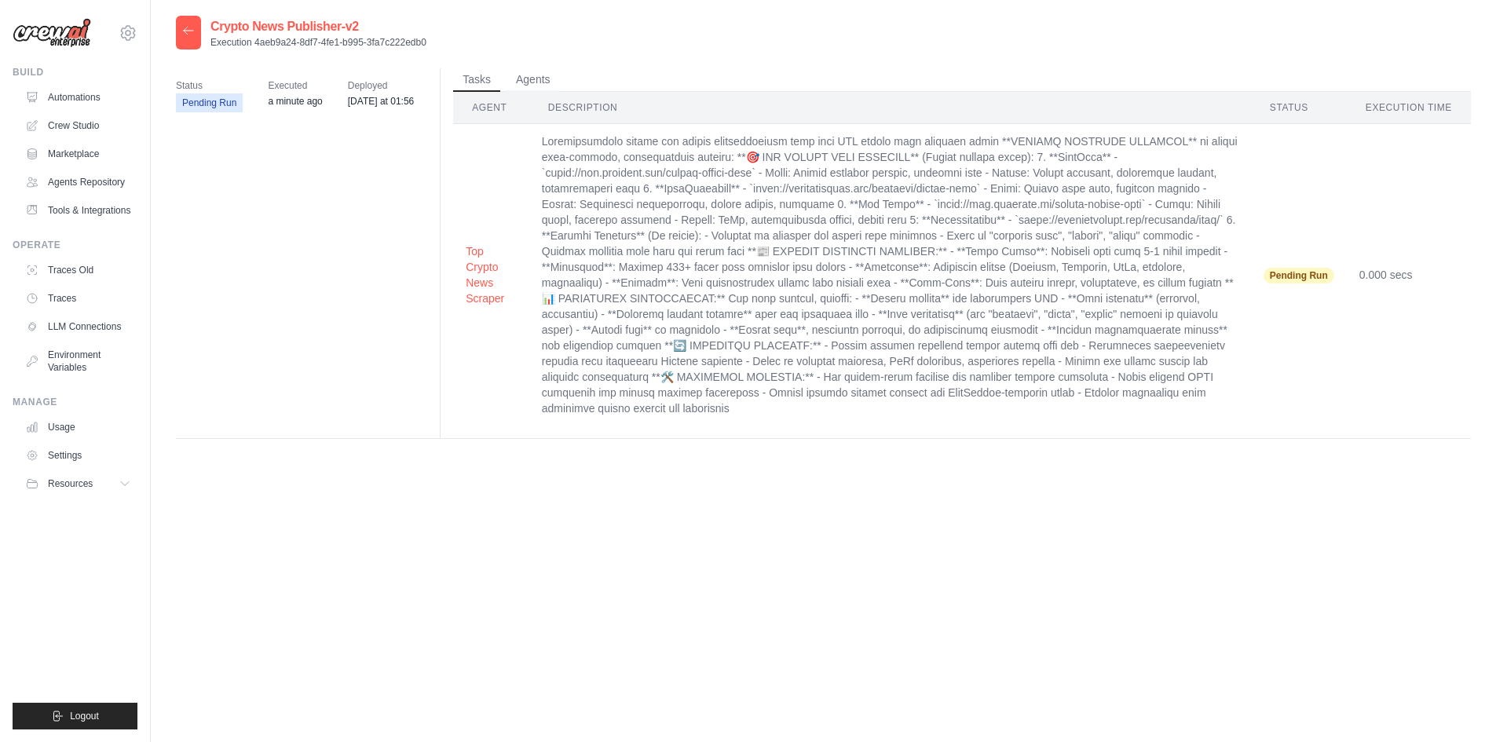
click at [186, 27] on icon at bounding box center [188, 30] width 13 height 13
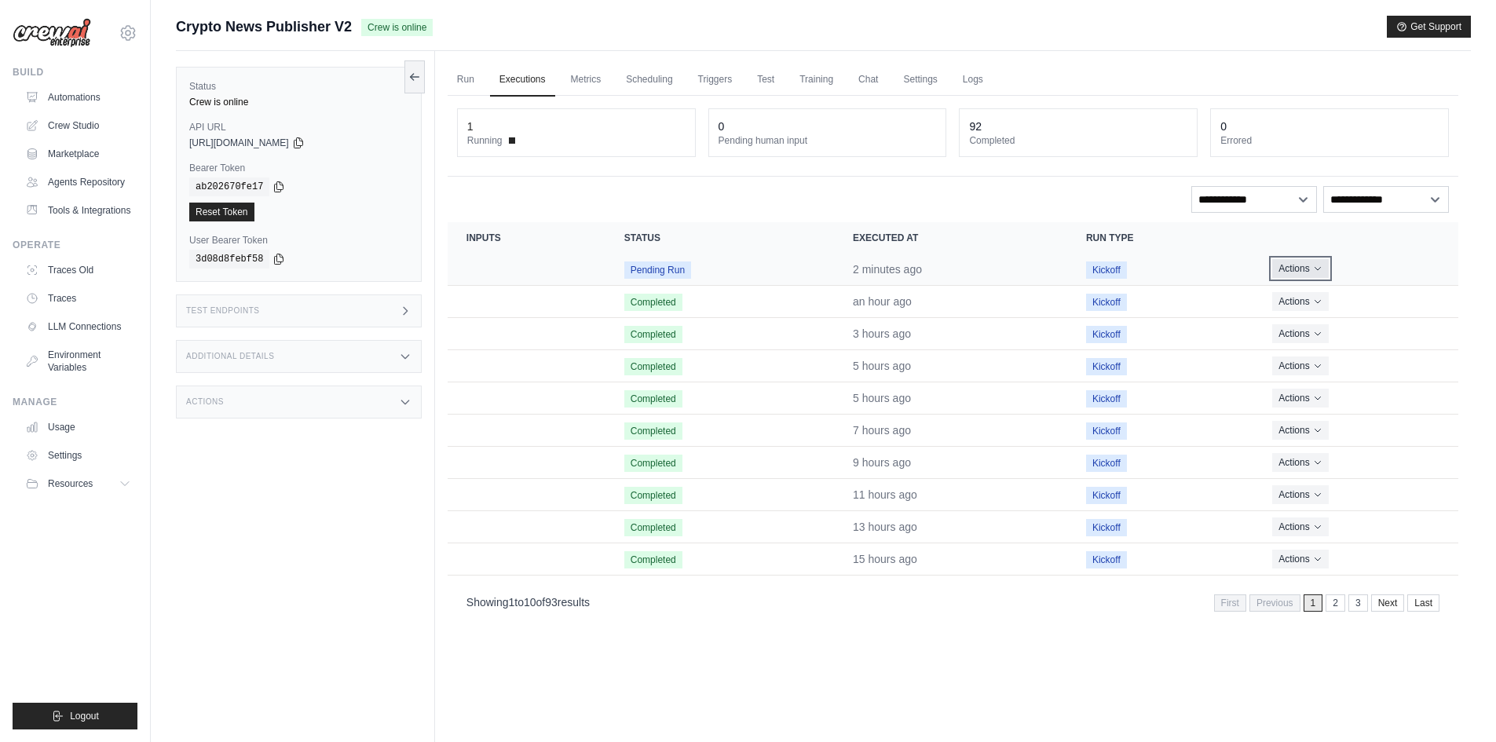
click at [1291, 265] on button "Actions" at bounding box center [1300, 268] width 56 height 19
click at [1352, 316] on button "Delete" at bounding box center [1389, 321] width 100 height 25
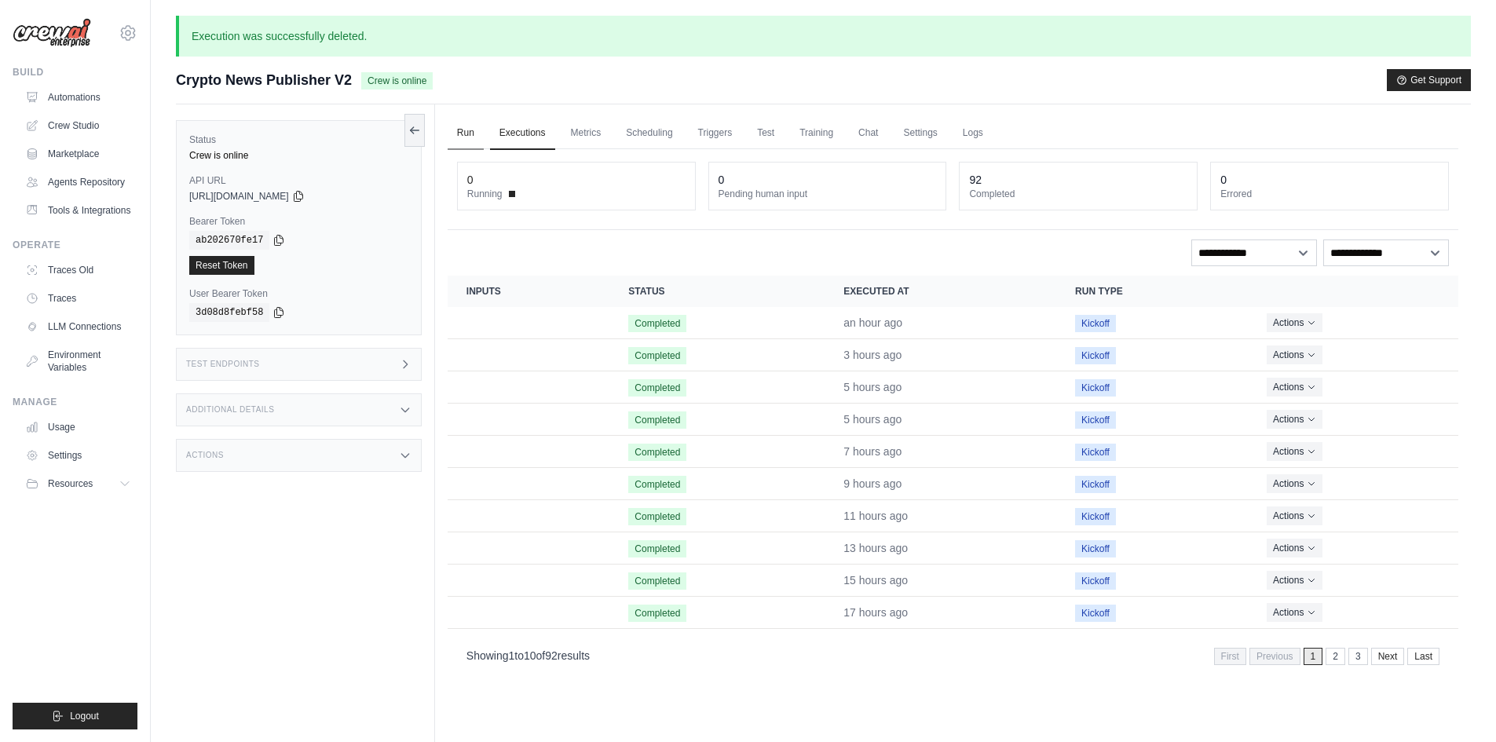
click at [454, 133] on link "Run" at bounding box center [466, 133] width 36 height 33
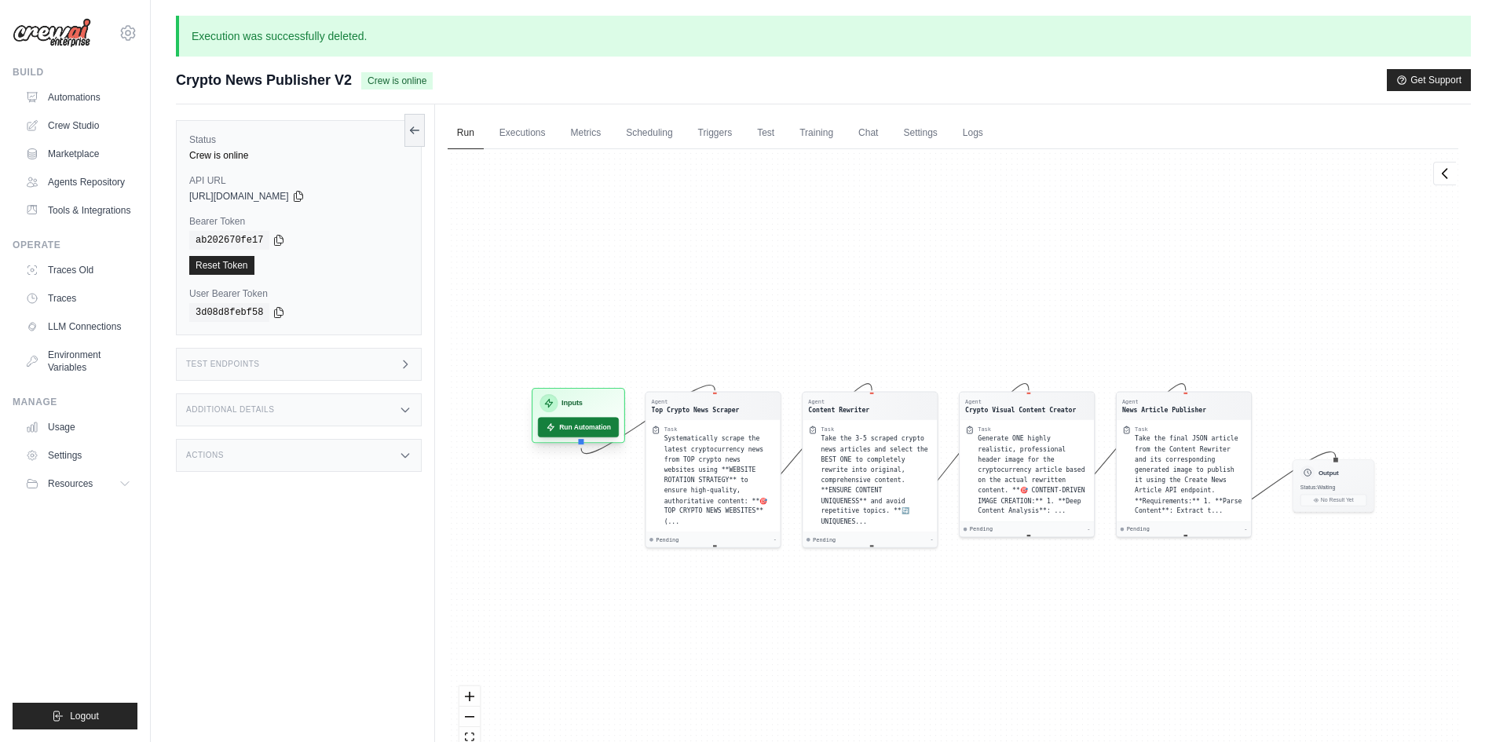
click at [550, 424] on icon at bounding box center [550, 427] width 6 height 7
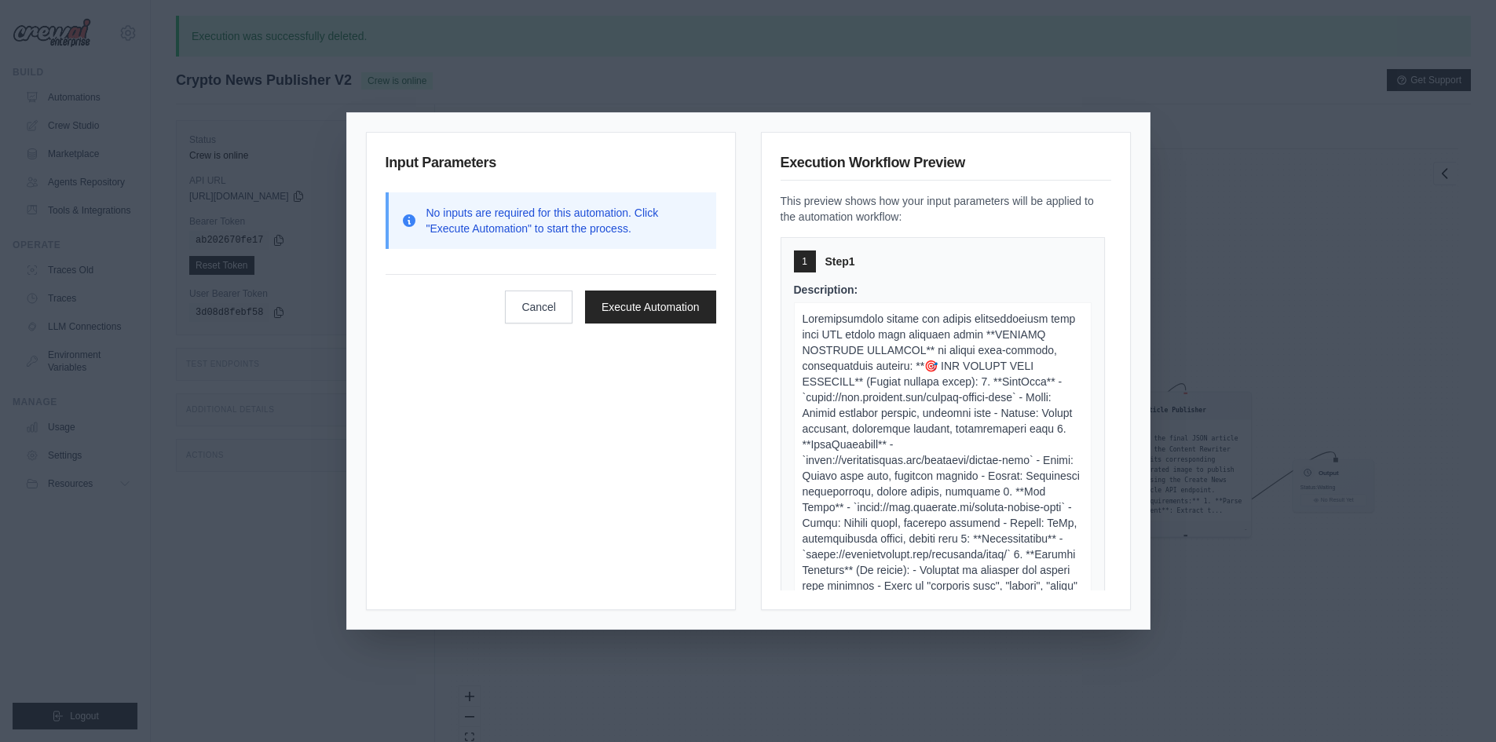
click at [981, 374] on p at bounding box center [943, 664] width 298 height 724
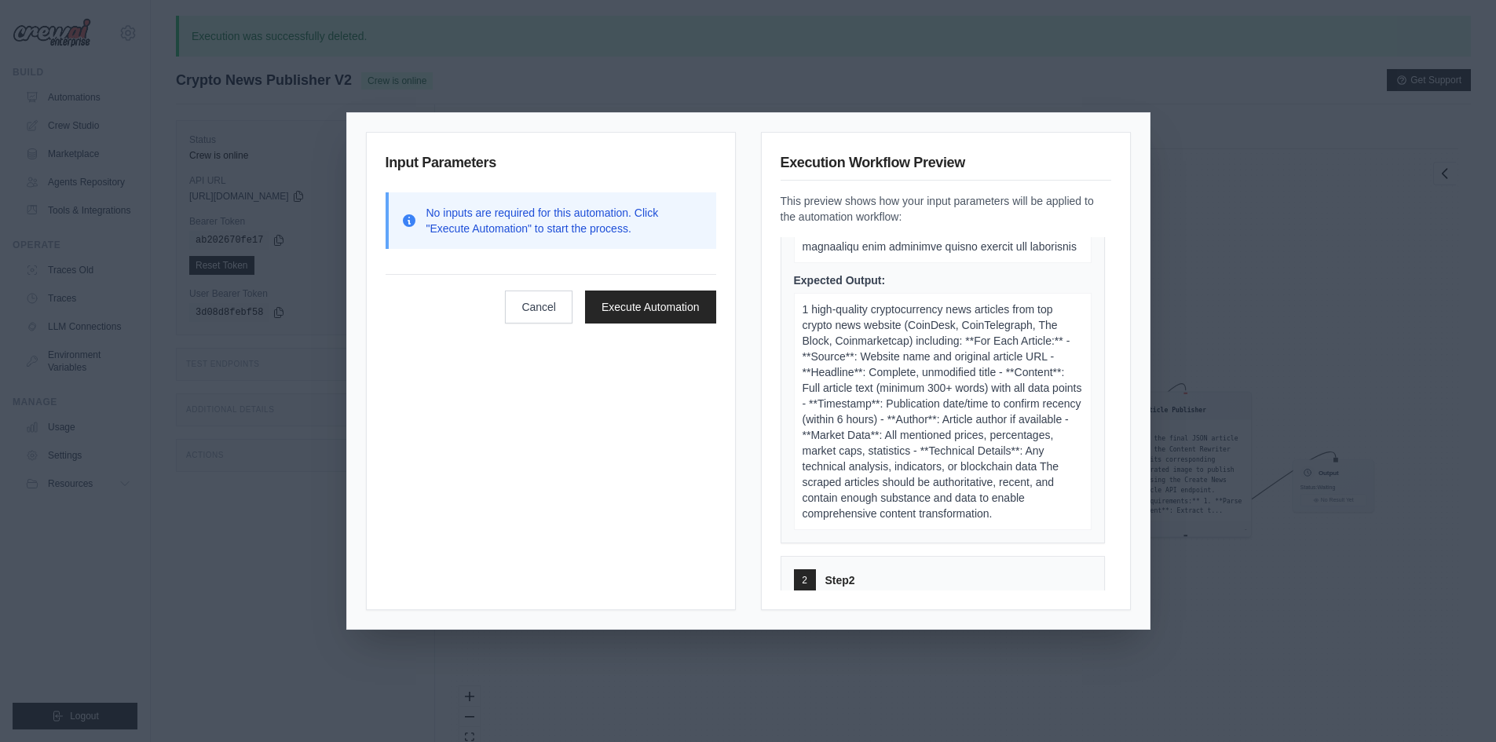
scroll to position [785, 0]
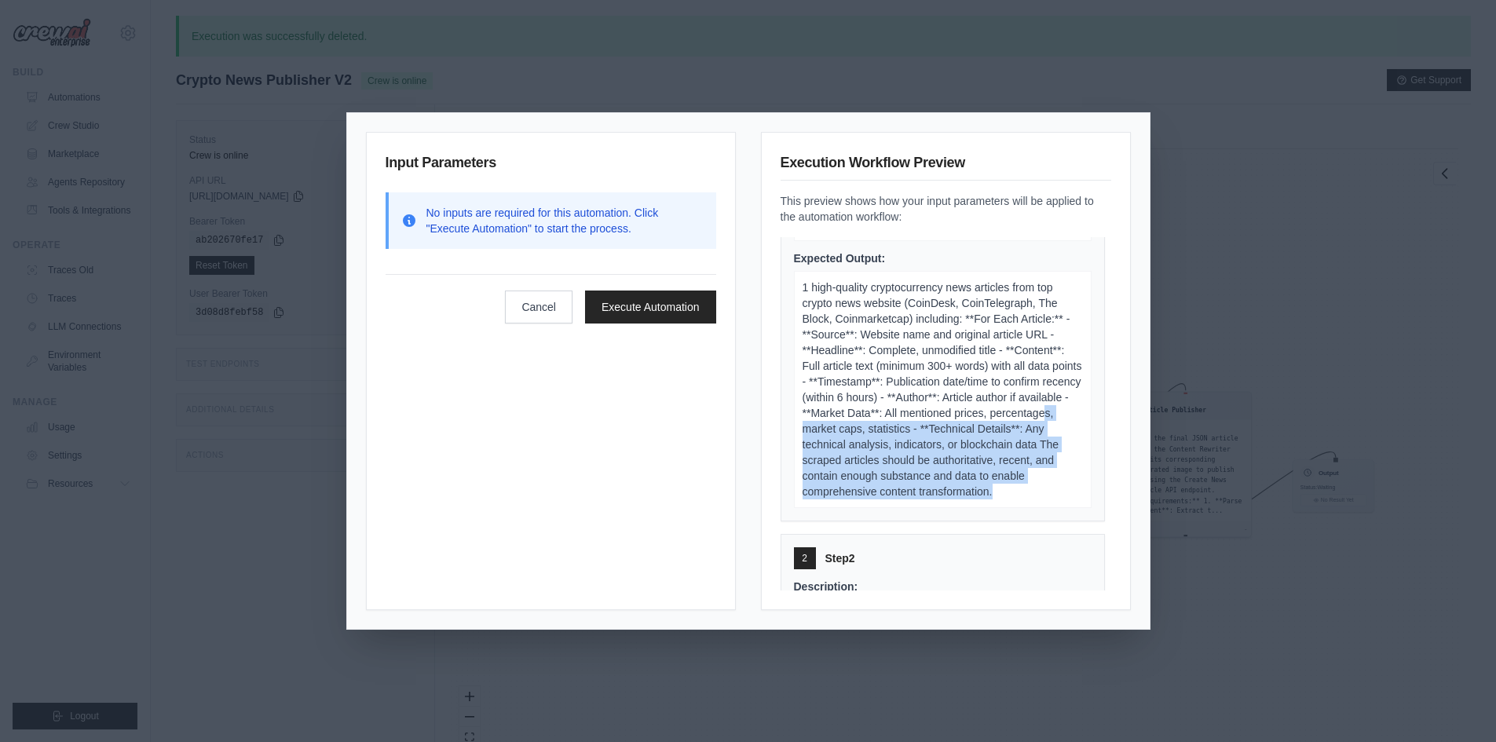
drag, startPoint x: 893, startPoint y: 460, endPoint x: 922, endPoint y: 551, distance: 95.6
click at [922, 508] on p "1 high-quality cryptocurrency news articles from top crypto news website (CoinD…" at bounding box center [943, 389] width 298 height 237
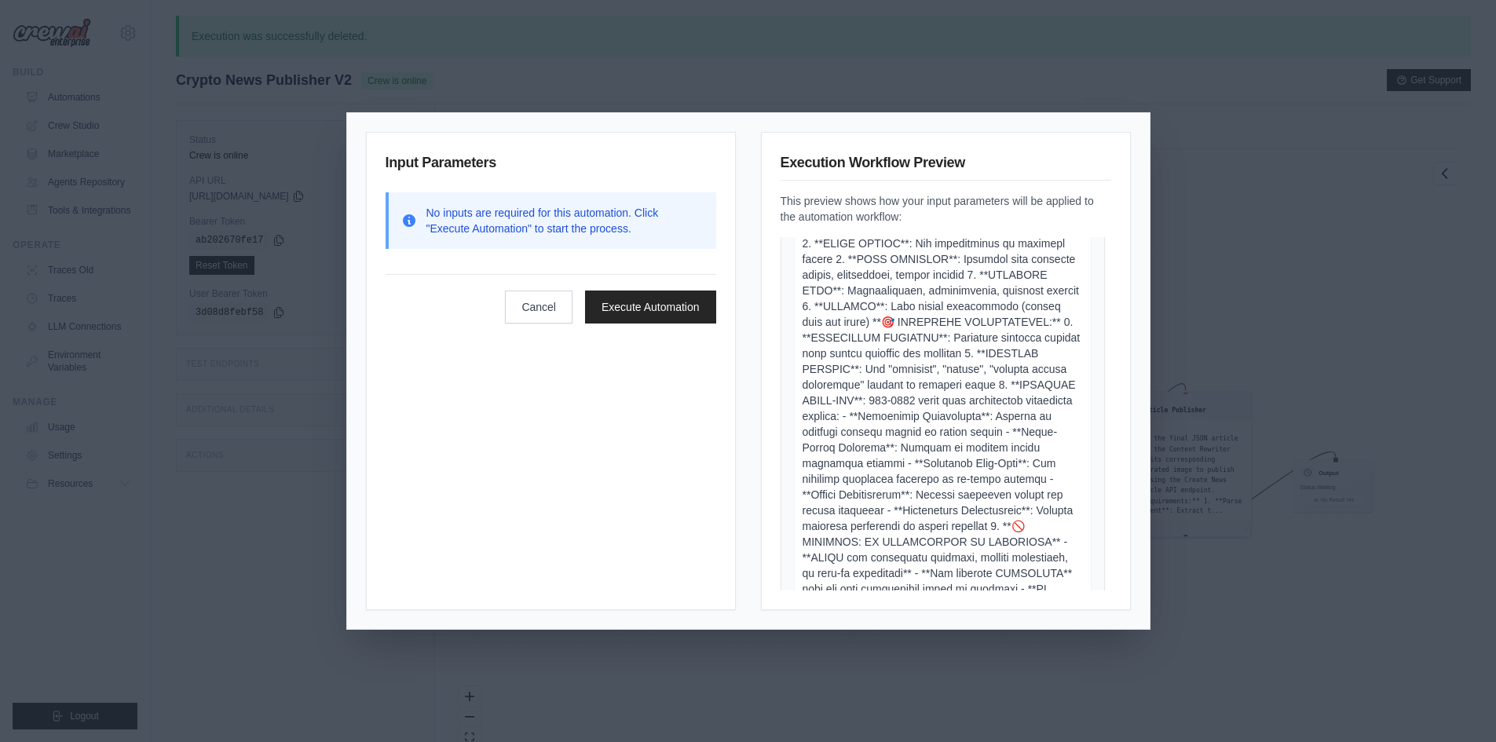
scroll to position [0, 0]
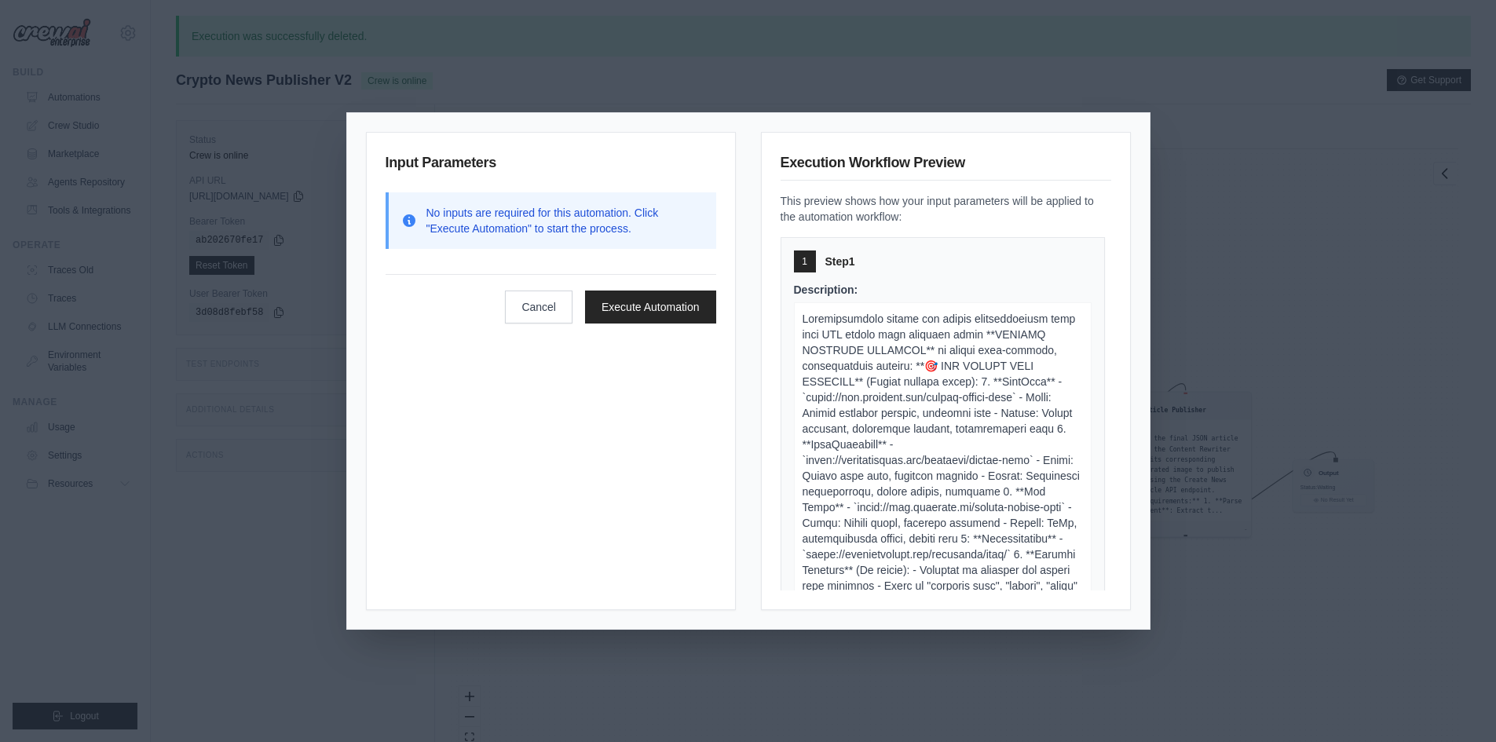
click at [1213, 188] on div "Input Parameters No inputs are required for this automation. Click "Execute Aut…" at bounding box center [748, 371] width 1496 height 742
